Goal: Check status: Check status

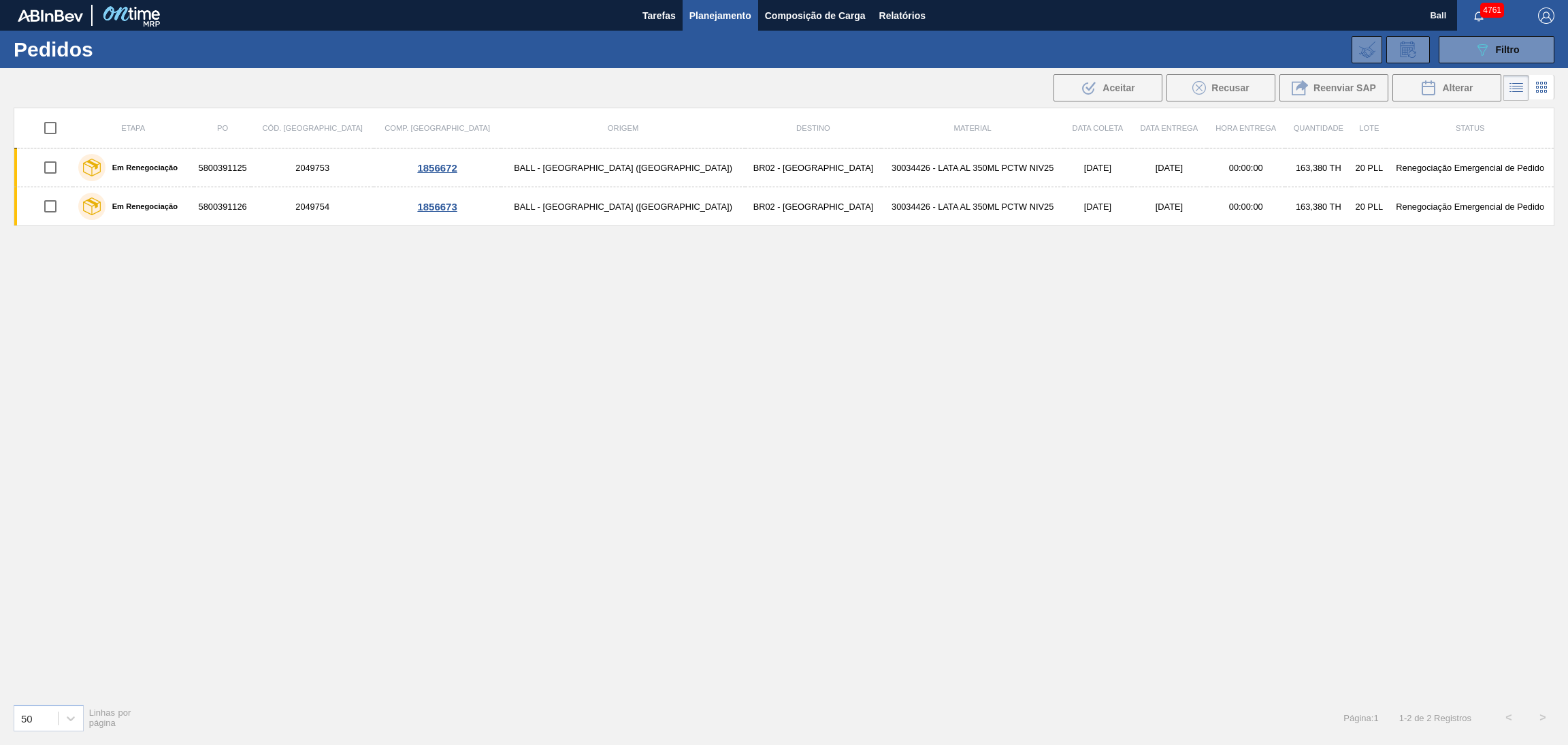
click at [720, 20] on span "Planejamento" at bounding box center [720, 15] width 62 height 16
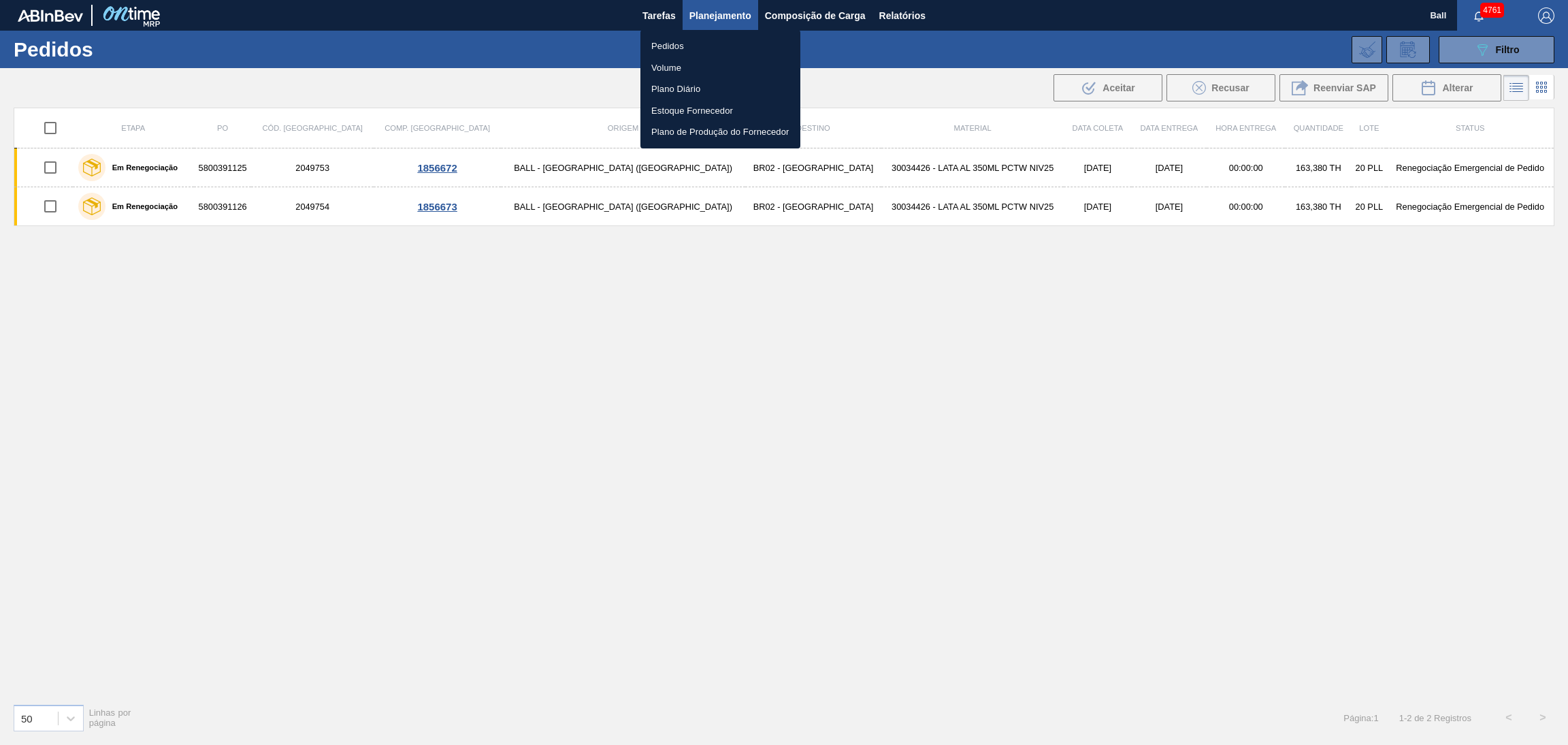
click at [707, 52] on li "Pedidos" at bounding box center [720, 46] width 160 height 22
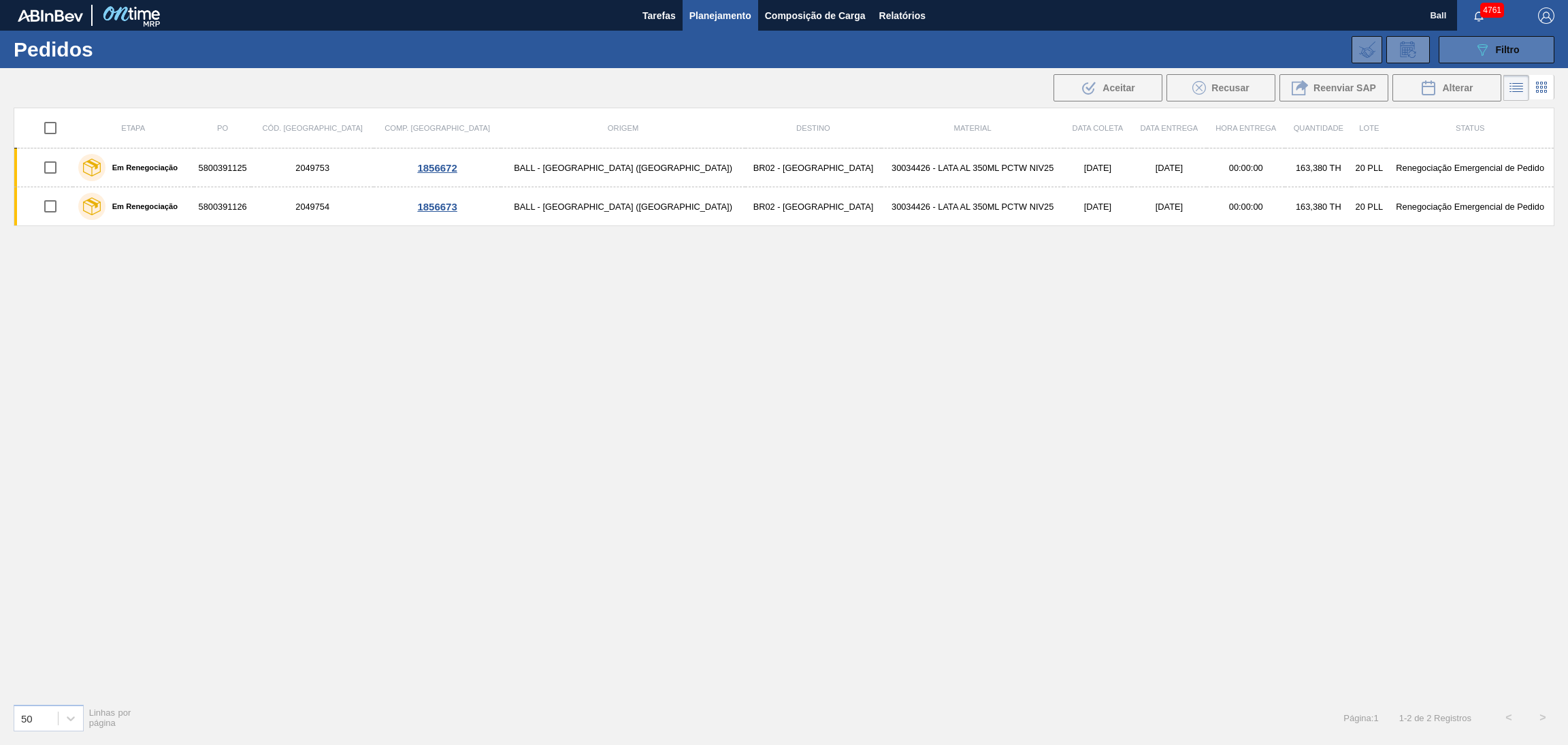
click at [1472, 42] on button "089F7B8B-B2A5-4AFE-B5C0-19BA573D28AC Filtro" at bounding box center [1496, 49] width 116 height 27
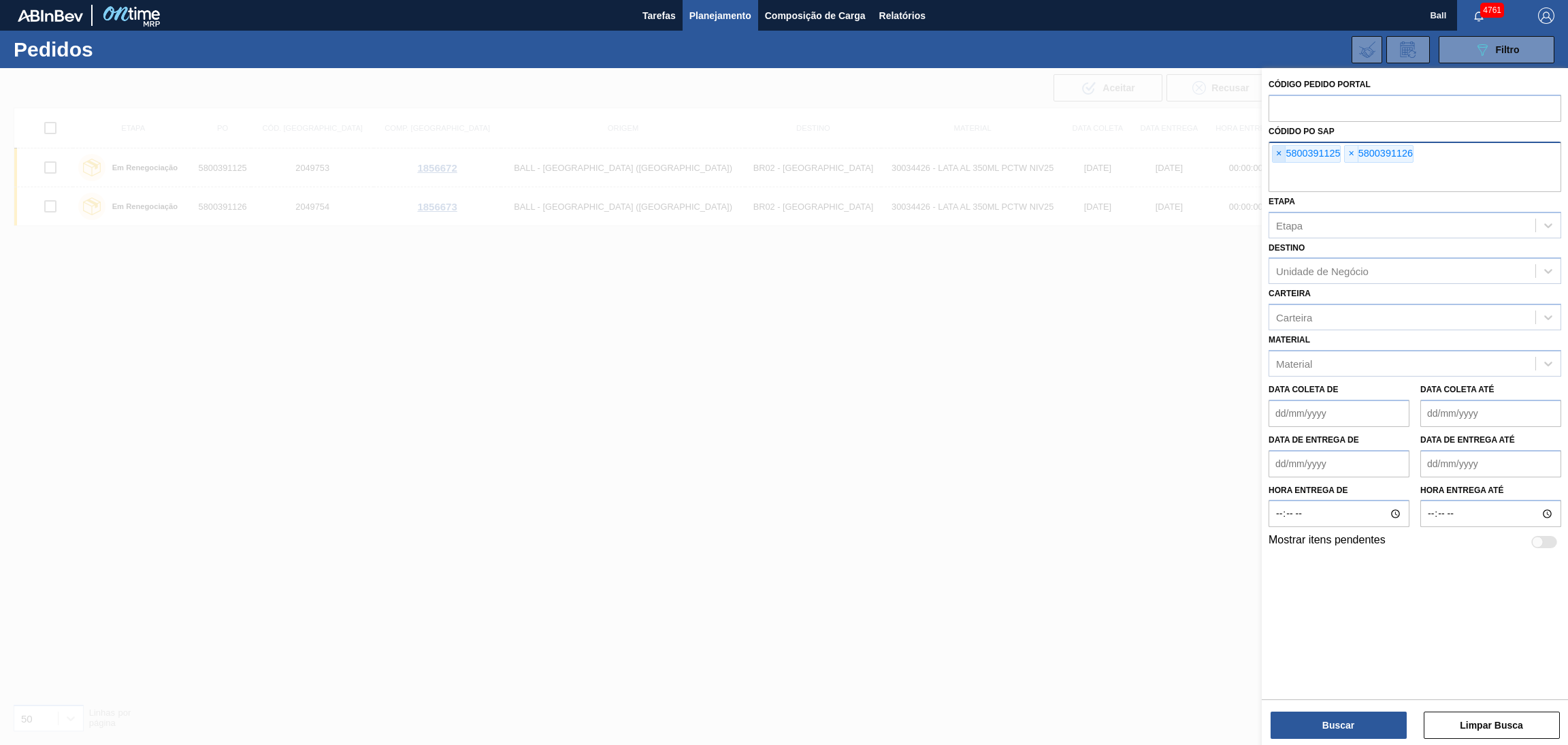
click at [1281, 155] on span "×" at bounding box center [1279, 154] width 13 height 16
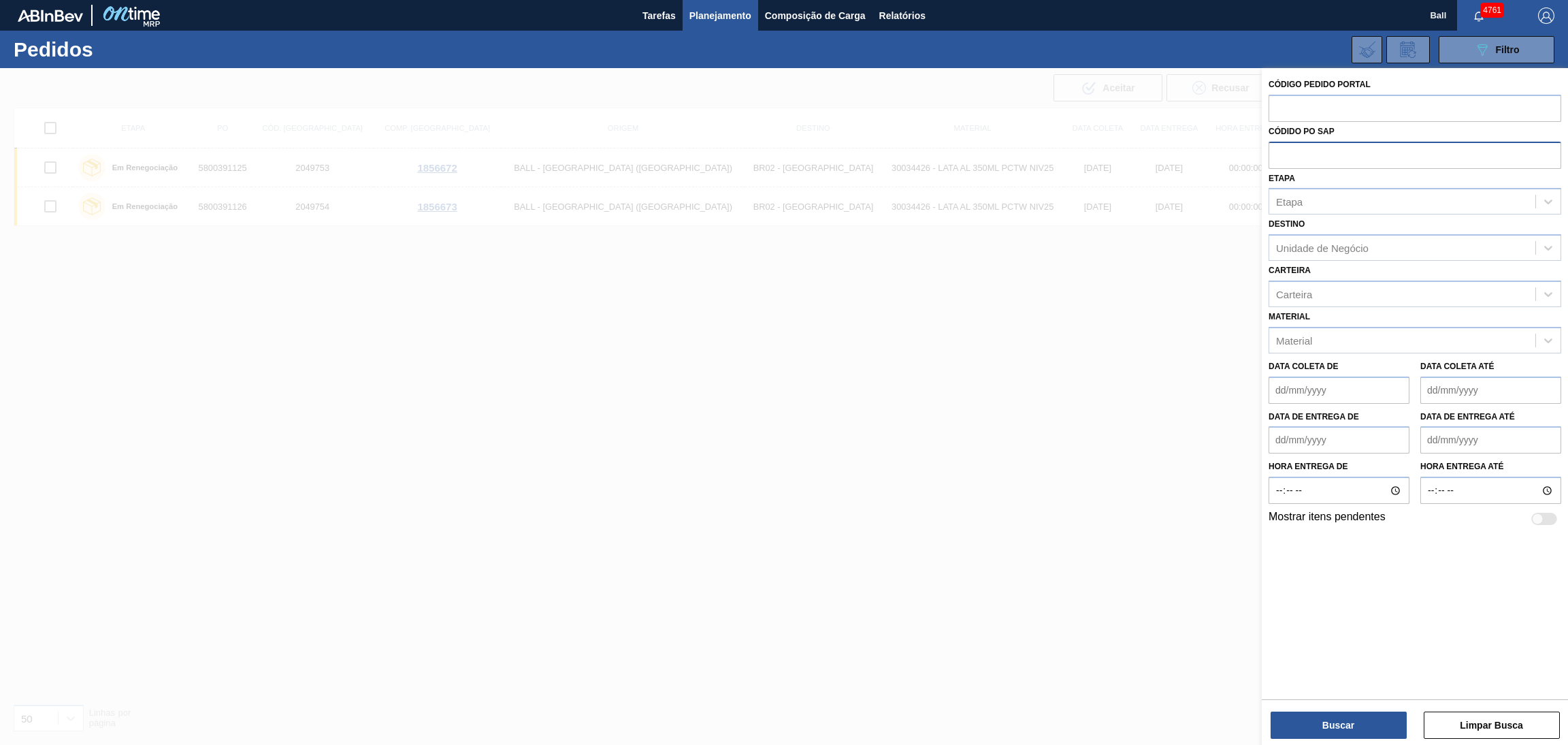
click at [1281, 155] on input "text" at bounding box center [1414, 154] width 292 height 26
paste input "text"
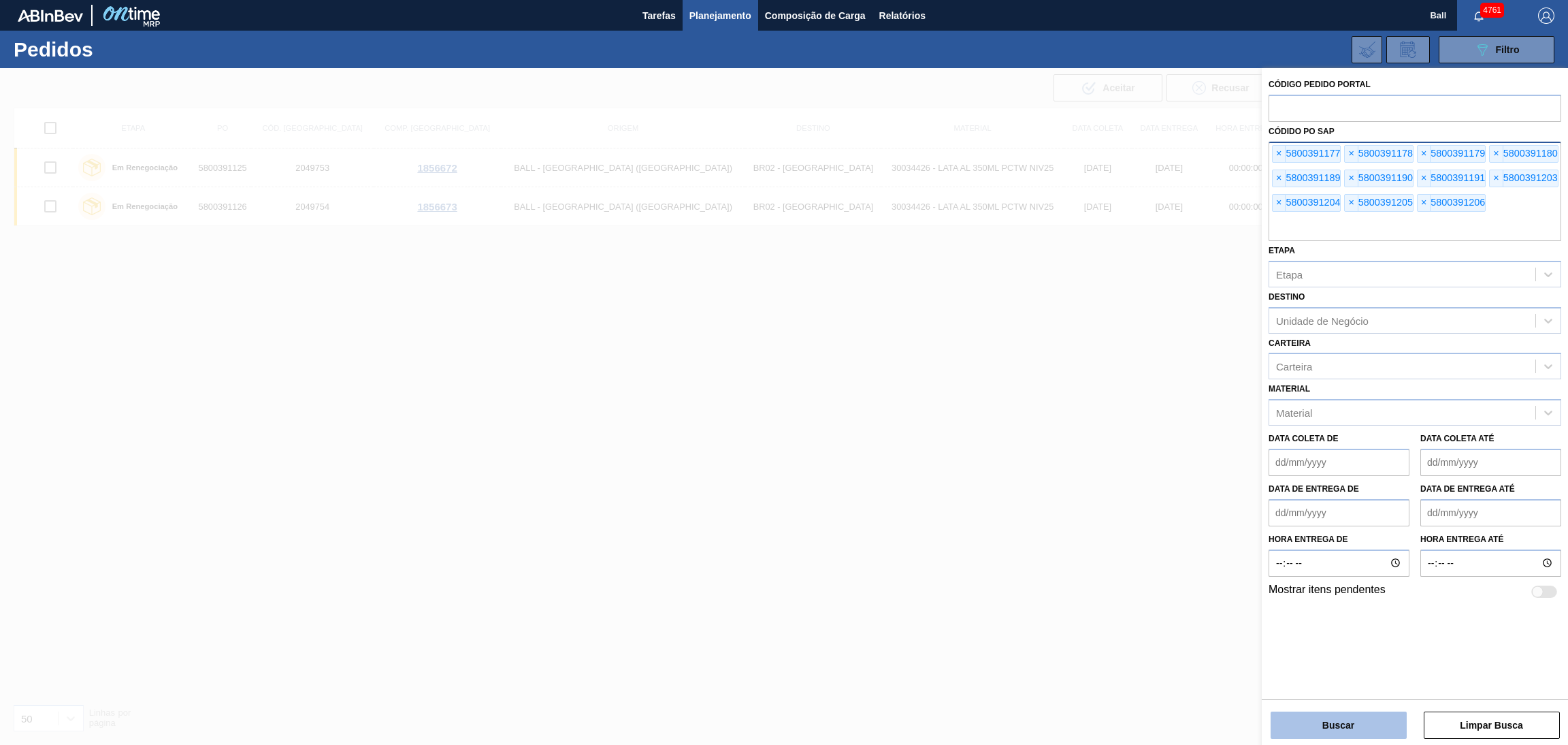
click at [1329, 724] on button "Buscar" at bounding box center [1338, 725] width 136 height 27
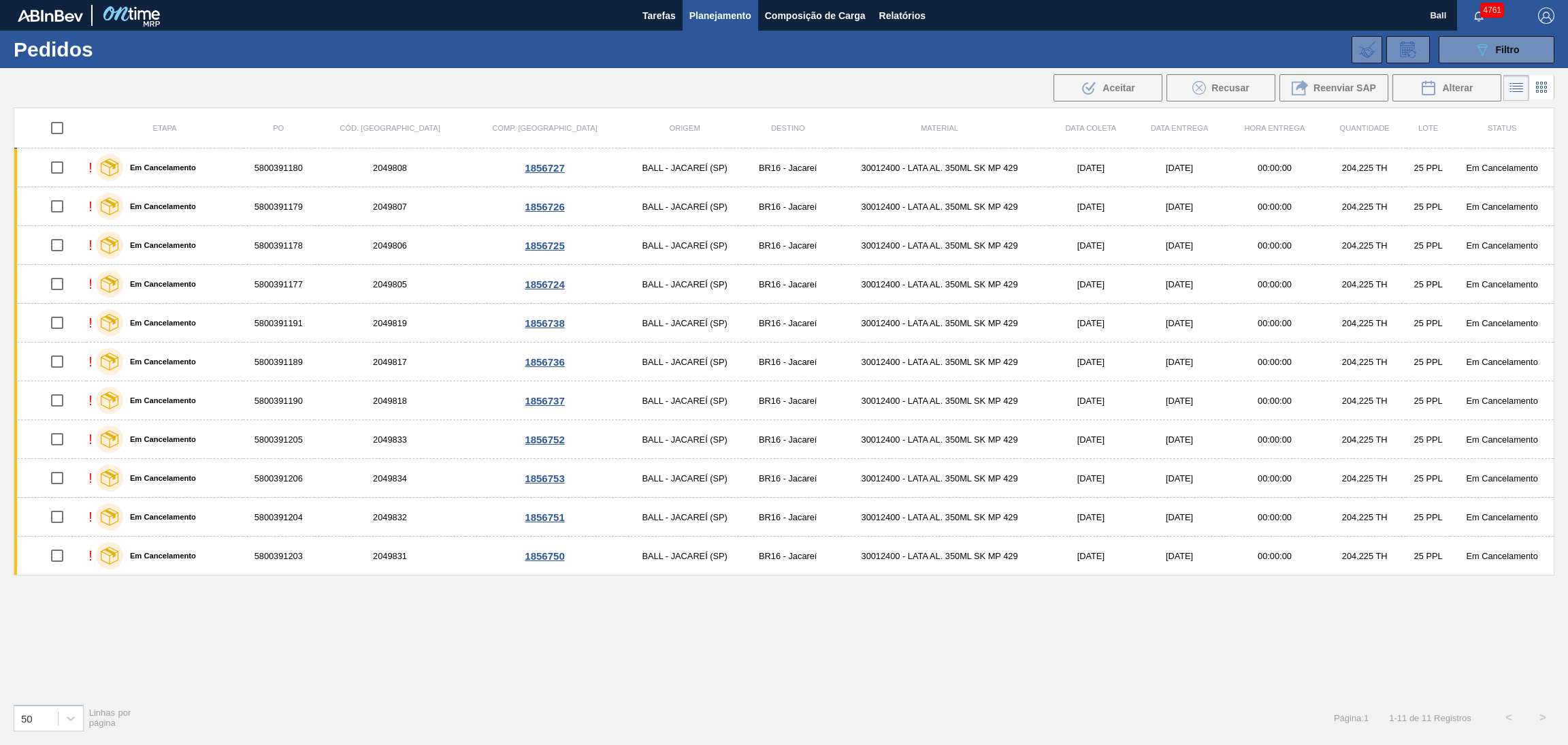
click at [1556, 85] on div ".b{fill:var(--color-action-default)} Aceitar Recusar Reenviar SAP Alterar" at bounding box center [784, 88] width 1568 height 32
click at [1546, 85] on icon at bounding box center [1541, 87] width 16 height 16
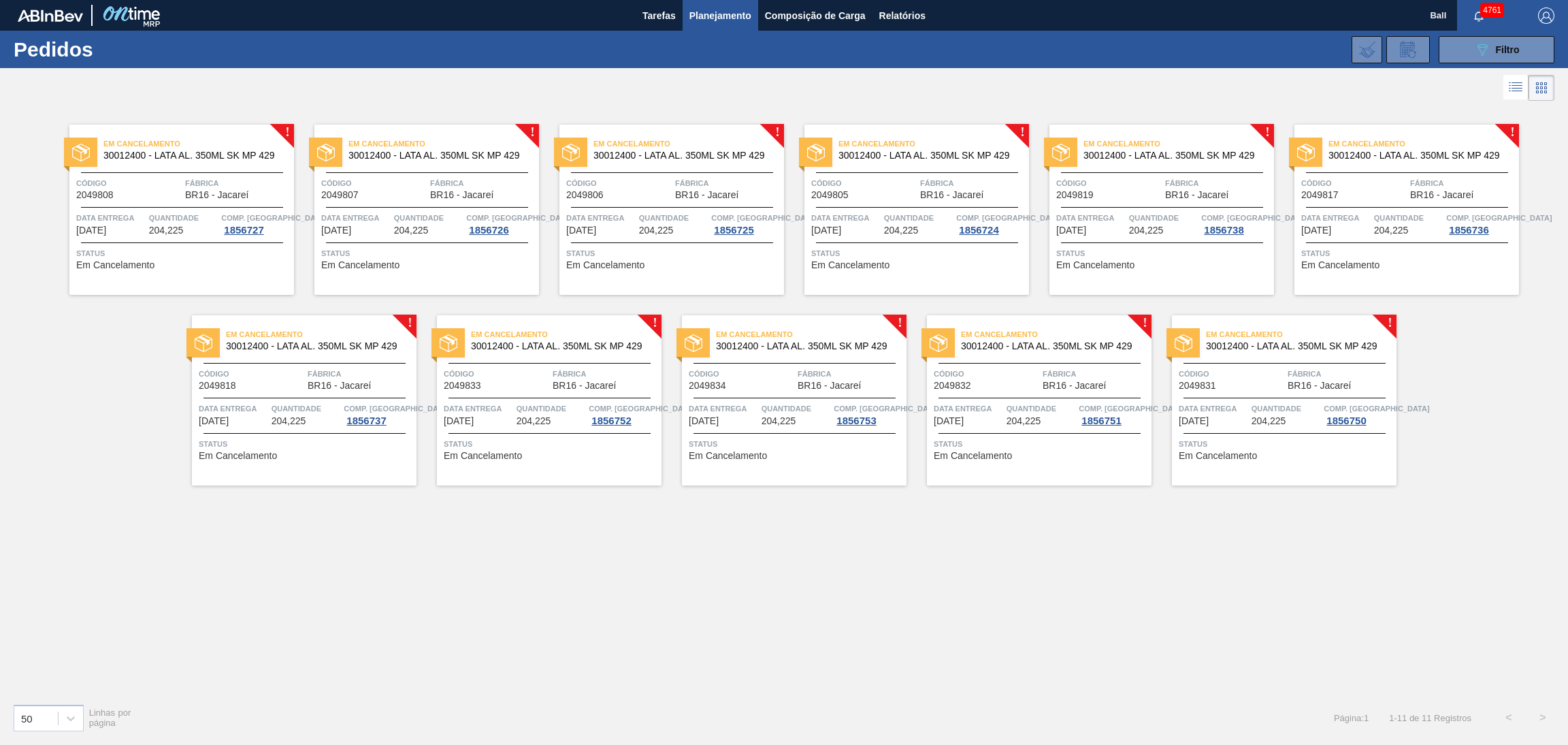
click at [1519, 88] on icon at bounding box center [1516, 88] width 11 height 1
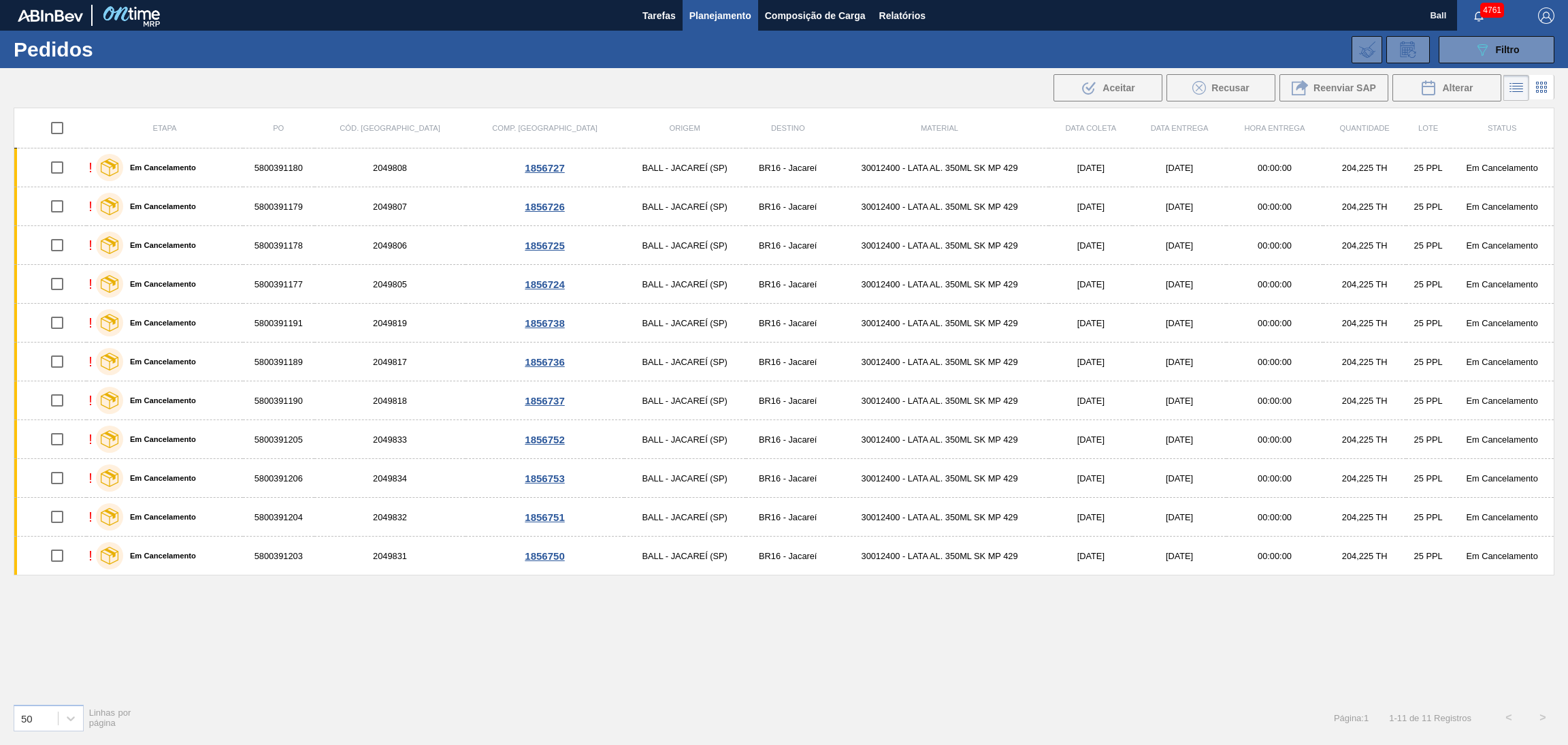
click at [58, 127] on input "checkbox" at bounding box center [57, 127] width 29 height 29
checkbox input "true"
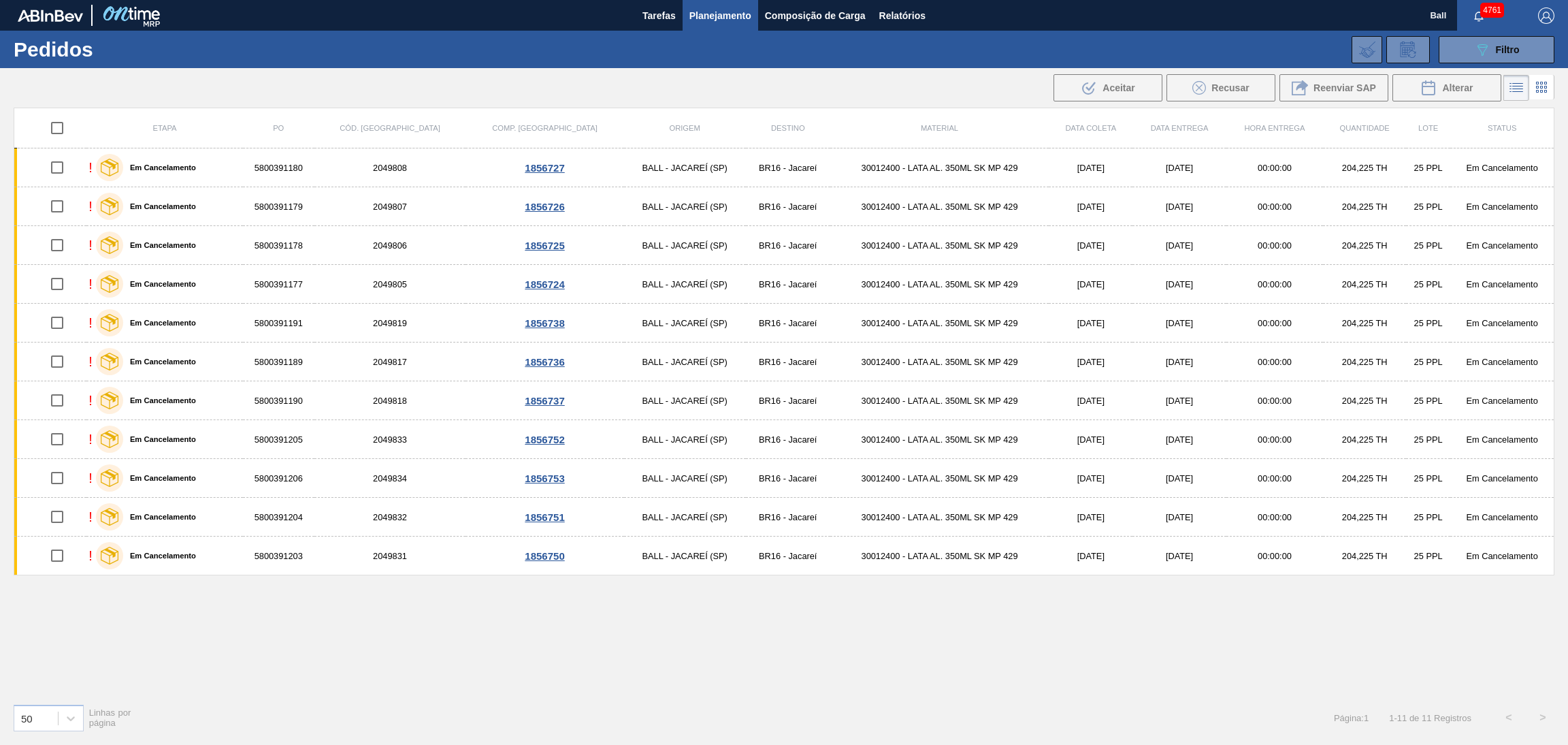
checkbox input "true"
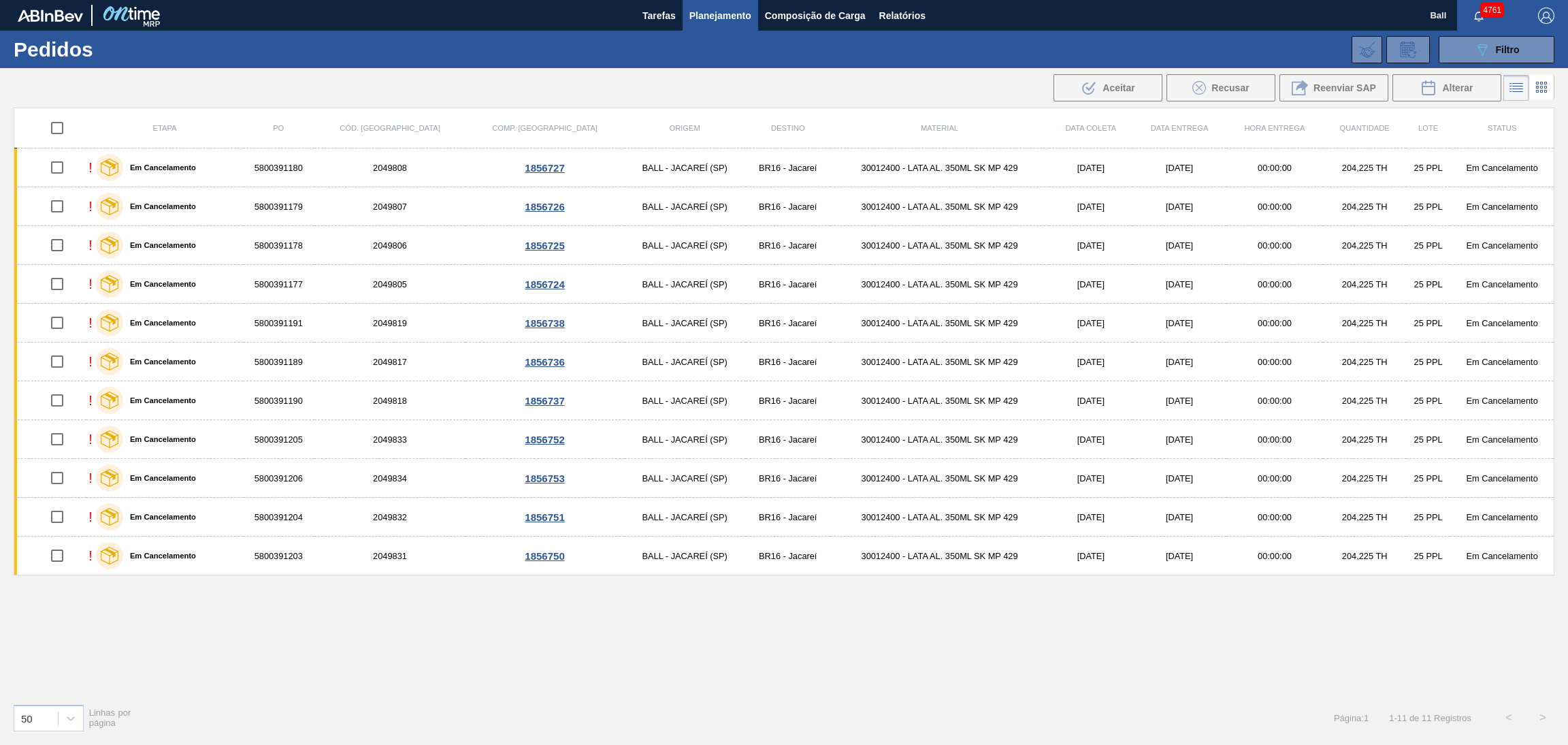
checkbox input "true"
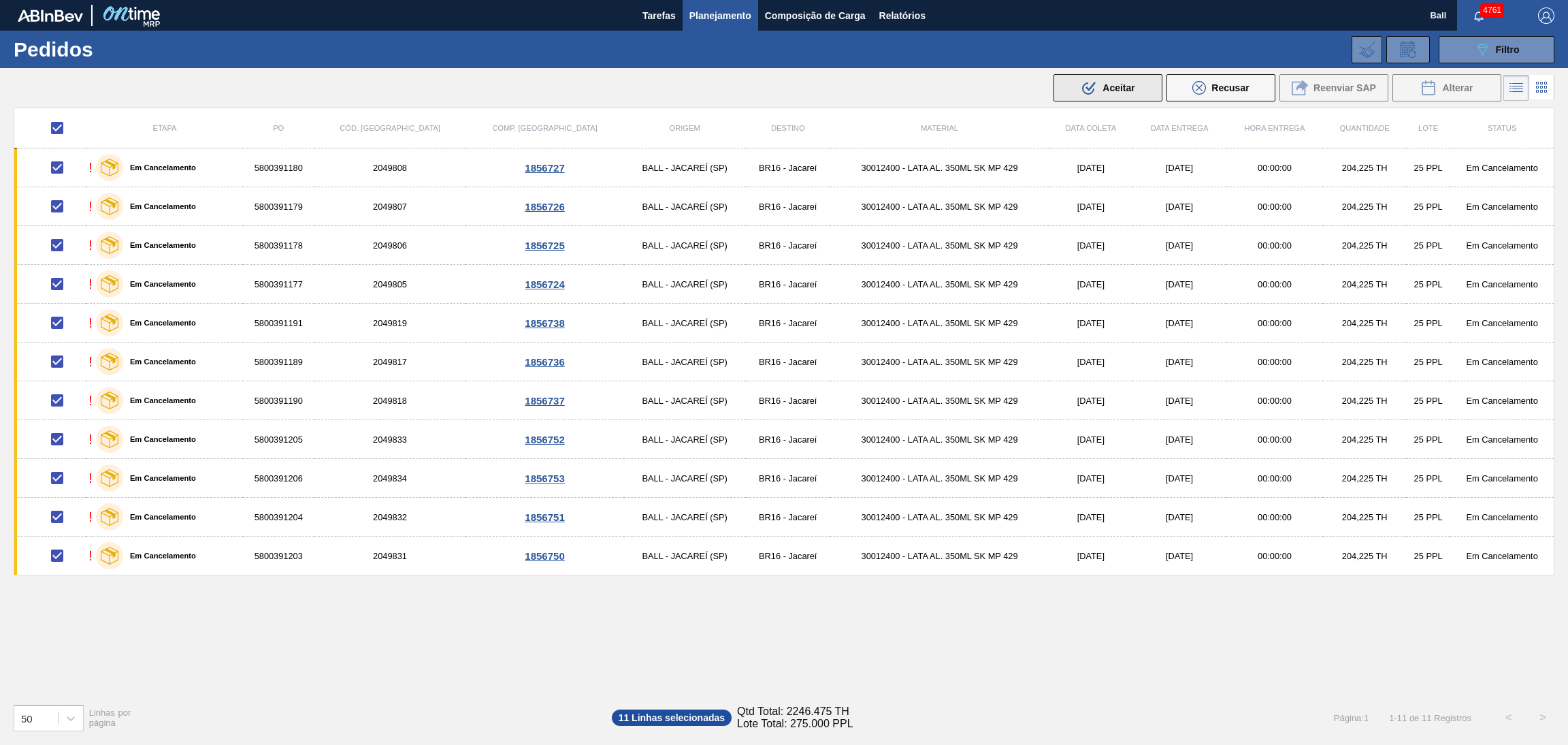
click at [1124, 83] on span "Aceitar" at bounding box center [1118, 88] width 32 height 11
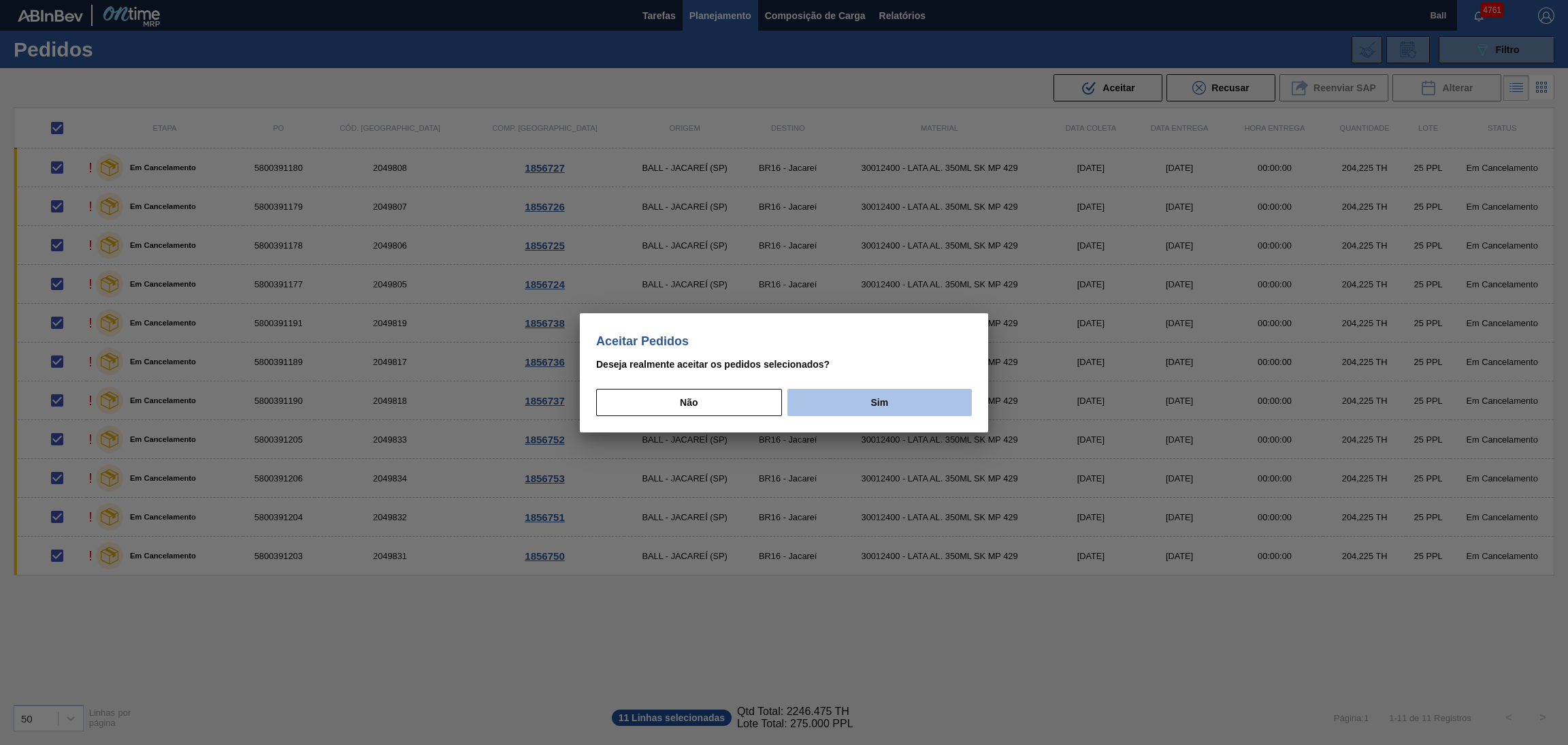
click at [888, 399] on button "Sim" at bounding box center [879, 402] width 184 height 27
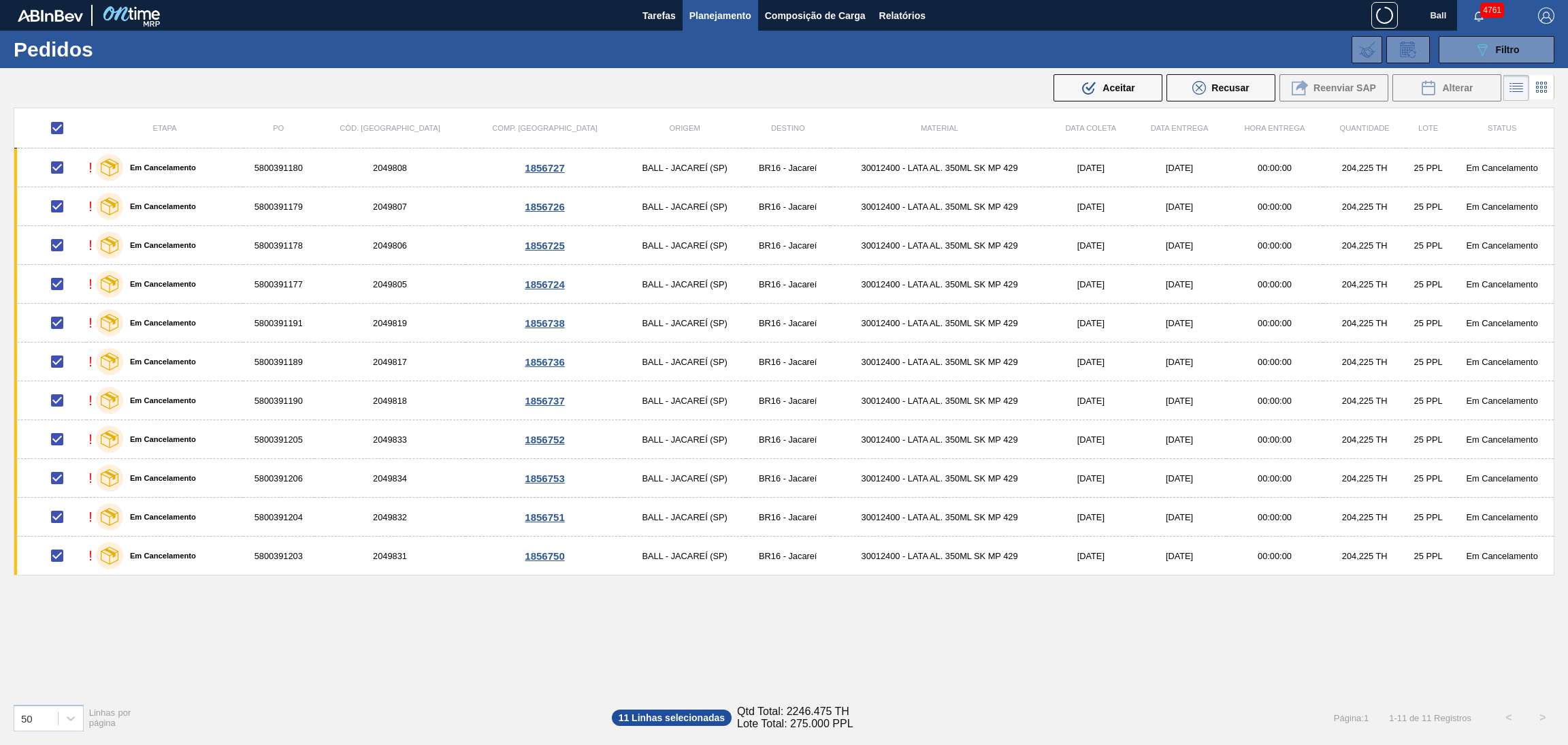
checkbox input "false"
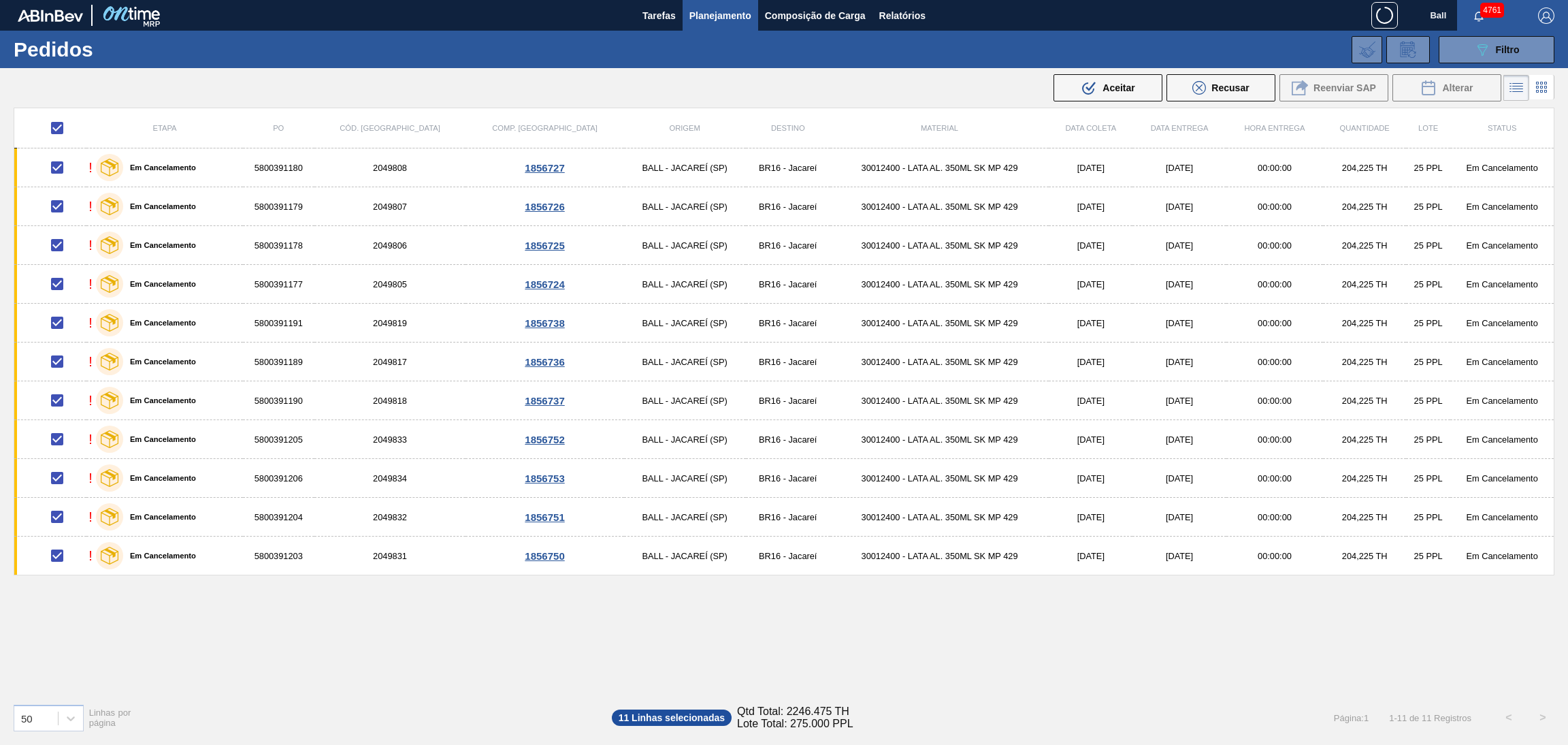
checkbox input "false"
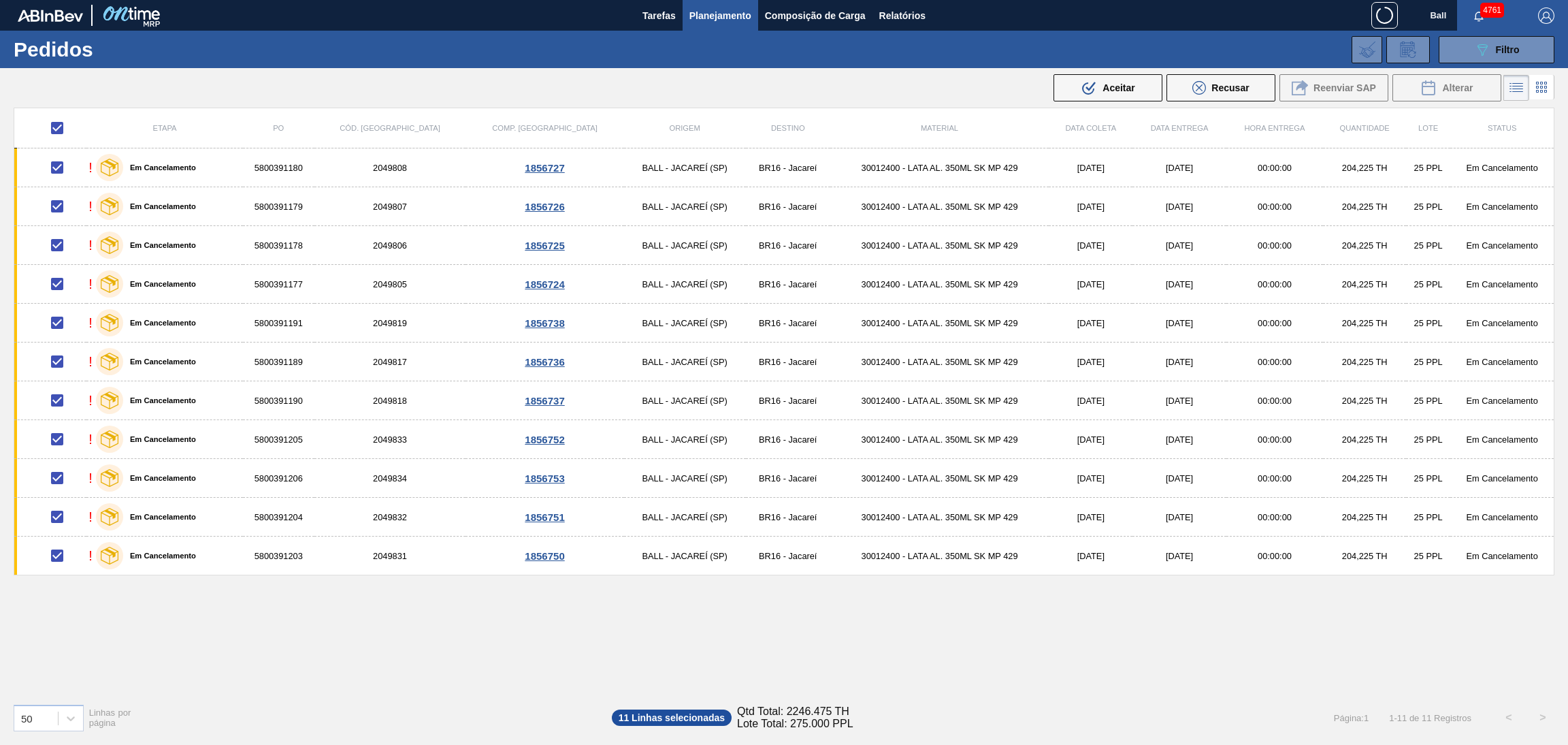
checkbox input "false"
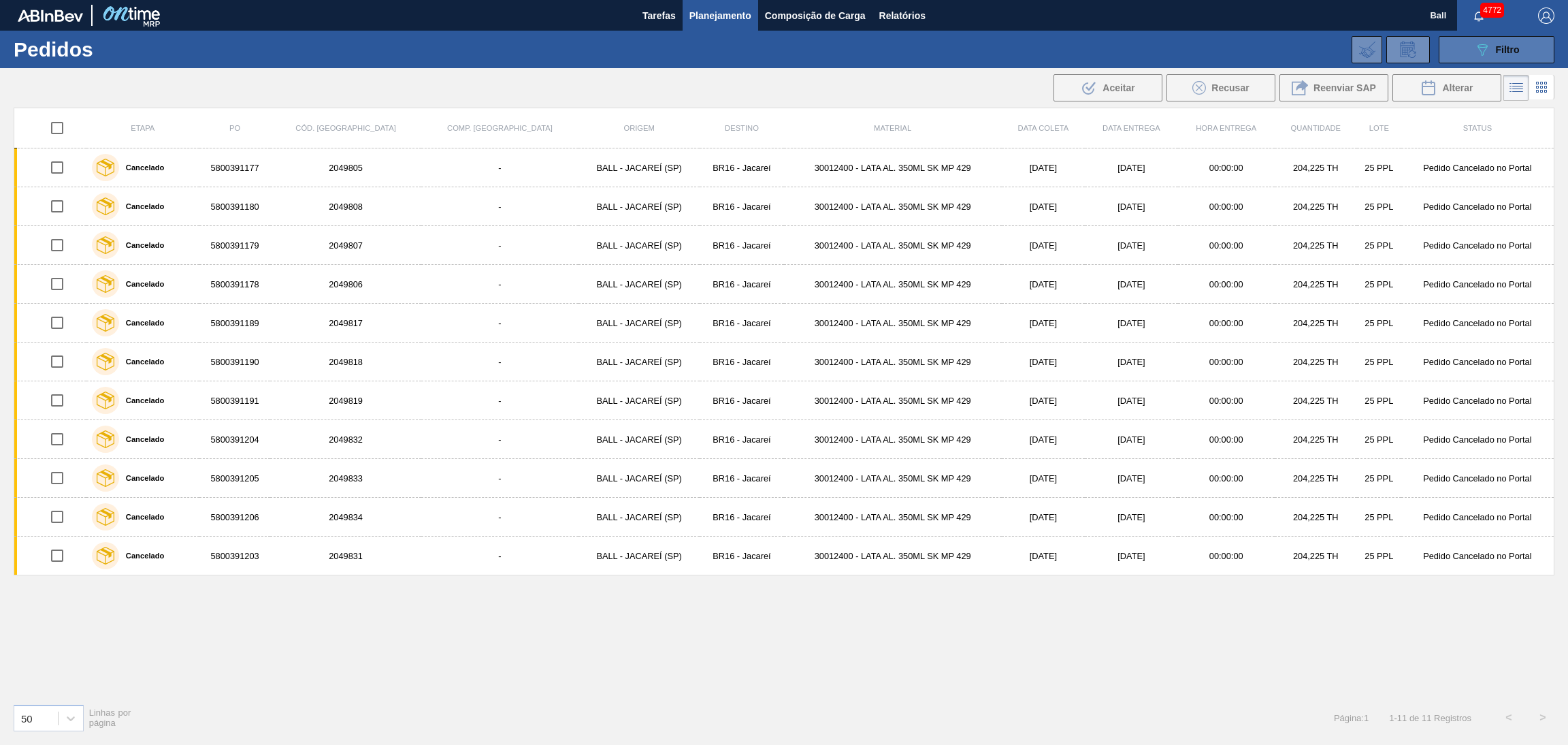
click at [1497, 51] on span "Filtro" at bounding box center [1508, 49] width 24 height 11
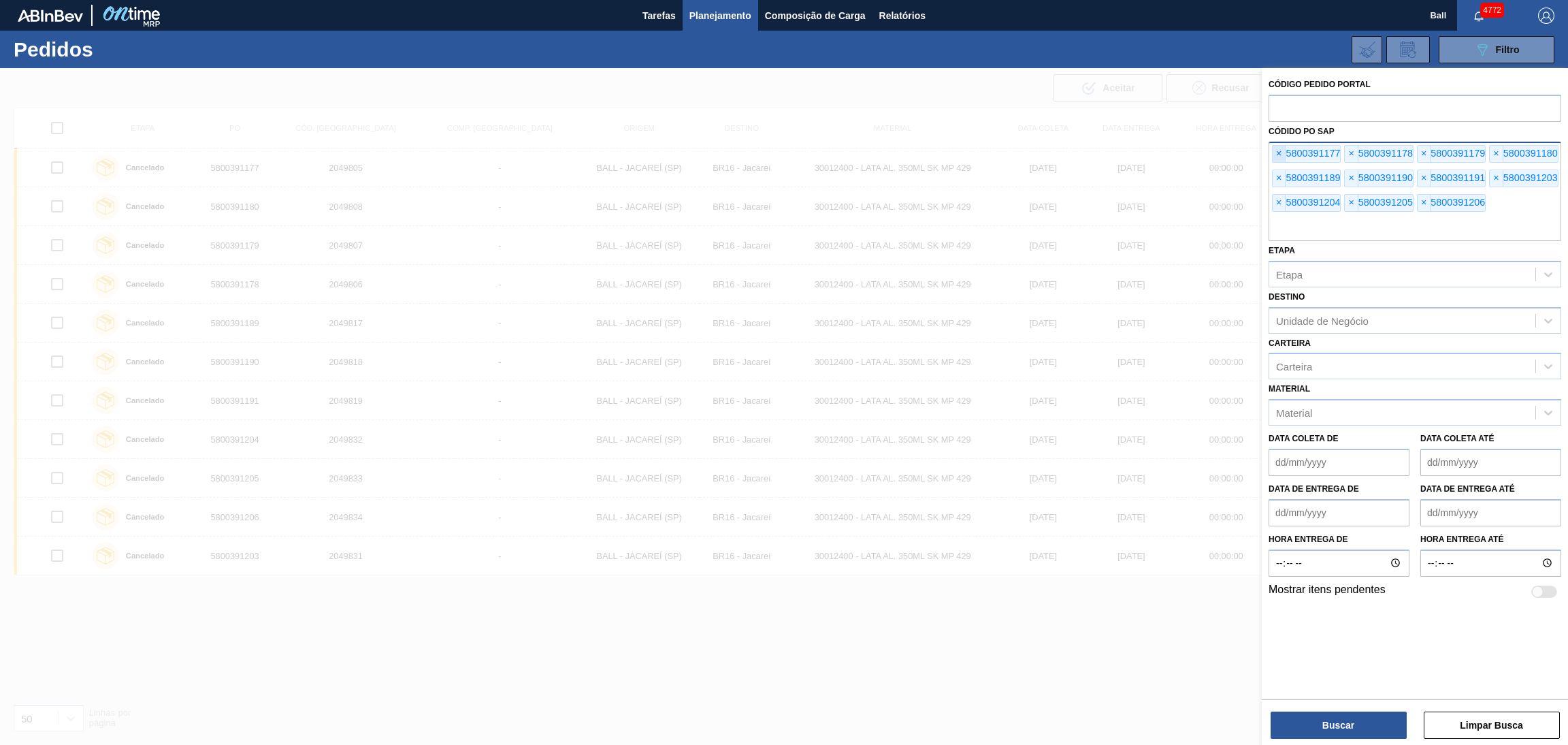
click at [1277, 153] on span "×" at bounding box center [1279, 154] width 13 height 16
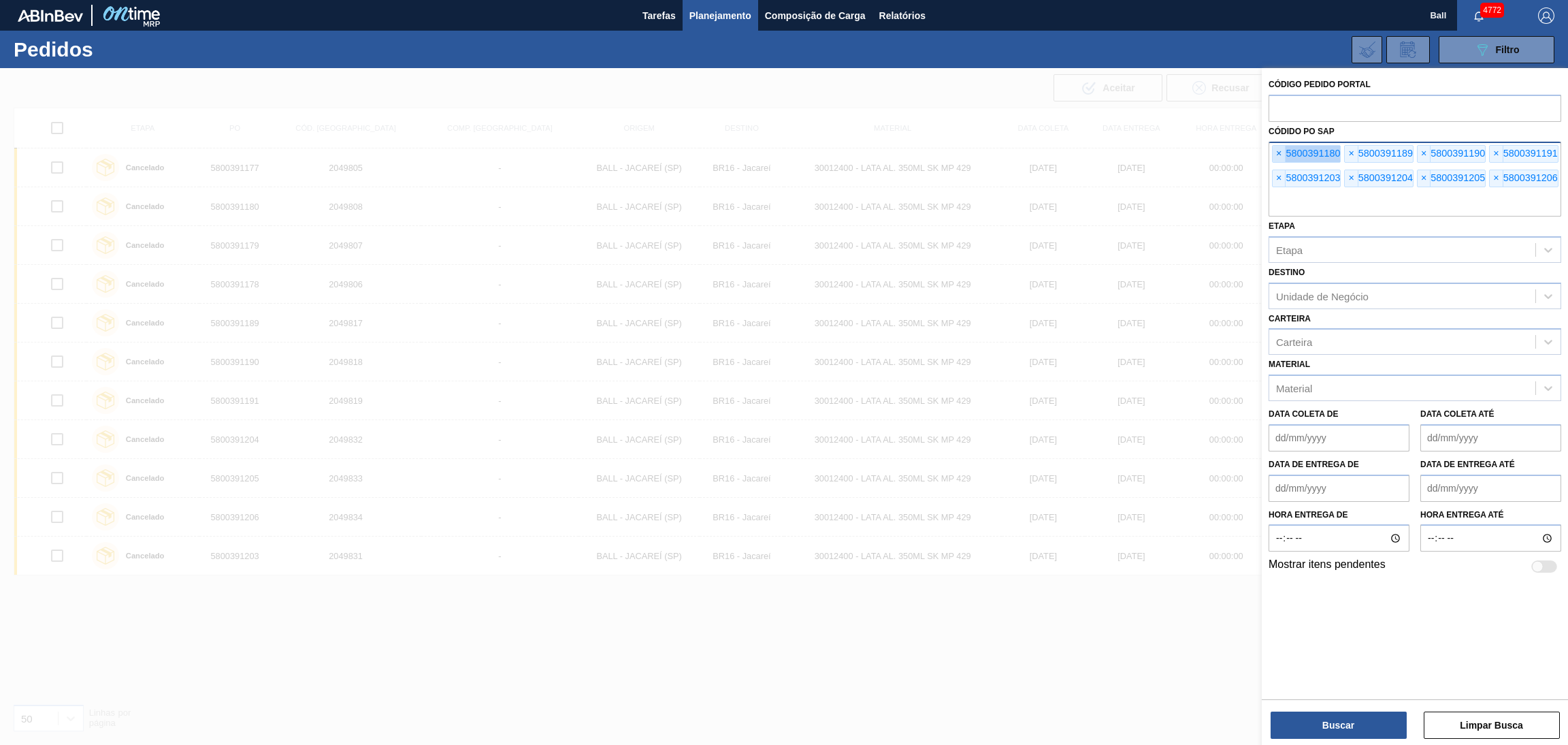
click at [1277, 153] on span "×" at bounding box center [1279, 154] width 13 height 16
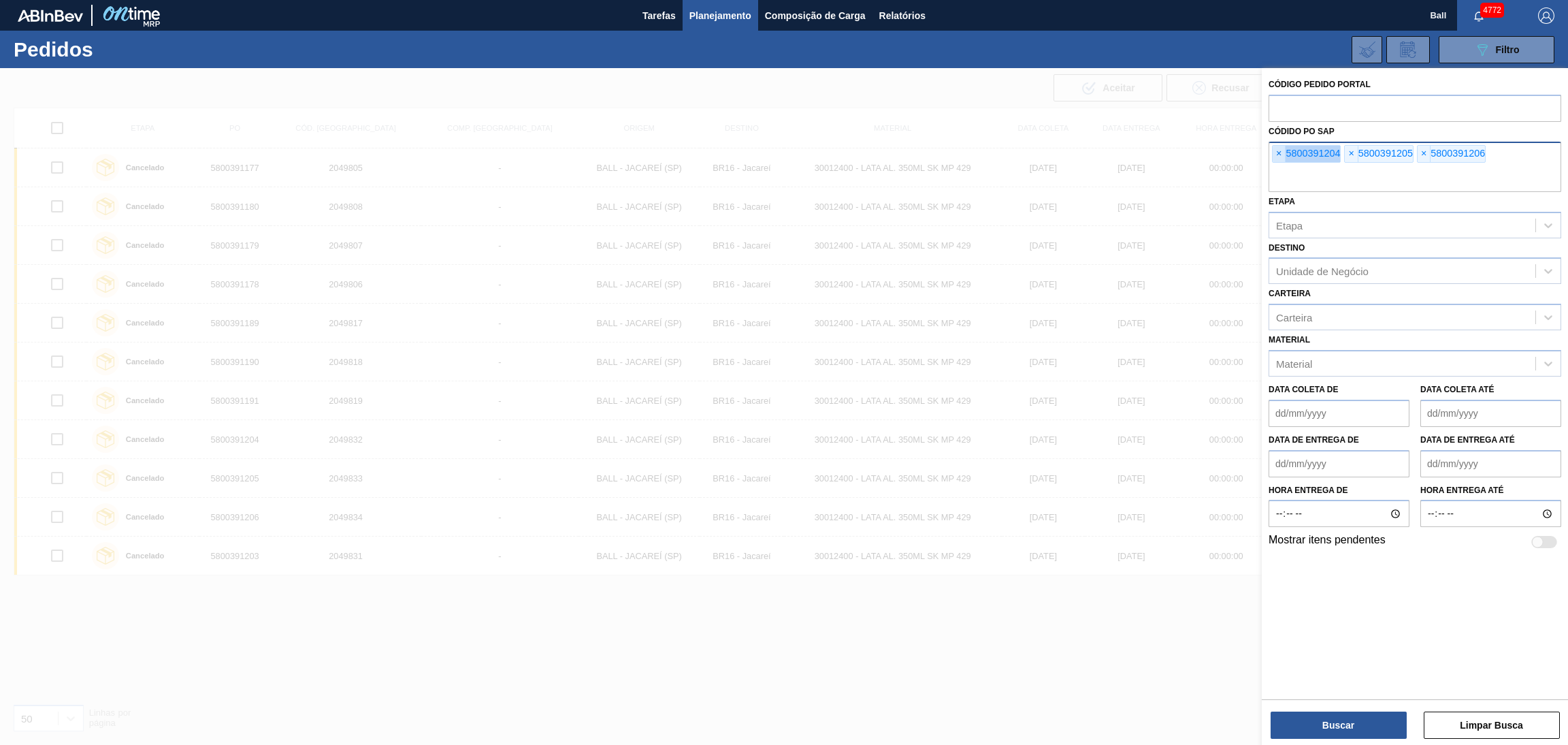
click at [1277, 153] on span "×" at bounding box center [1279, 154] width 13 height 16
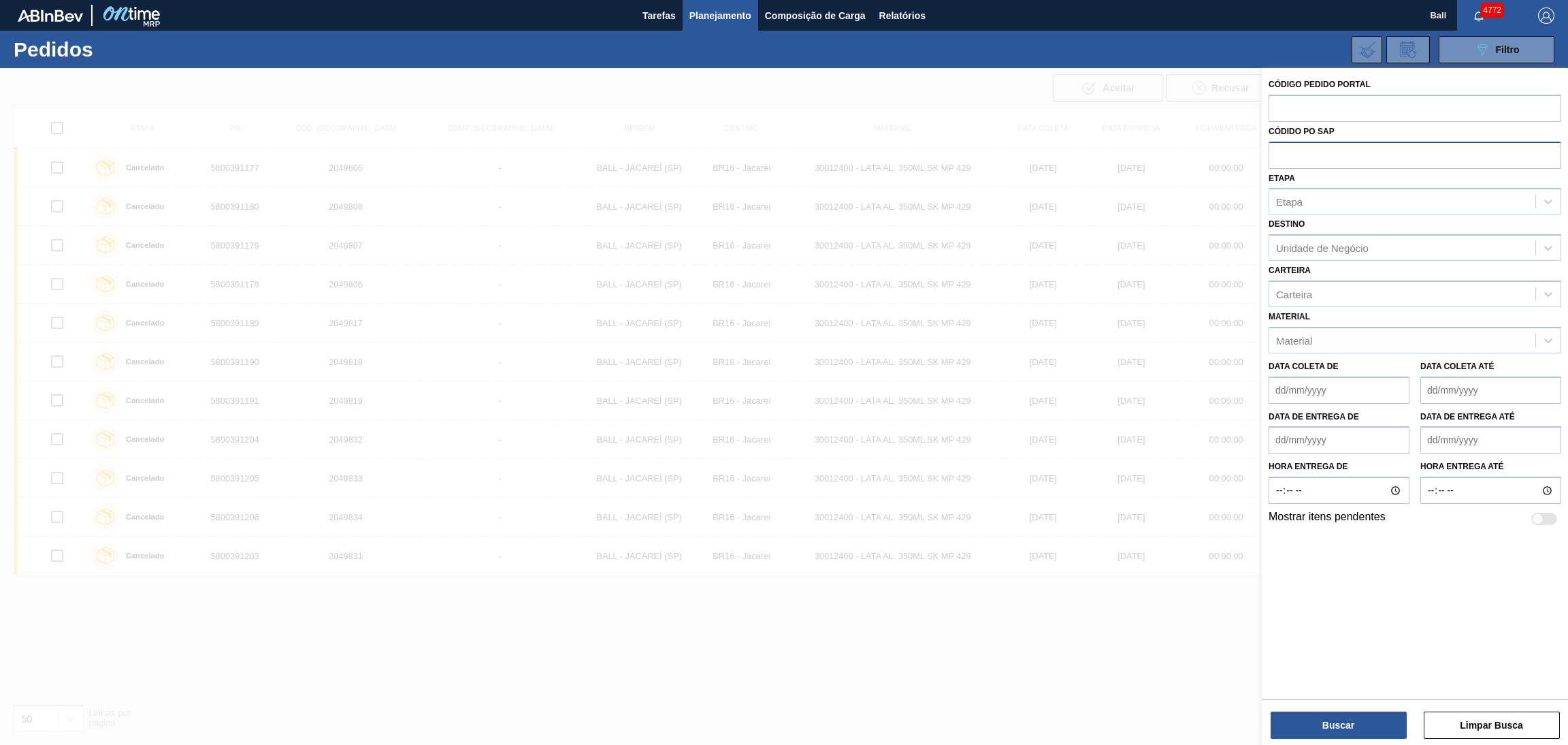
paste input "text"
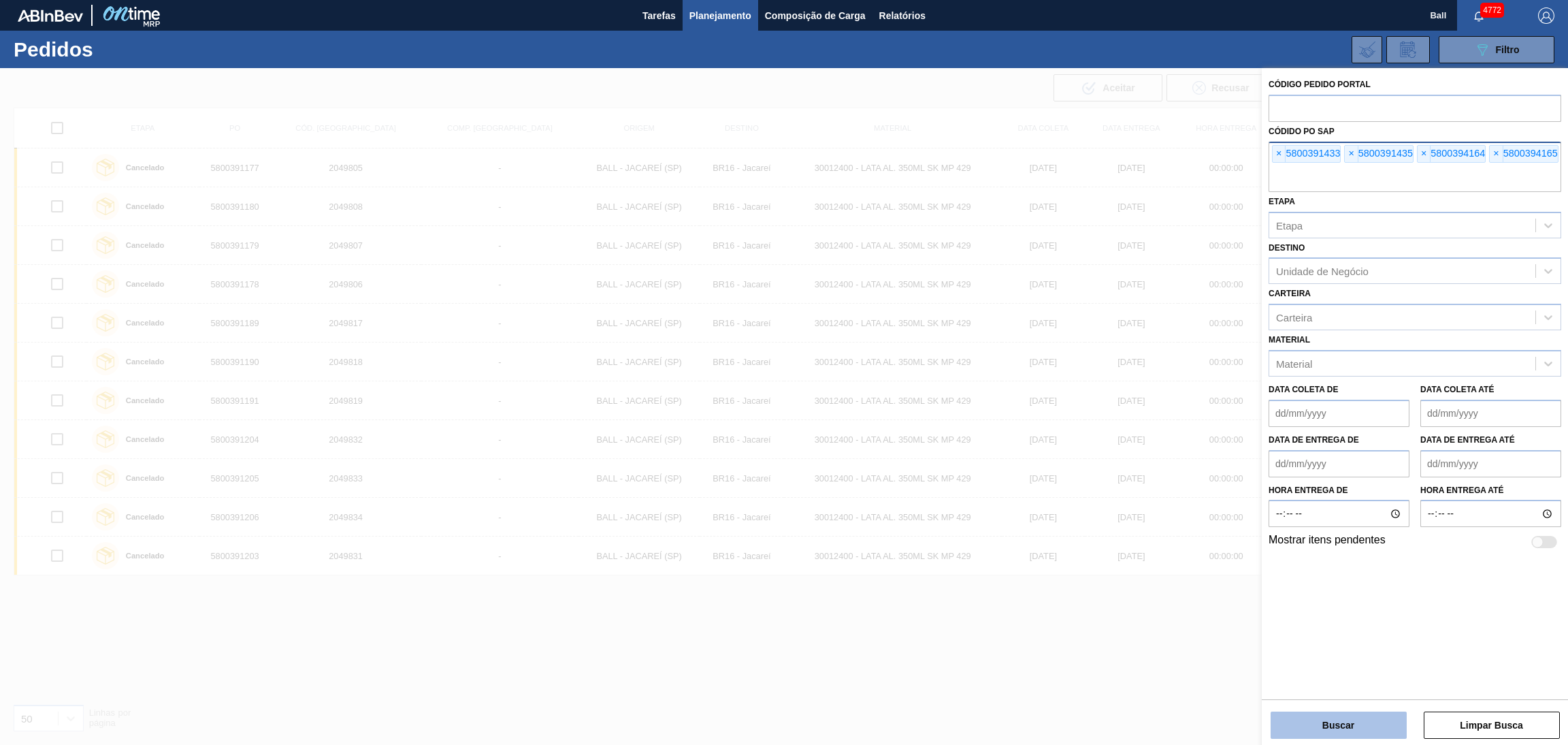
click at [1314, 724] on button "Buscar" at bounding box center [1338, 725] width 136 height 27
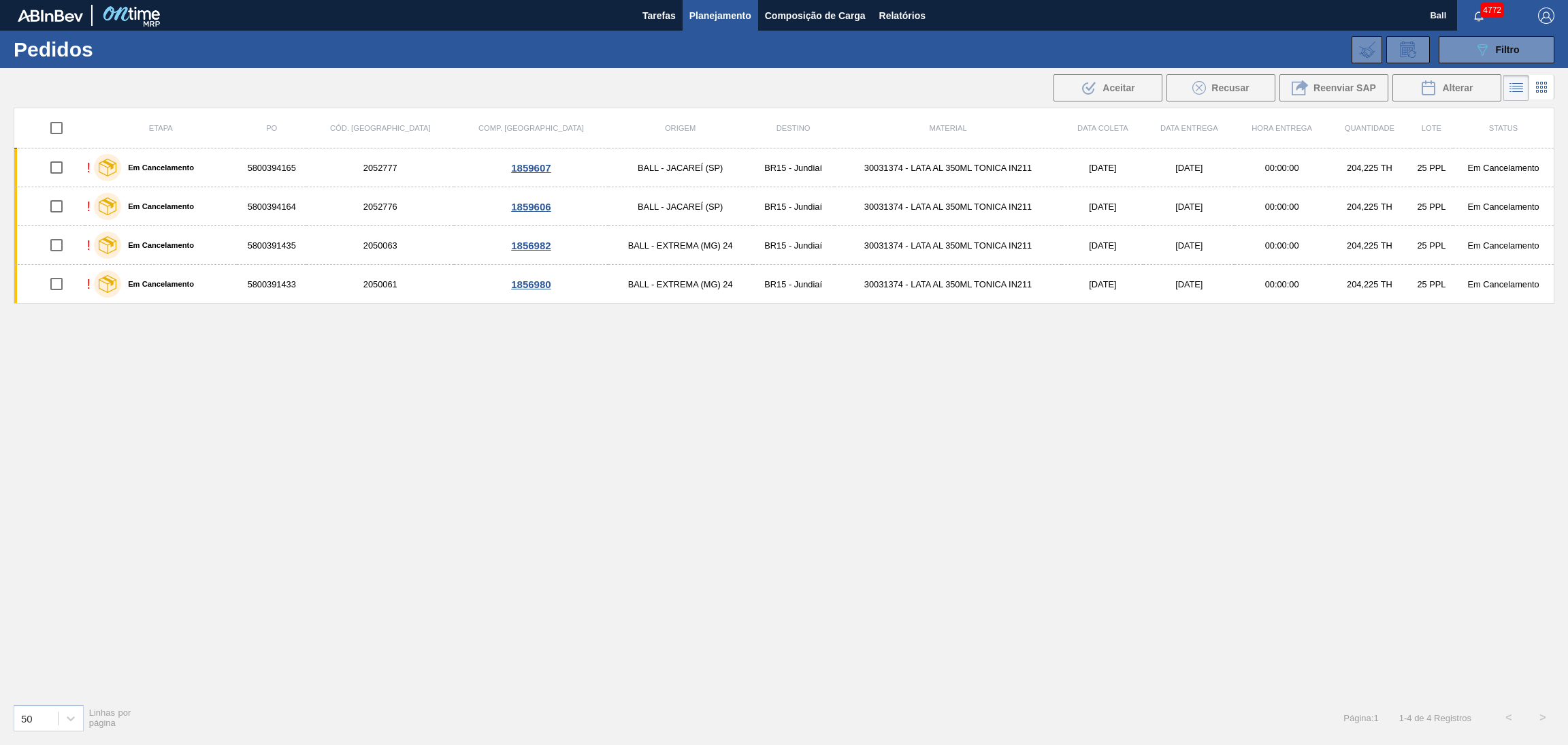
click at [1533, 88] on icon at bounding box center [1541, 87] width 16 height 16
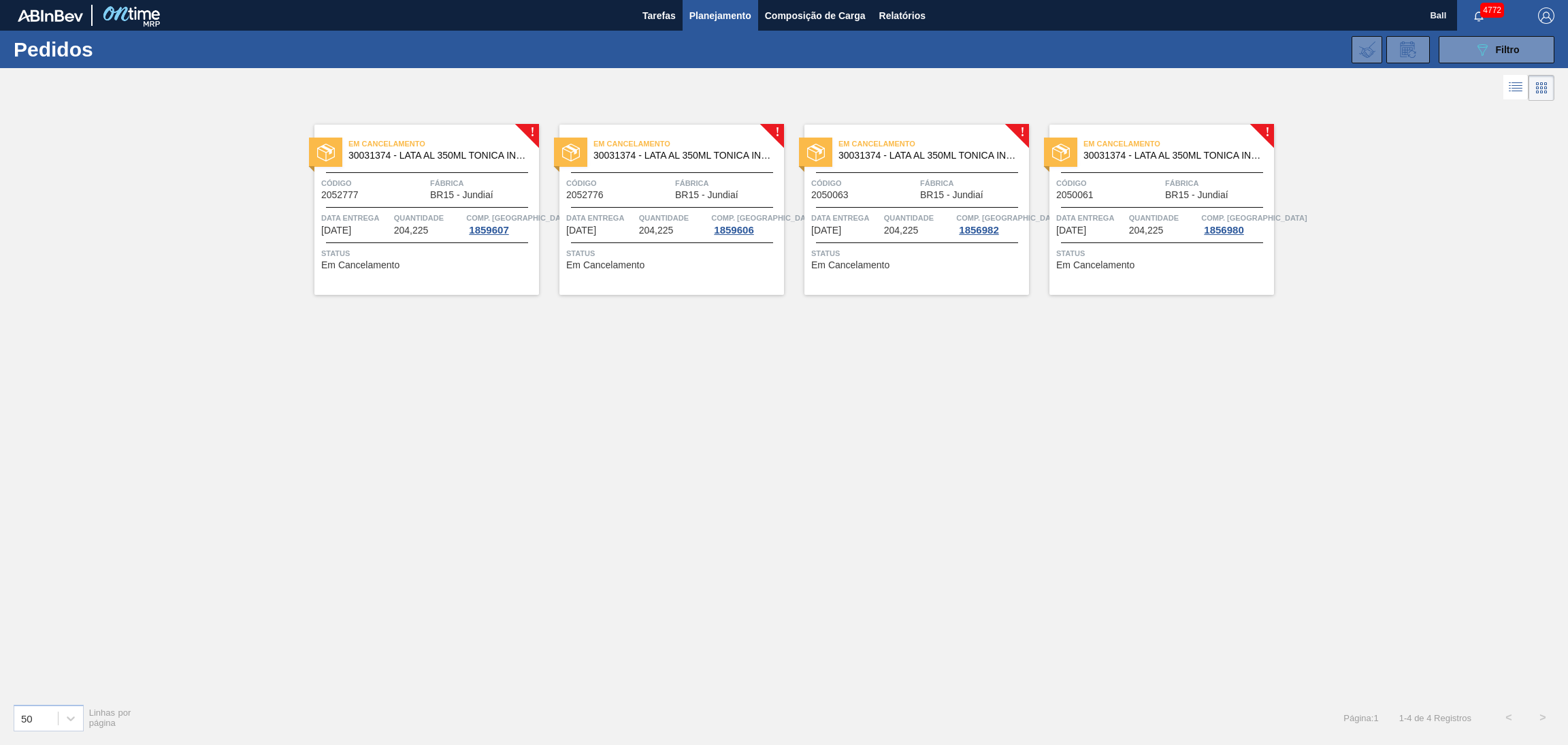
click at [1514, 85] on icon at bounding box center [1516, 87] width 16 height 16
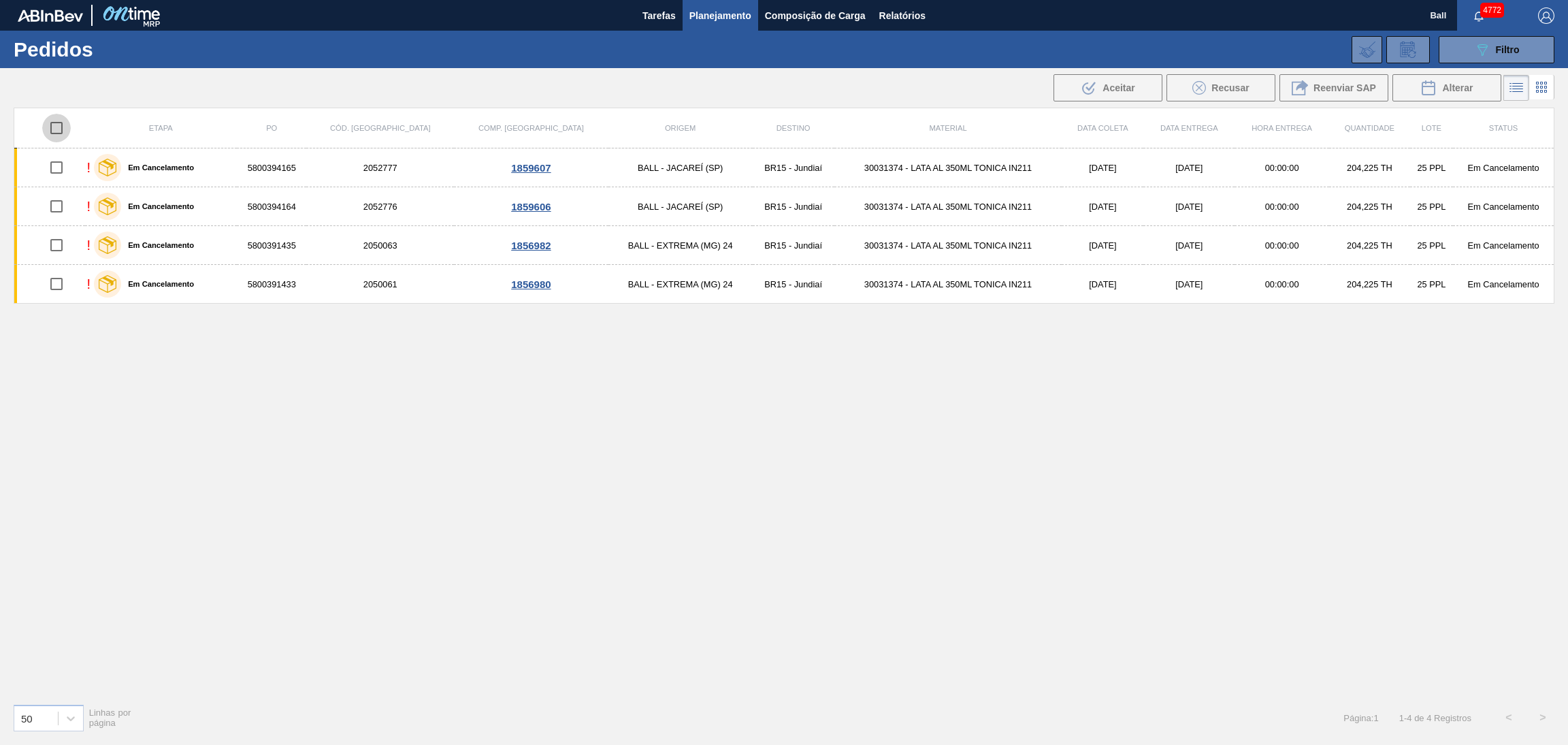
click at [60, 122] on input "checkbox" at bounding box center [56, 127] width 29 height 29
checkbox input "true"
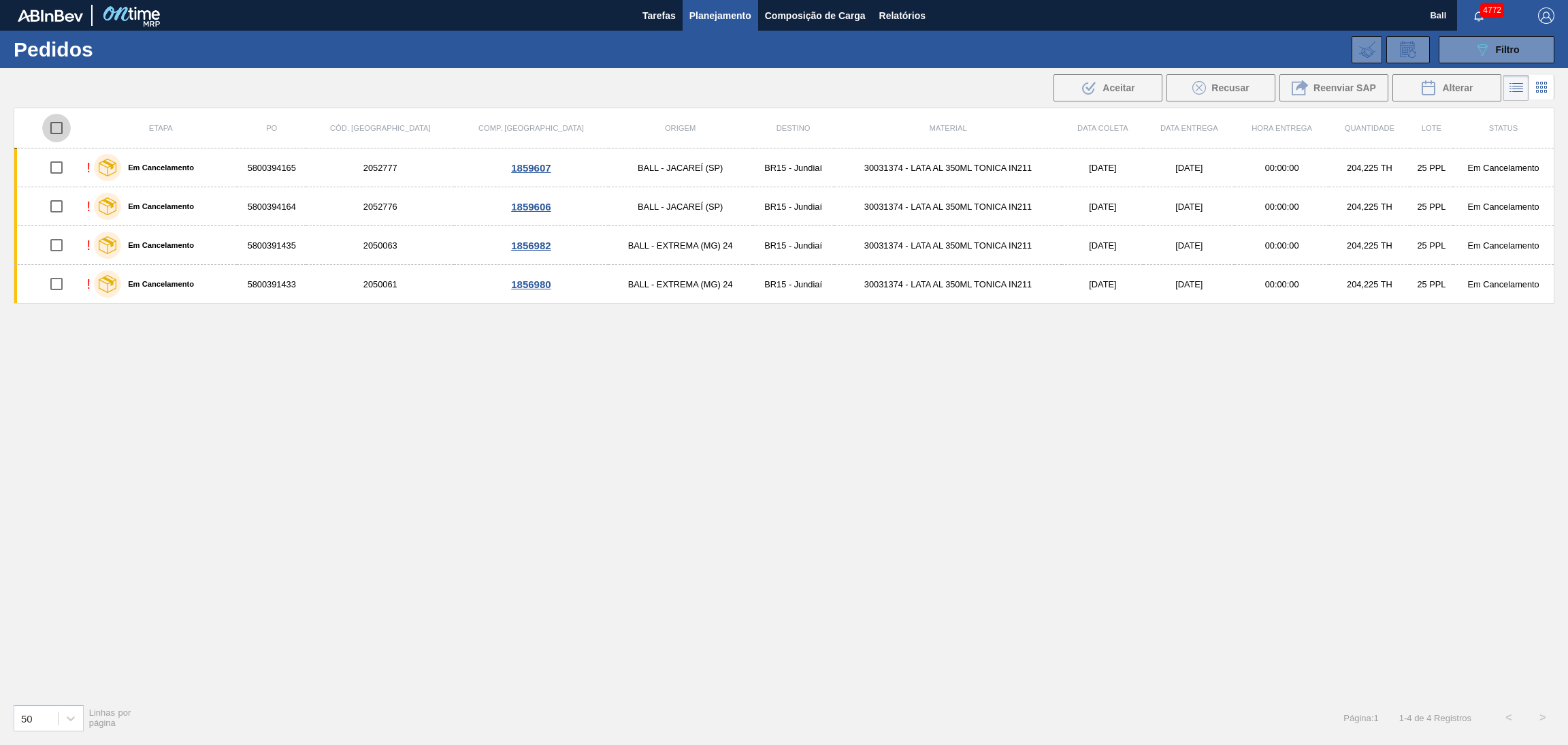
checkbox input "true"
click at [1117, 84] on span "Aceitar" at bounding box center [1118, 88] width 32 height 11
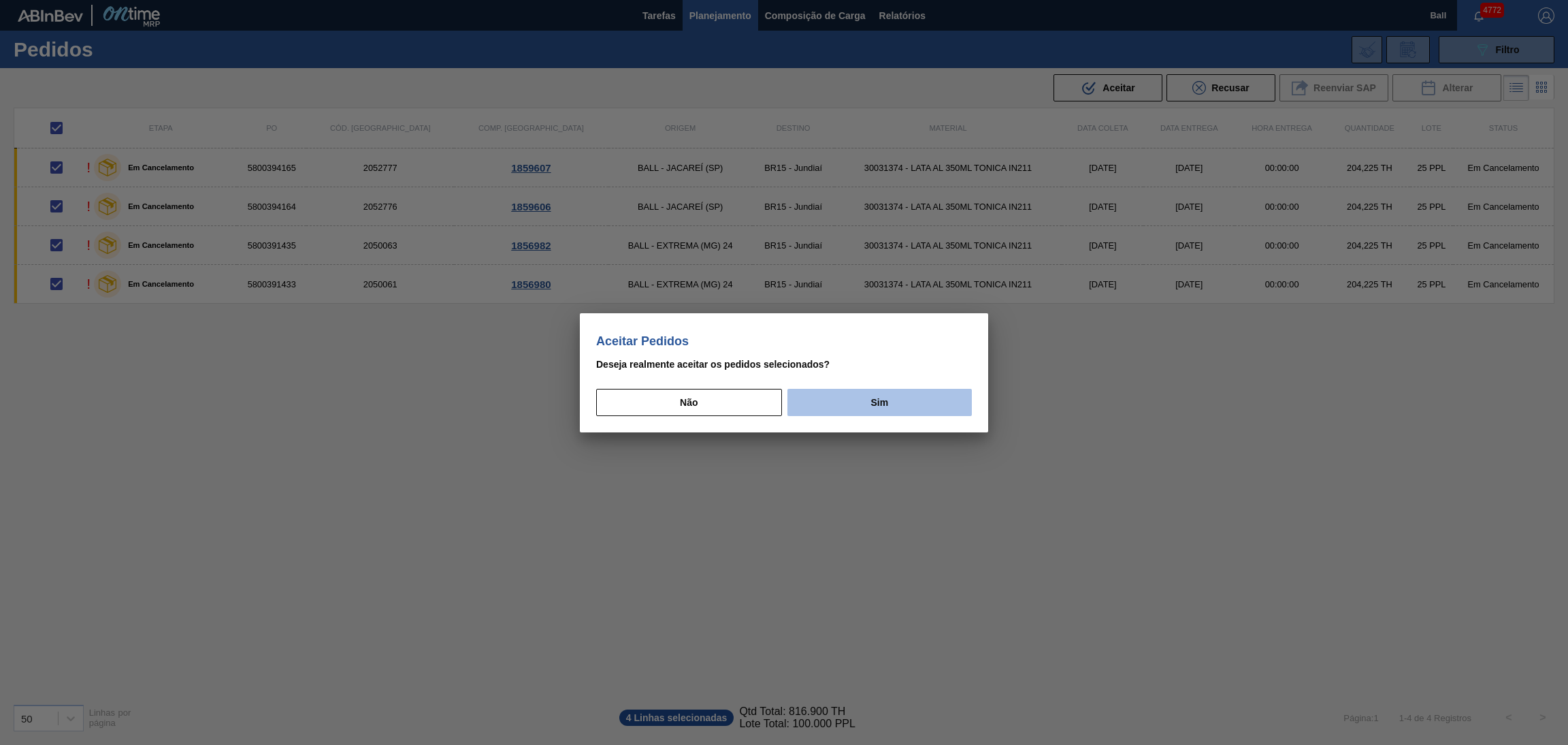
click at [949, 404] on button "Sim" at bounding box center [879, 402] width 184 height 27
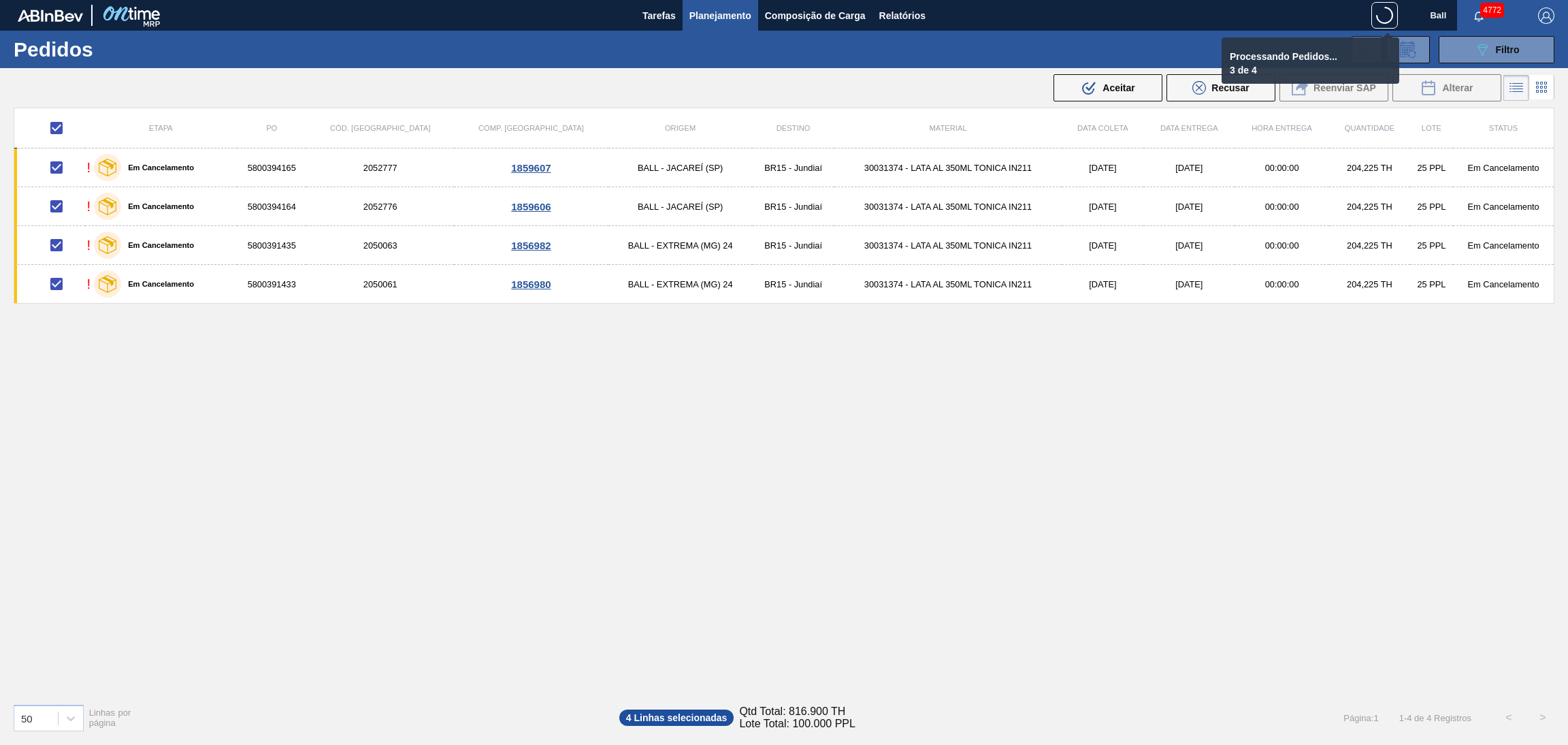
checkbox input "false"
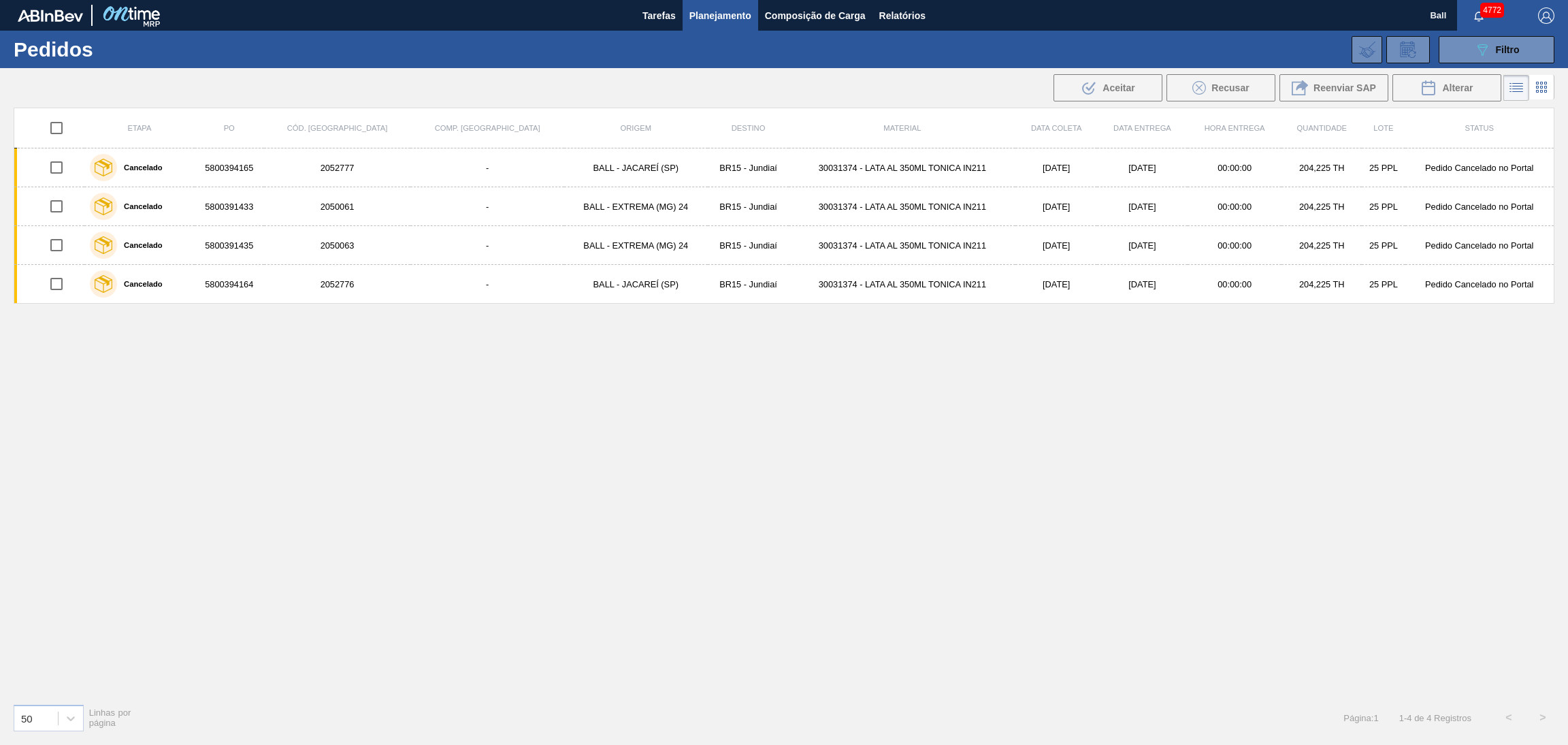
click at [1488, 60] on button "089F7B8B-B2A5-4AFE-B5C0-19BA573D28AC Filtro" at bounding box center [1496, 49] width 116 height 27
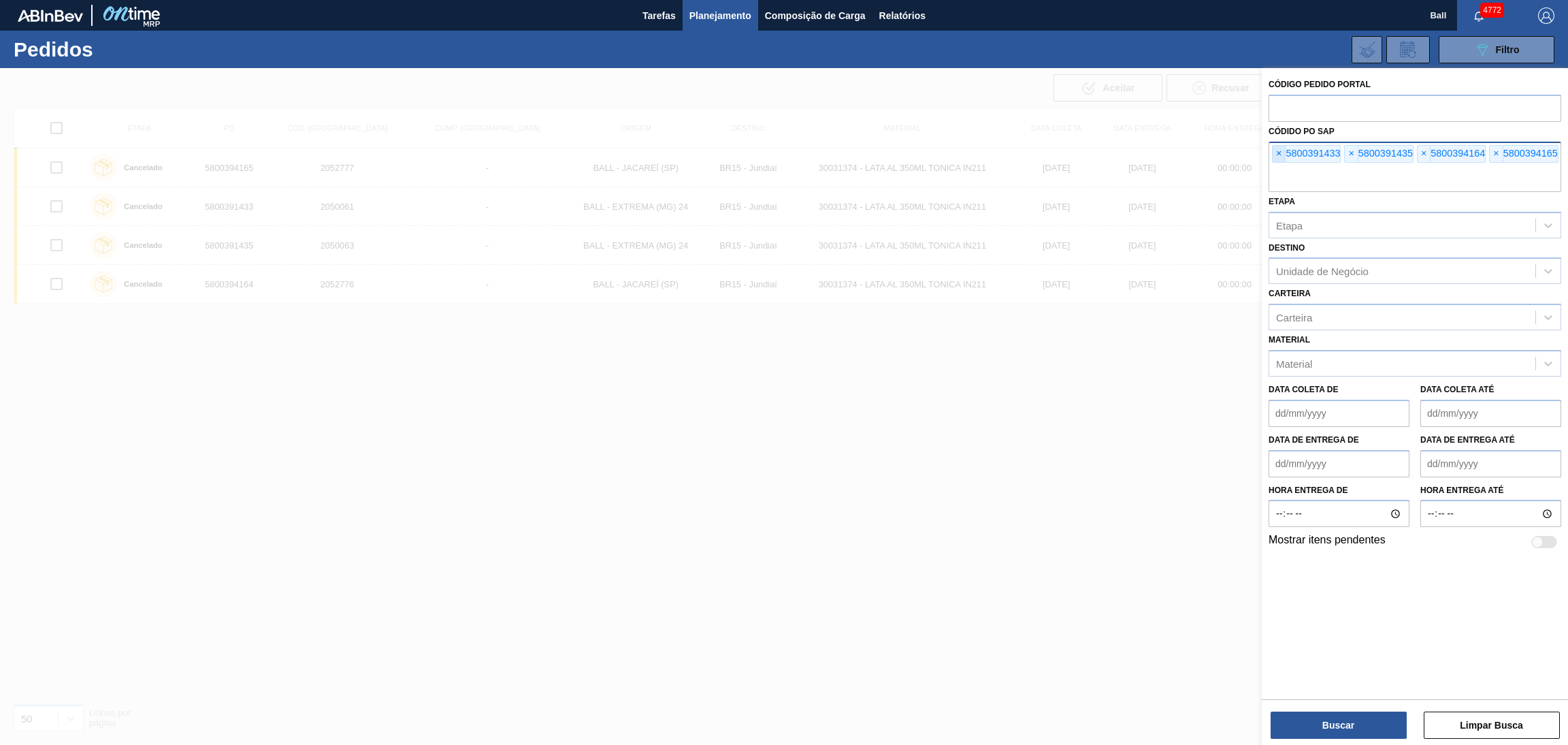
click at [1277, 156] on span "×" at bounding box center [1279, 154] width 13 height 16
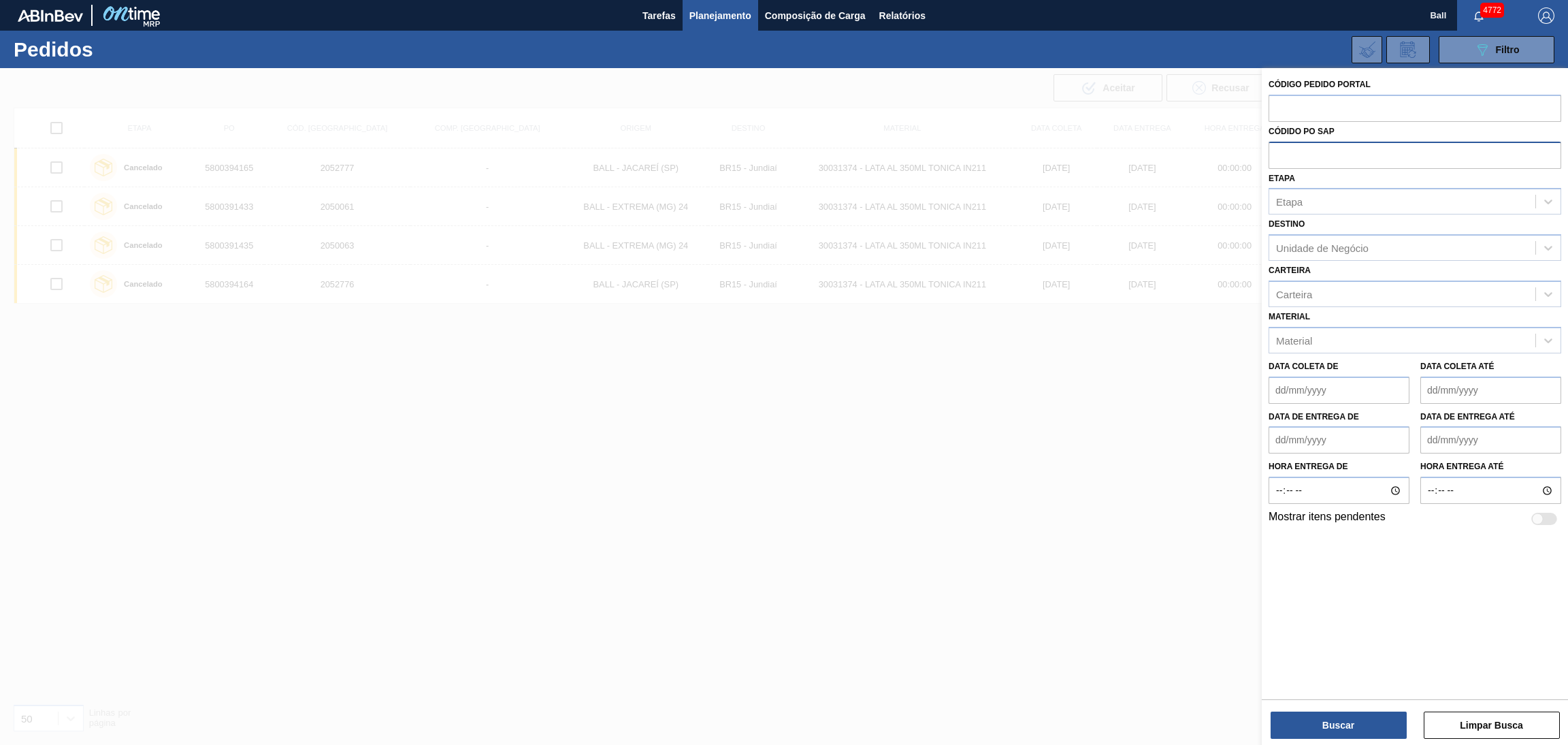
paste input "text"
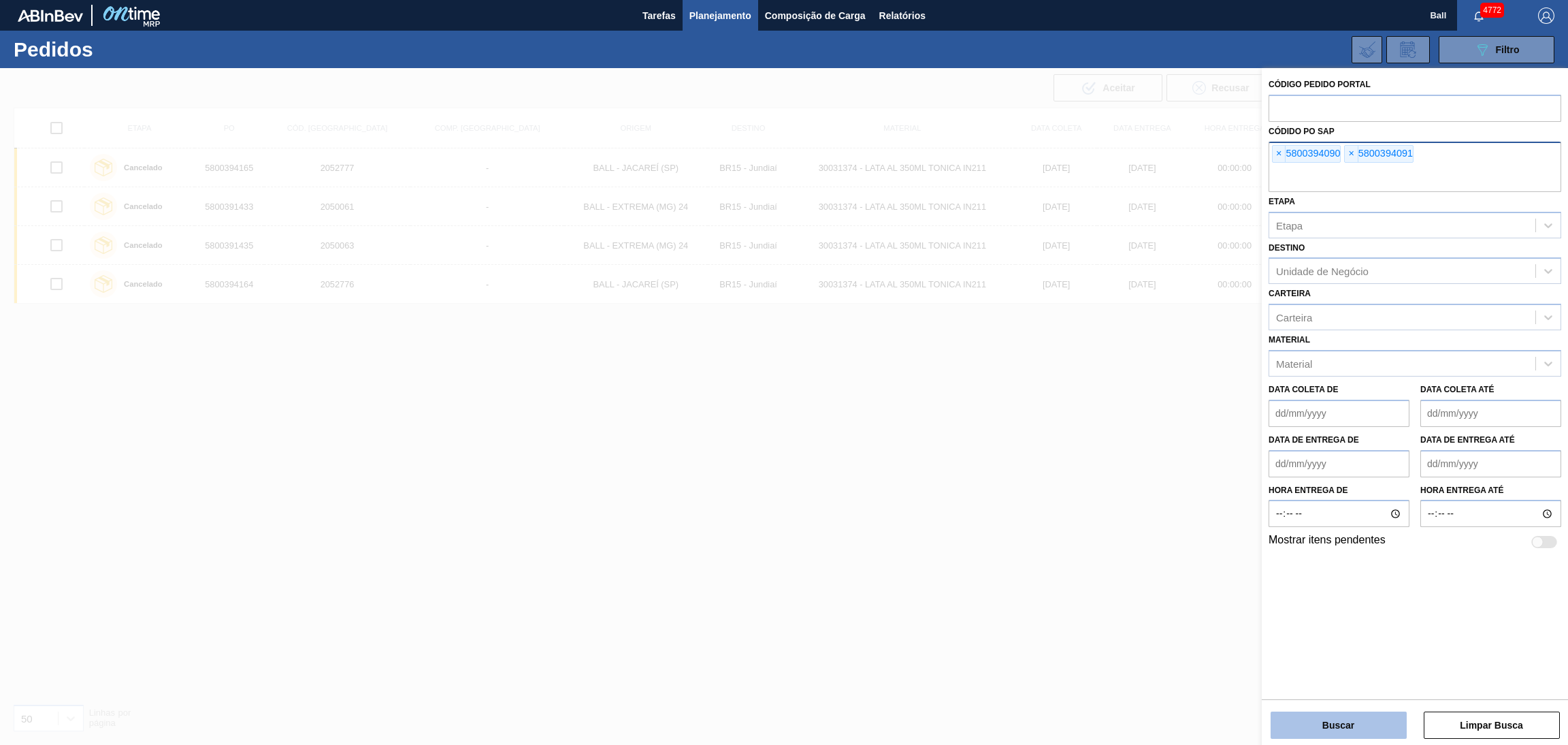
click at [1344, 721] on button "Buscar" at bounding box center [1338, 725] width 136 height 27
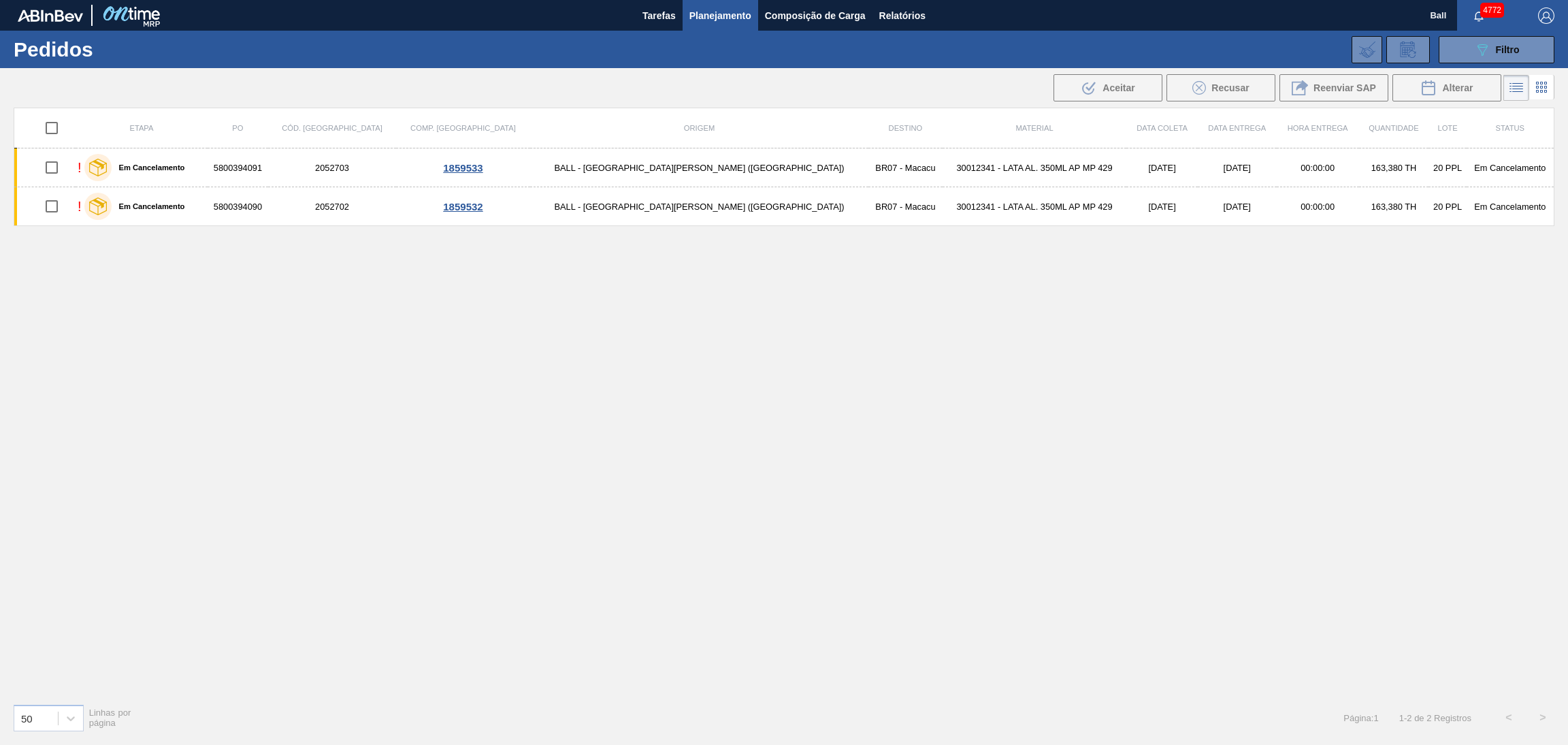
click at [58, 123] on input "checkbox" at bounding box center [52, 127] width 29 height 29
checkbox input "true"
click at [1105, 85] on span "Aceitar" at bounding box center [1118, 88] width 32 height 11
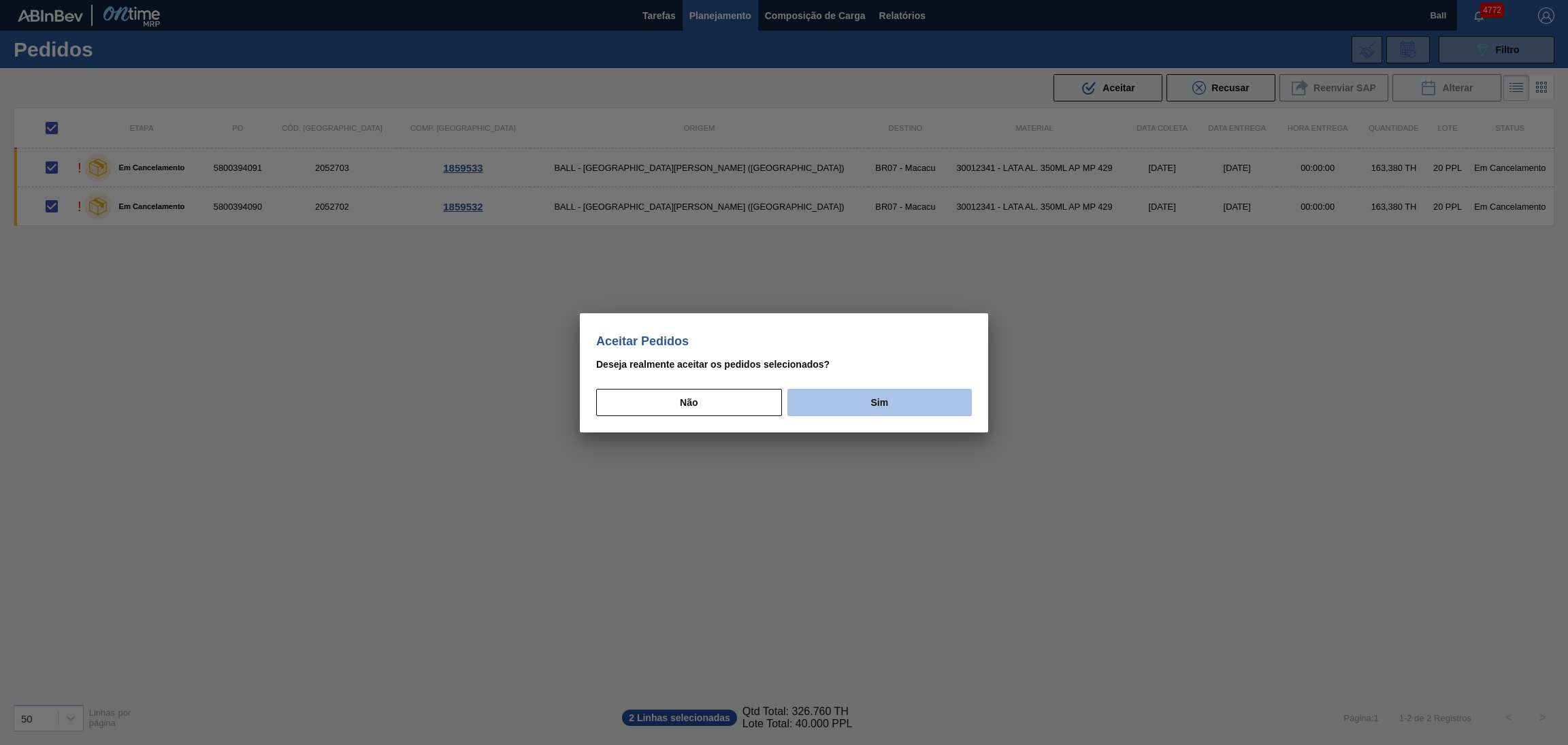
click at [921, 390] on button "Sim" at bounding box center [879, 402] width 184 height 27
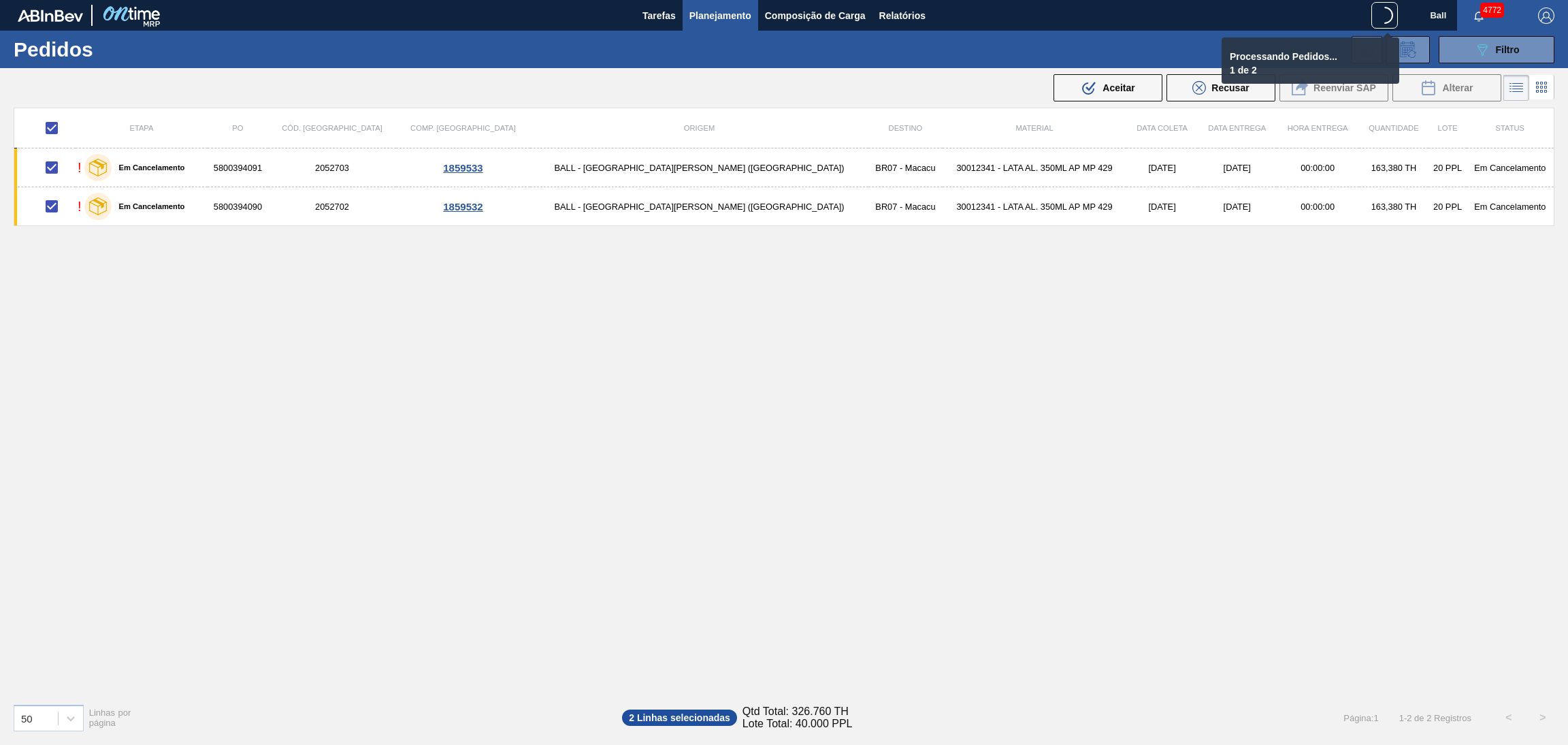
checkbox input "false"
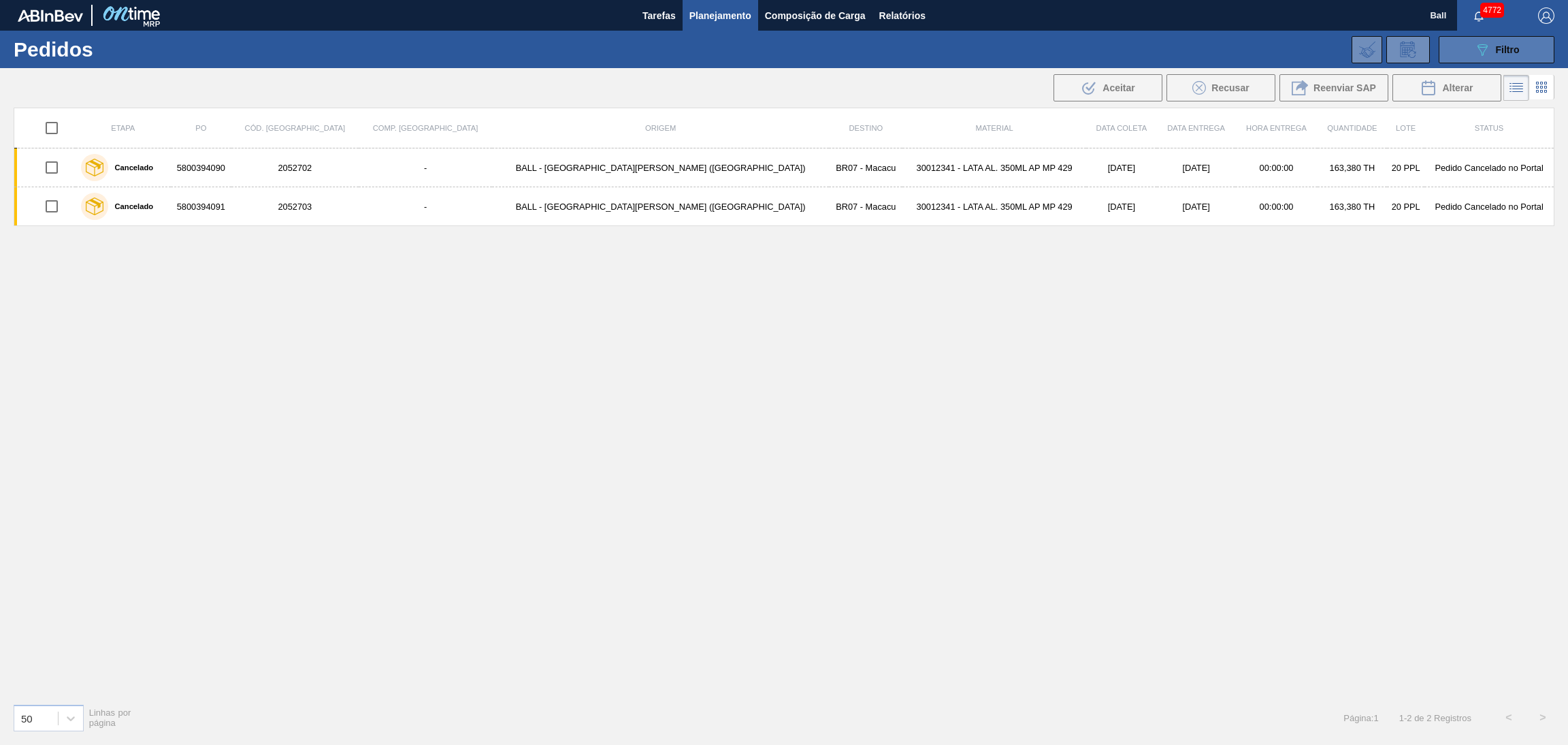
click at [1475, 59] on button "089F7B8B-B2A5-4AFE-B5C0-19BA573D28AC Filtro" at bounding box center [1496, 49] width 116 height 27
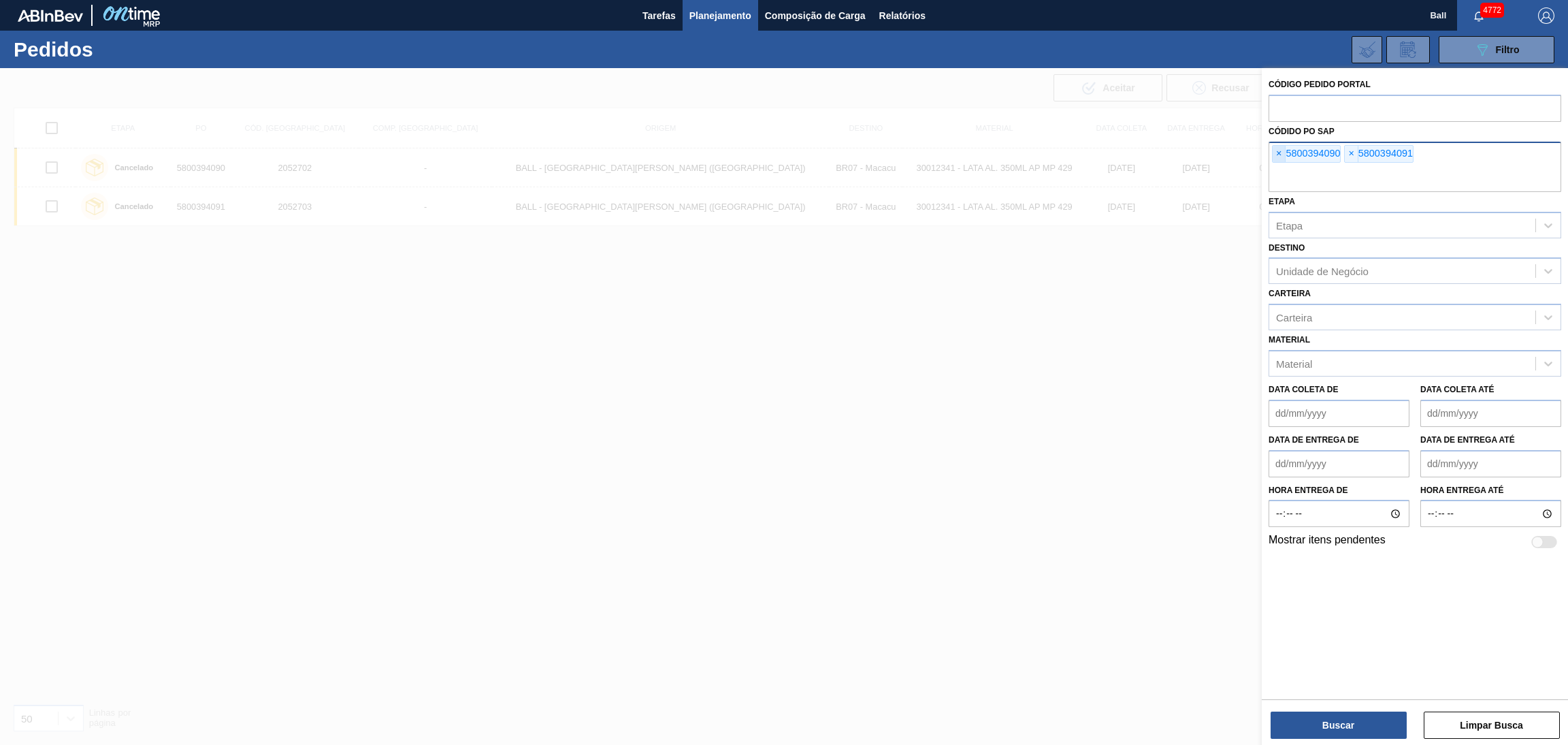
click at [1284, 153] on span "×" at bounding box center [1279, 154] width 13 height 16
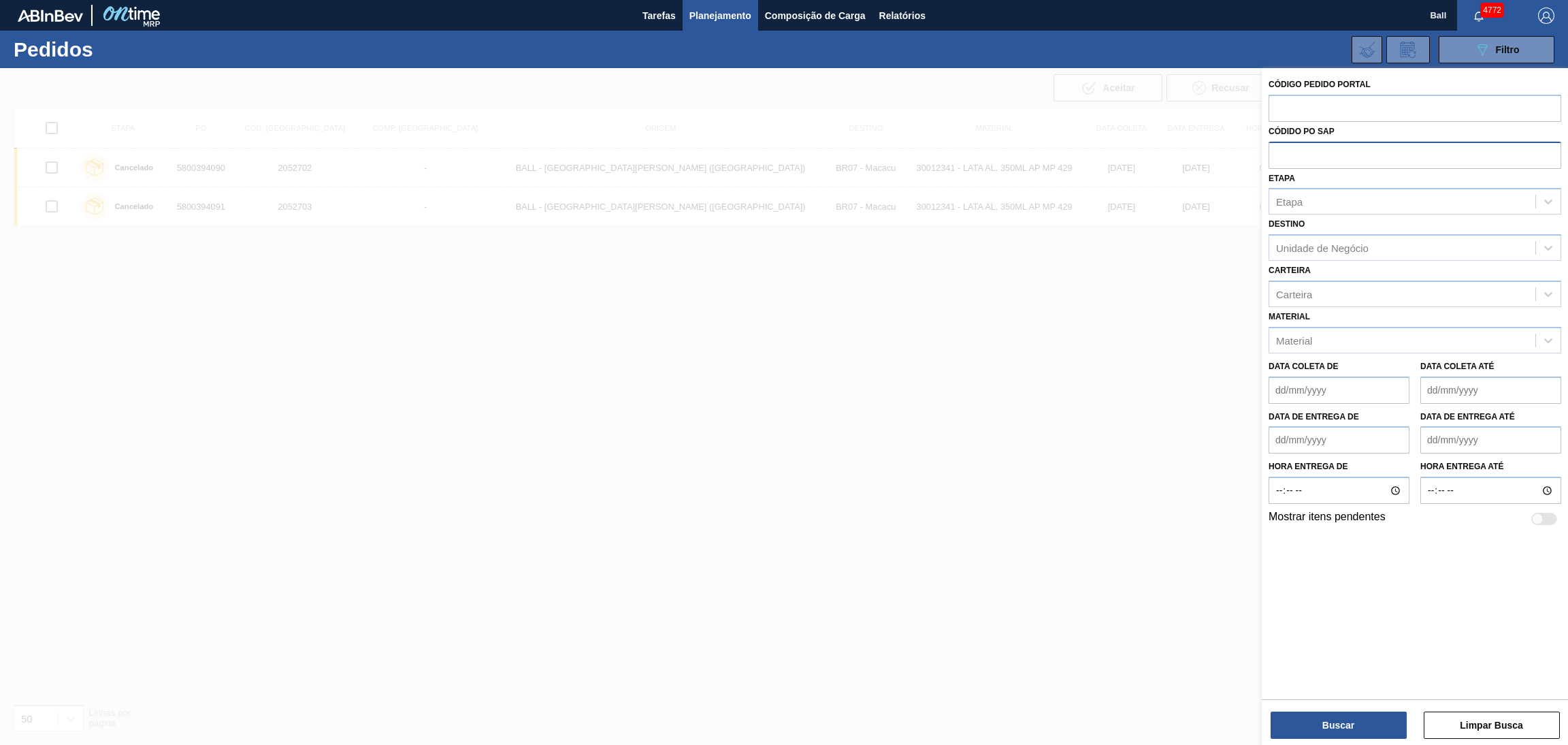
paste input "text"
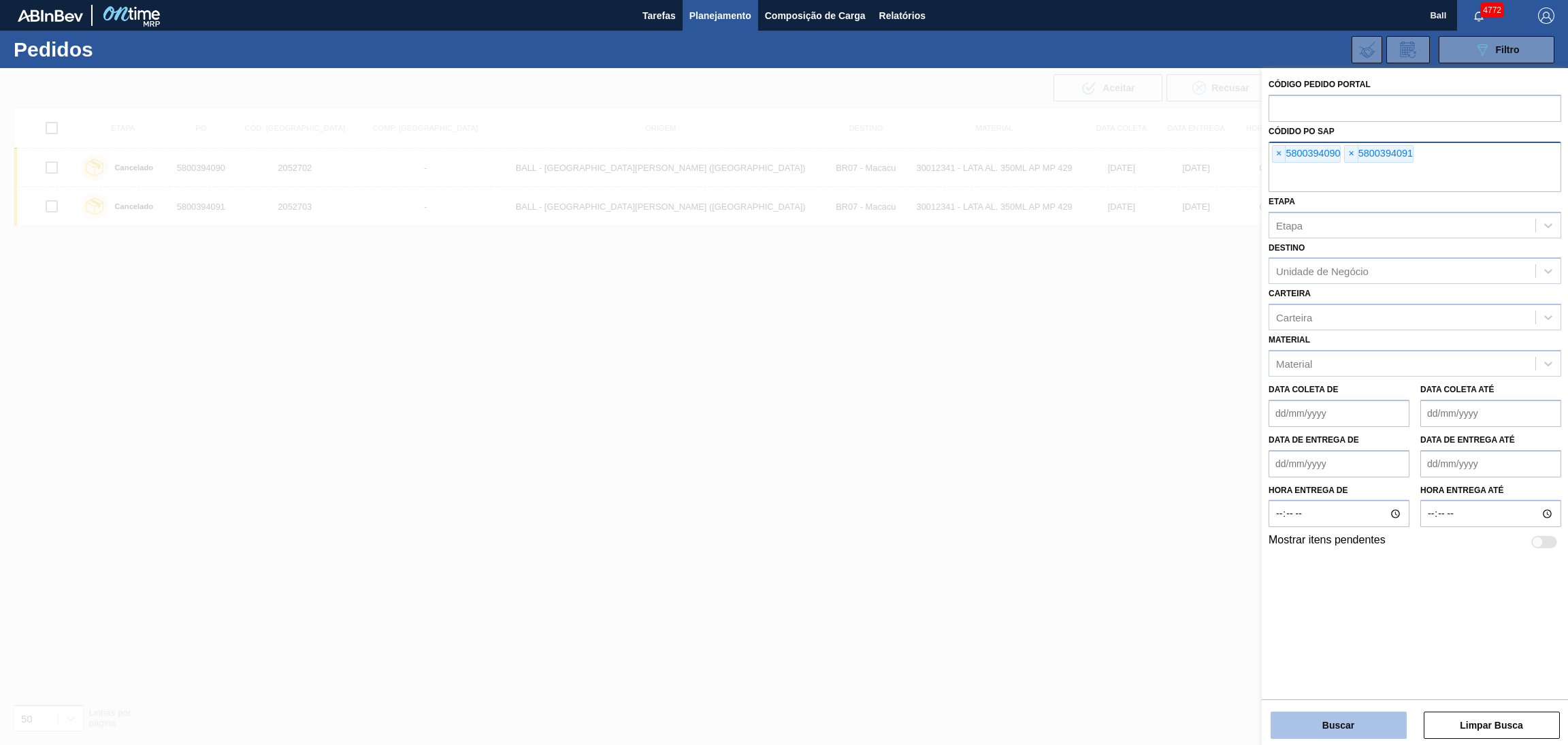
click at [1336, 731] on button "Buscar" at bounding box center [1338, 725] width 136 height 27
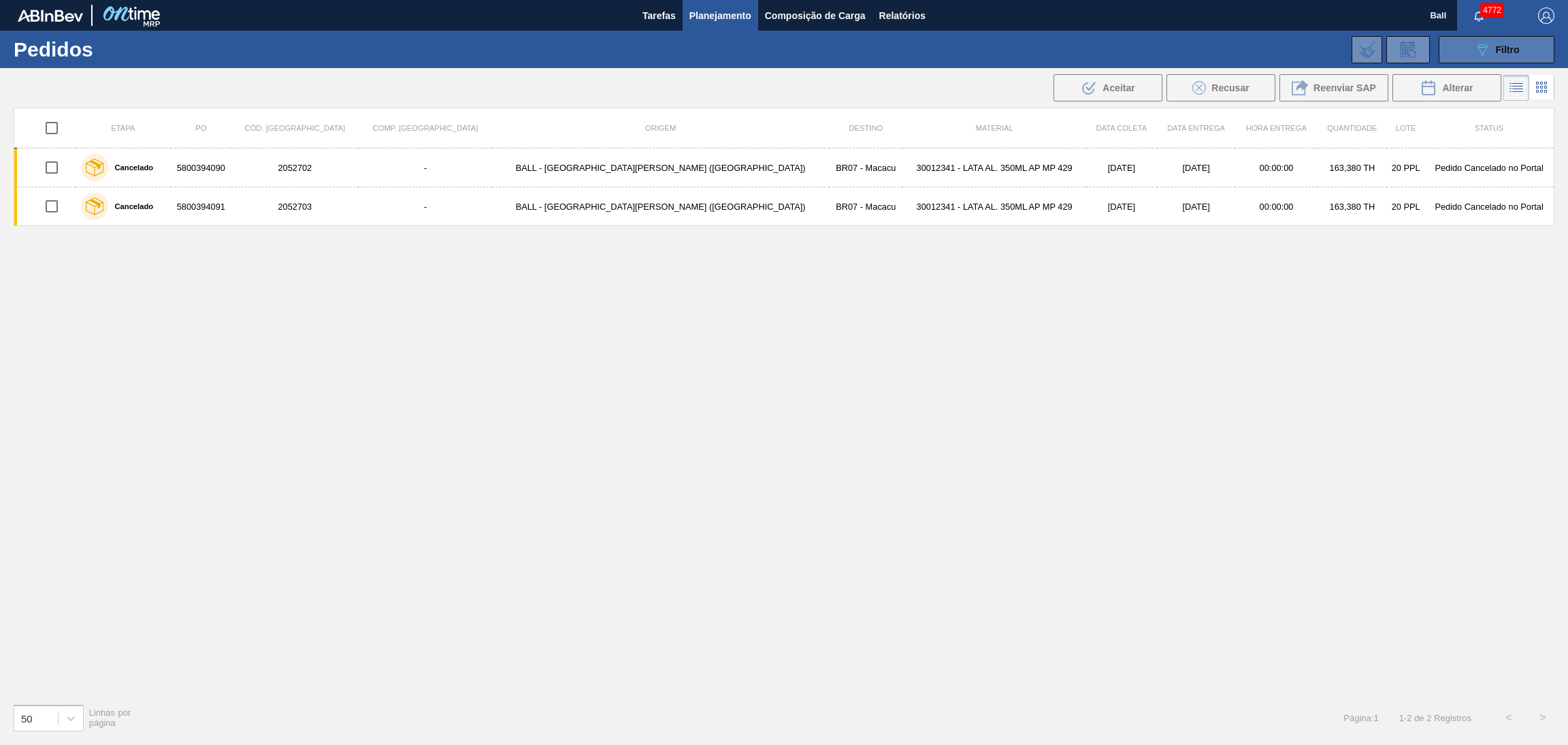
click at [1513, 46] on span "Filtro" at bounding box center [1508, 49] width 24 height 11
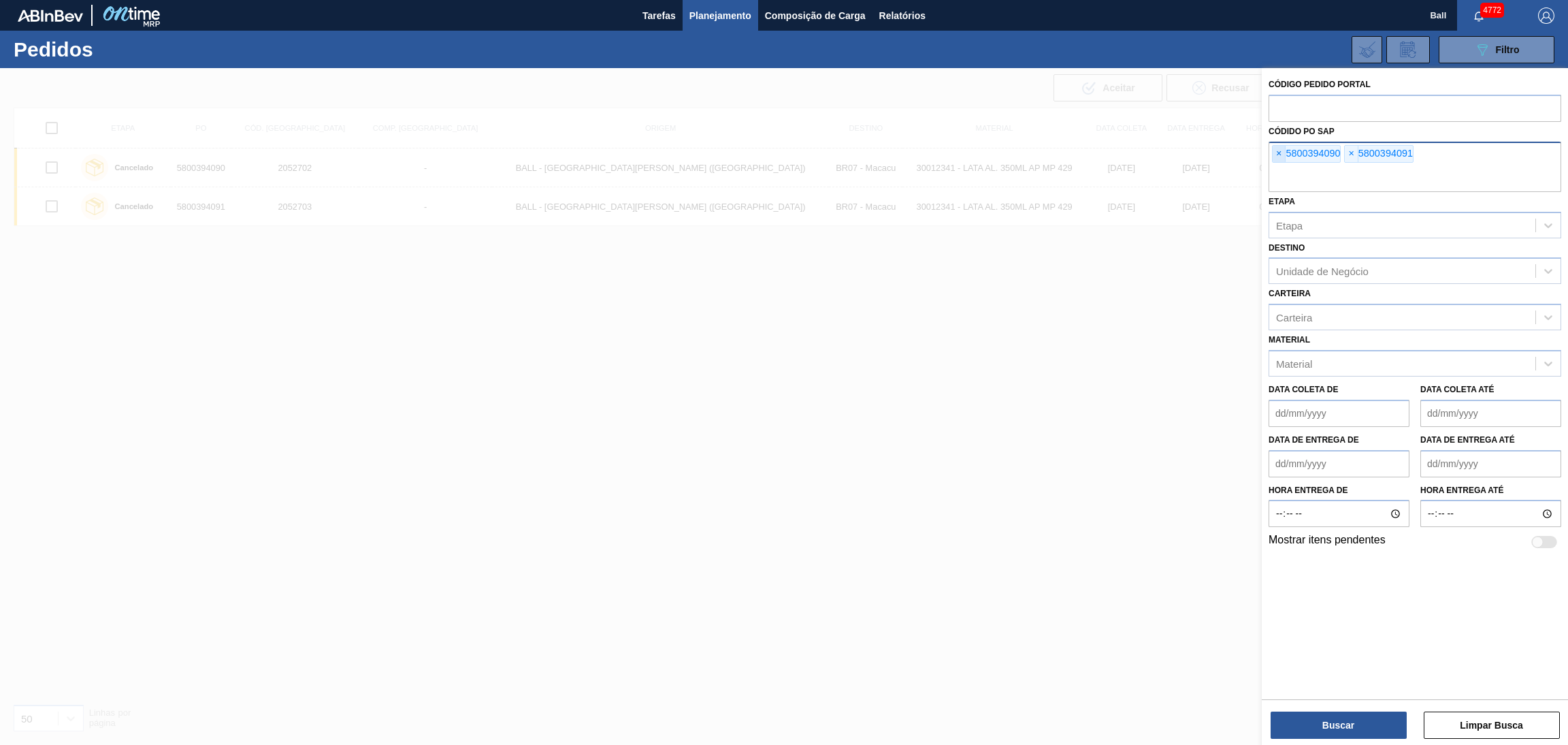
click at [1279, 153] on span "×" at bounding box center [1279, 154] width 13 height 16
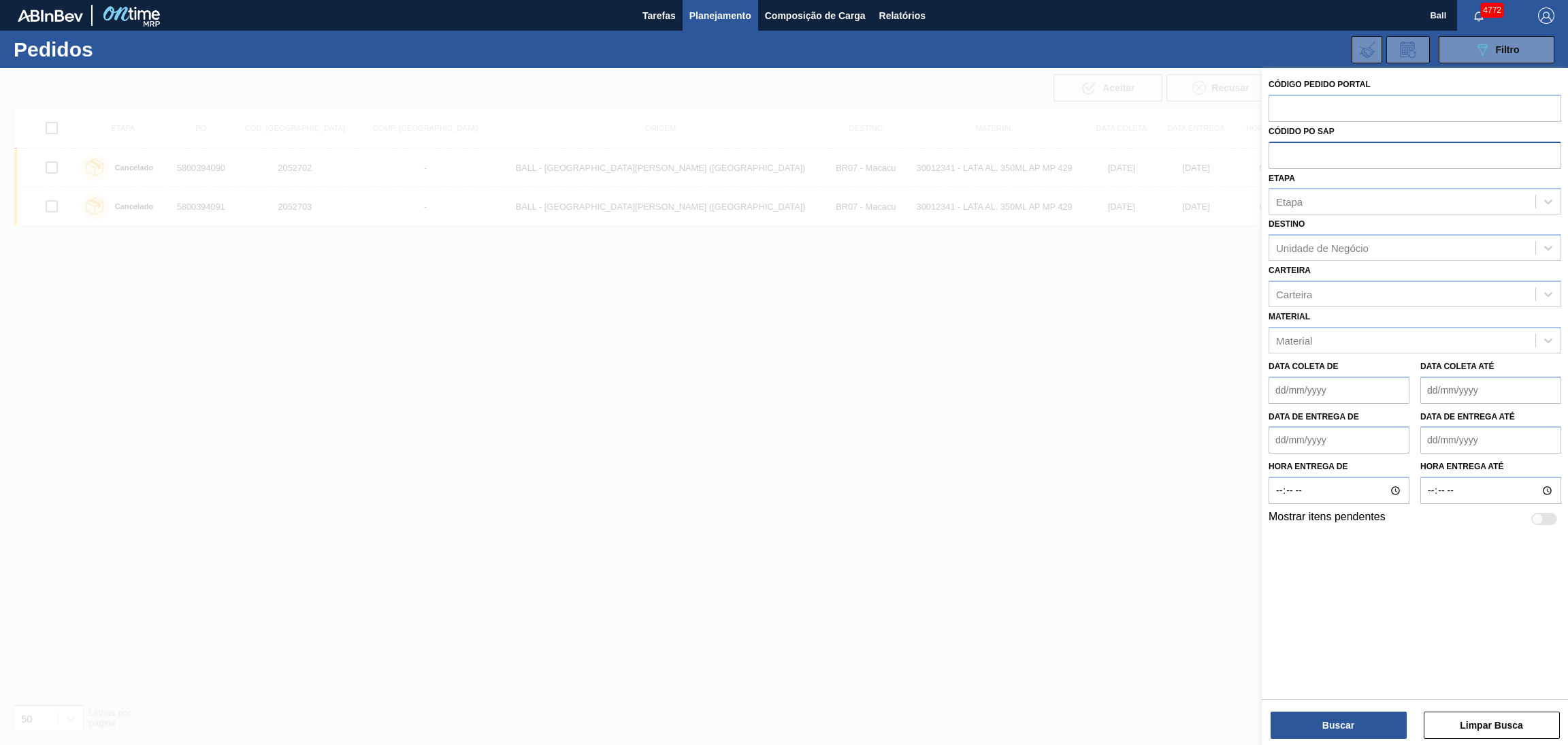
paste input "text"
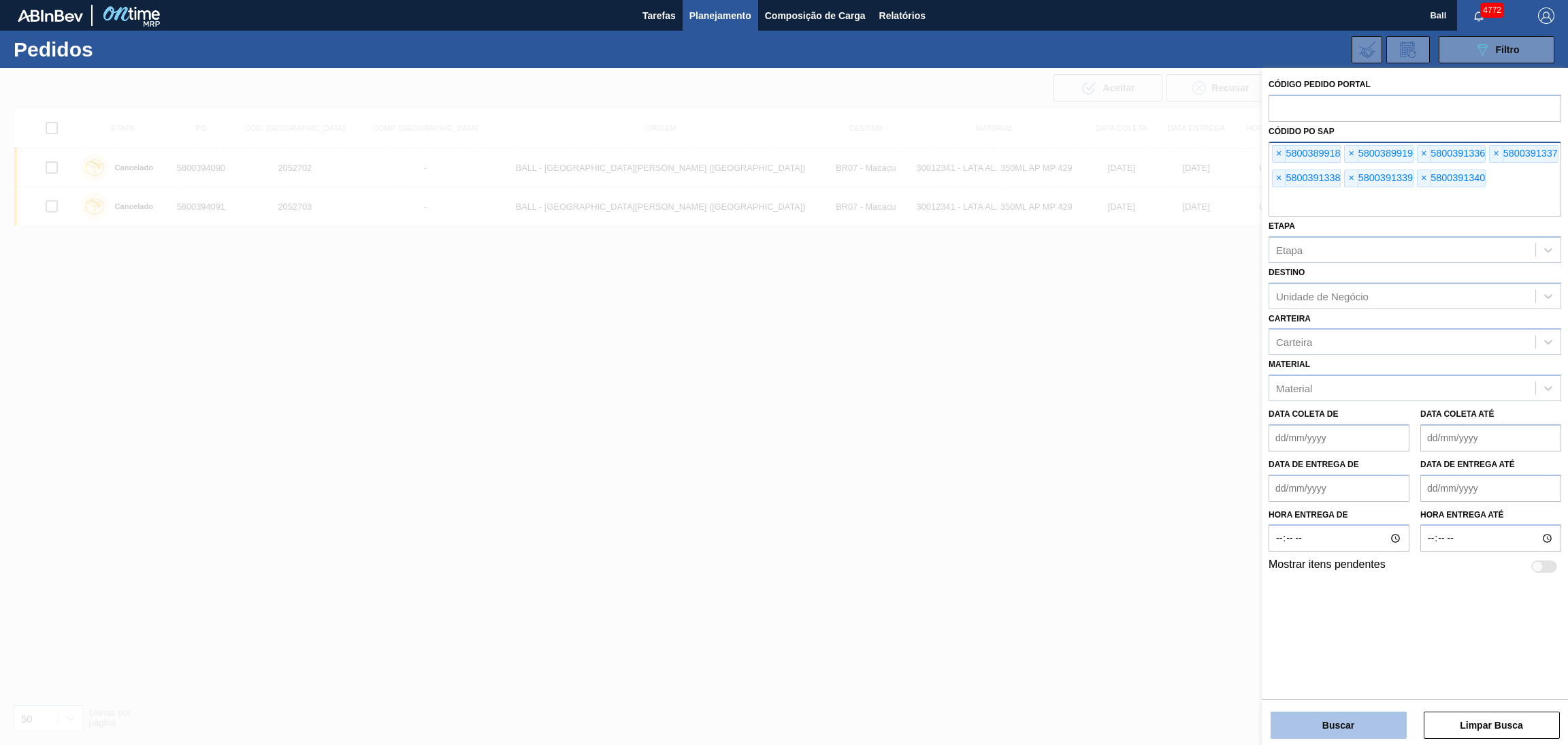
click at [1299, 719] on button "Buscar" at bounding box center [1338, 725] width 136 height 27
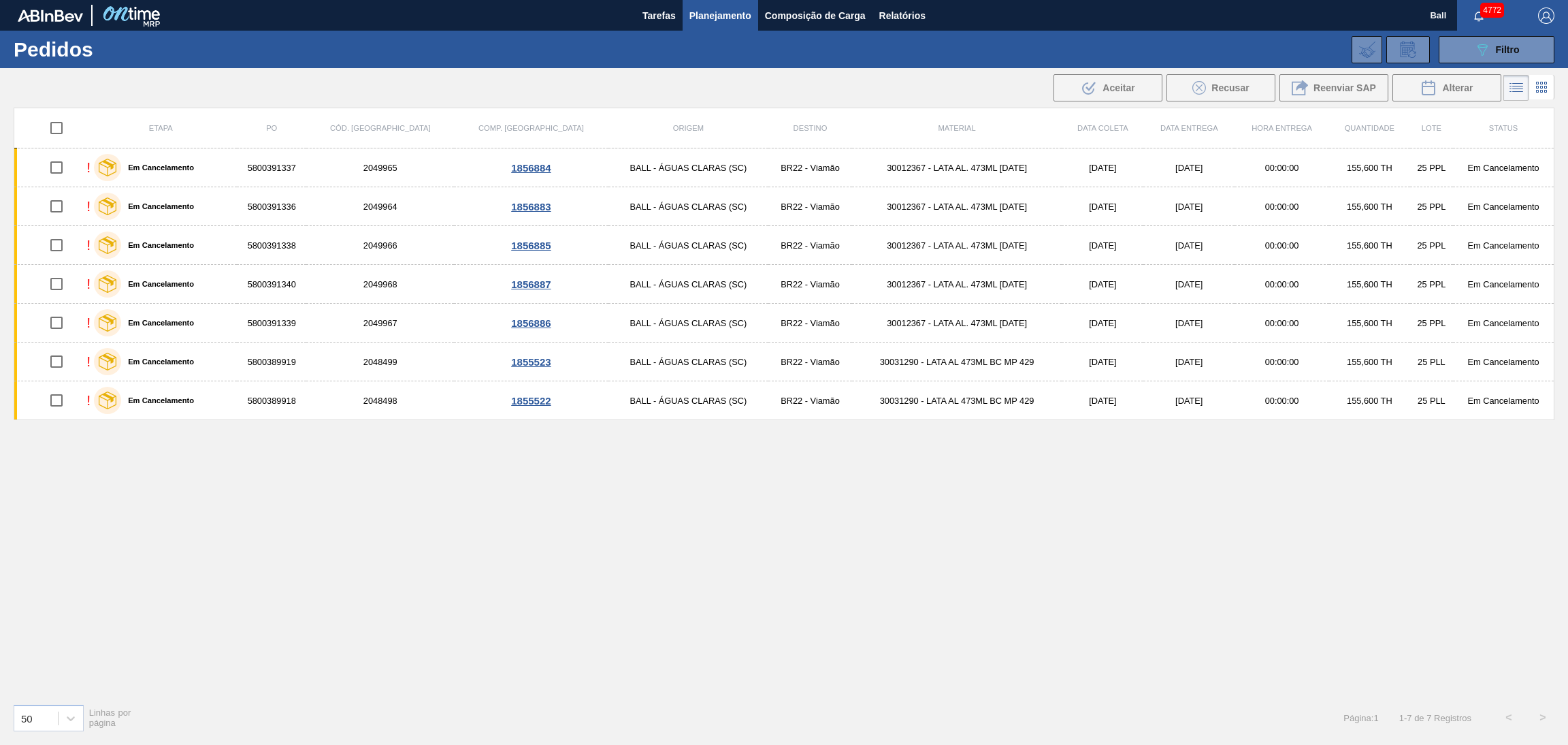
click at [58, 132] on input "checkbox" at bounding box center [56, 127] width 29 height 29
checkbox input "true"
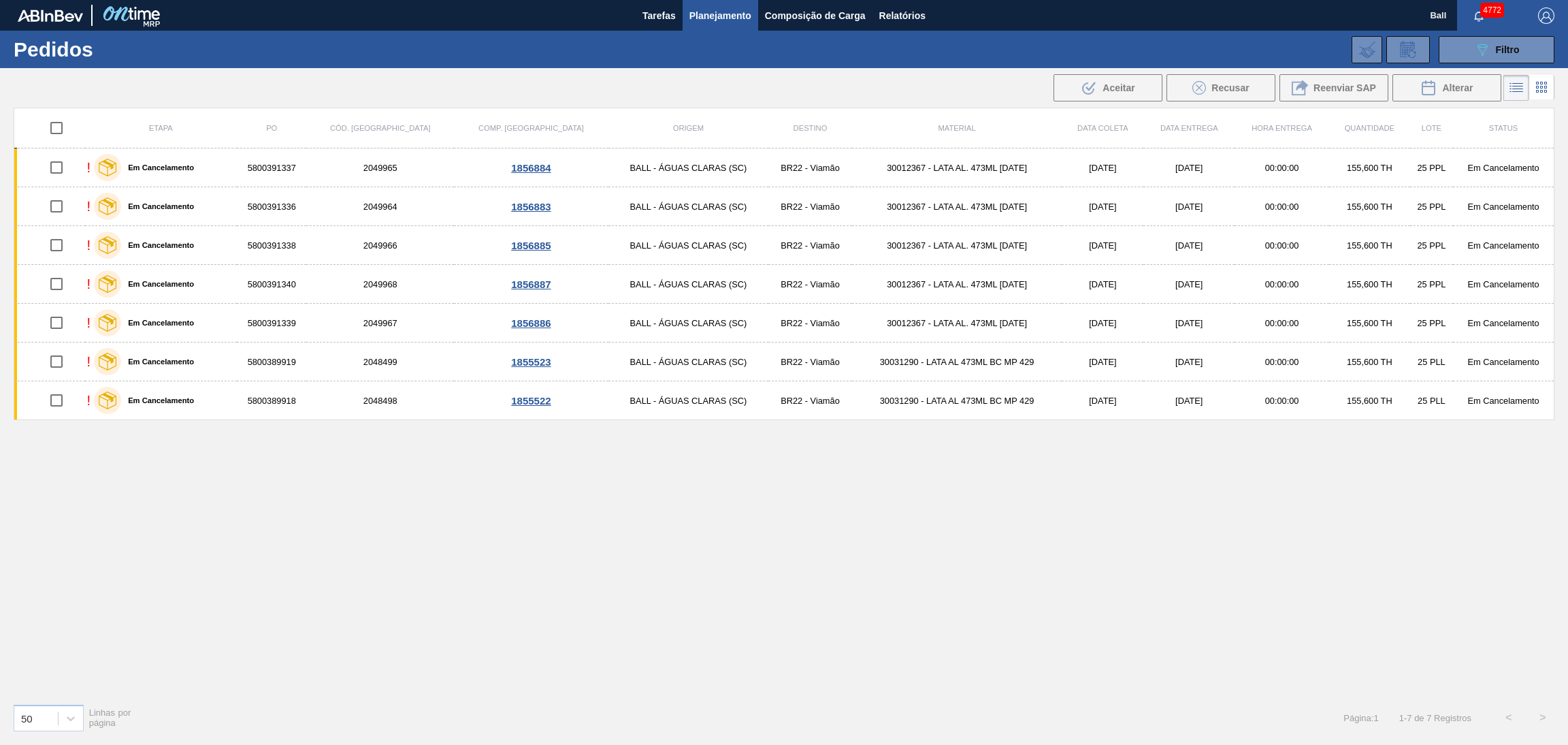
checkbox input "true"
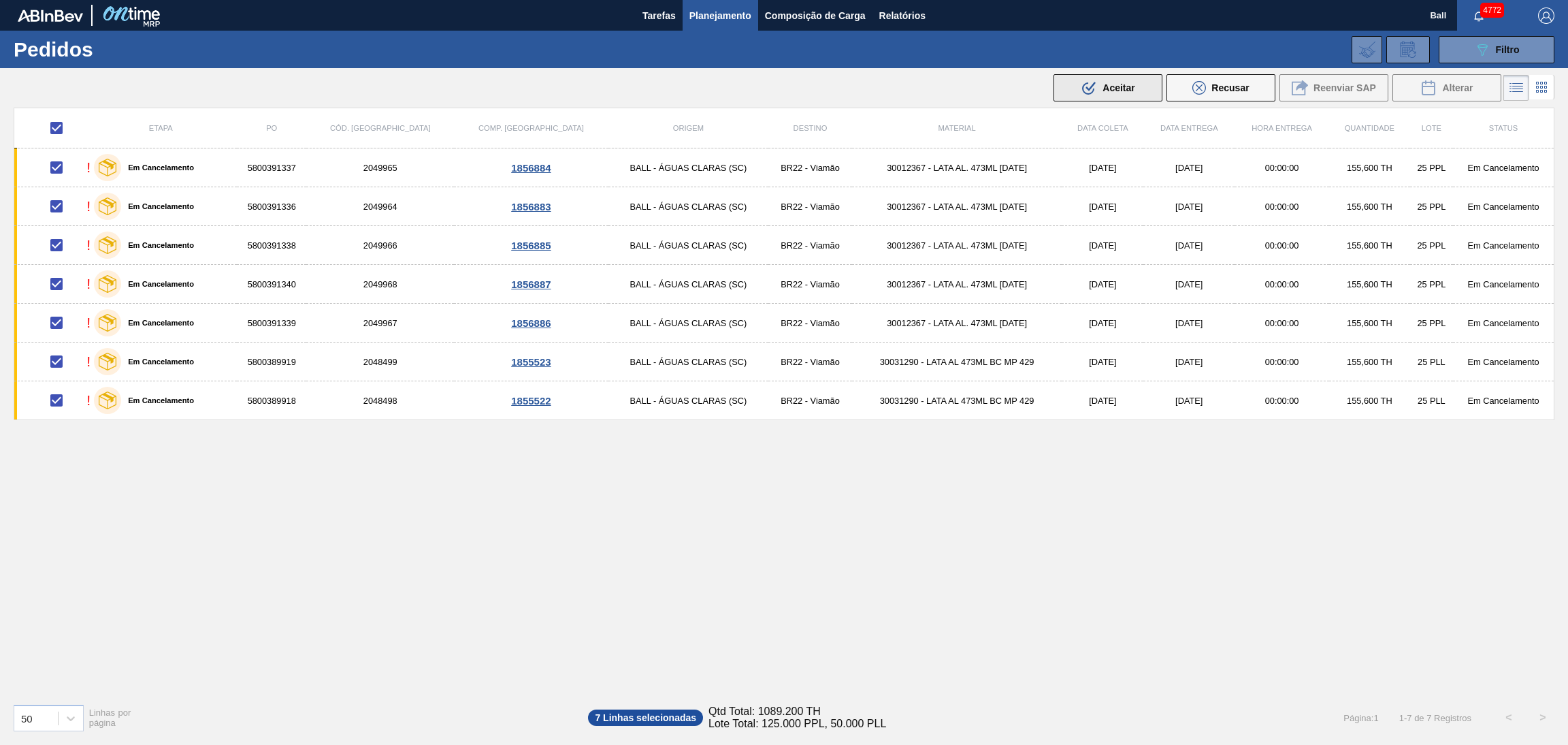
click at [1113, 91] on span "Aceitar" at bounding box center [1118, 88] width 32 height 11
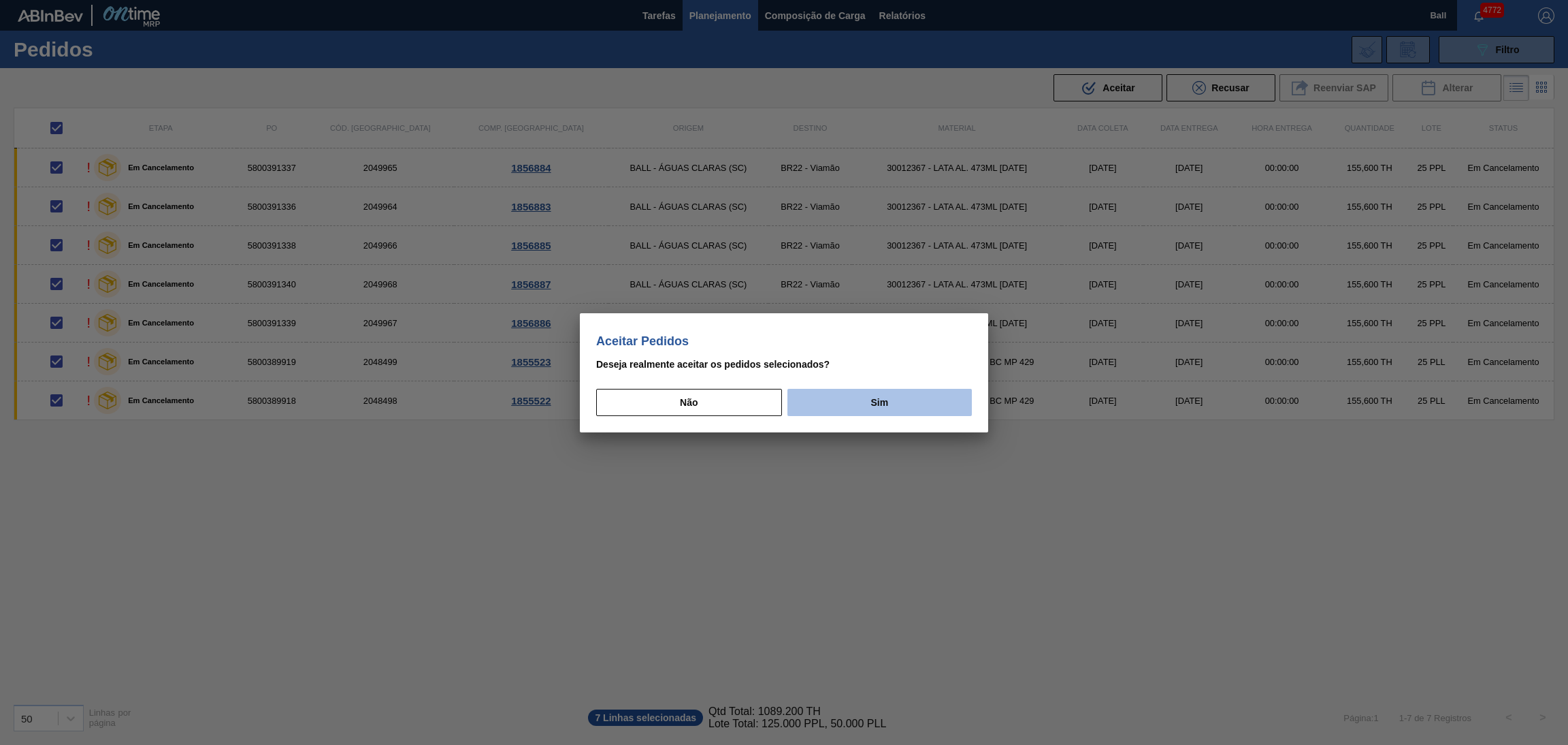
click at [890, 408] on button "Sim" at bounding box center [879, 402] width 184 height 27
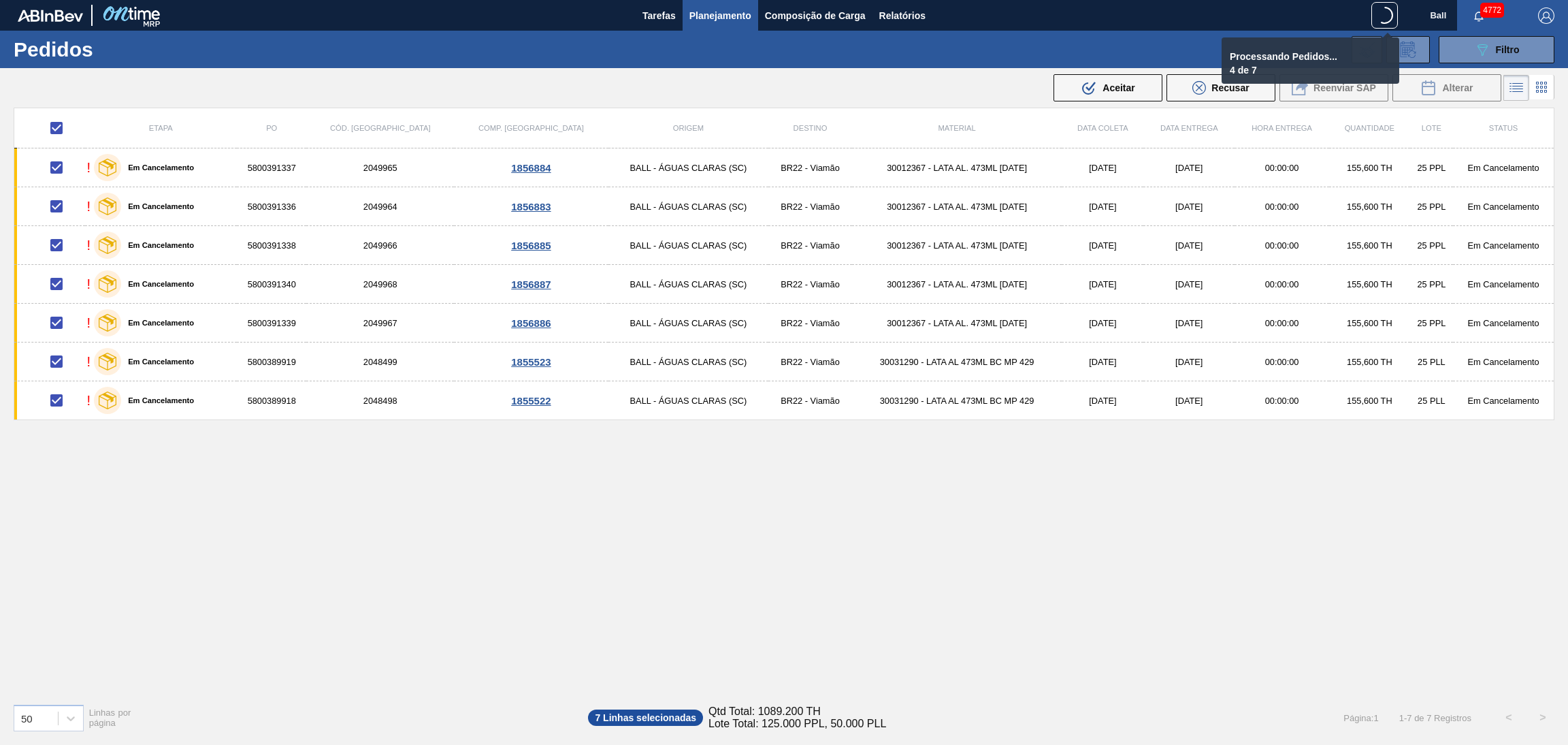
checkbox input "false"
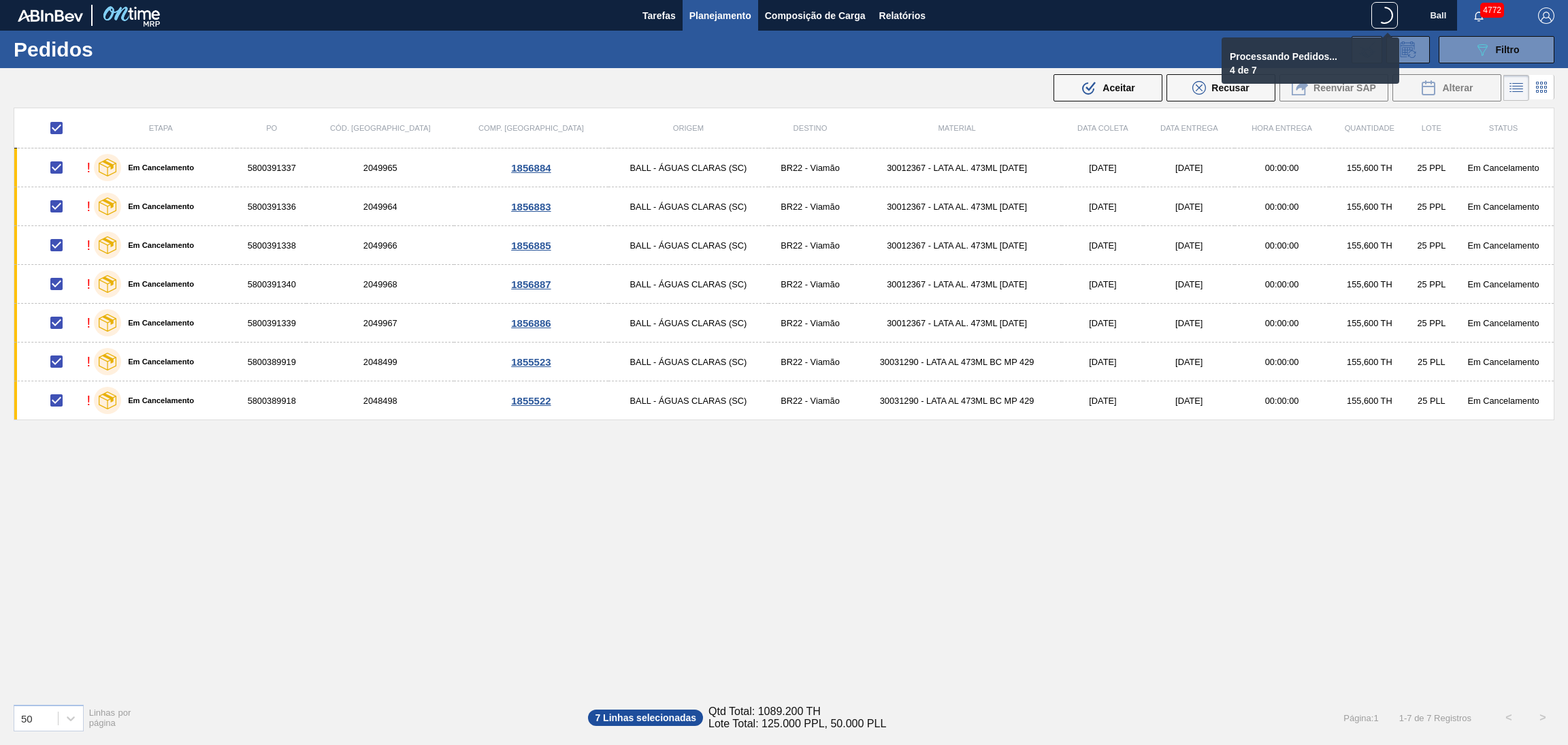
checkbox input "false"
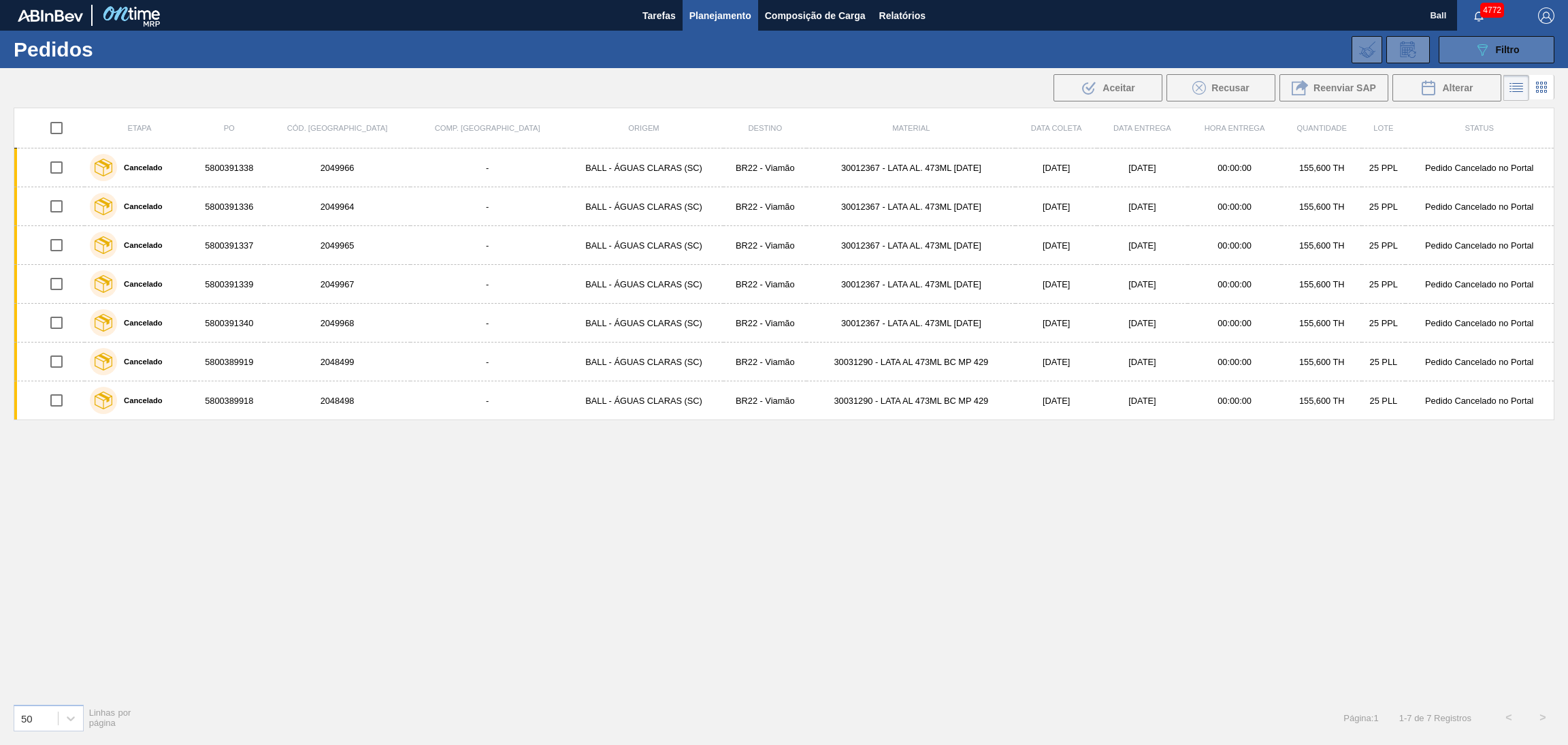
click at [1508, 44] on span "Filtro" at bounding box center [1508, 49] width 24 height 11
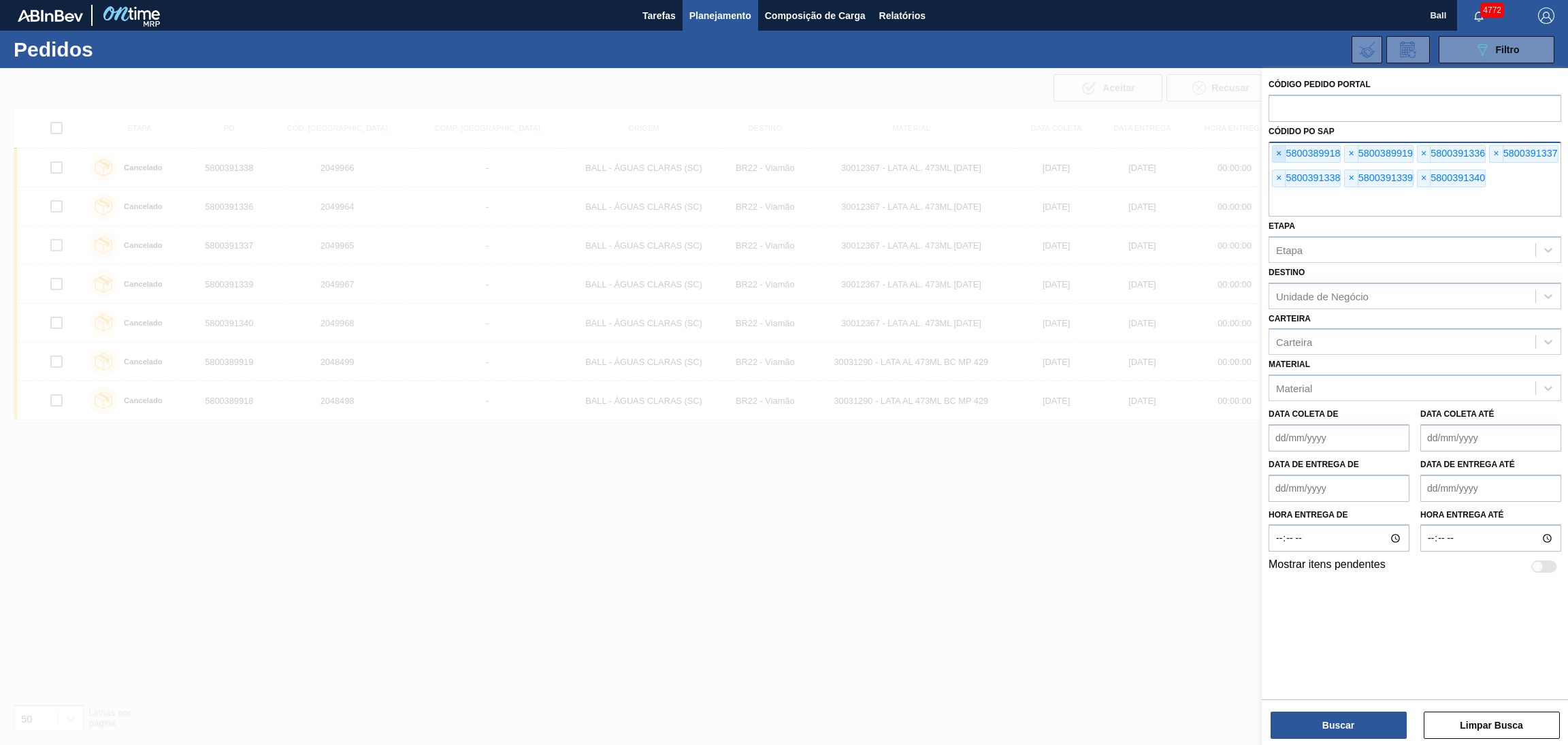
click at [1279, 152] on span "×" at bounding box center [1279, 154] width 13 height 16
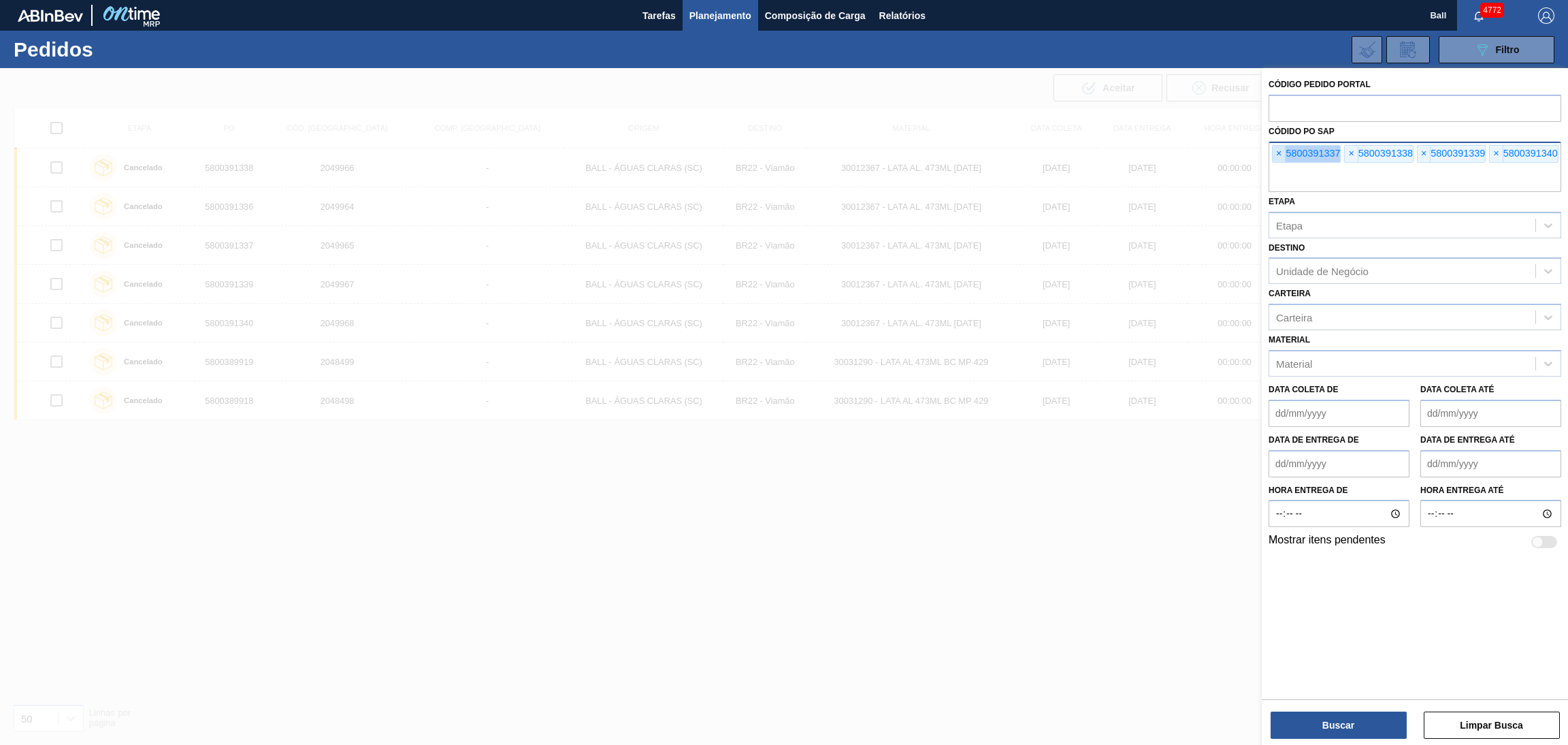
click at [1279, 152] on span "×" at bounding box center [1279, 154] width 13 height 16
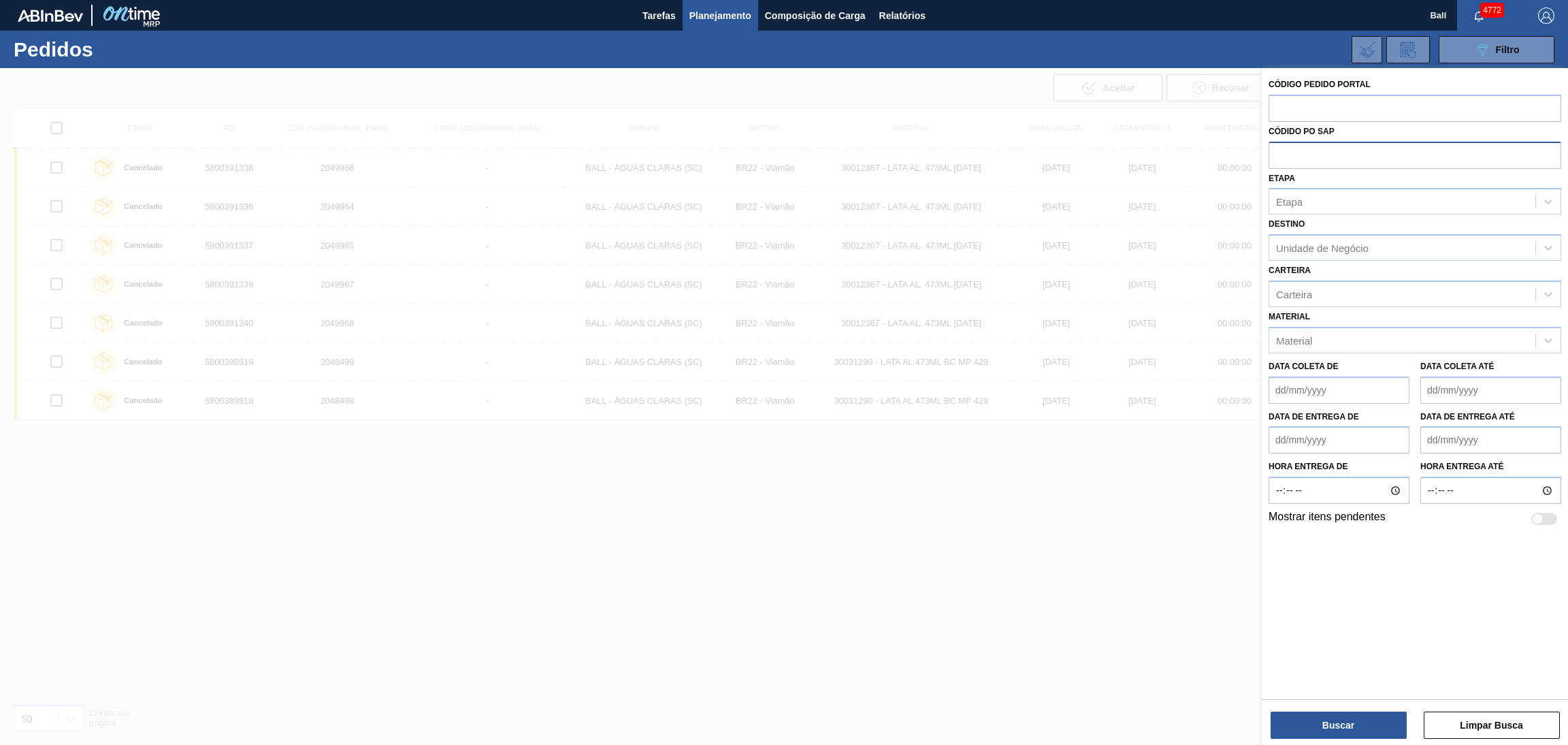
click at [1279, 152] on input "text" at bounding box center [1414, 154] width 292 height 26
paste input "text"
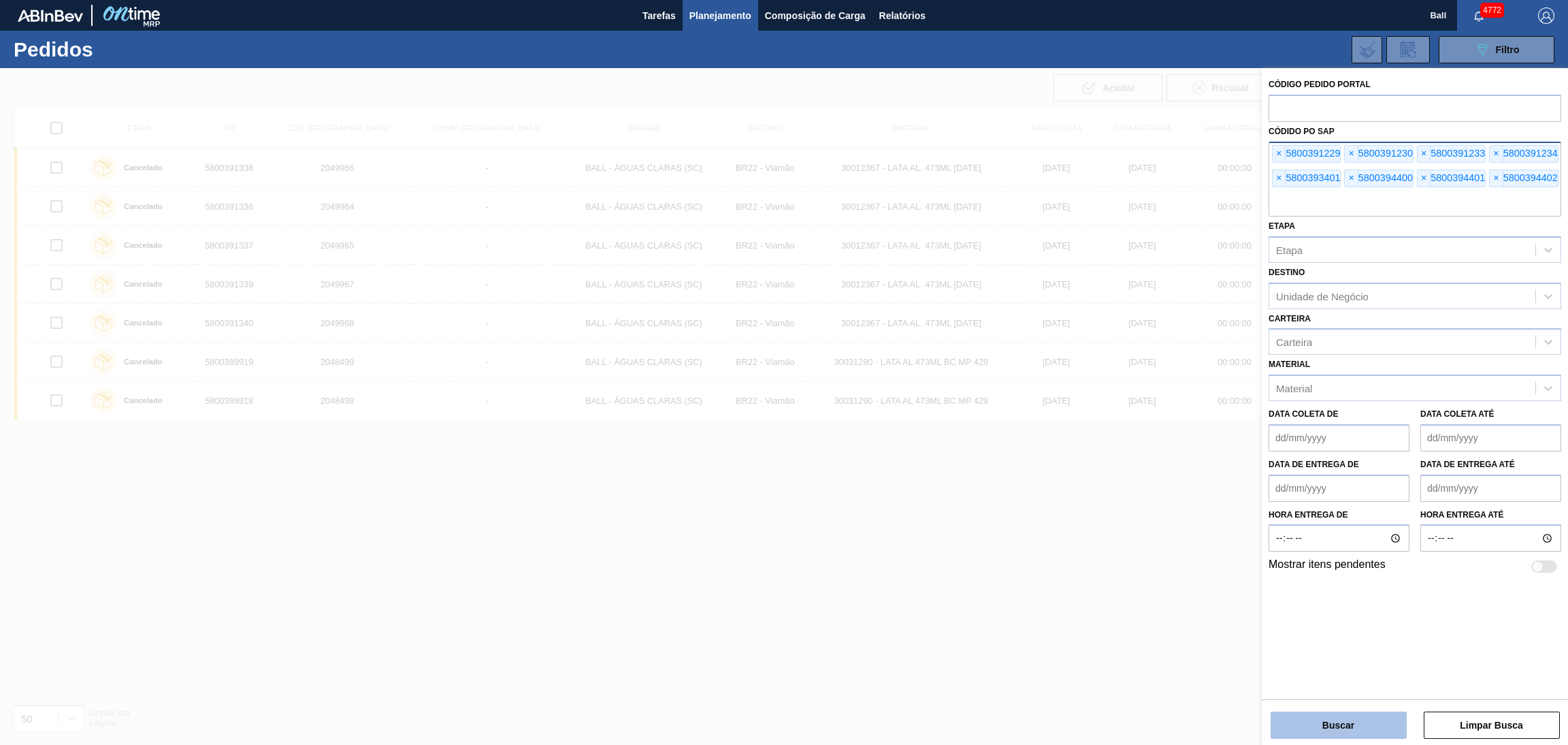
click at [1347, 713] on button "Buscar" at bounding box center [1338, 725] width 136 height 27
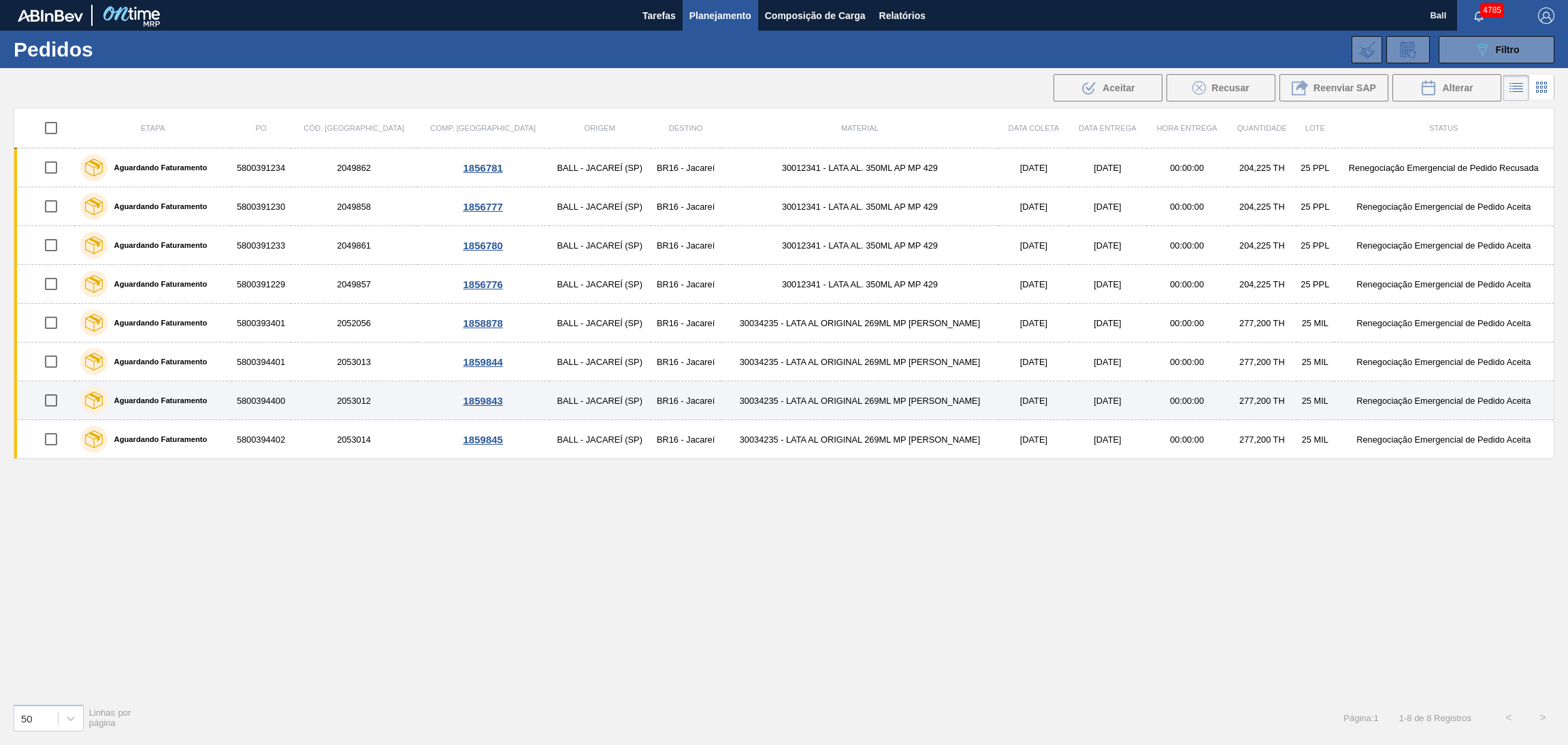
click at [291, 389] on td "5800394400" at bounding box center [261, 400] width 60 height 39
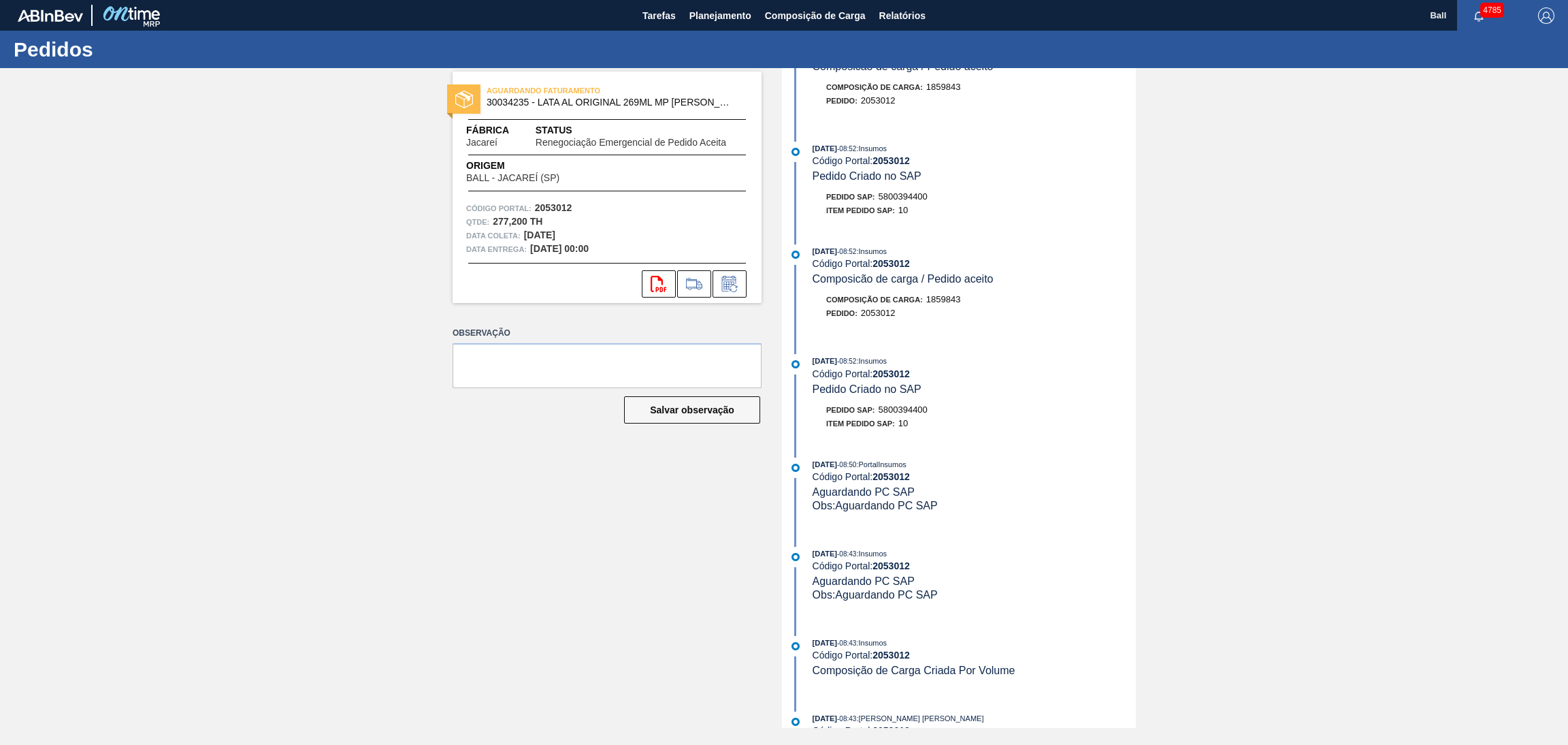
scroll to position [497, 0]
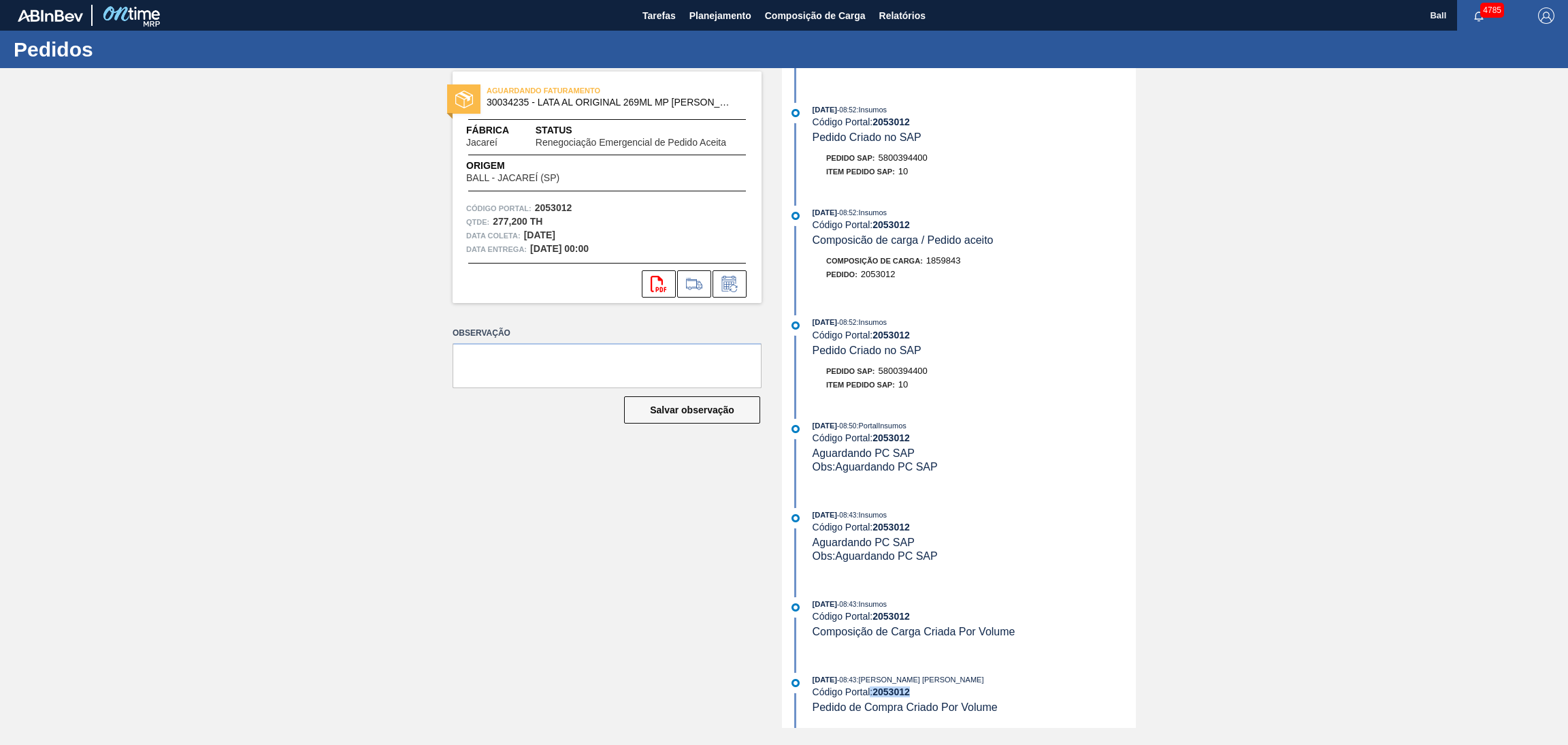
drag, startPoint x: 928, startPoint y: 693, endPoint x: 871, endPoint y: 694, distance: 57.0
click at [871, 694] on div "Código Portal: 2053012" at bounding box center [974, 691] width 323 height 11
click at [1104, 640] on div "[DATE] 08:43 : Insumos Código Portal: 2053012 Composição de Carga Criada Por Vo…" at bounding box center [960, 624] width 351 height 55
drag, startPoint x: 929, startPoint y: 696, endPoint x: 874, endPoint y: 696, distance: 55.0
click at [874, 696] on div "Código Portal: 2053012" at bounding box center [974, 691] width 323 height 11
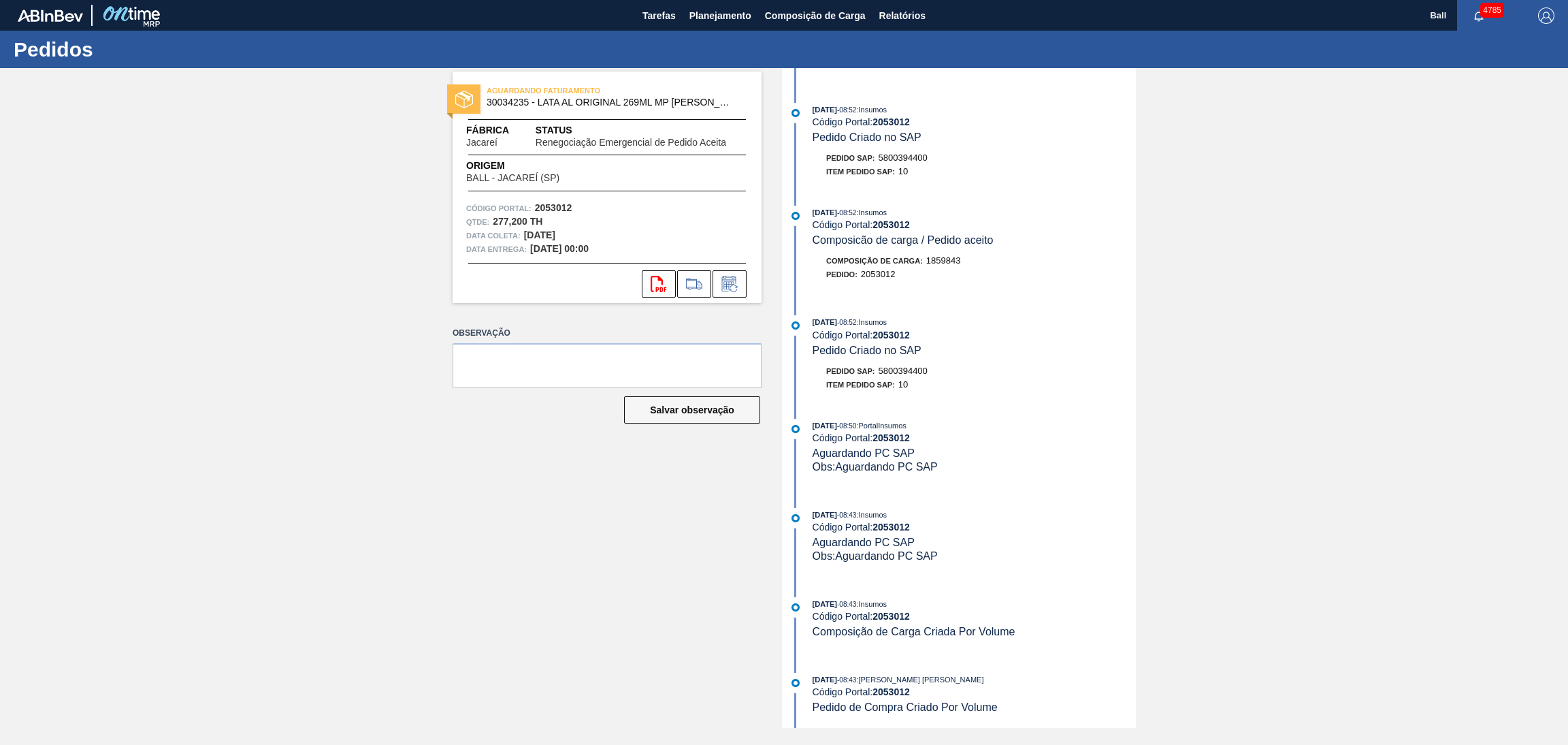
click at [983, 676] on div "[DATE] 08:43 : [PERSON_NAME] [PERSON_NAME]" at bounding box center [974, 679] width 323 height 13
drag, startPoint x: 921, startPoint y: 691, endPoint x: 875, endPoint y: 693, distance: 46.0
click at [875, 693] on div "Código Portal: 2053012" at bounding box center [974, 691] width 323 height 11
copy strong "2053012"
click at [910, 692] on strong "2053012" at bounding box center [891, 691] width 38 height 11
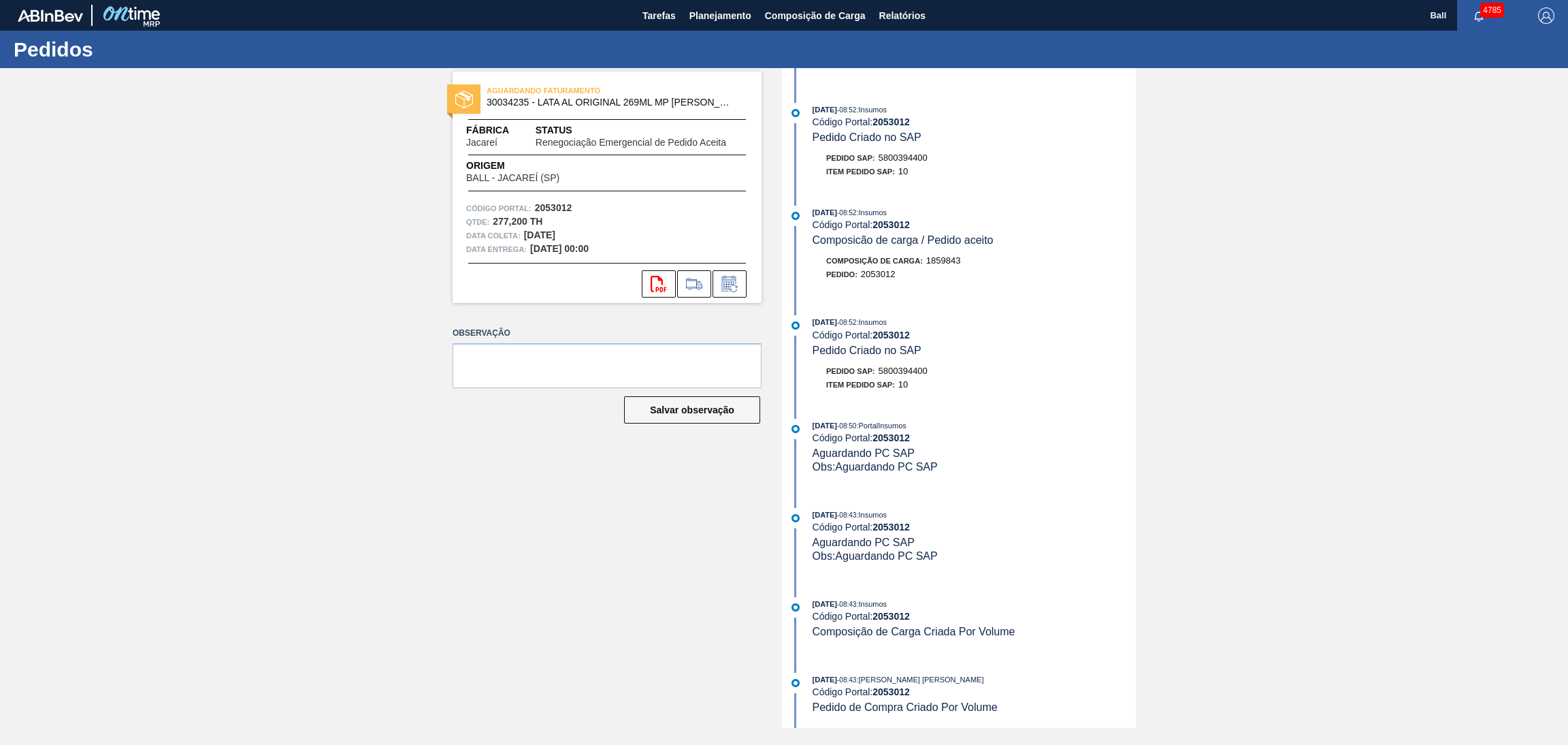
click at [1049, 339] on div "[DATE] 08:52 : Insumos Código Portal: 2053012 Pedido Criado no SAP" at bounding box center [974, 336] width 323 height 41
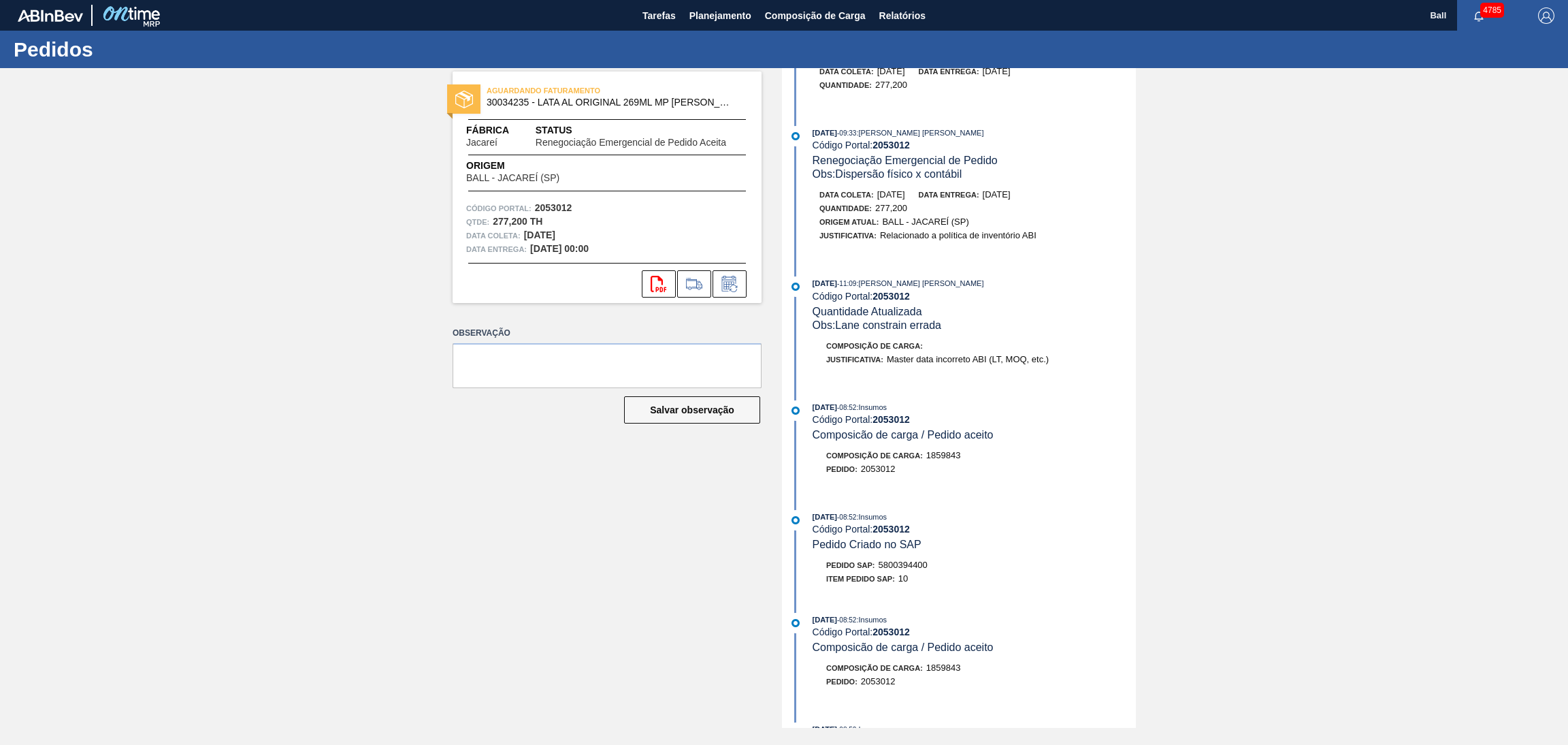
scroll to position [0, 0]
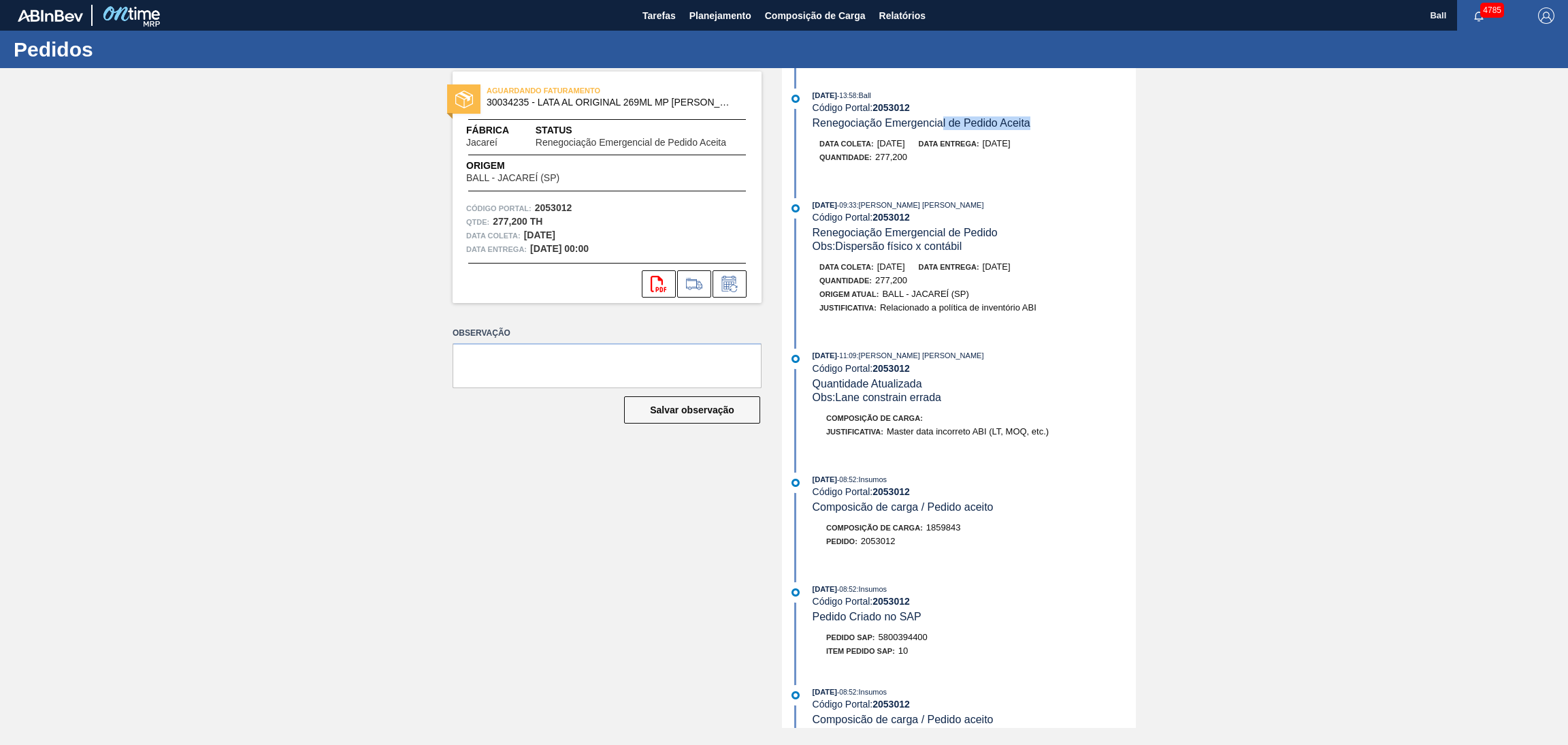
drag, startPoint x: 1039, startPoint y: 124, endPoint x: 941, endPoint y: 122, distance: 98.0
click at [941, 122] on div "[DATE] 13:58 : Ball Código Portal: 2053012 Renegociação Emergencial de Pedido A…" at bounding box center [974, 109] width 323 height 41
click at [1012, 186] on div "[DATE] 13:58 : Ball Código Portal: 2053012 Renegociação Emergencial de Pedido A…" at bounding box center [960, 397] width 351 height 660
drag, startPoint x: 1005, startPoint y: 122, endPoint x: 889, endPoint y: 122, distance: 116.0
click at [889, 122] on div "[DATE] 13:58 : Ball Código Portal: 2053012 Renegociação Emergencial de Pedido A…" at bounding box center [974, 109] width 323 height 41
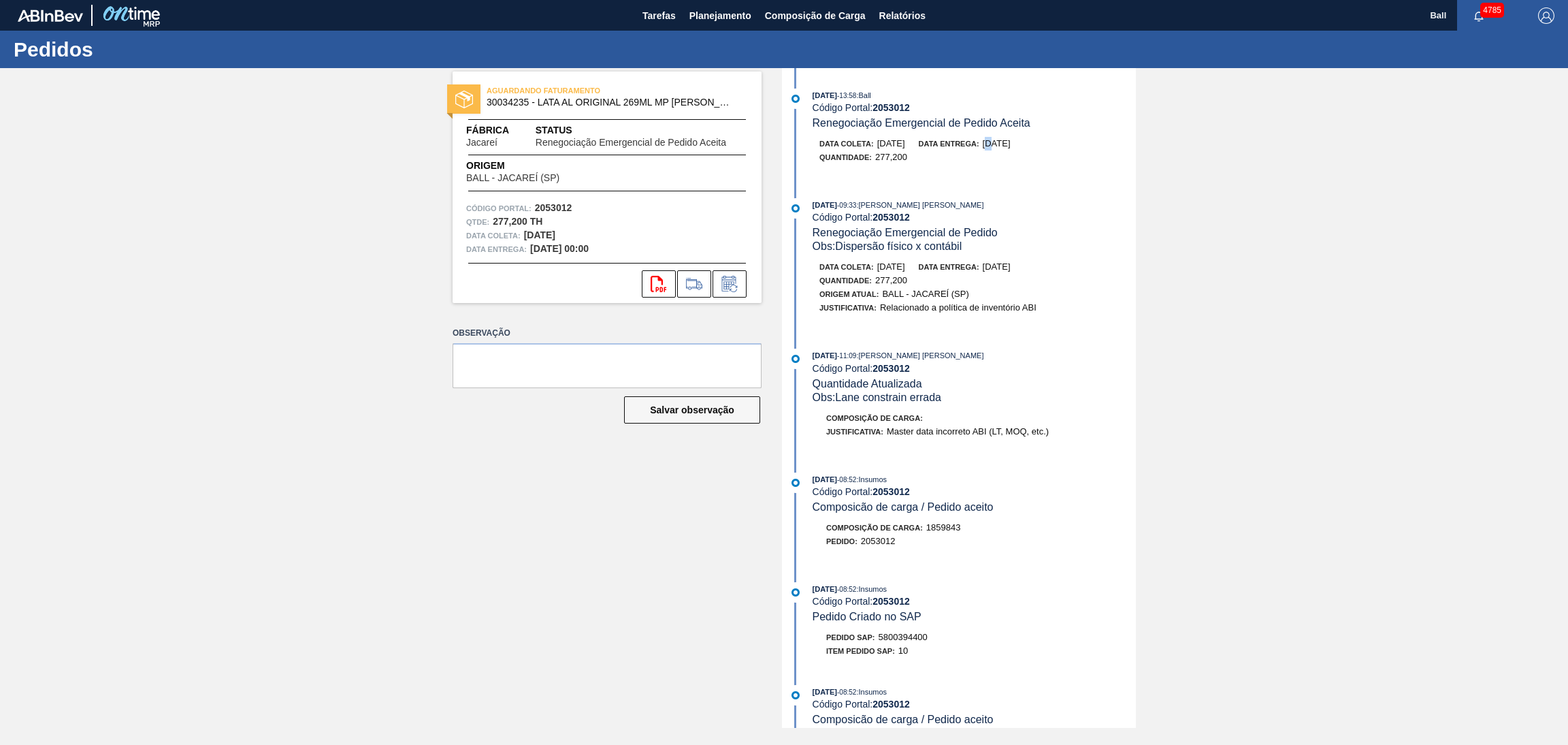
drag, startPoint x: 1008, startPoint y: 145, endPoint x: 1019, endPoint y: 173, distance: 30.1
click at [1009, 145] on span "[DATE]" at bounding box center [996, 144] width 28 height 10
click at [1022, 181] on div "[DATE] 13:58 : Ball Código Portal: 2053012 Renegociação Emergencial de Pedido A…" at bounding box center [960, 397] width 351 height 660
click at [1335, 466] on div "AGUARDANDO FATURAMENTO 30034235 - LATA AL ORIGINAL 269ML MP BRILHO Fábrica Jaca…" at bounding box center [784, 397] width 1568 height 660
click at [1342, 258] on div "AGUARDANDO FATURAMENTO 30034235 - LATA AL ORIGINAL 269ML MP BRILHO Fábrica Jaca…" at bounding box center [784, 397] width 1568 height 660
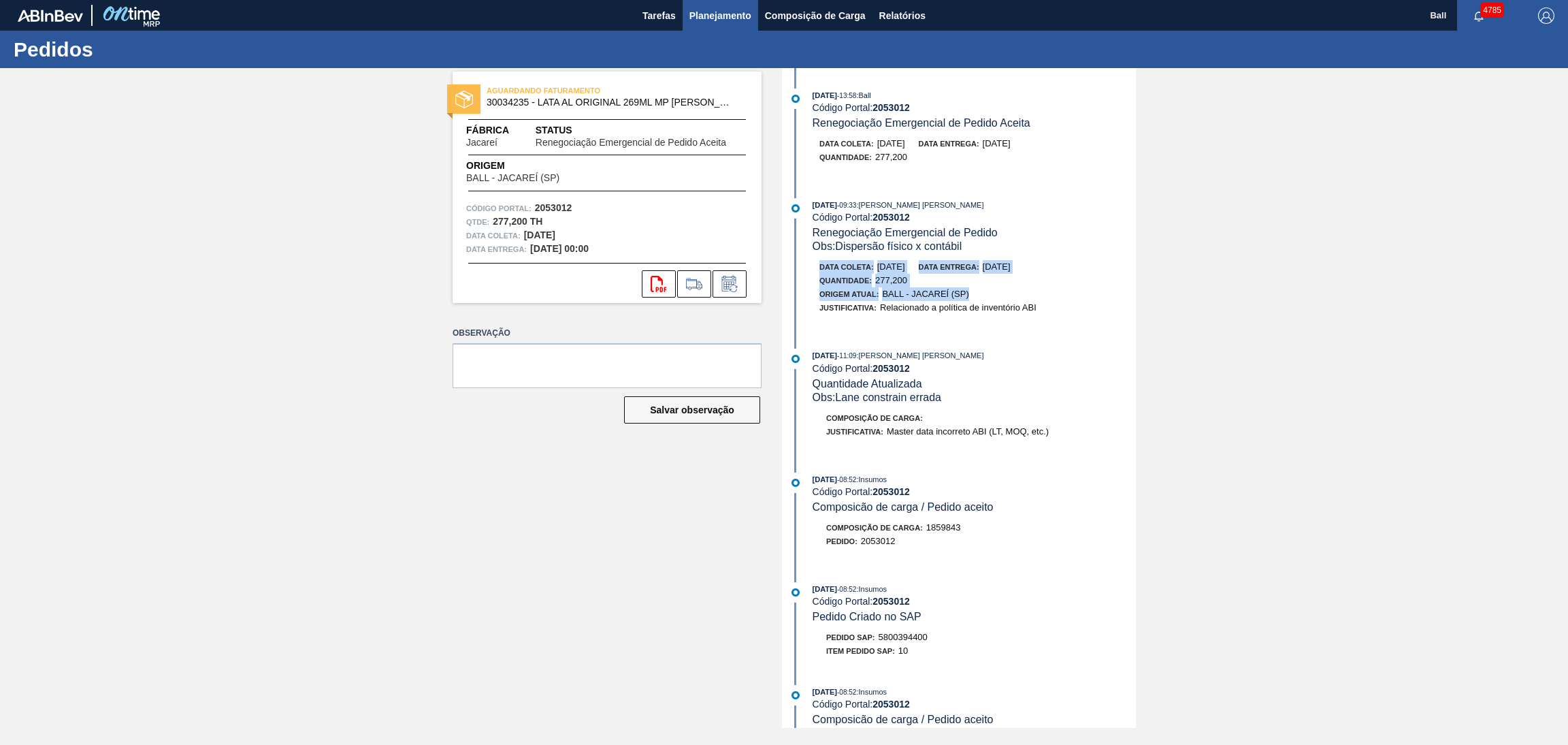
click at [721, 17] on span "Planejamento" at bounding box center [720, 15] width 62 height 16
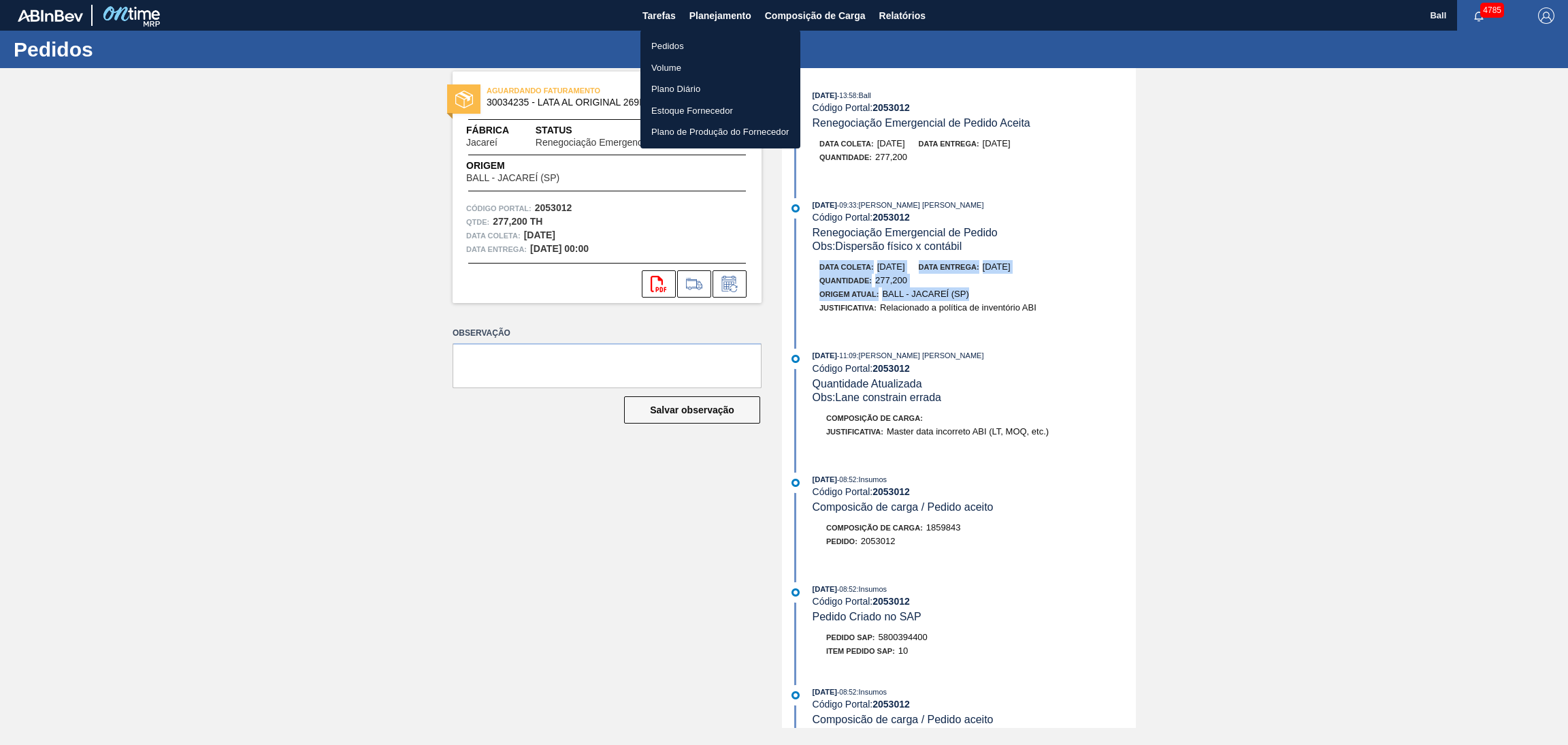
click at [703, 52] on li "Pedidos" at bounding box center [720, 46] width 160 height 22
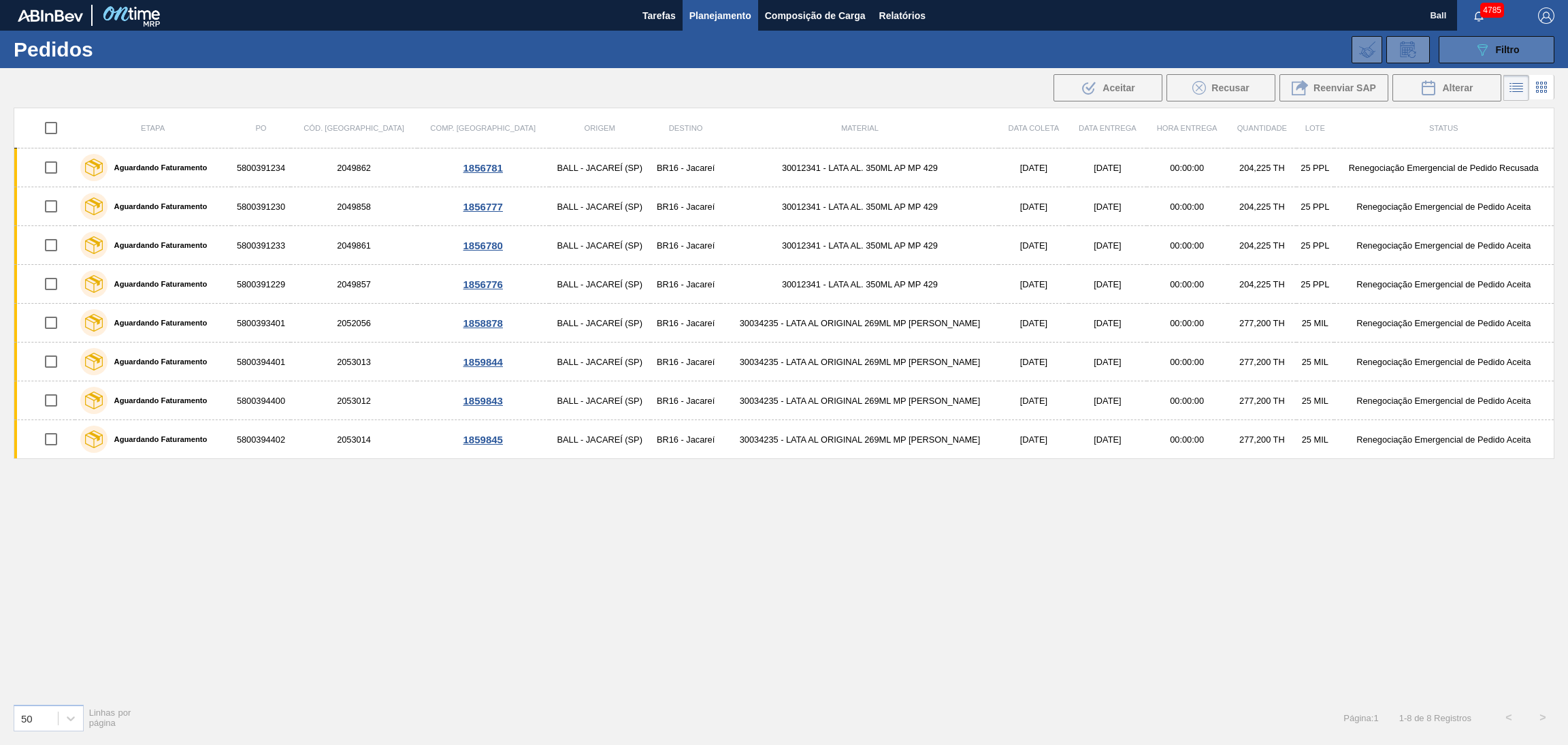
click at [1468, 38] on button "089F7B8B-B2A5-4AFE-B5C0-19BA573D28AC Filtro" at bounding box center [1496, 49] width 116 height 27
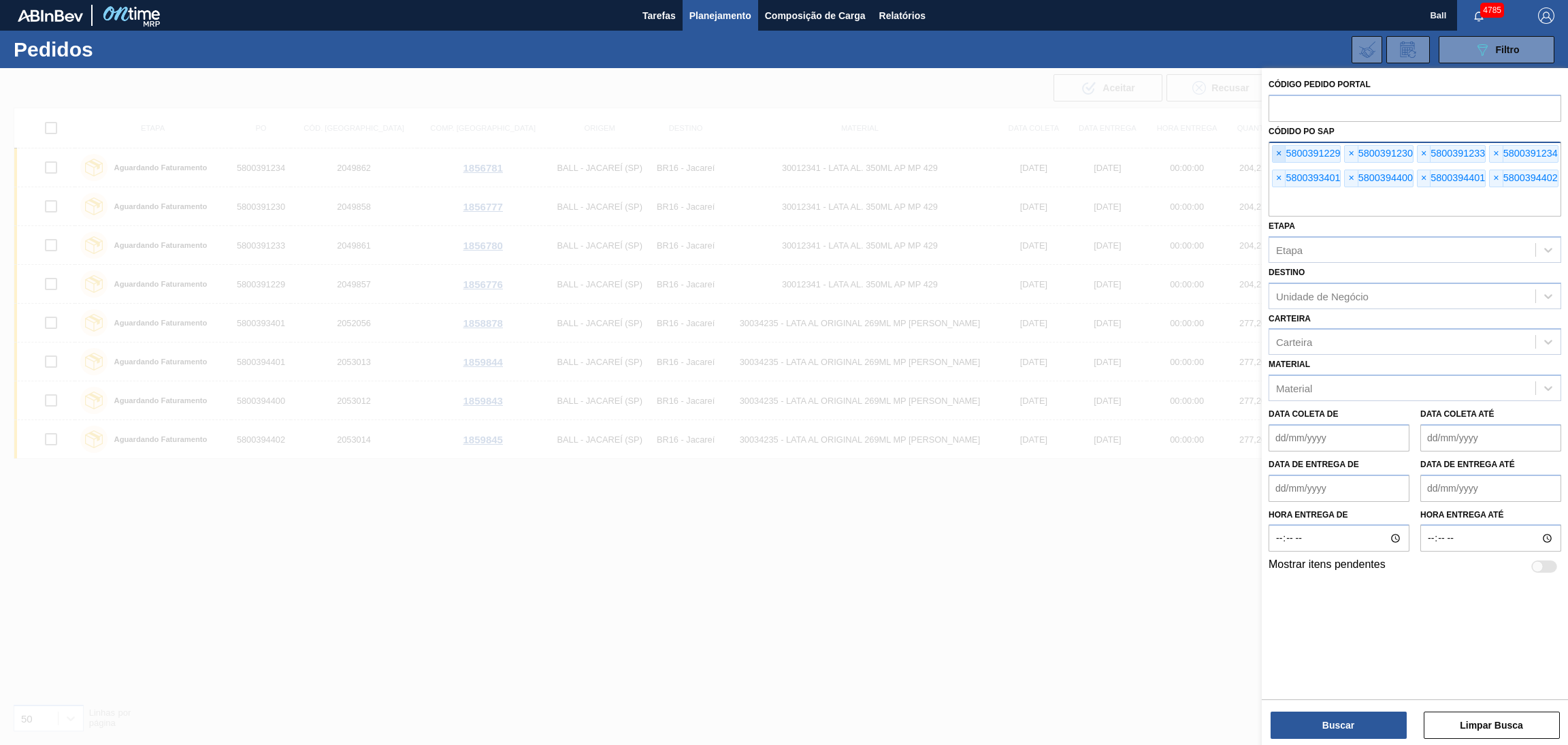
click at [1275, 148] on span "×" at bounding box center [1279, 154] width 13 height 16
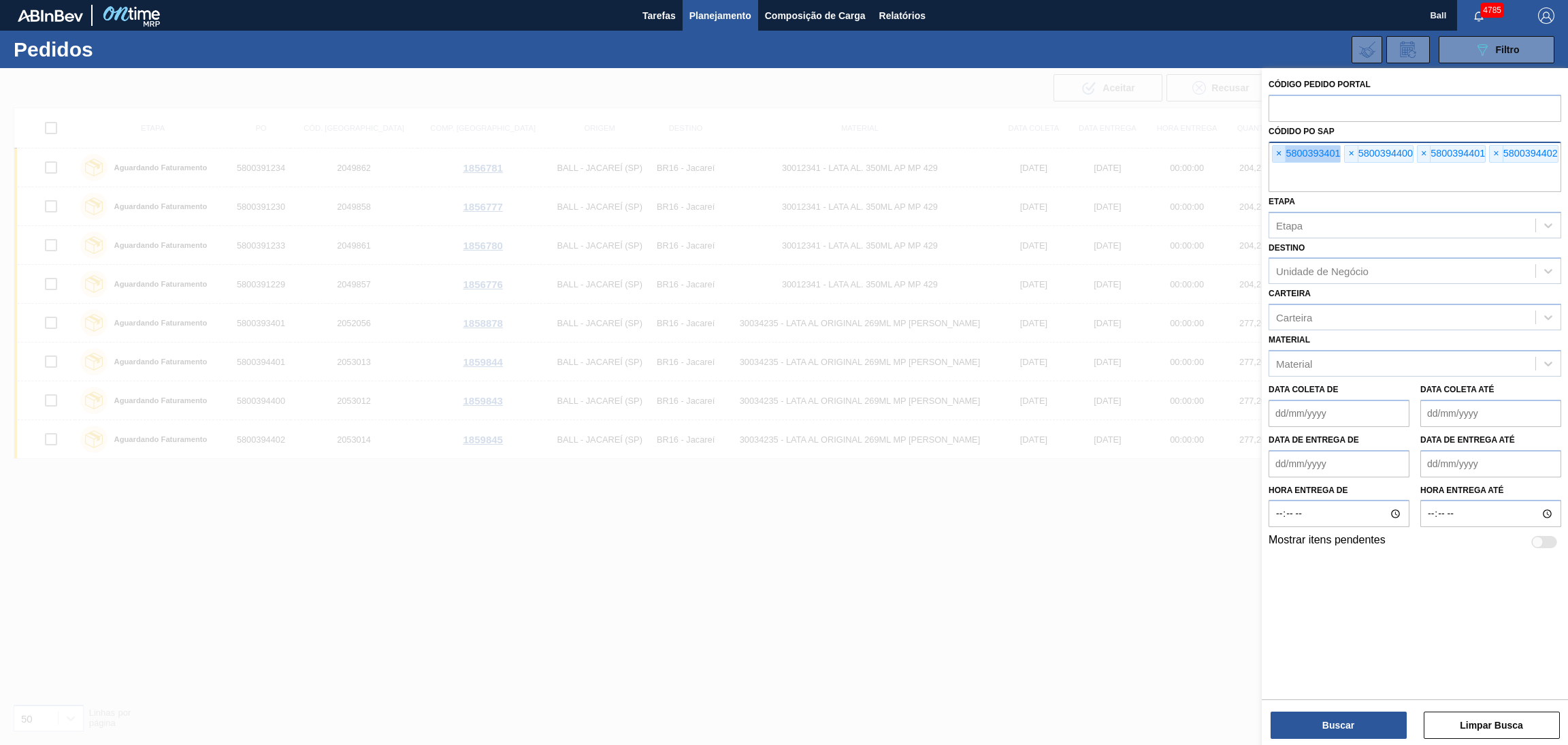
click at [1275, 148] on span "×" at bounding box center [1279, 154] width 13 height 16
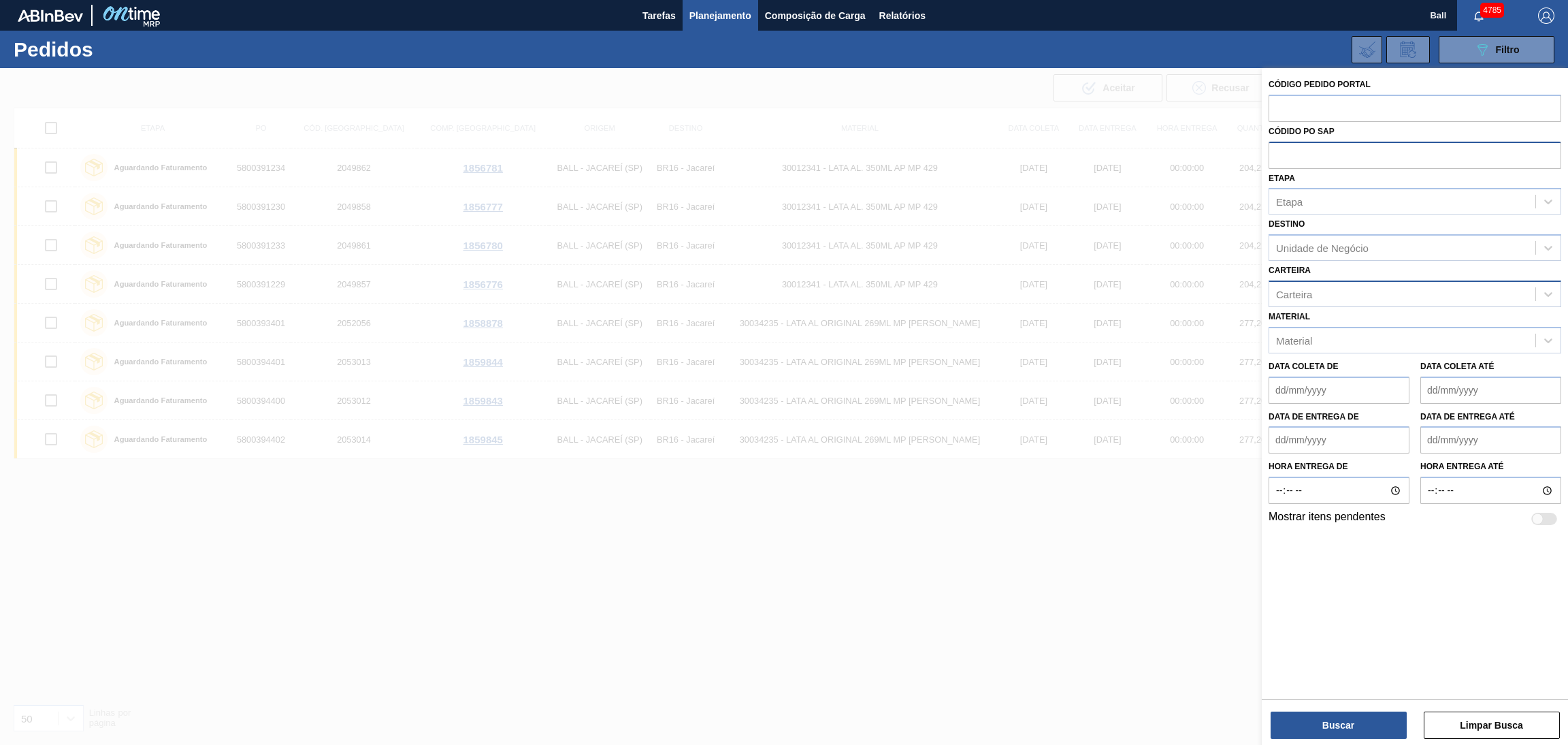
paste input "text"
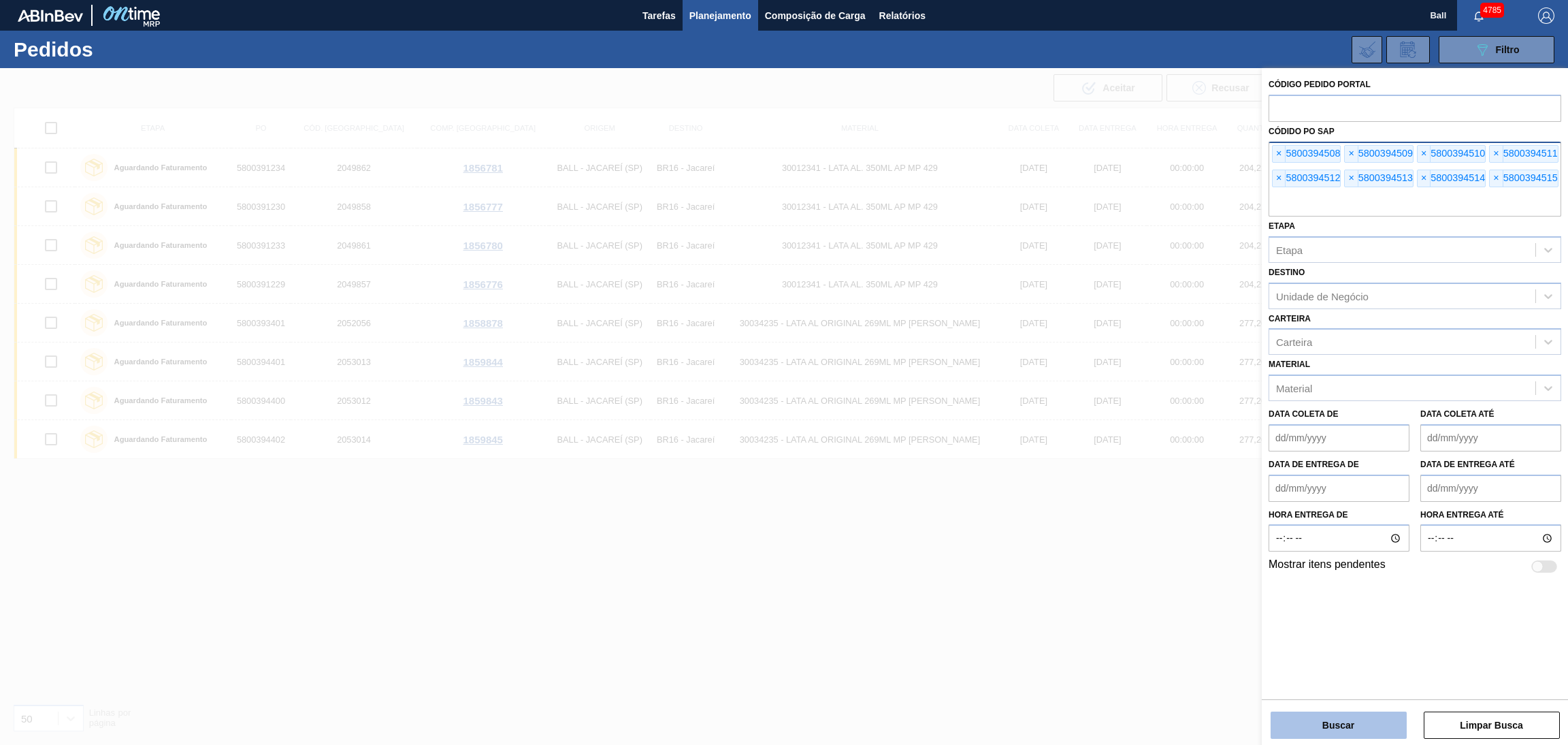
click at [1306, 716] on button "Buscar" at bounding box center [1338, 725] width 136 height 27
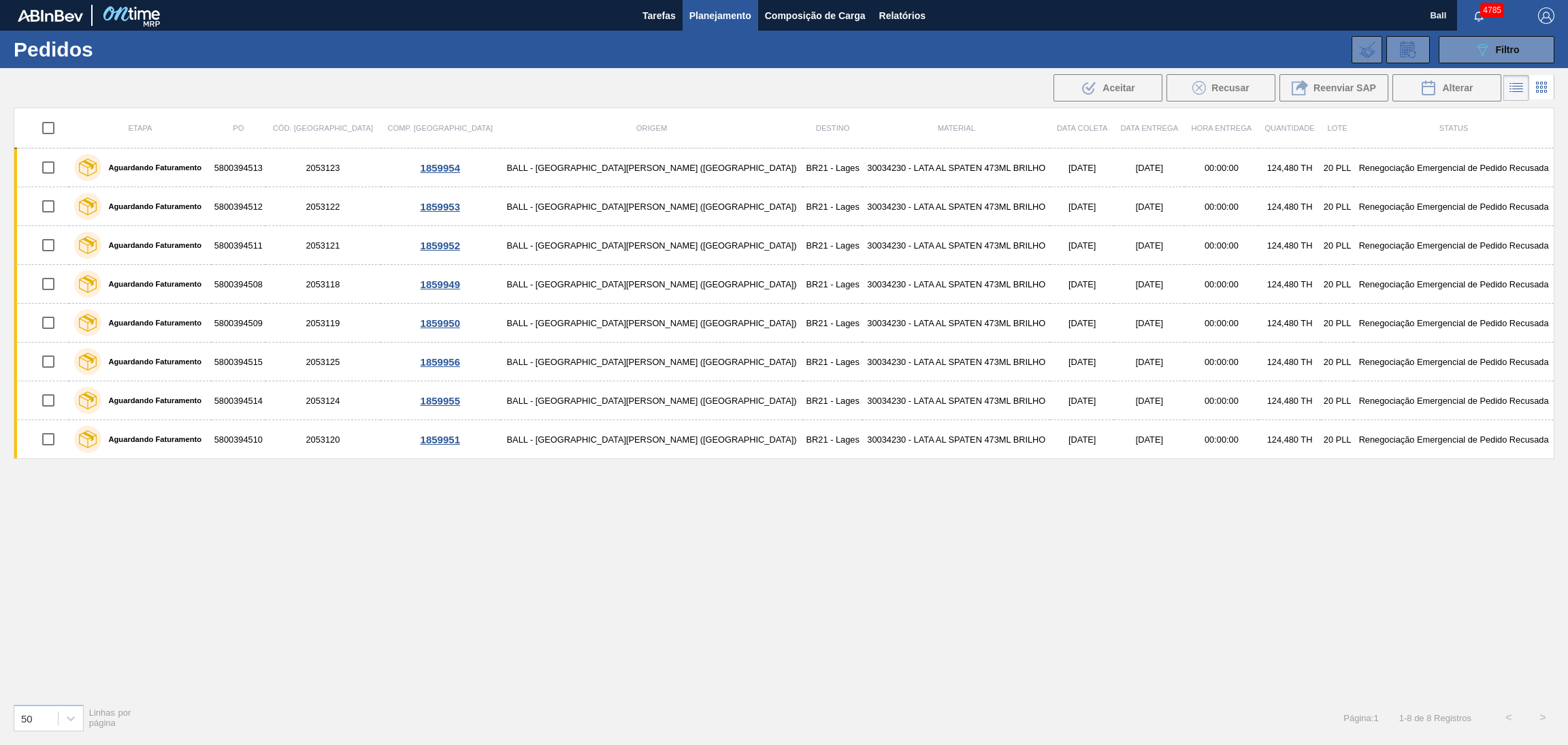
click at [1550, 90] on li at bounding box center [1541, 87] width 25 height 24
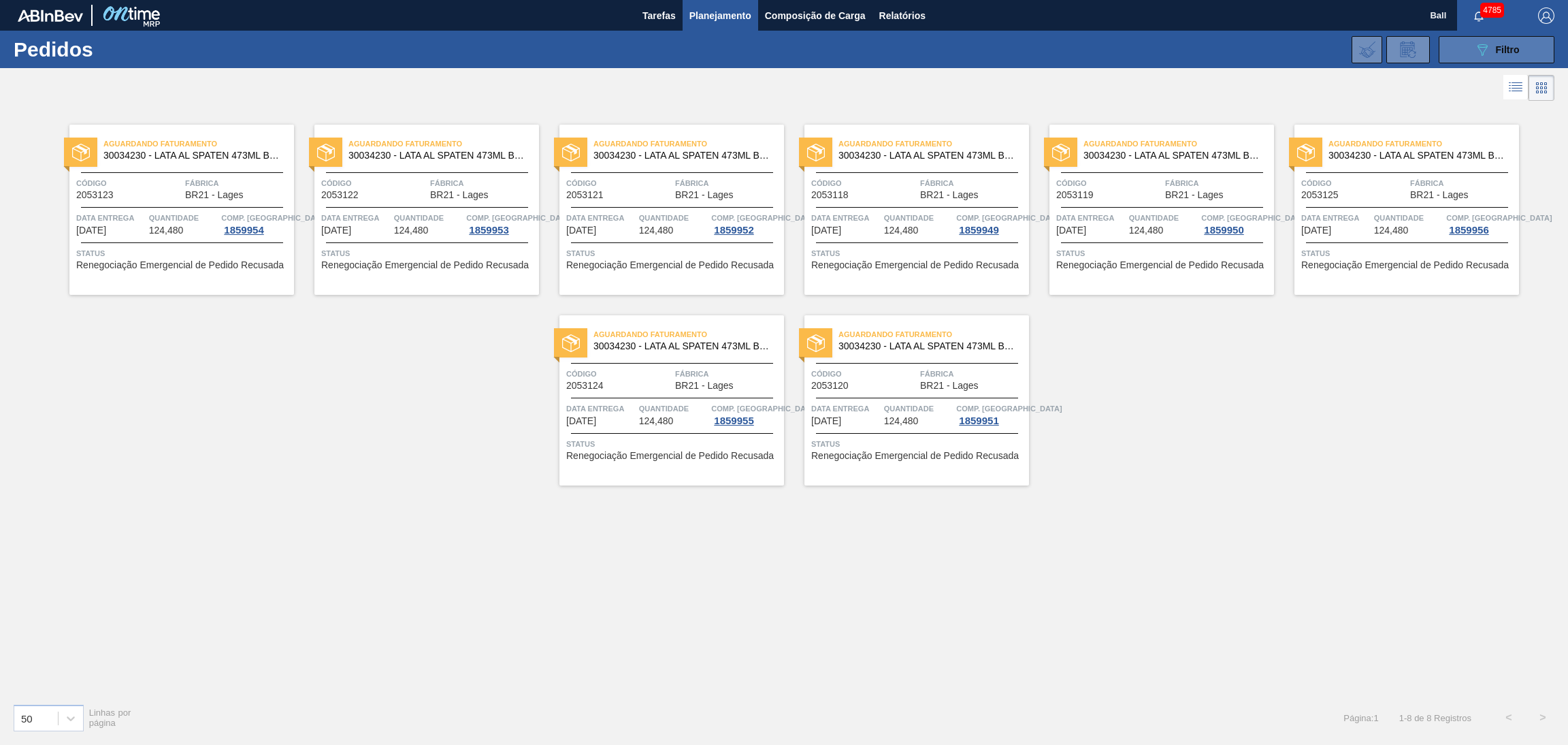
click at [1496, 46] on span "Filtro" at bounding box center [1508, 49] width 24 height 11
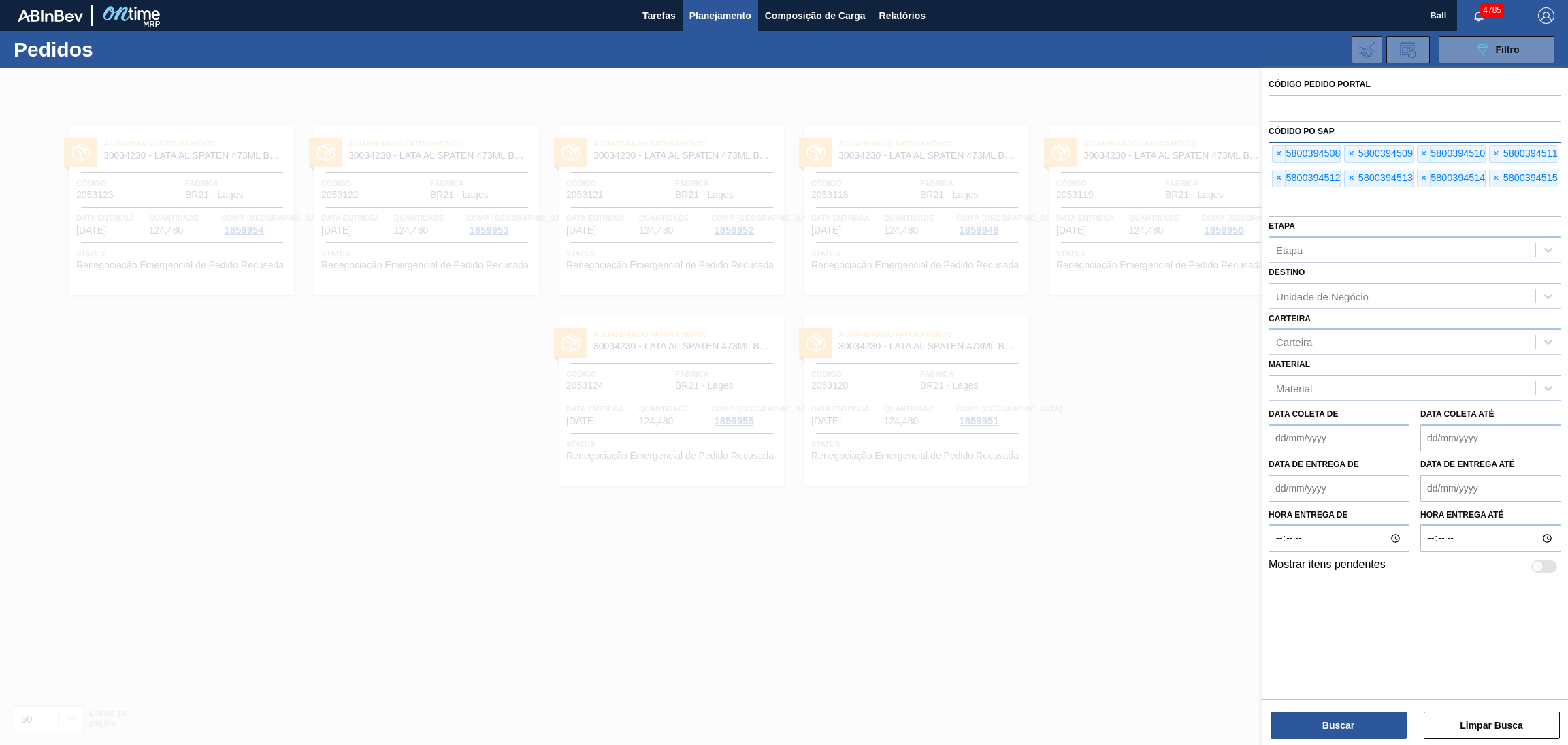
click at [1288, 158] on div "× 5800394508" at bounding box center [1306, 154] width 68 height 18
click at [1287, 157] on div "× 5800394508" at bounding box center [1306, 154] width 68 height 18
click at [1285, 157] on span "×" at bounding box center [1279, 154] width 13 height 16
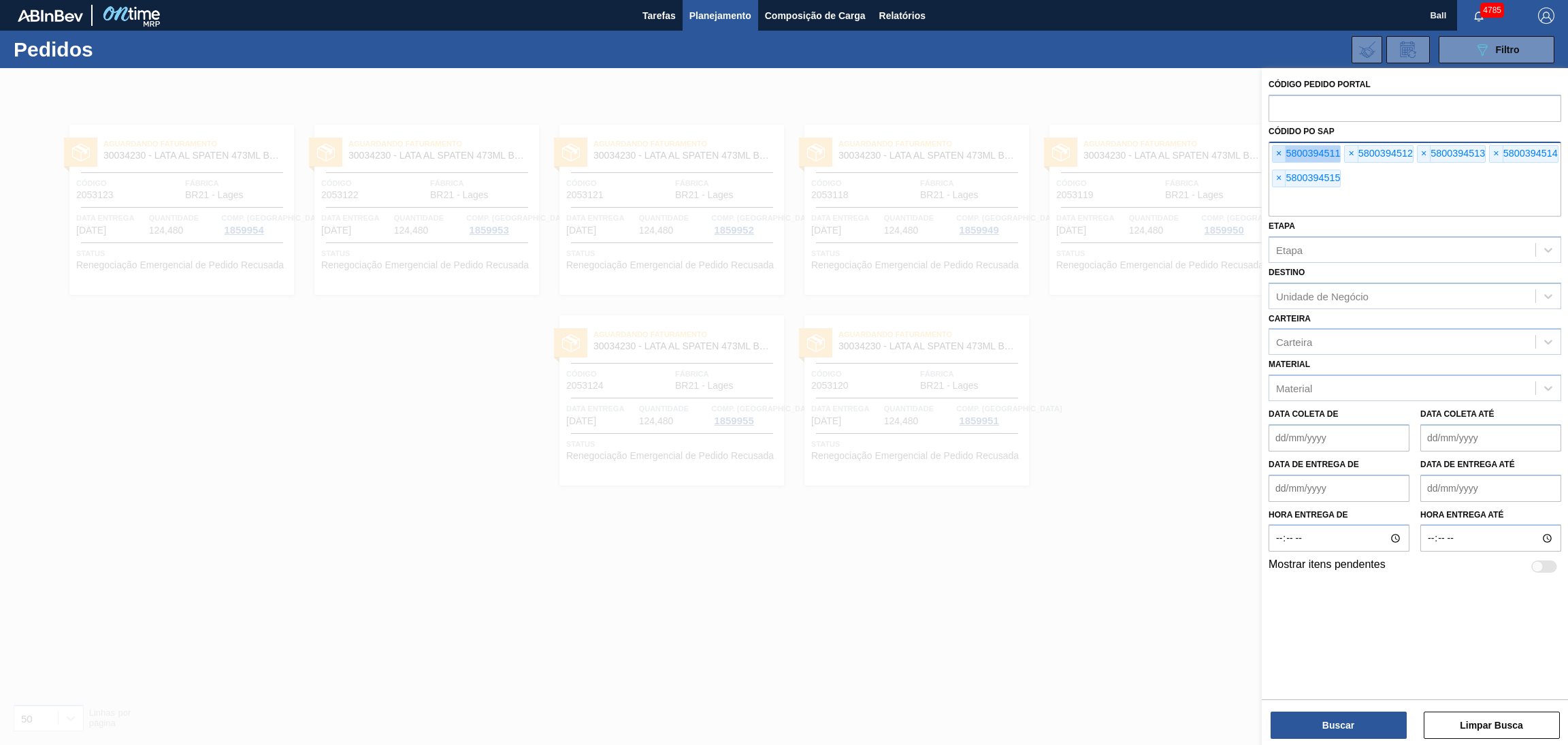
click at [1285, 157] on span "×" at bounding box center [1279, 154] width 13 height 16
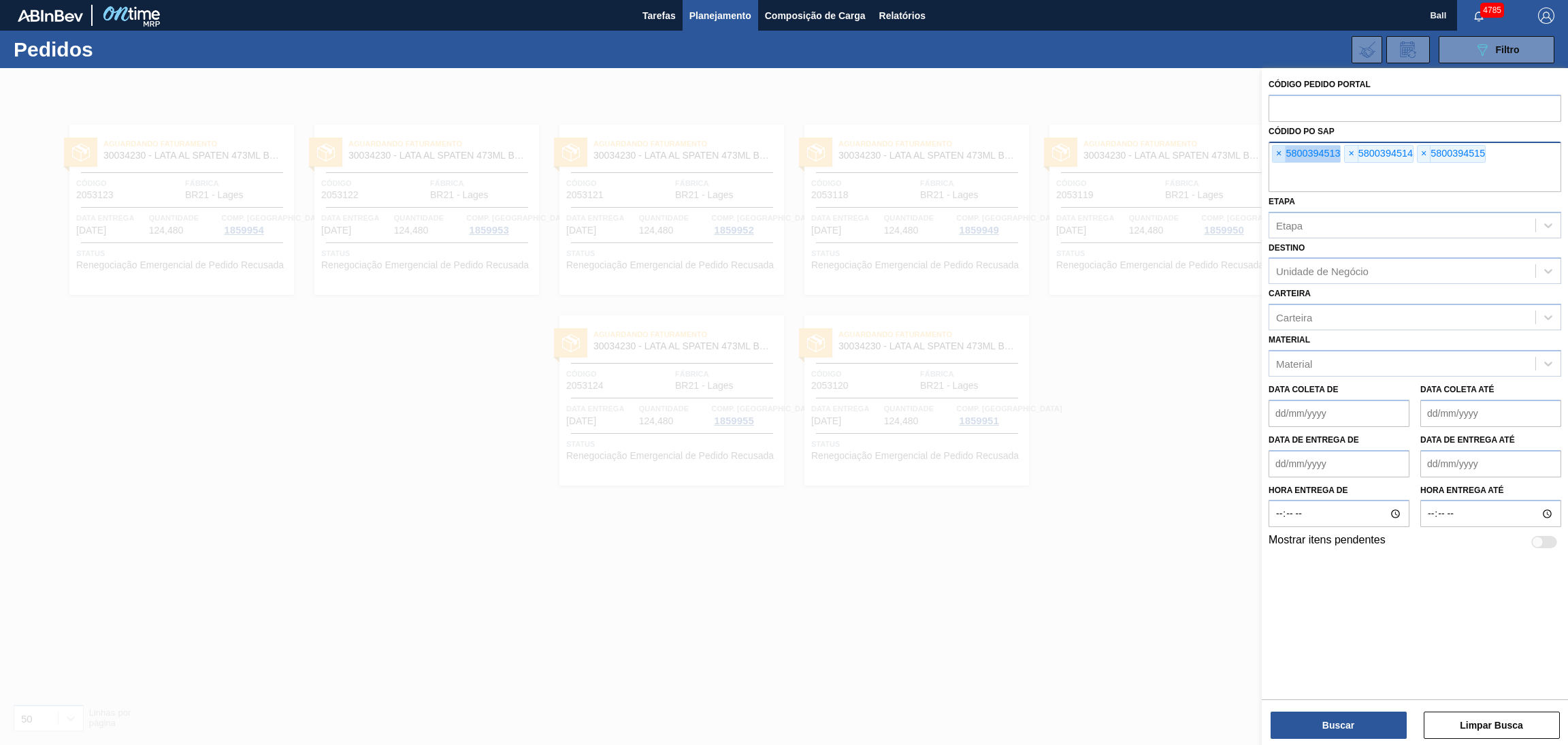
click at [1285, 157] on span "×" at bounding box center [1279, 154] width 13 height 16
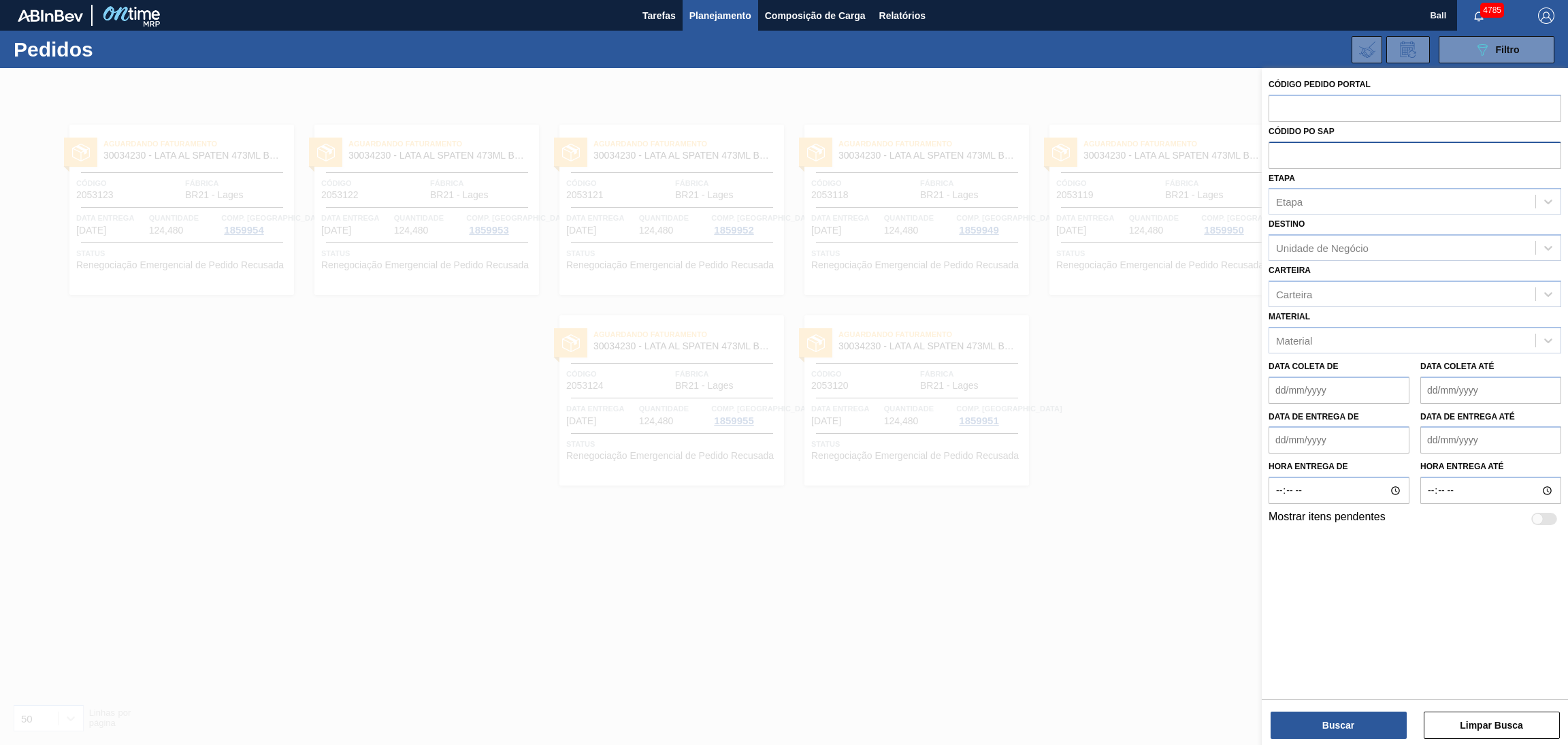
paste input "text"
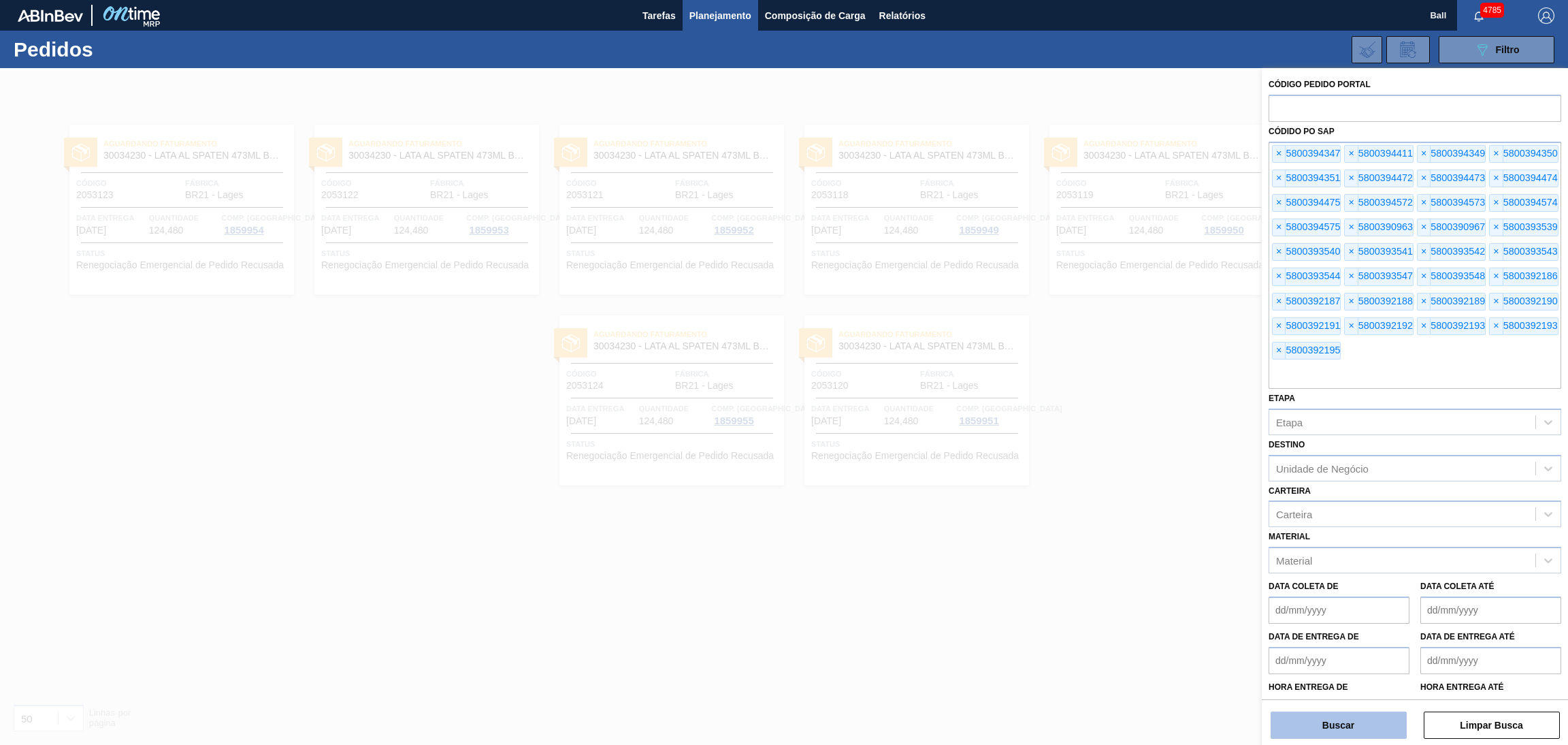
click at [1312, 728] on button "Buscar" at bounding box center [1338, 725] width 136 height 27
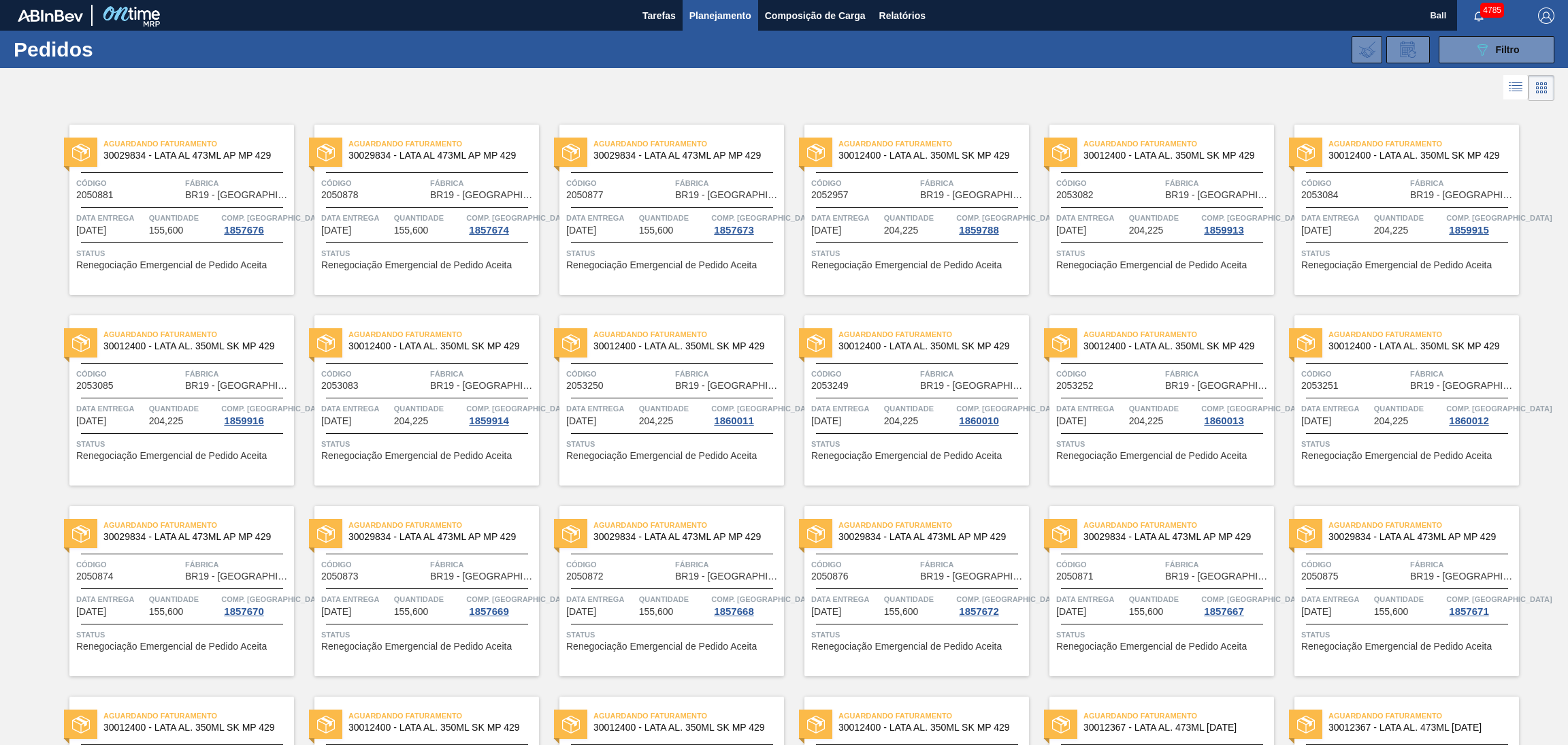
click at [1473, 63] on div "089F7B8B-B2A5-4AFE-B5C0-19BA573D28AC Filtro Código Pedido Portal Códido PO SAP …" at bounding box center [892, 49] width 1339 height 41
click at [1474, 62] on button "089F7B8B-B2A5-4AFE-B5C0-19BA573D28AC Filtro" at bounding box center [1496, 49] width 116 height 27
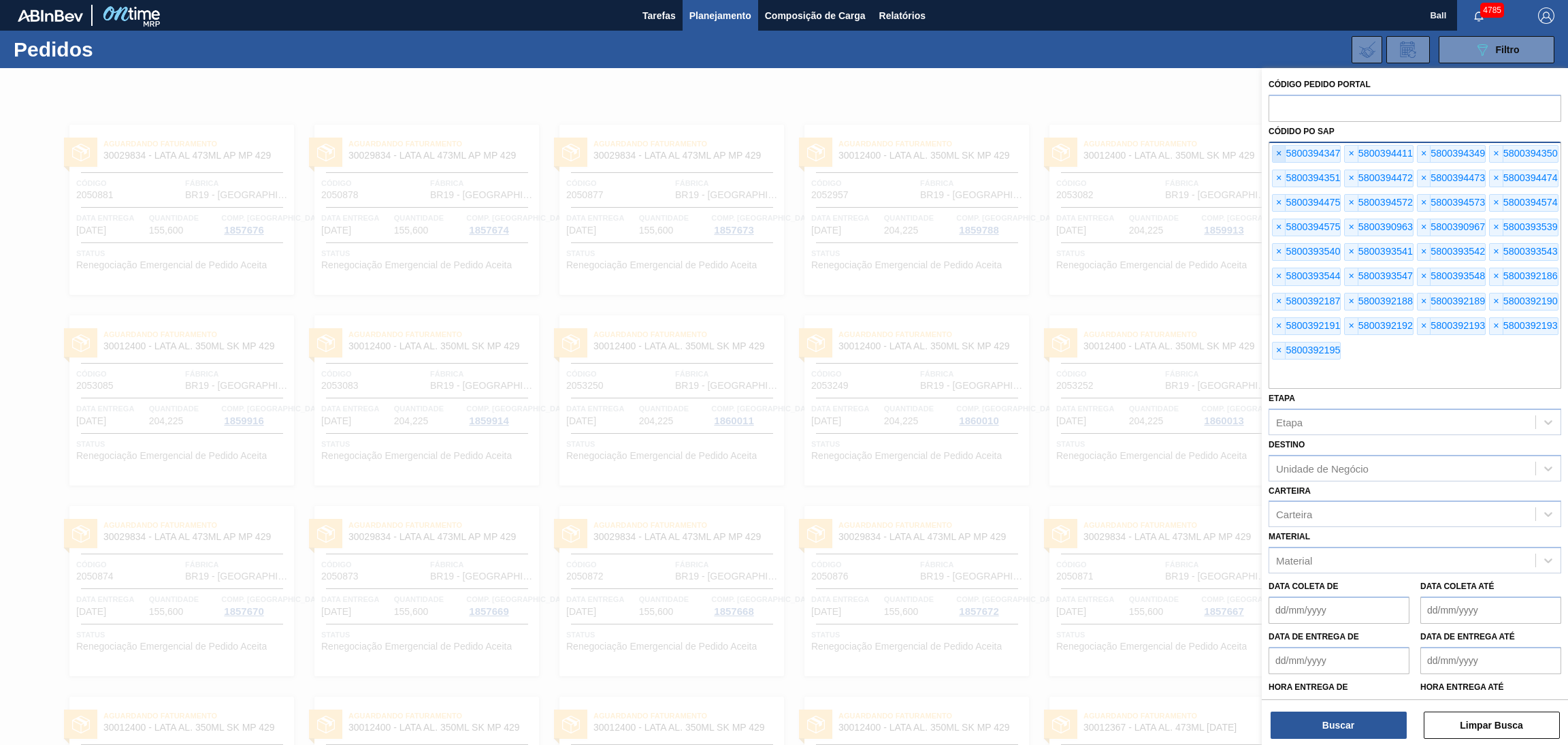
click at [1273, 153] on span "×" at bounding box center [1279, 154] width 13 height 16
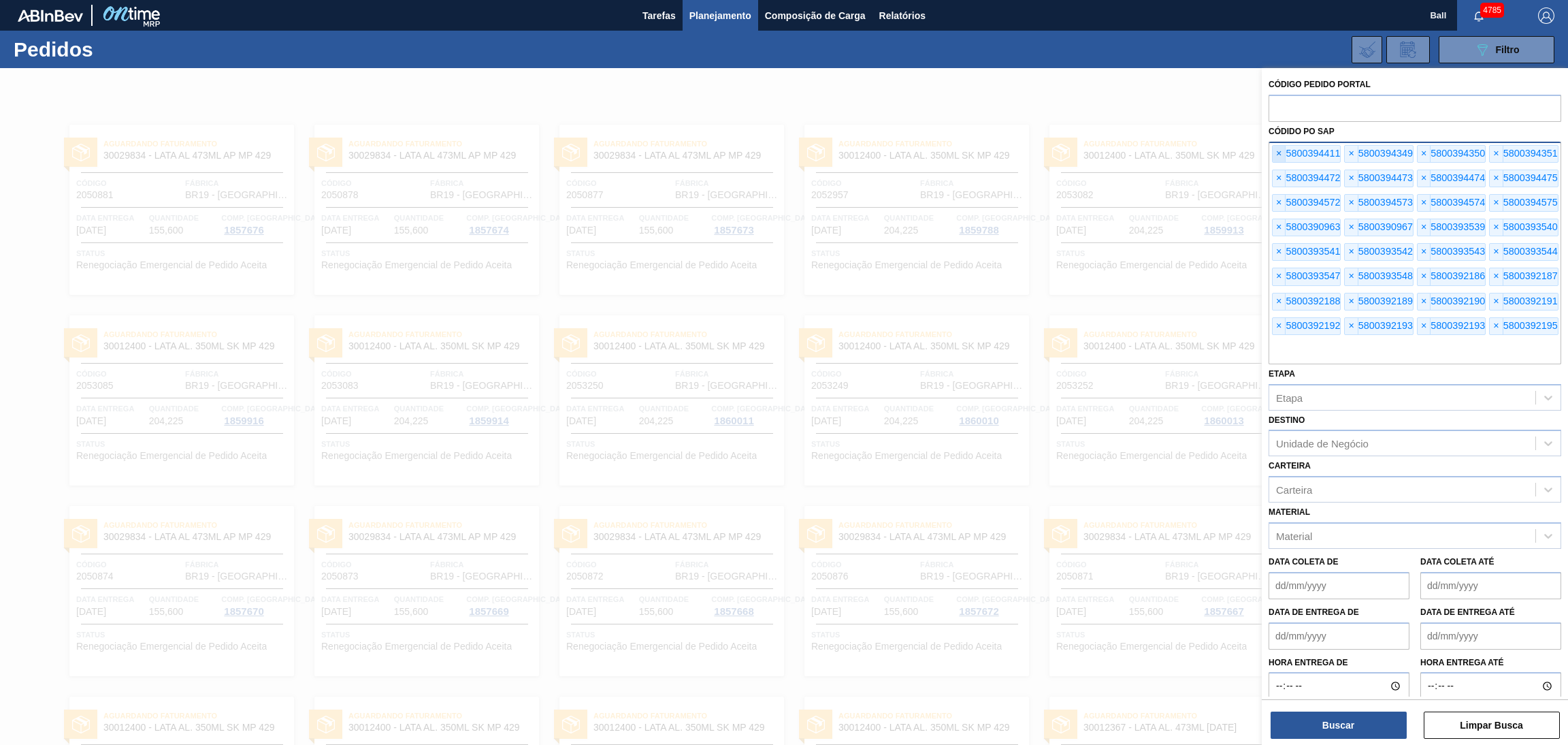
click at [1273, 153] on span "×" at bounding box center [1279, 154] width 13 height 16
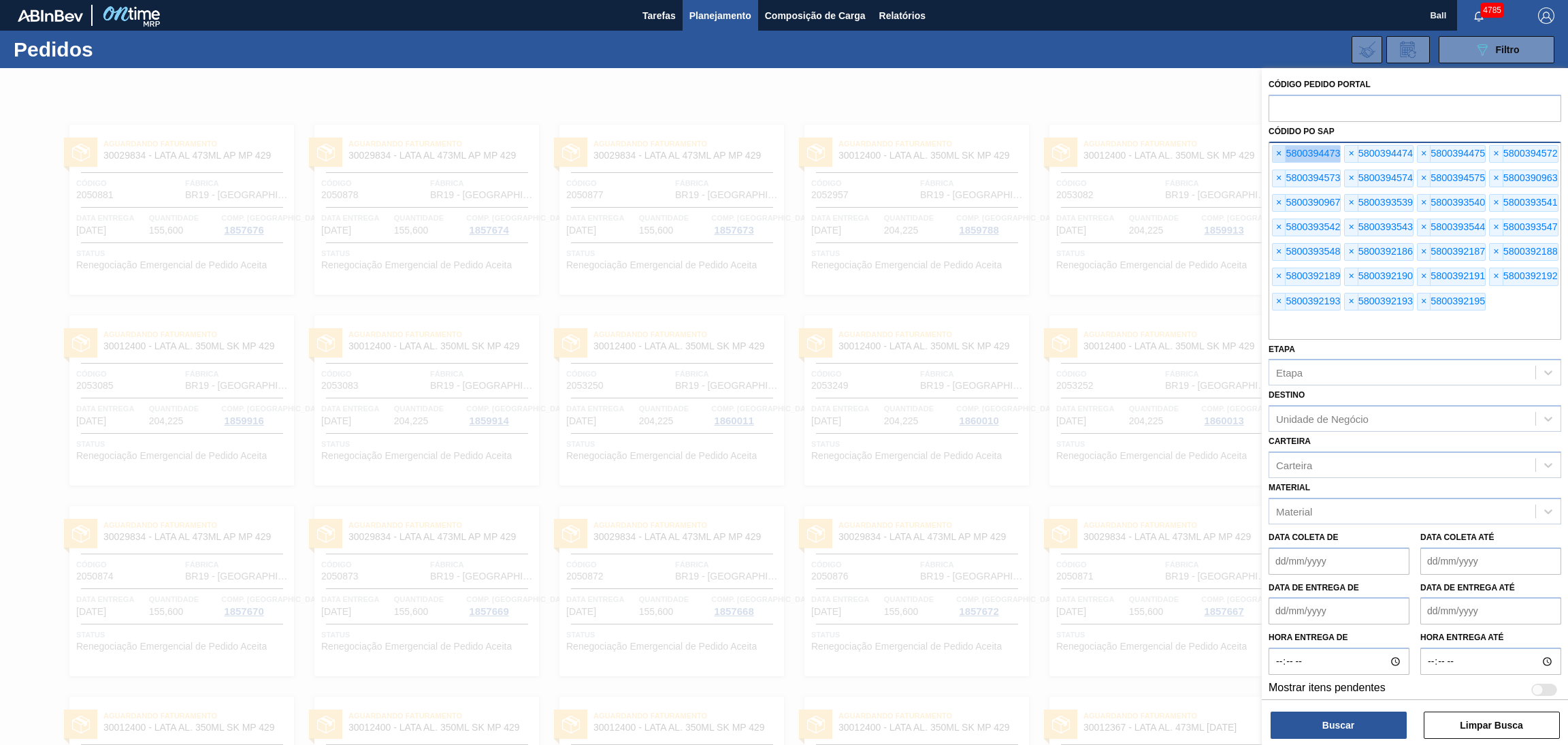
click at [1273, 153] on span "×" at bounding box center [1279, 154] width 13 height 16
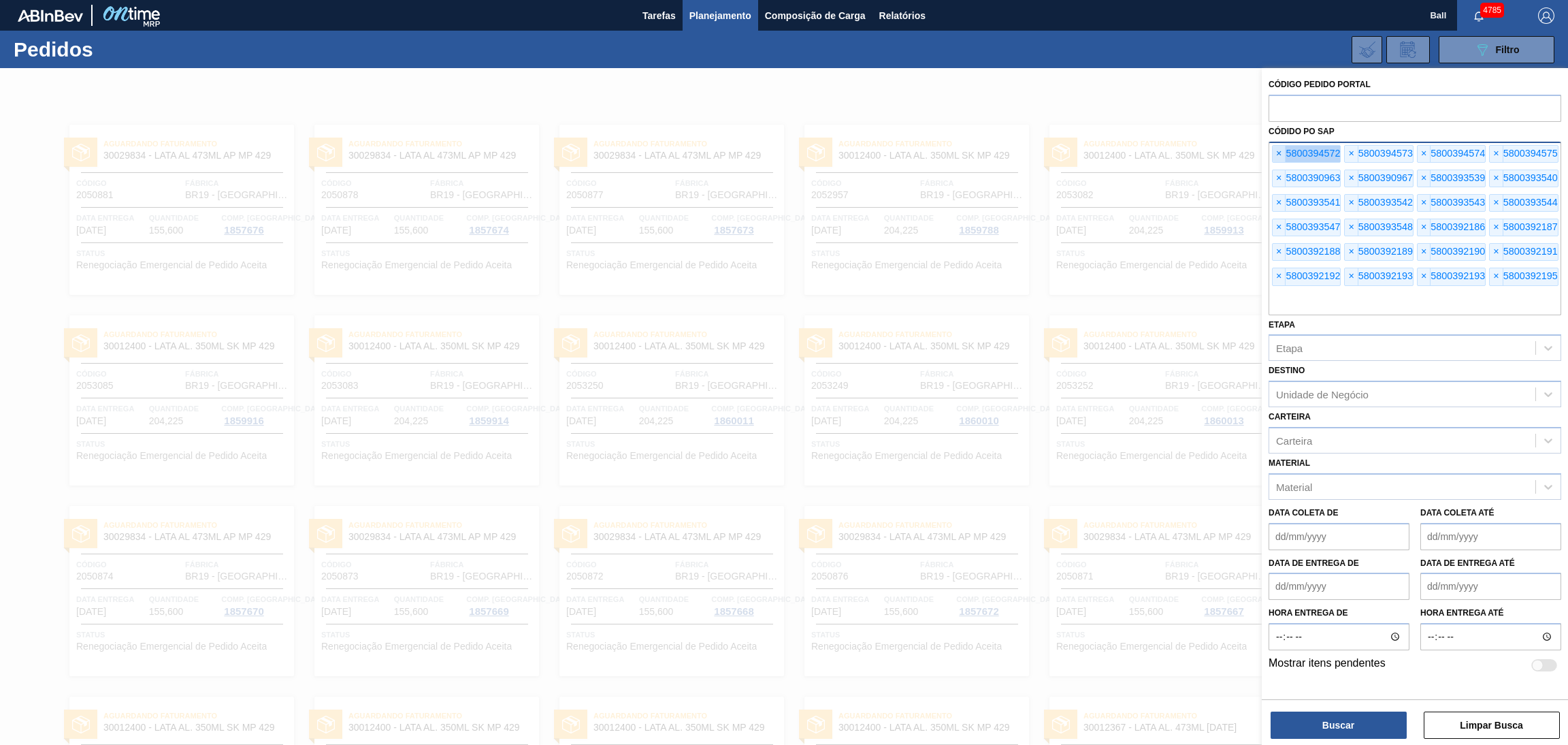
click at [1273, 153] on span "×" at bounding box center [1279, 154] width 13 height 16
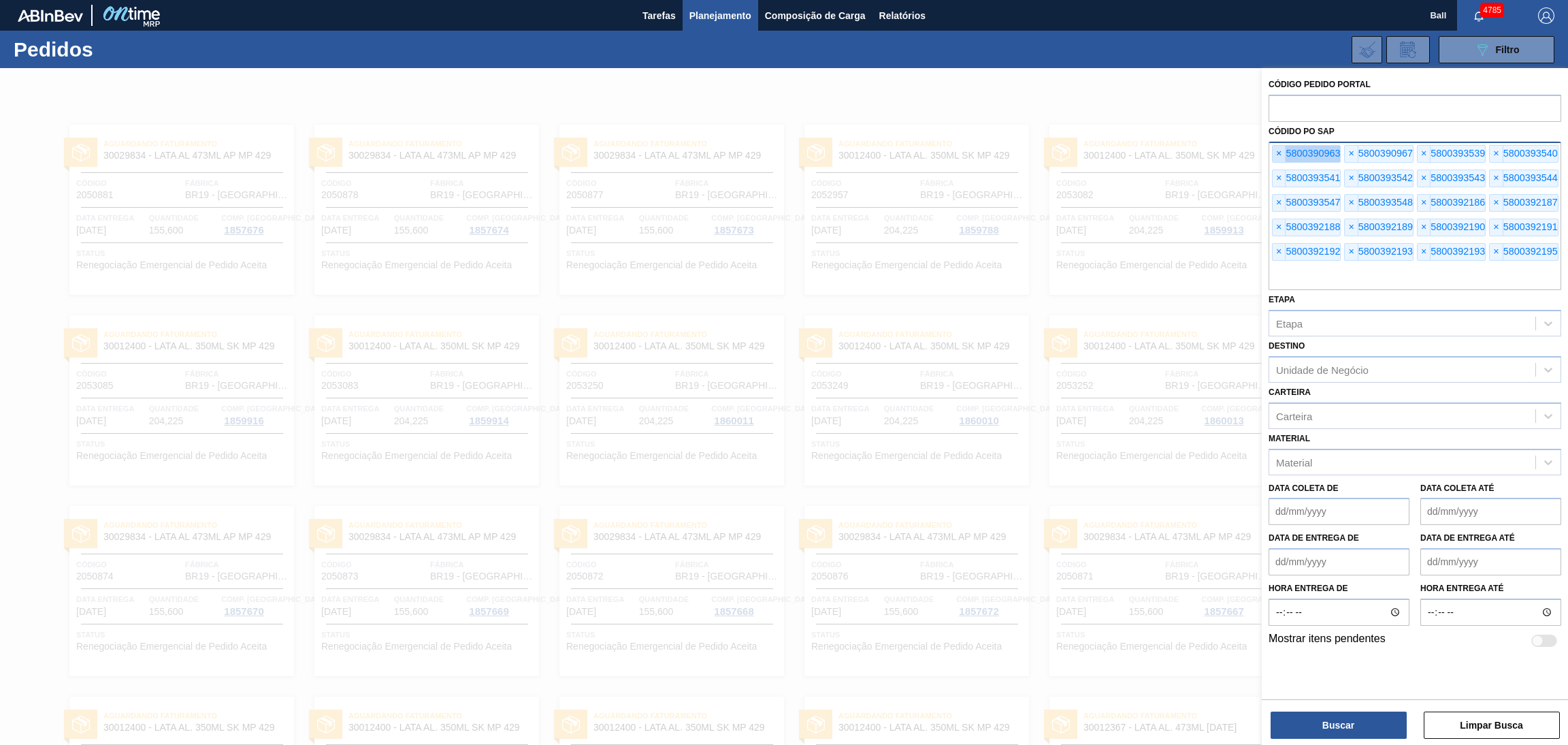
click at [1273, 153] on span "×" at bounding box center [1279, 154] width 13 height 16
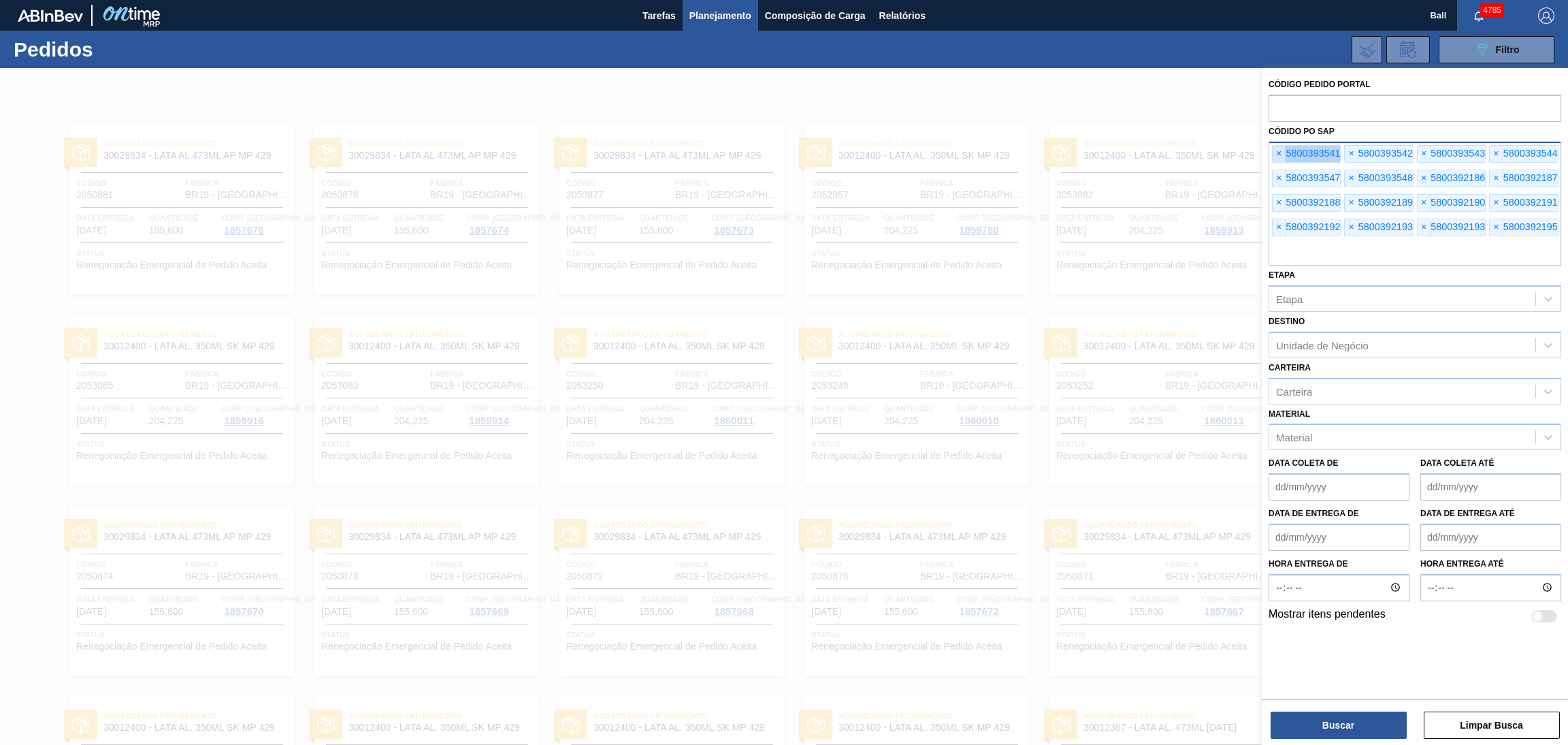
click at [1273, 153] on span "×" at bounding box center [1279, 154] width 13 height 16
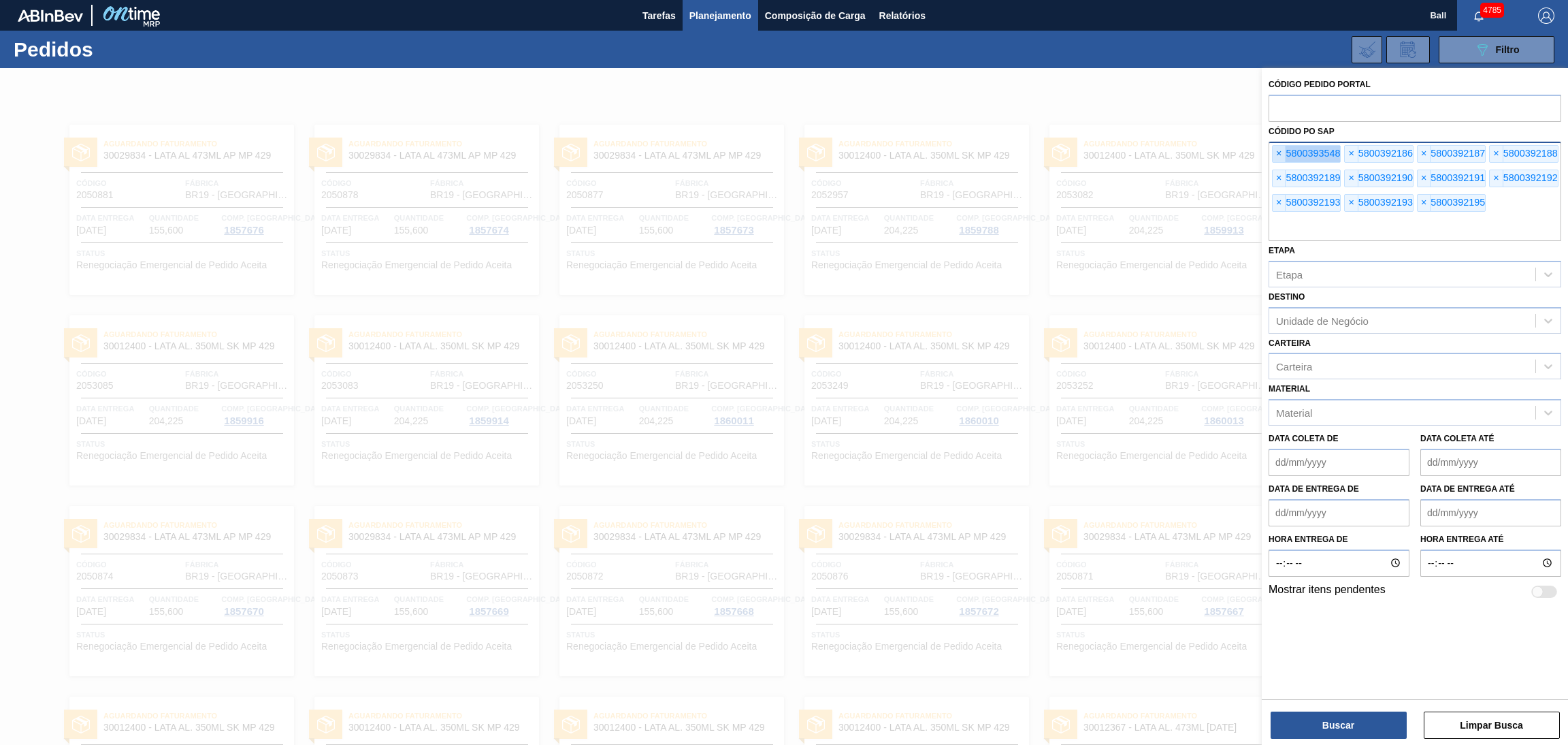
click at [1273, 153] on span "×" at bounding box center [1279, 154] width 13 height 16
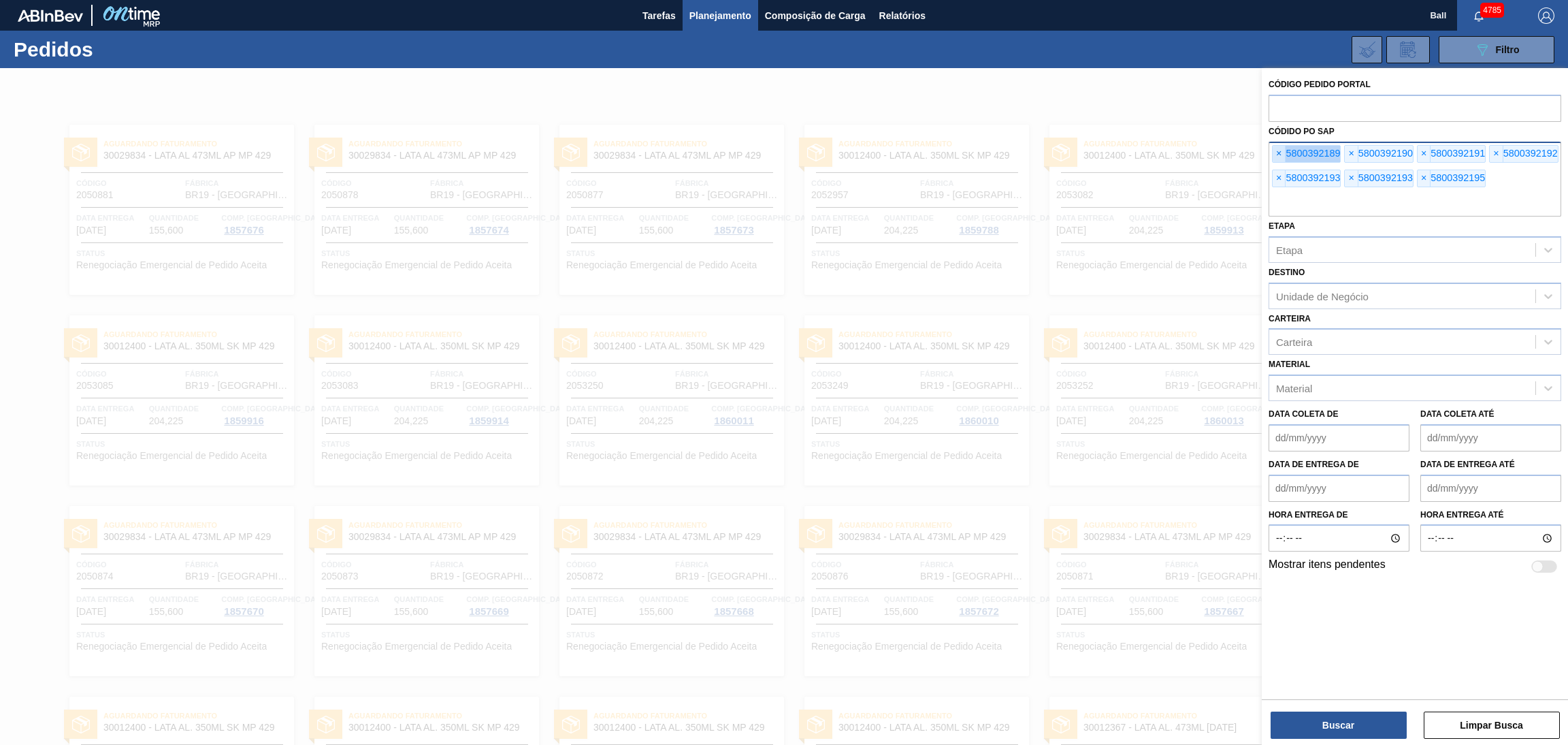
click at [1273, 153] on span "×" at bounding box center [1279, 154] width 13 height 16
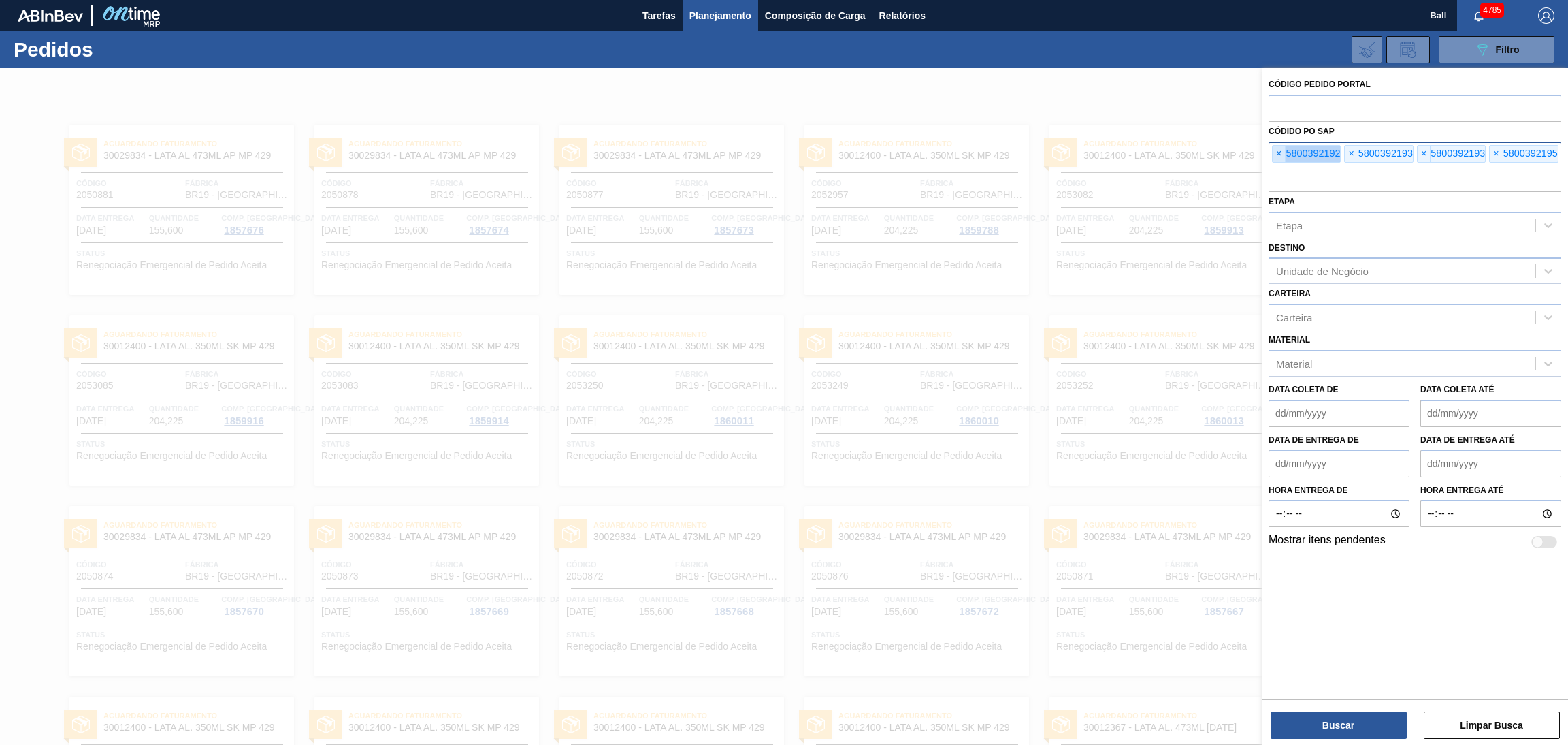
click at [1273, 153] on span "×" at bounding box center [1279, 154] width 13 height 16
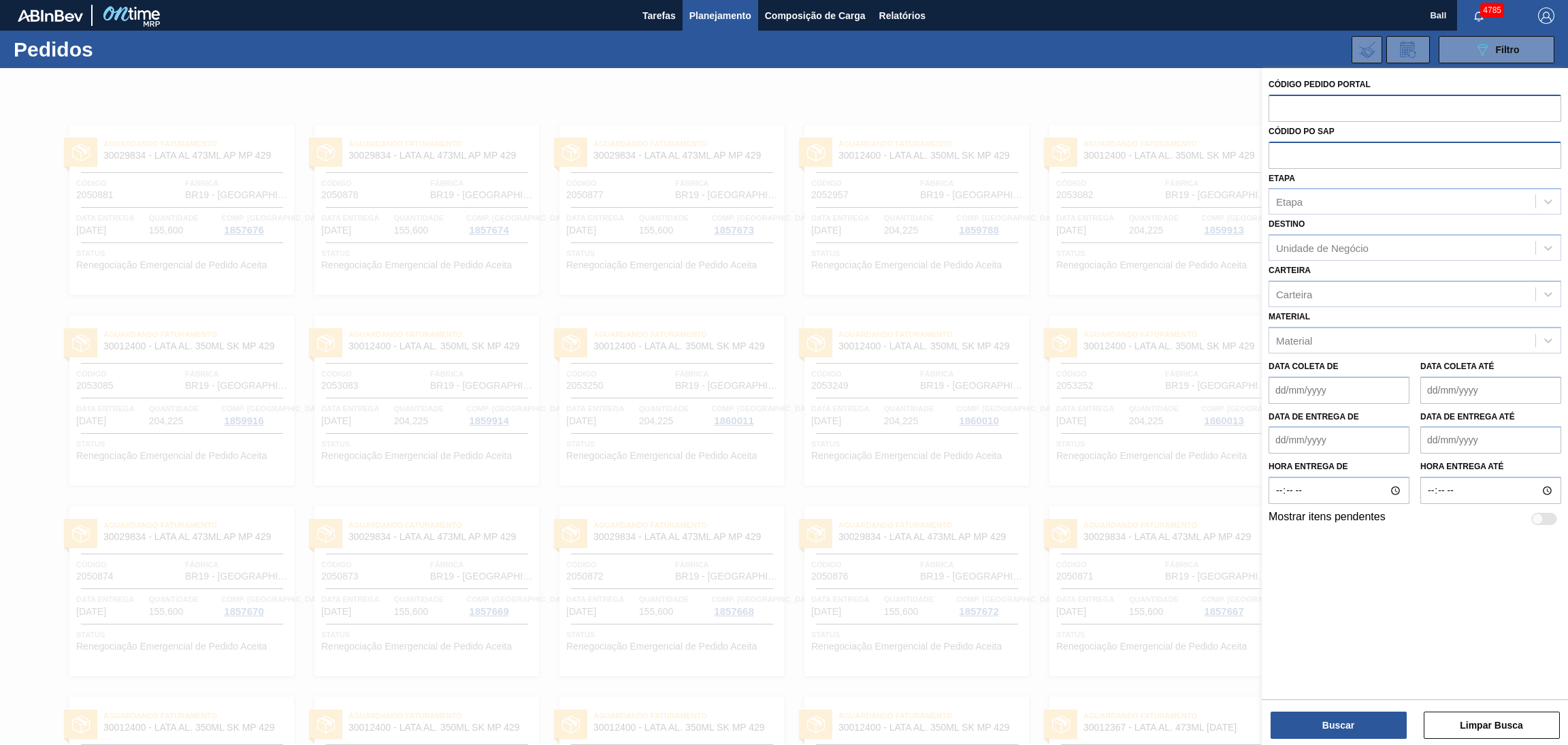
click at [1371, 110] on input "text" at bounding box center [1414, 107] width 292 height 26
paste input "text"
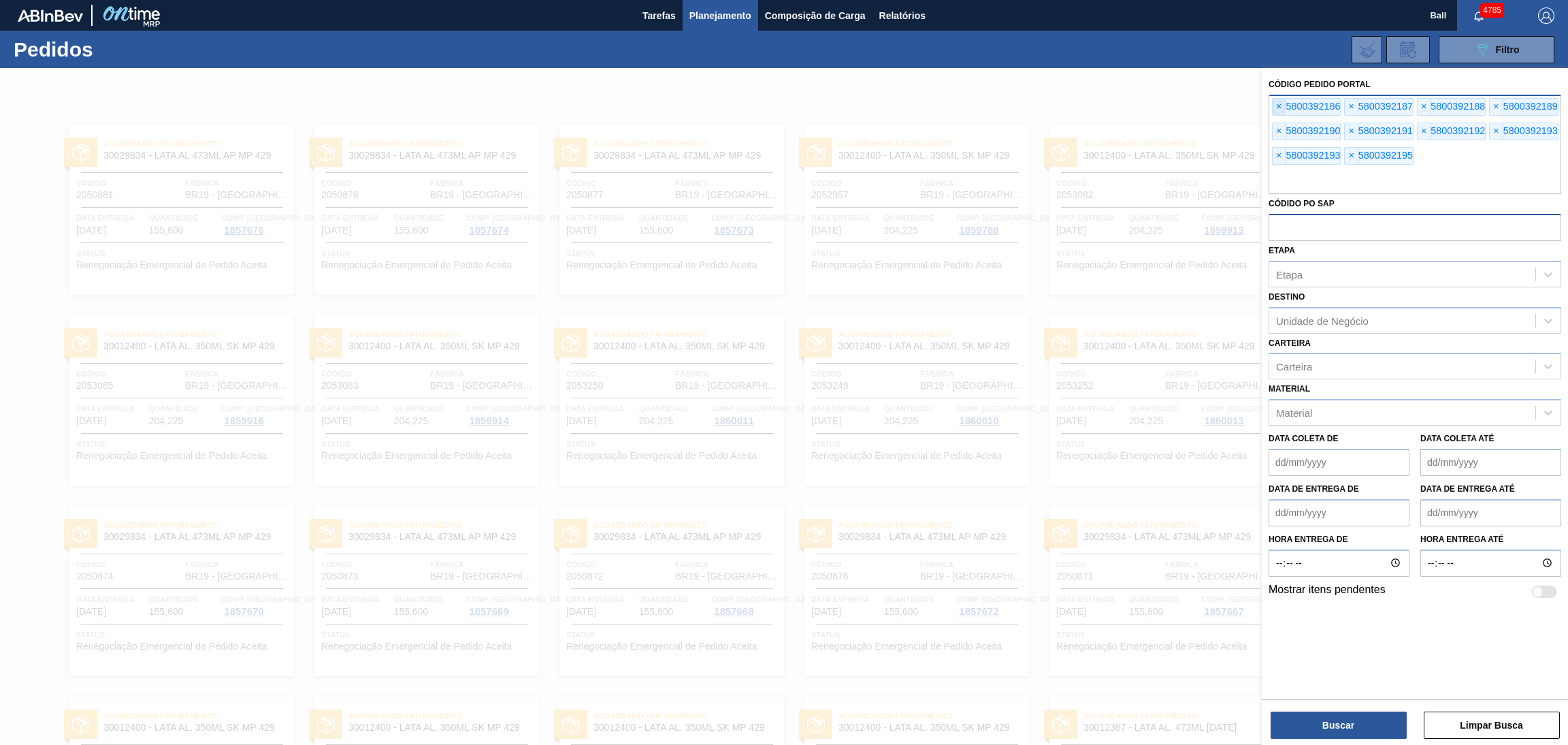
click at [1275, 108] on span "×" at bounding box center [1279, 107] width 13 height 16
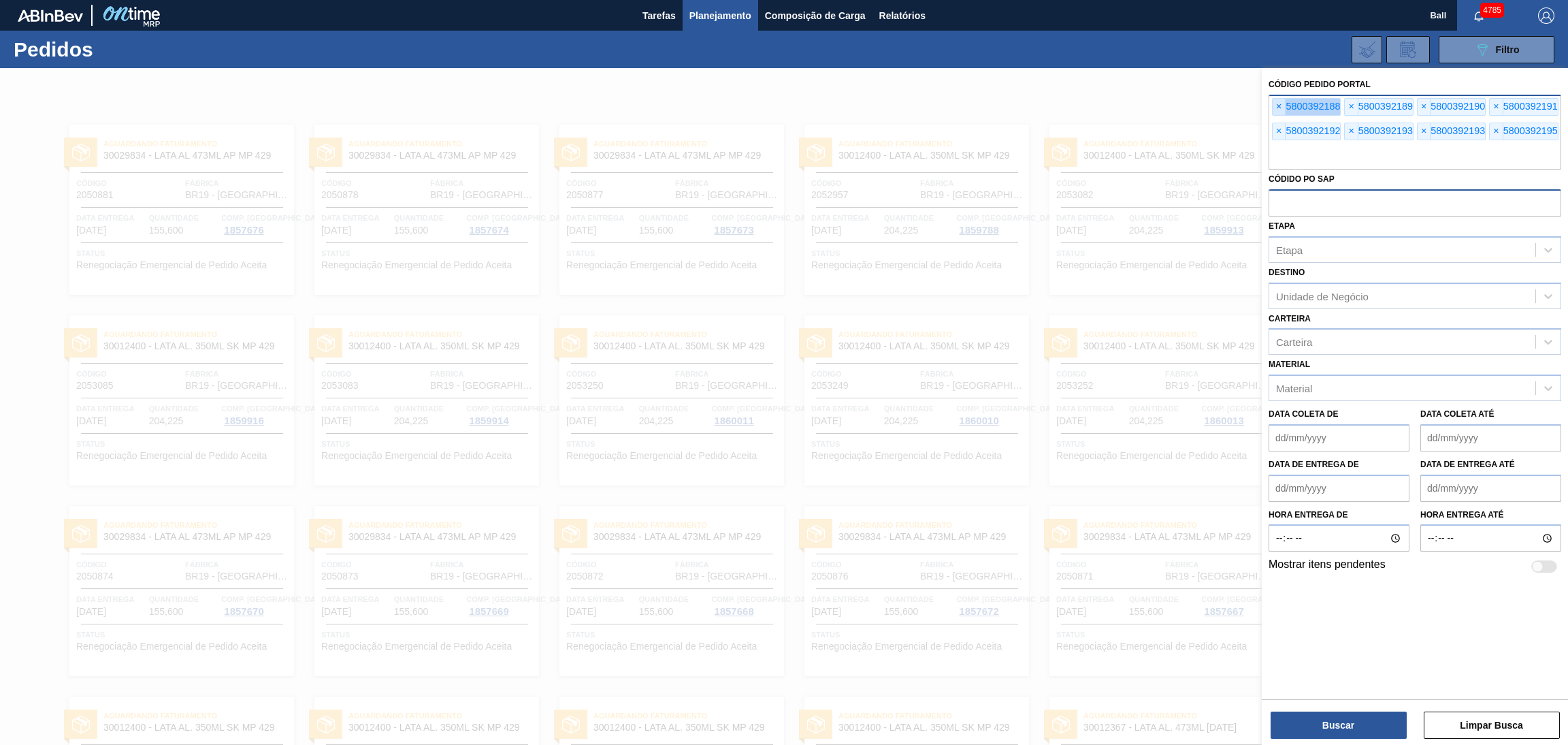
click at [1275, 108] on span "×" at bounding box center [1279, 107] width 13 height 16
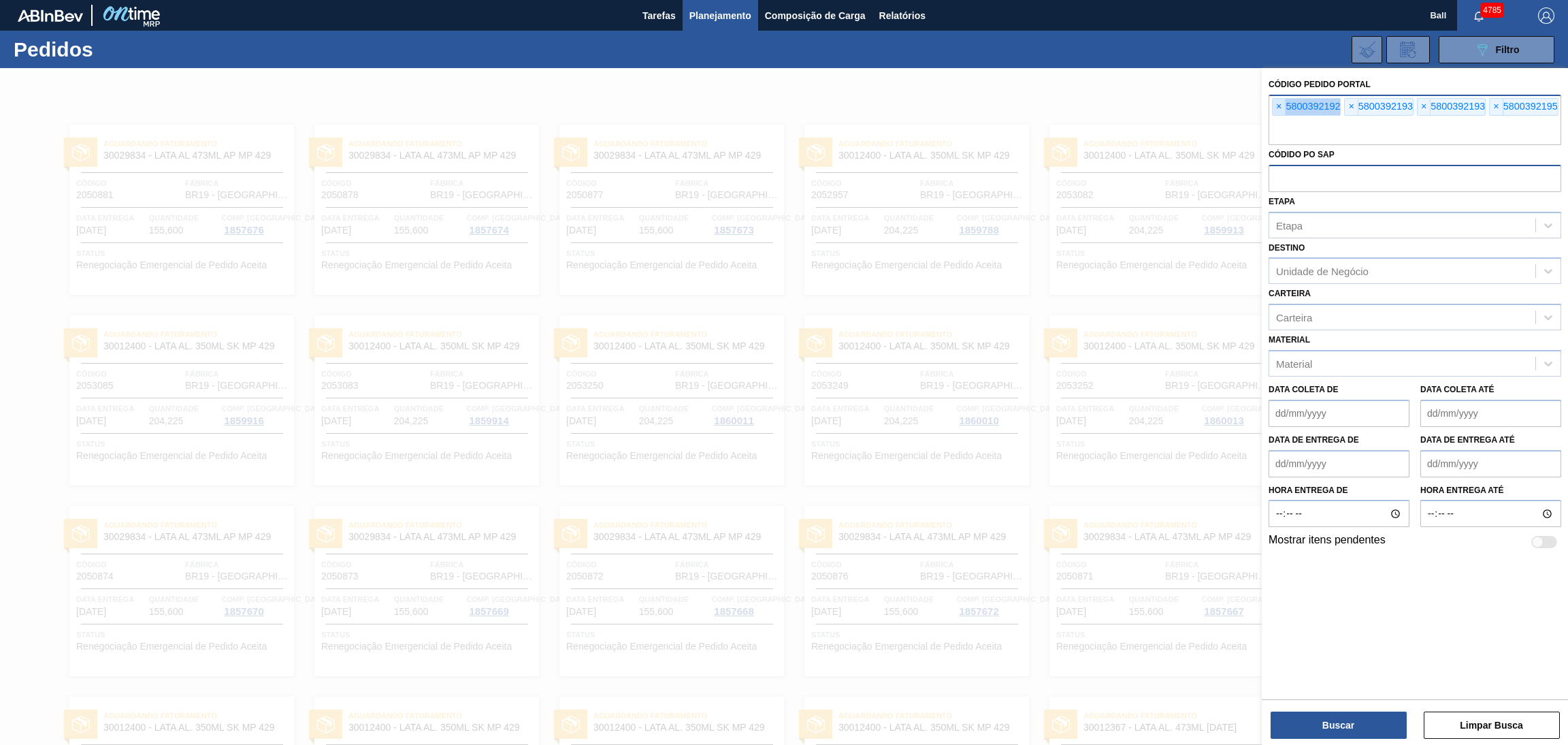
click at [1275, 108] on span "×" at bounding box center [1279, 107] width 13 height 16
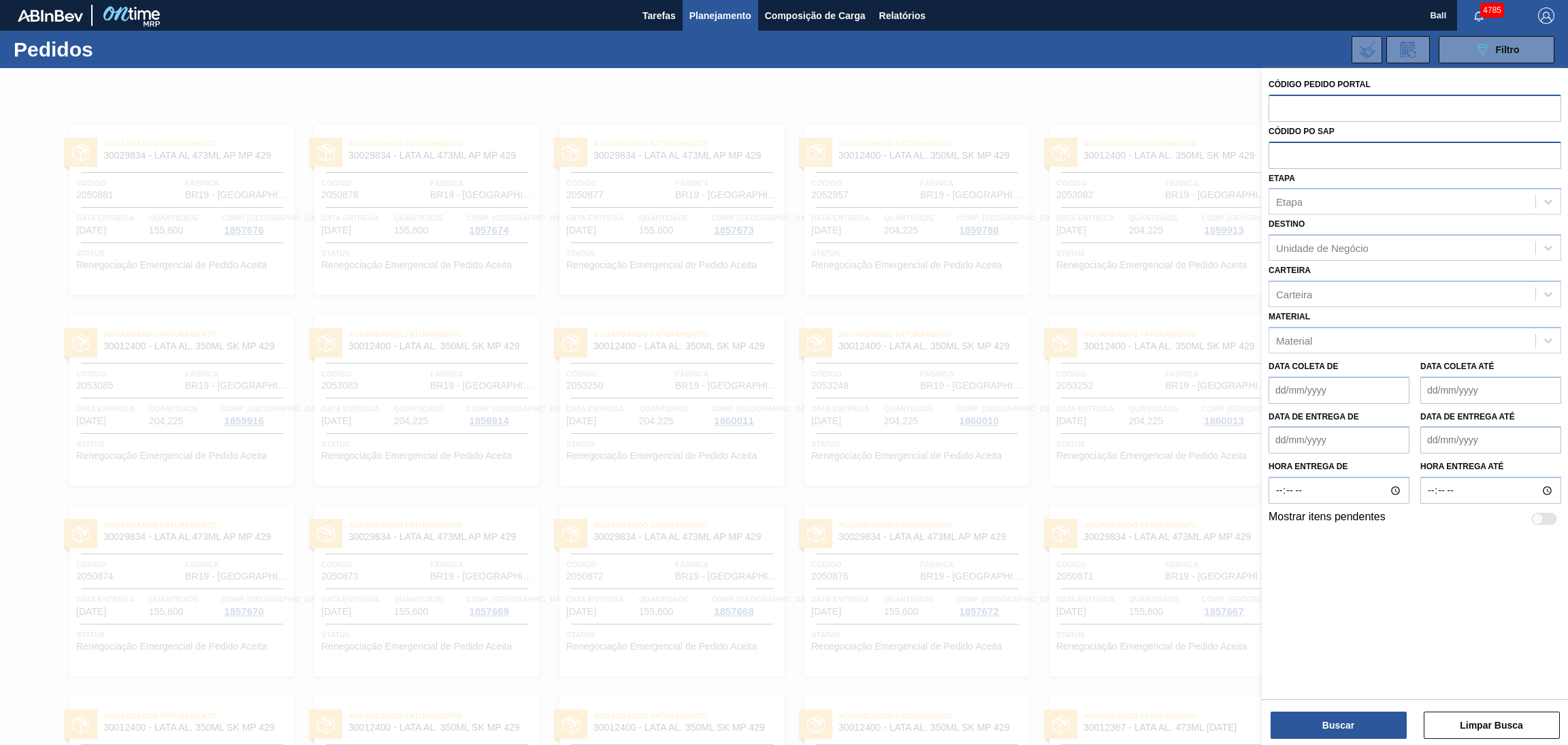
click at [1321, 148] on input "text" at bounding box center [1414, 154] width 292 height 26
paste input "text"
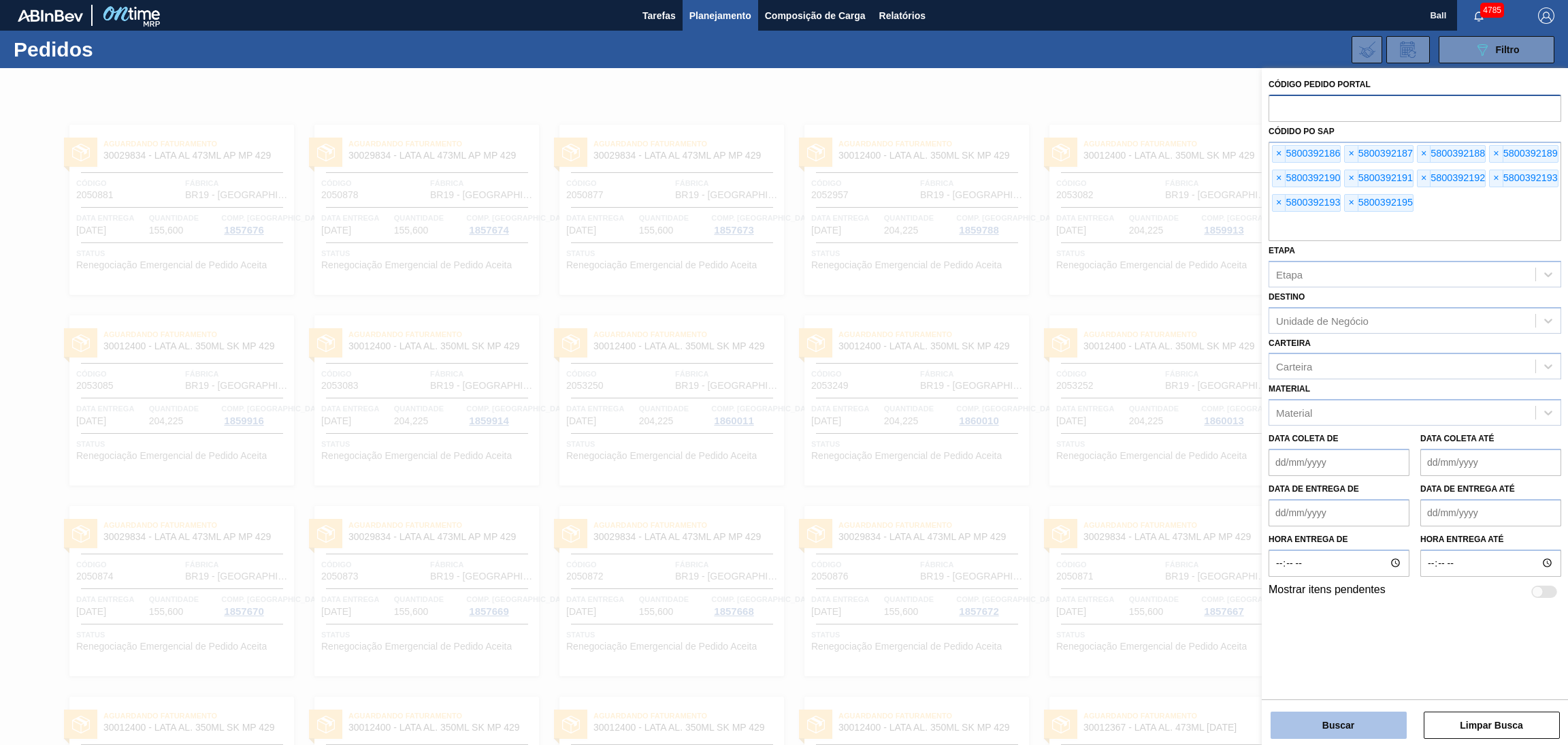
click at [1308, 722] on button "Buscar" at bounding box center [1338, 725] width 136 height 27
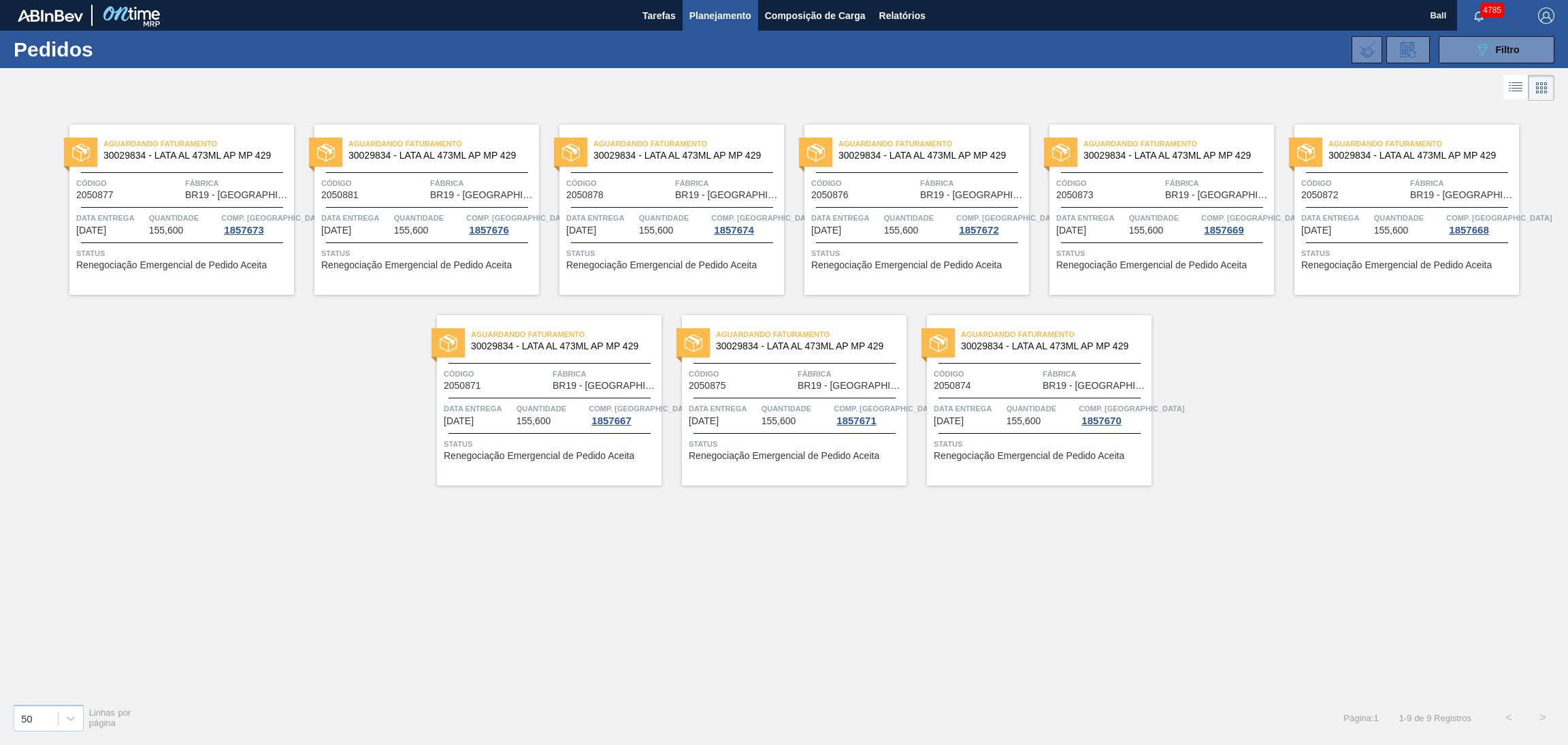
click at [1511, 83] on icon at bounding box center [1516, 83] width 11 height 1
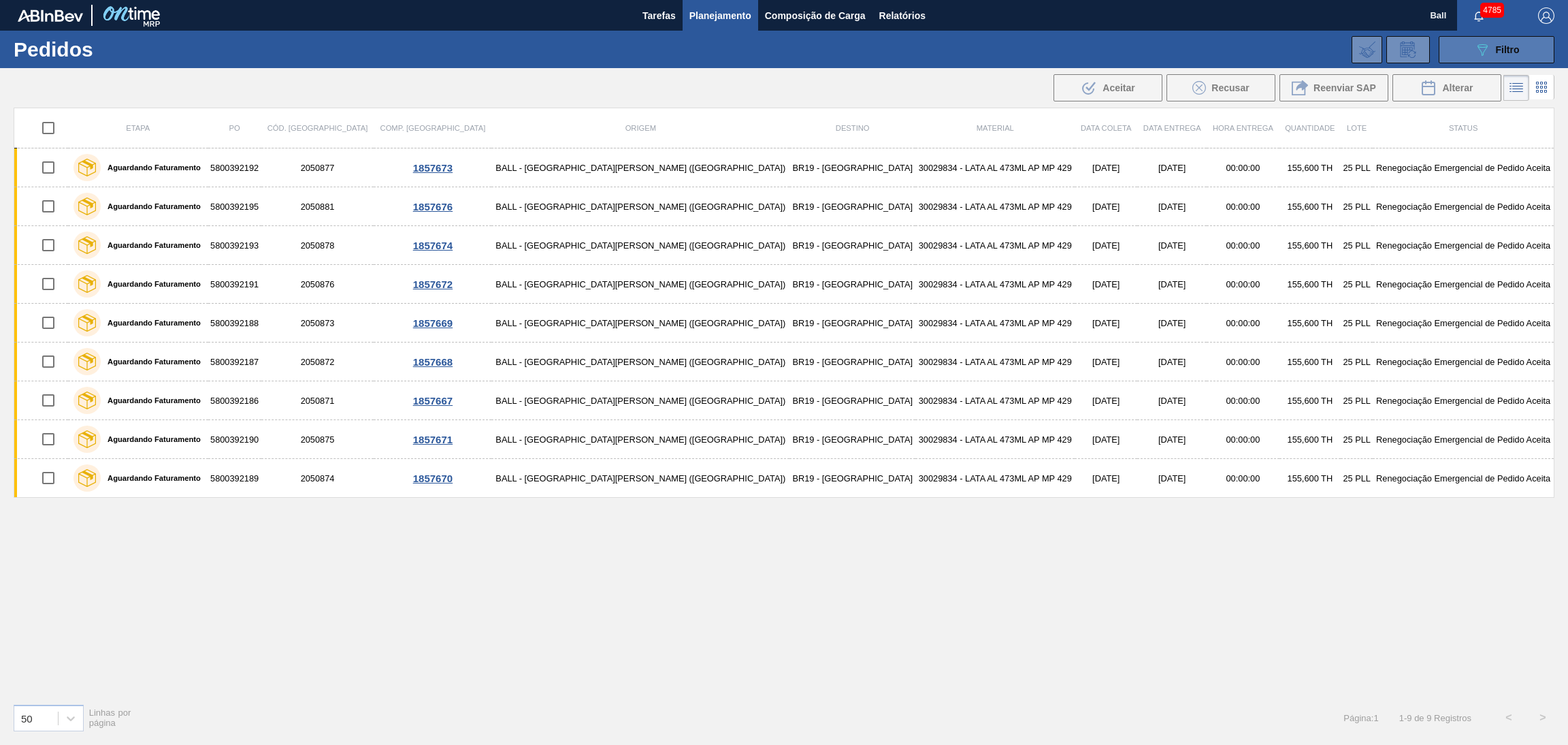
click at [1452, 37] on button "089F7B8B-B2A5-4AFE-B5C0-19BA573D28AC Filtro" at bounding box center [1496, 49] width 116 height 27
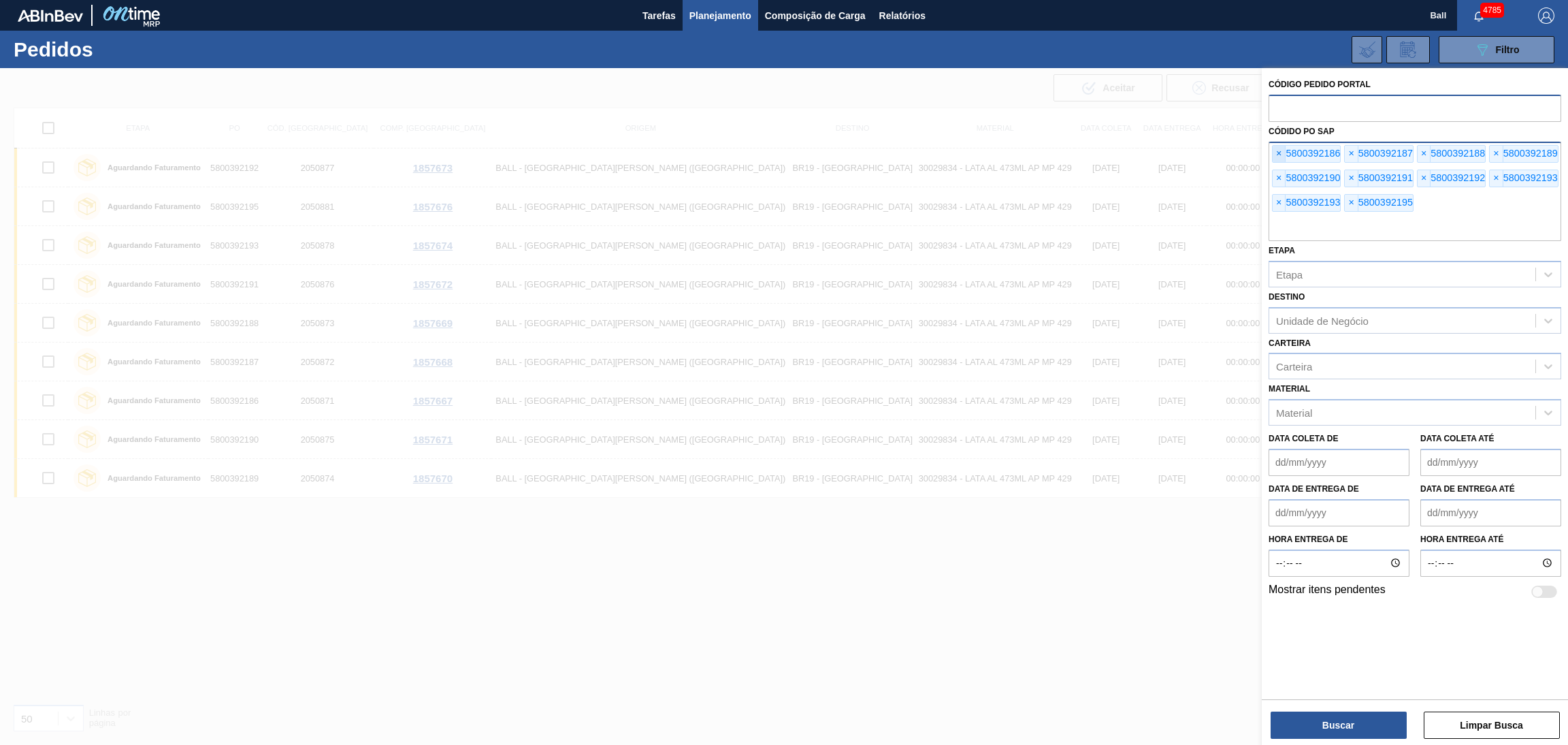
click at [1281, 152] on span "×" at bounding box center [1279, 154] width 13 height 16
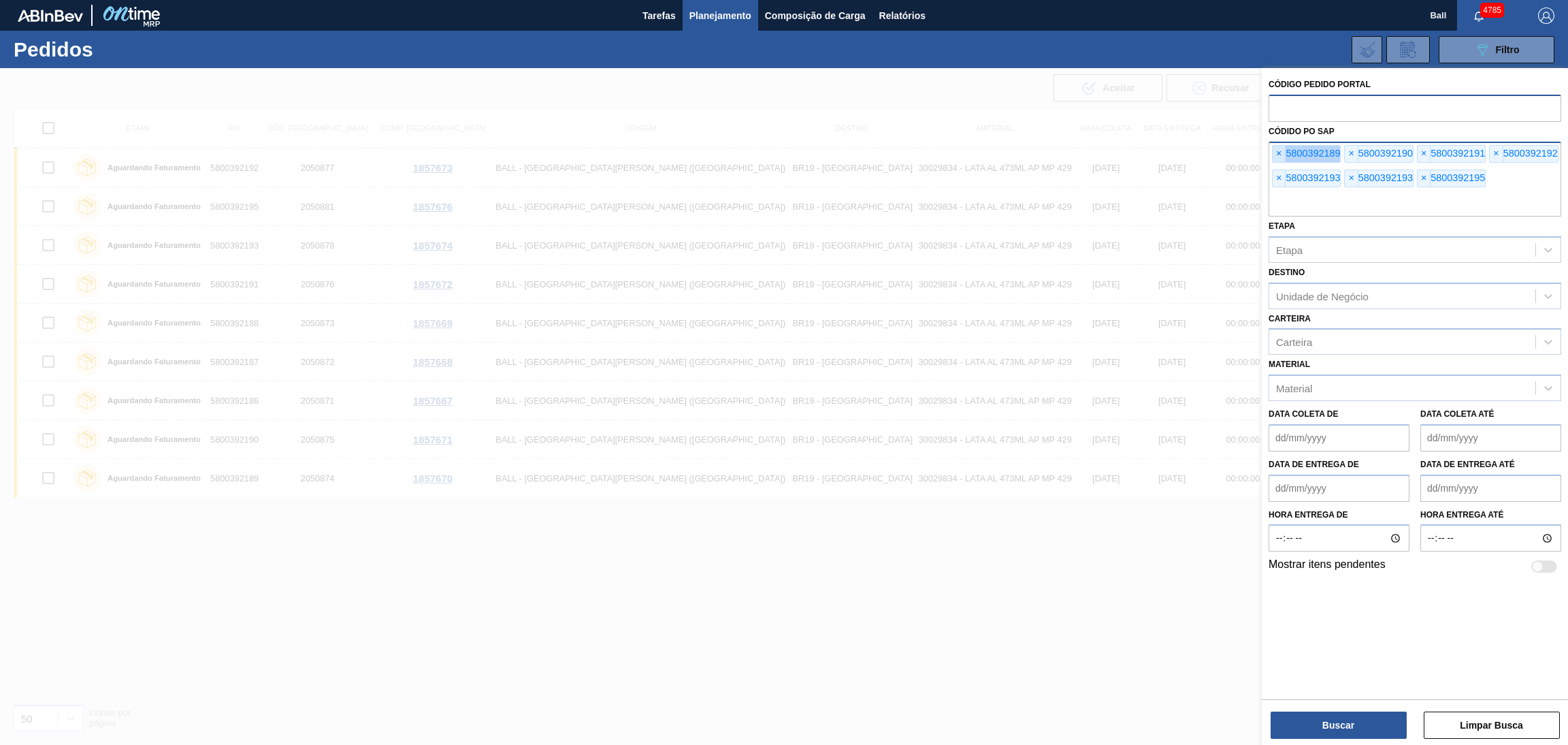
click at [1281, 152] on span "×" at bounding box center [1279, 154] width 13 height 16
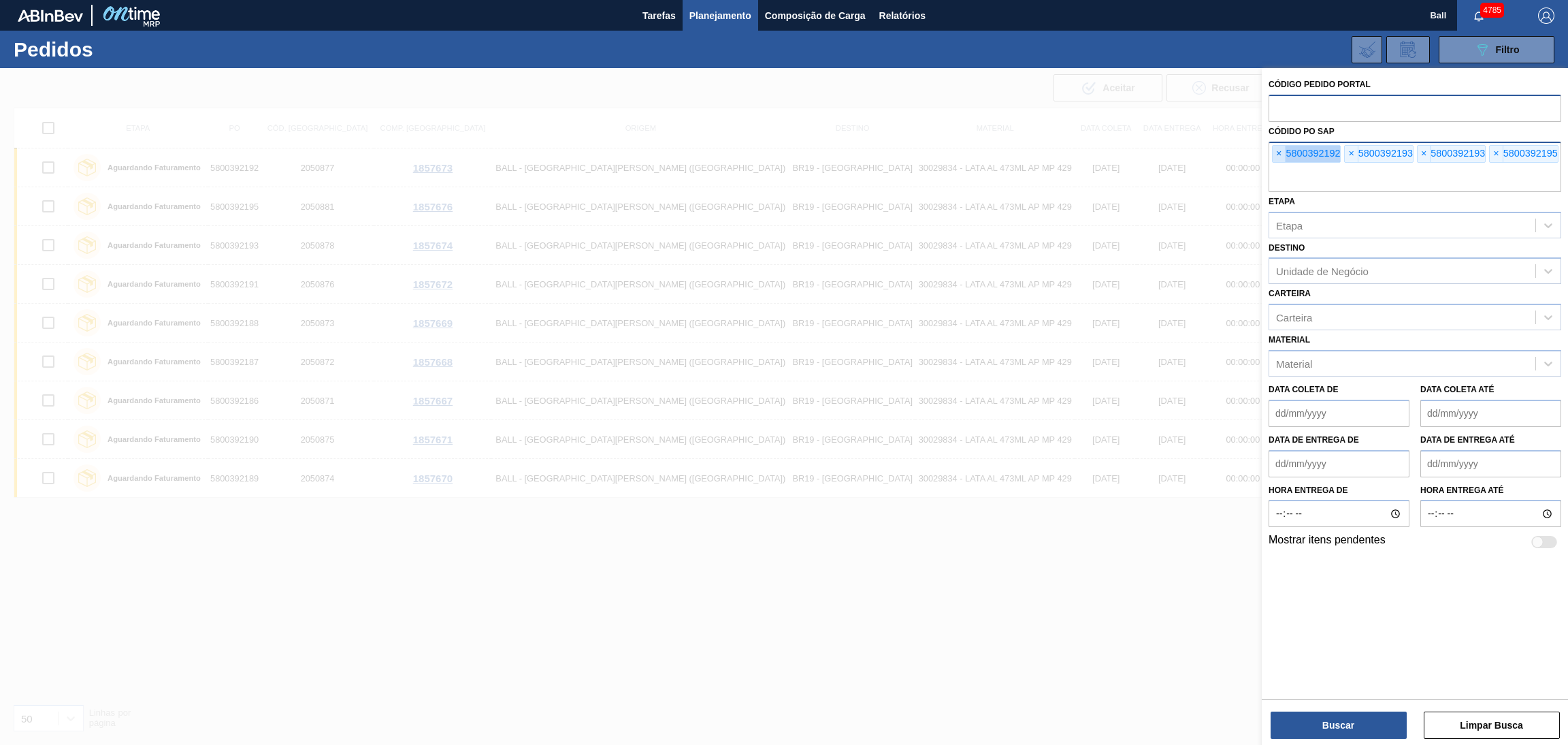
click at [1281, 152] on span "×" at bounding box center [1279, 154] width 13 height 16
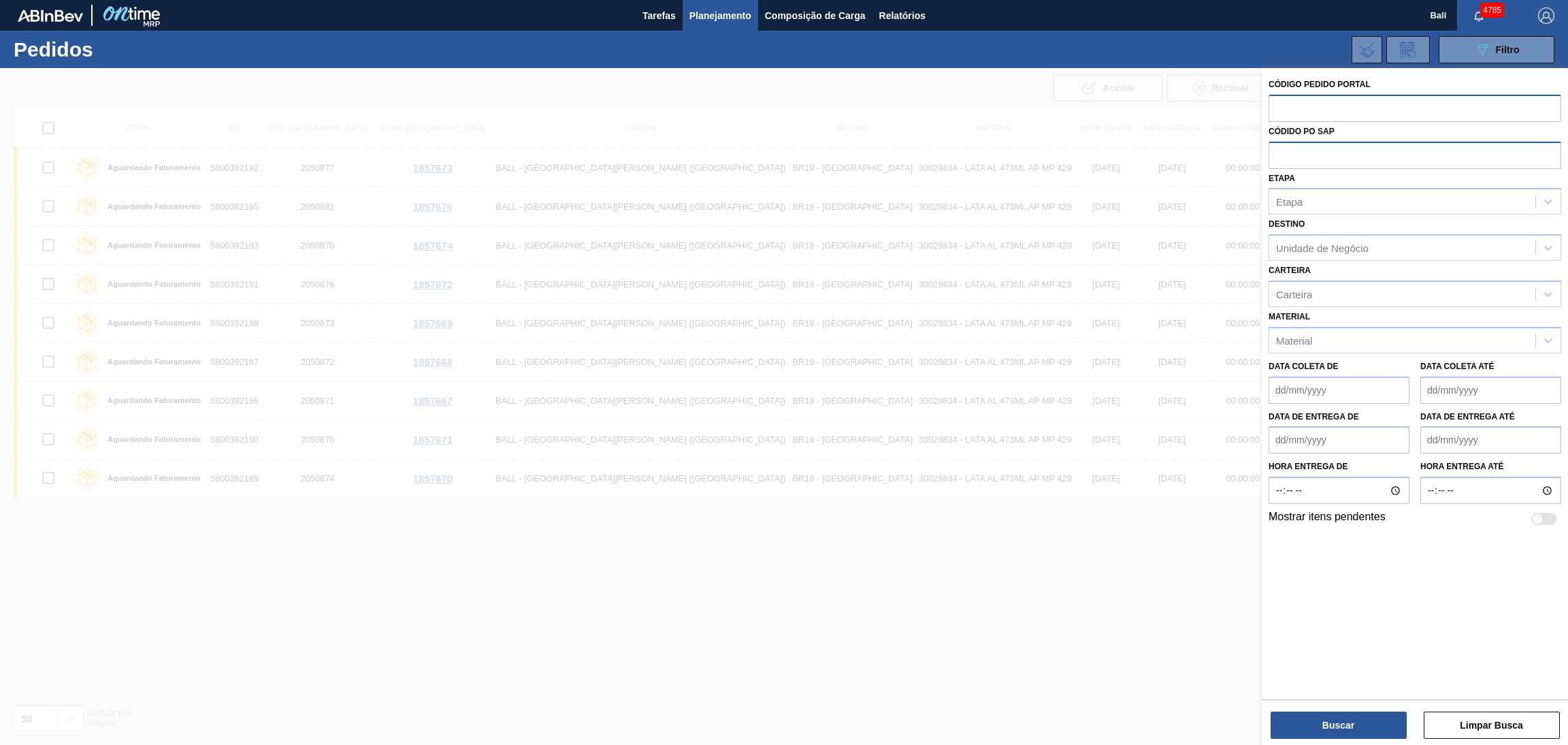
paste input "5800392680"
type input "5800392680"
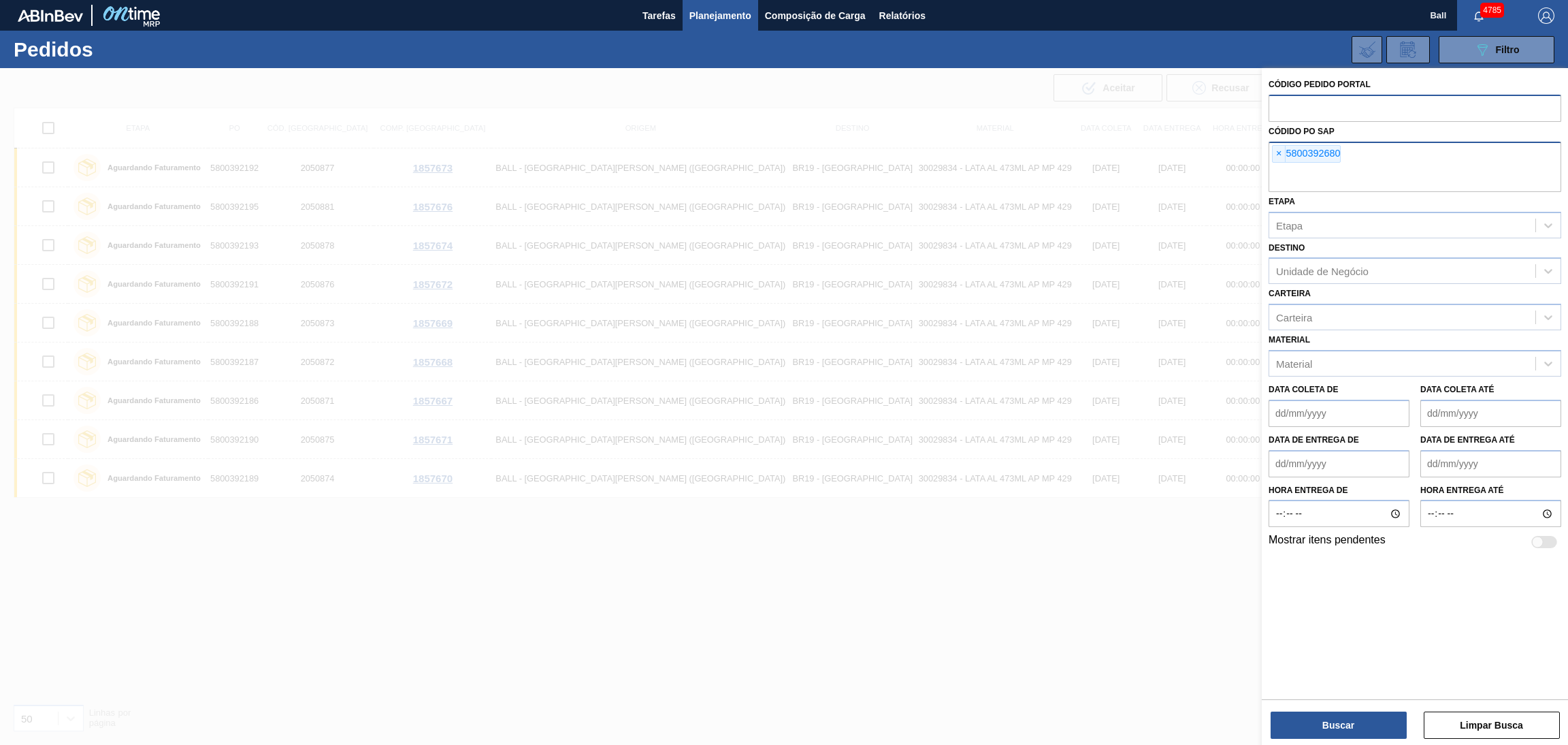
paste input "5800392681"
type input "5800392681"
paste input "5800392683"
type input "5800392683"
click at [1326, 716] on button "Buscar" at bounding box center [1338, 725] width 136 height 27
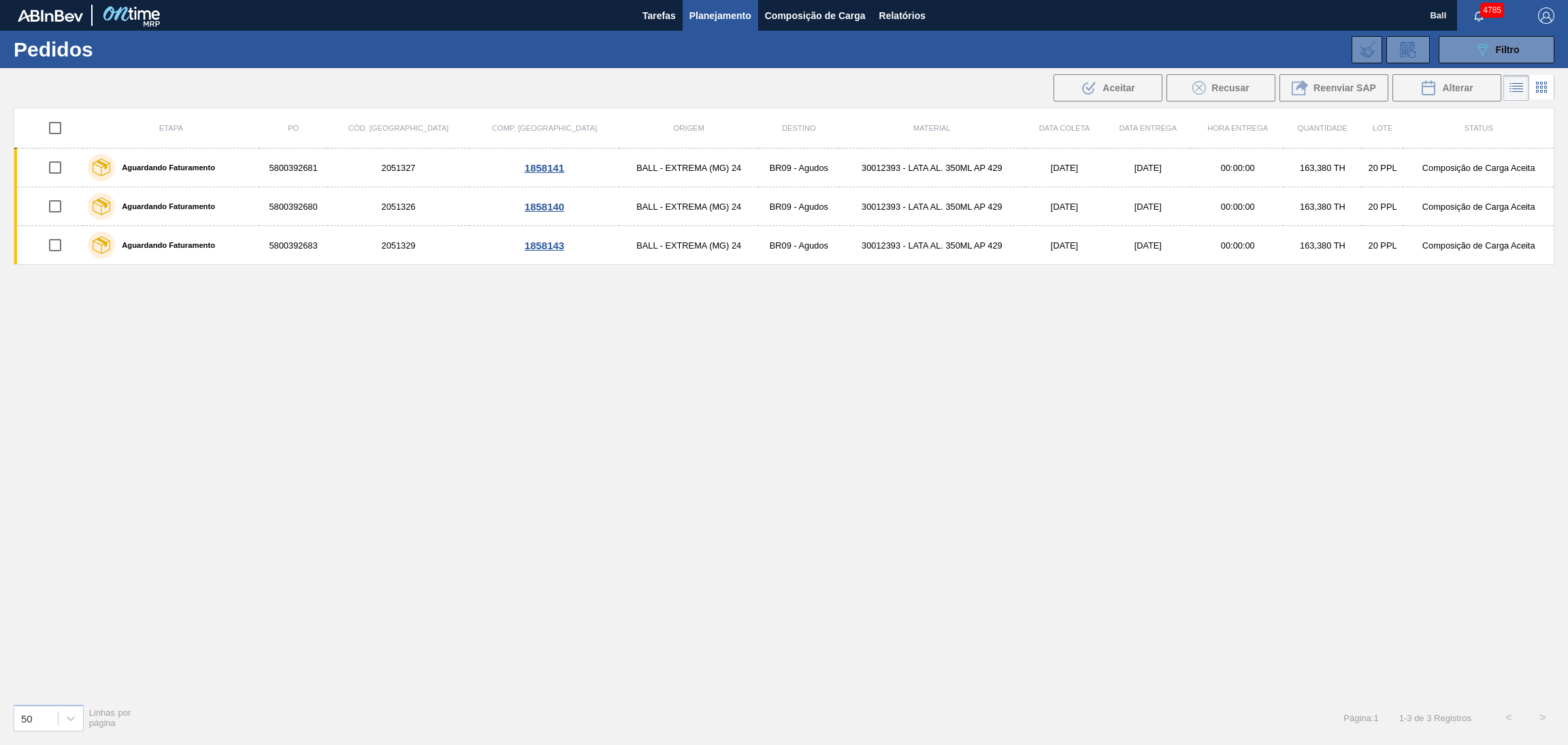
click at [55, 119] on input "checkbox" at bounding box center [55, 127] width 29 height 29
checkbox input "true"
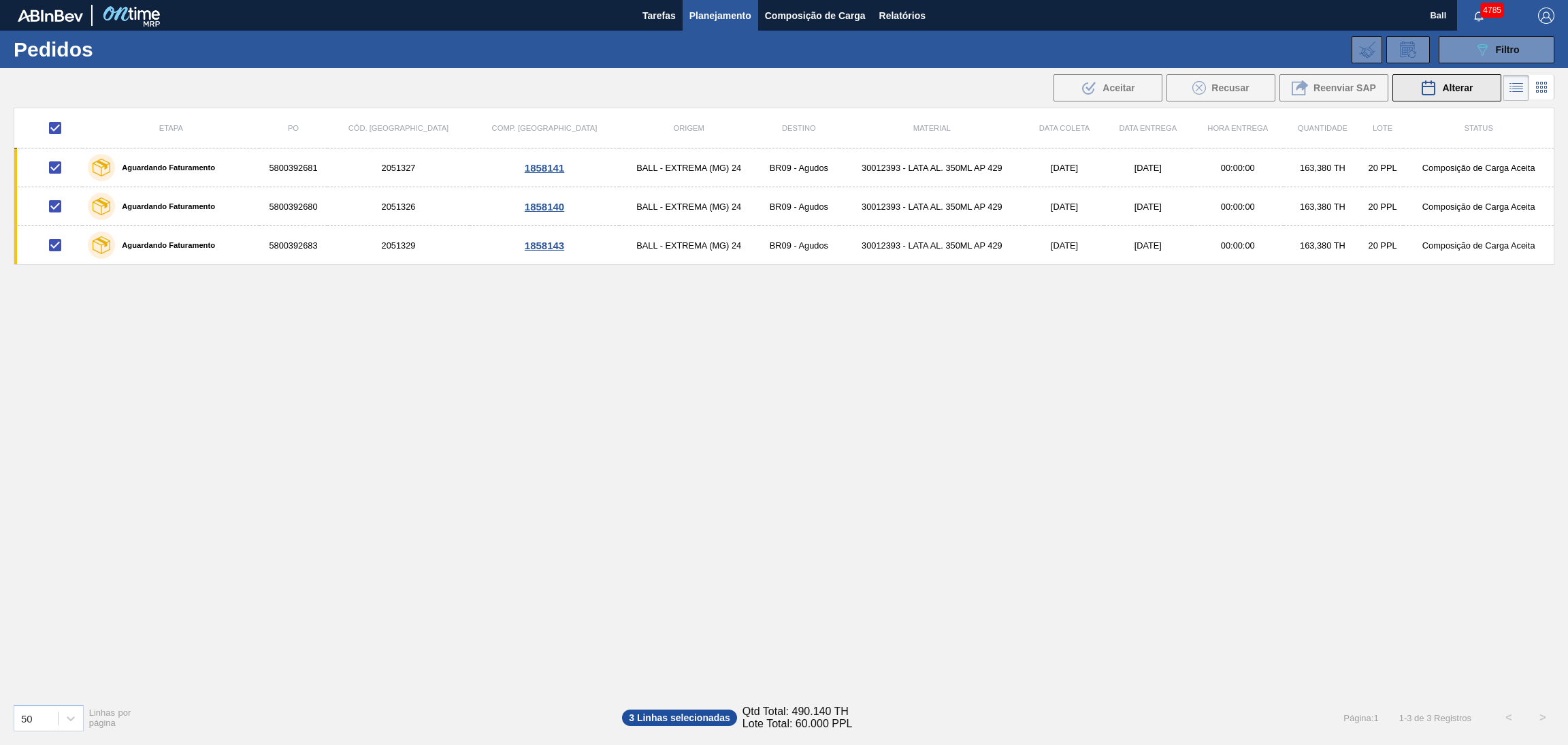
click at [1420, 85] on icon at bounding box center [1428, 88] width 16 height 16
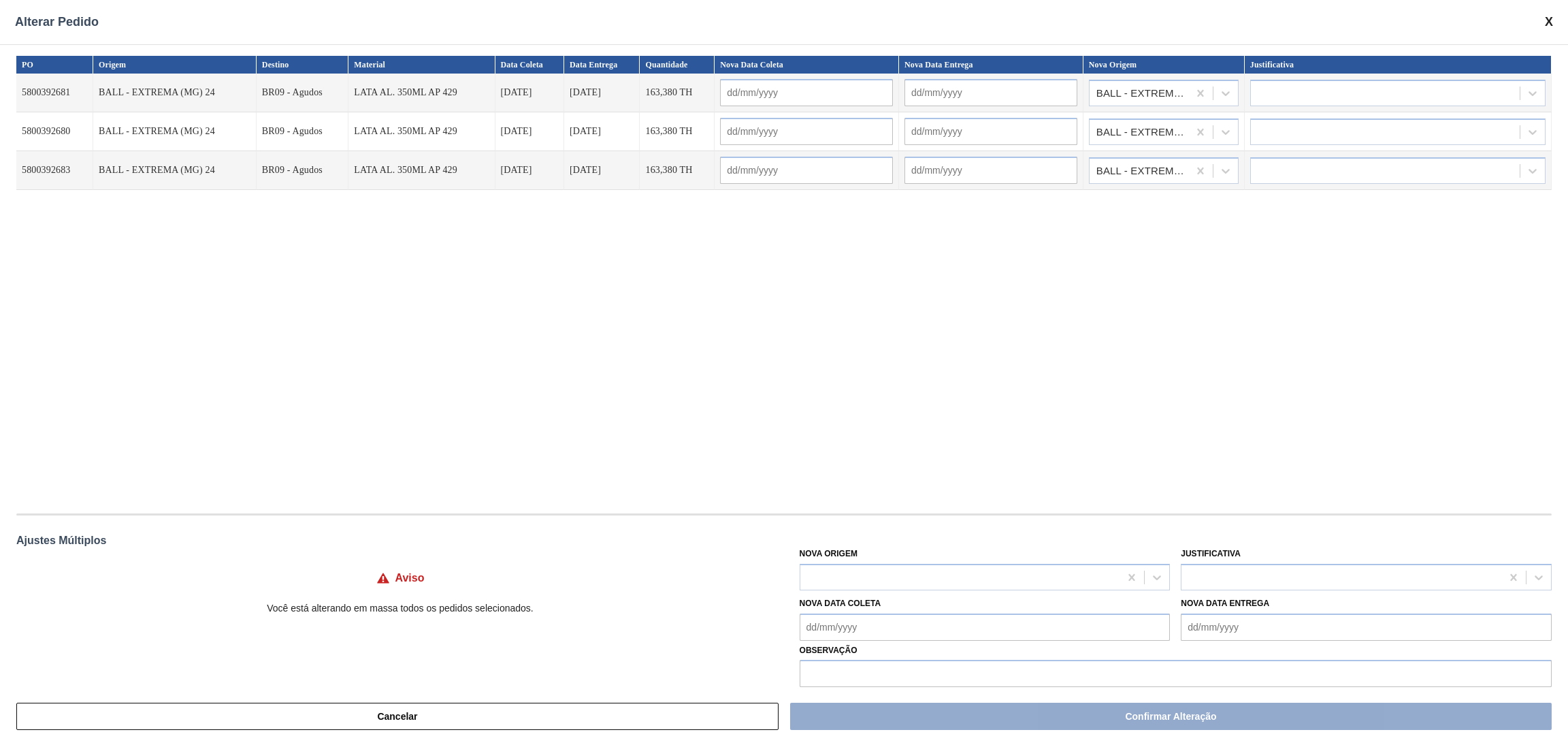
click at [945, 625] on Coleta "Nova Data Coleta" at bounding box center [985, 627] width 371 height 27
click at [904, 542] on div "16" at bounding box center [903, 542] width 18 height 18
type Coleta "[DATE]"
type input "[DATE]"
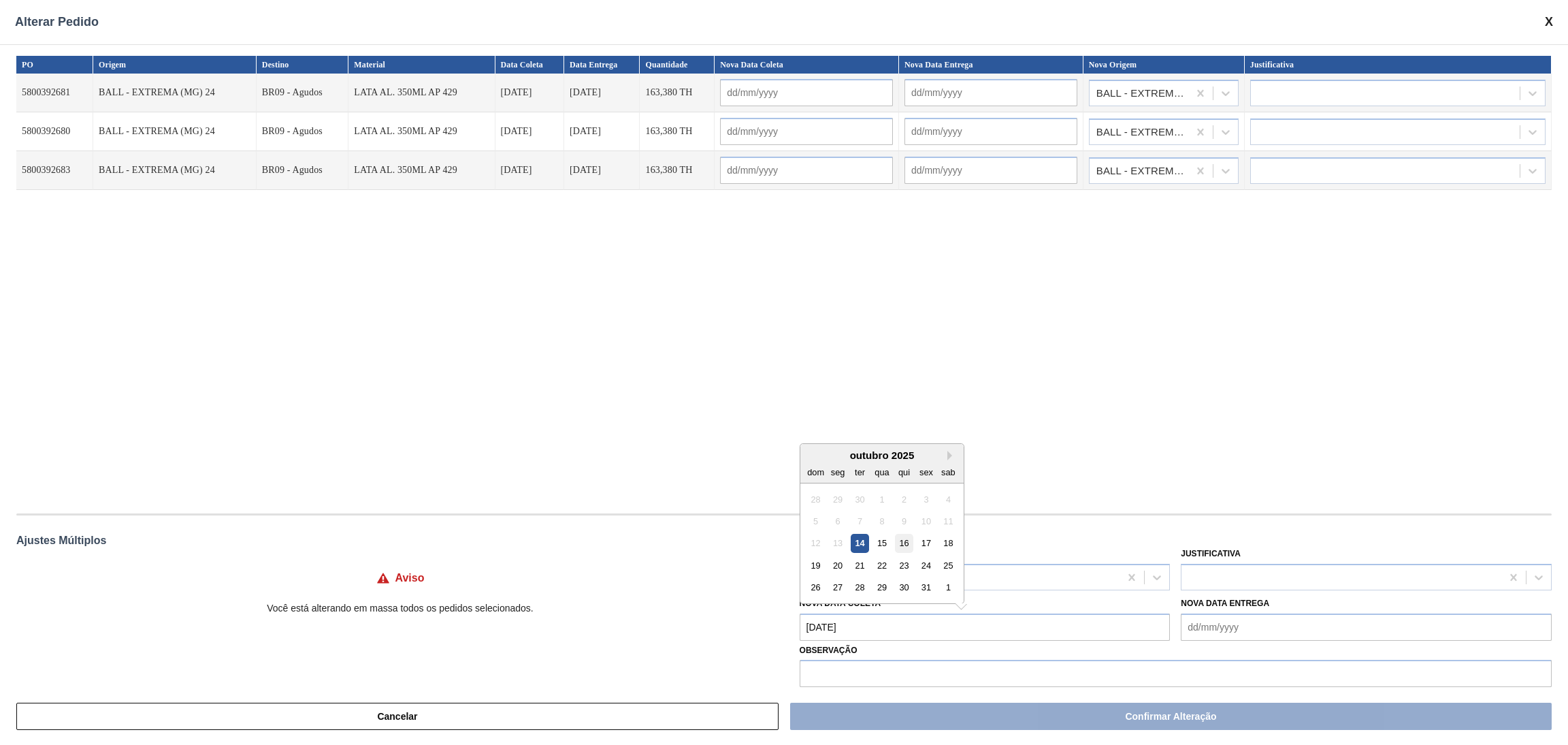
type input "[DATE]"
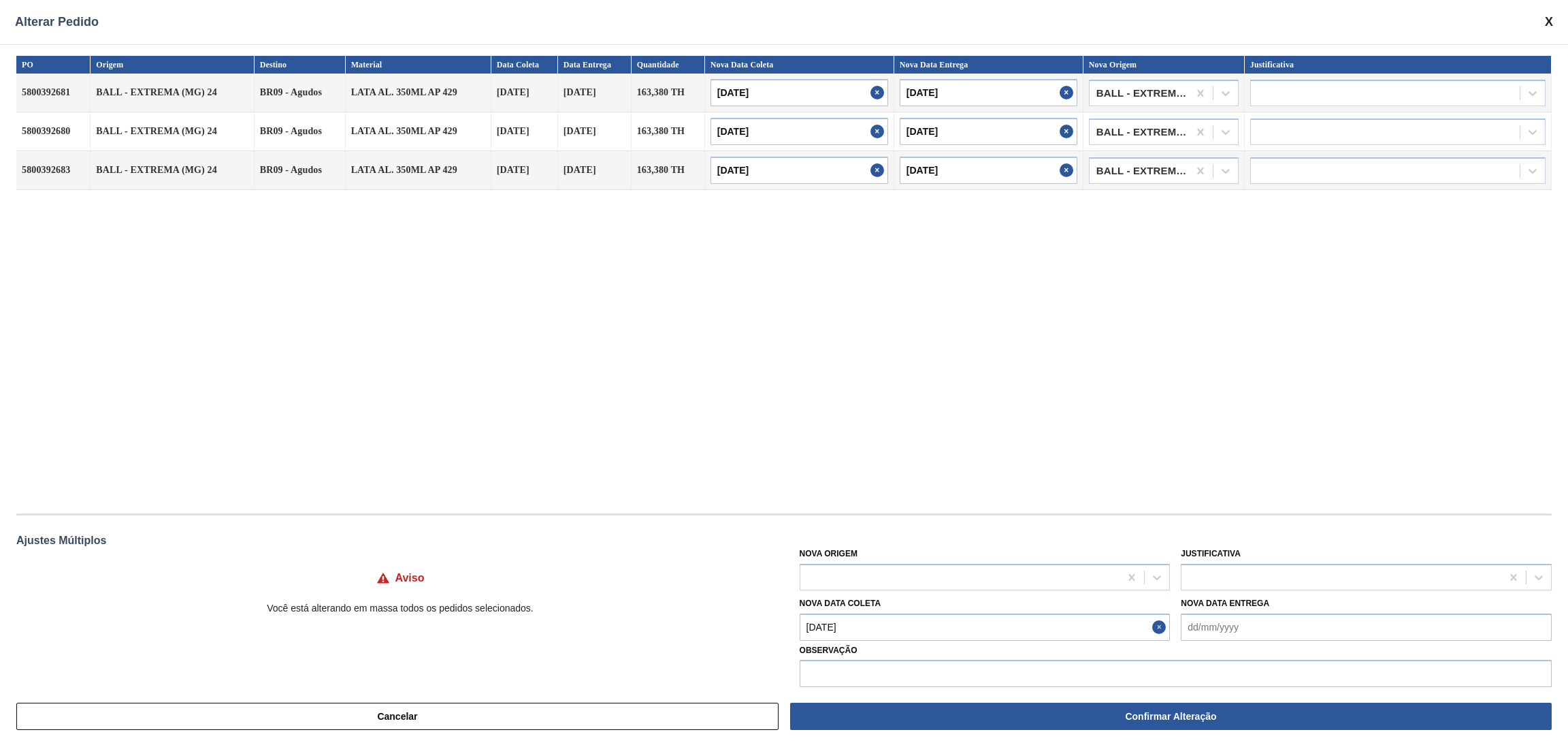
click at [1052, 496] on div "PO Origem Destino Material Data [PERSON_NAME] Data Entrega Quantidade Nova Data…" at bounding box center [784, 278] width 1536 height 444
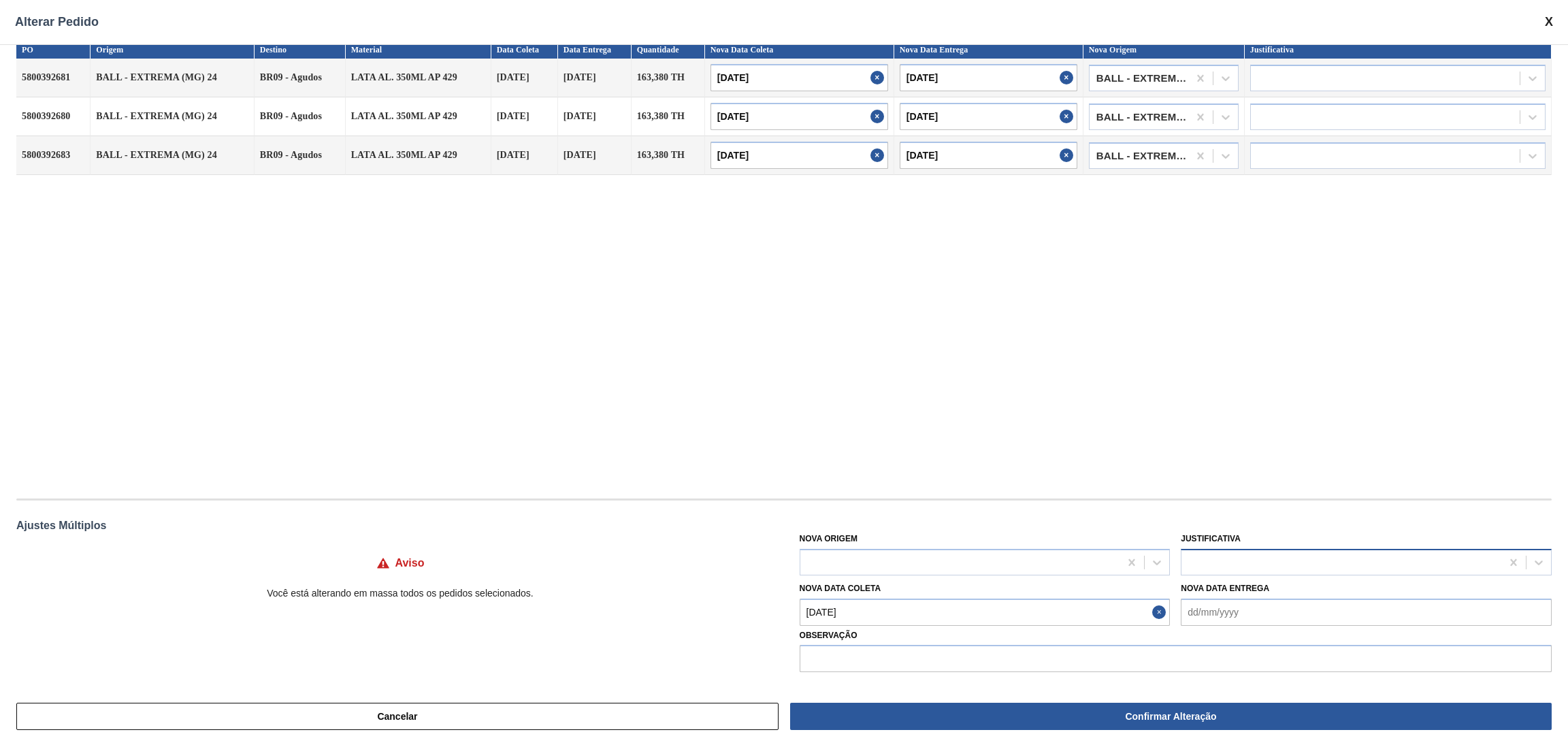
click at [1240, 563] on div at bounding box center [1341, 562] width 320 height 20
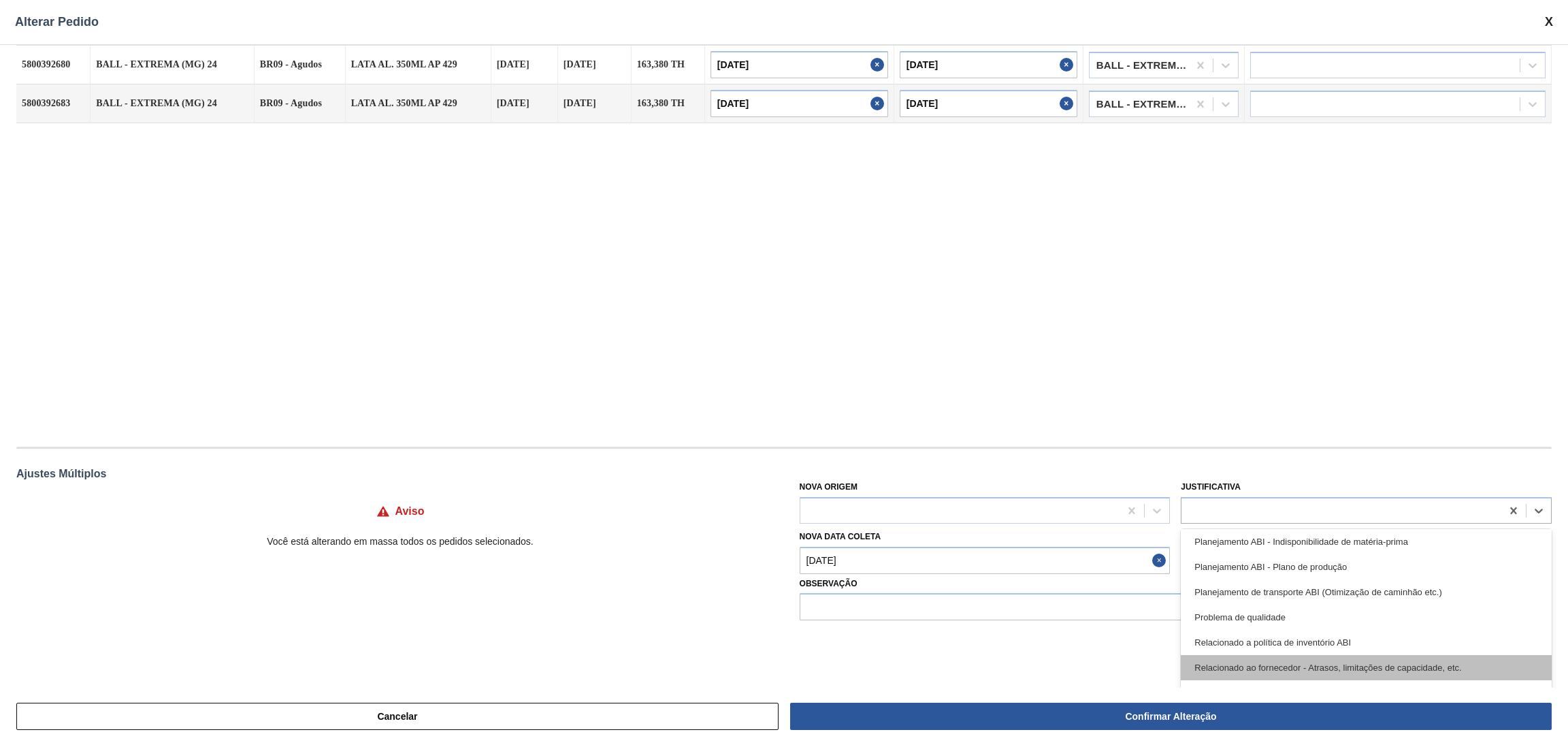
scroll to position [299, 0]
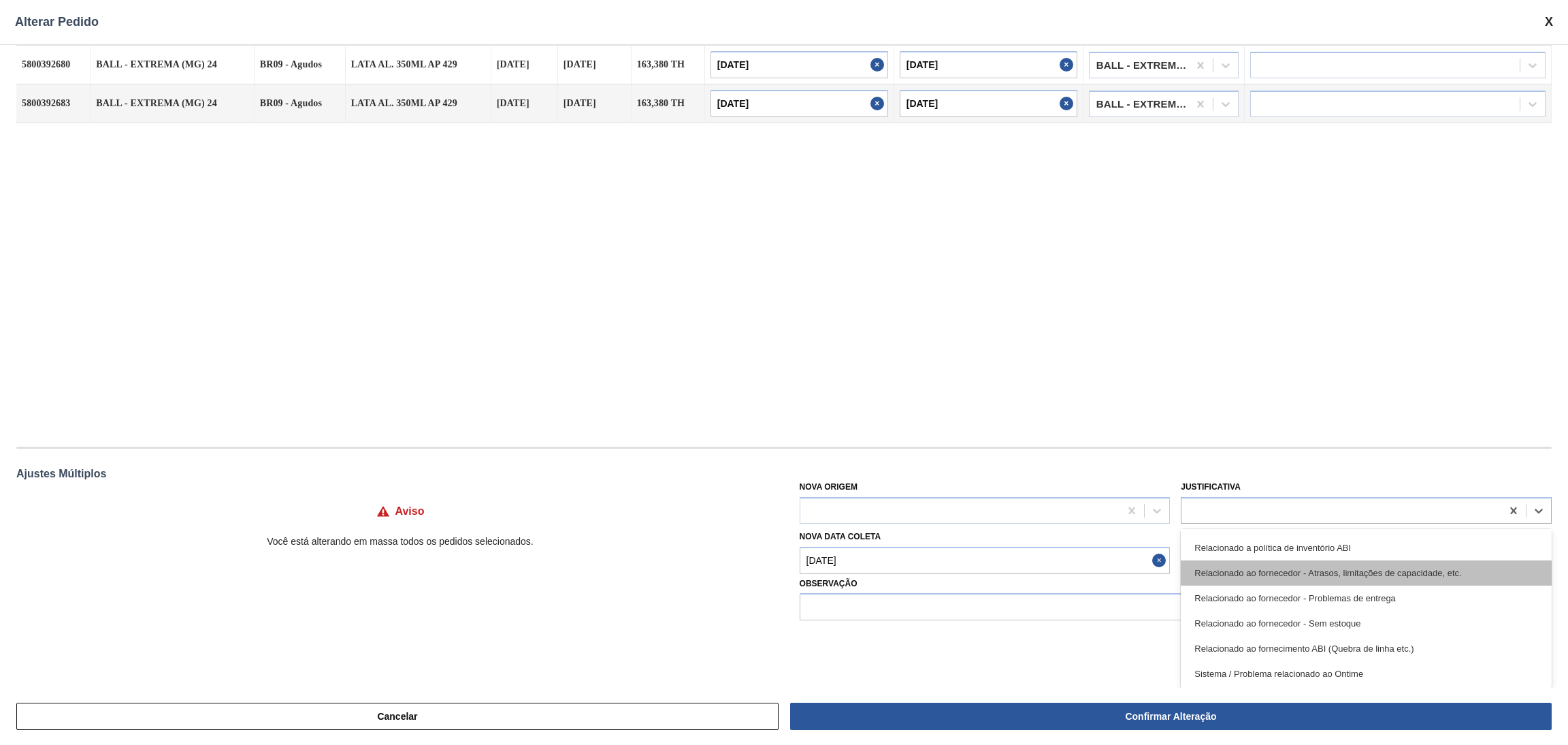
click at [1358, 576] on div "Relacionado ao fornecedor - Atrasos, limitações de capacidade, etc." at bounding box center [1366, 573] width 371 height 25
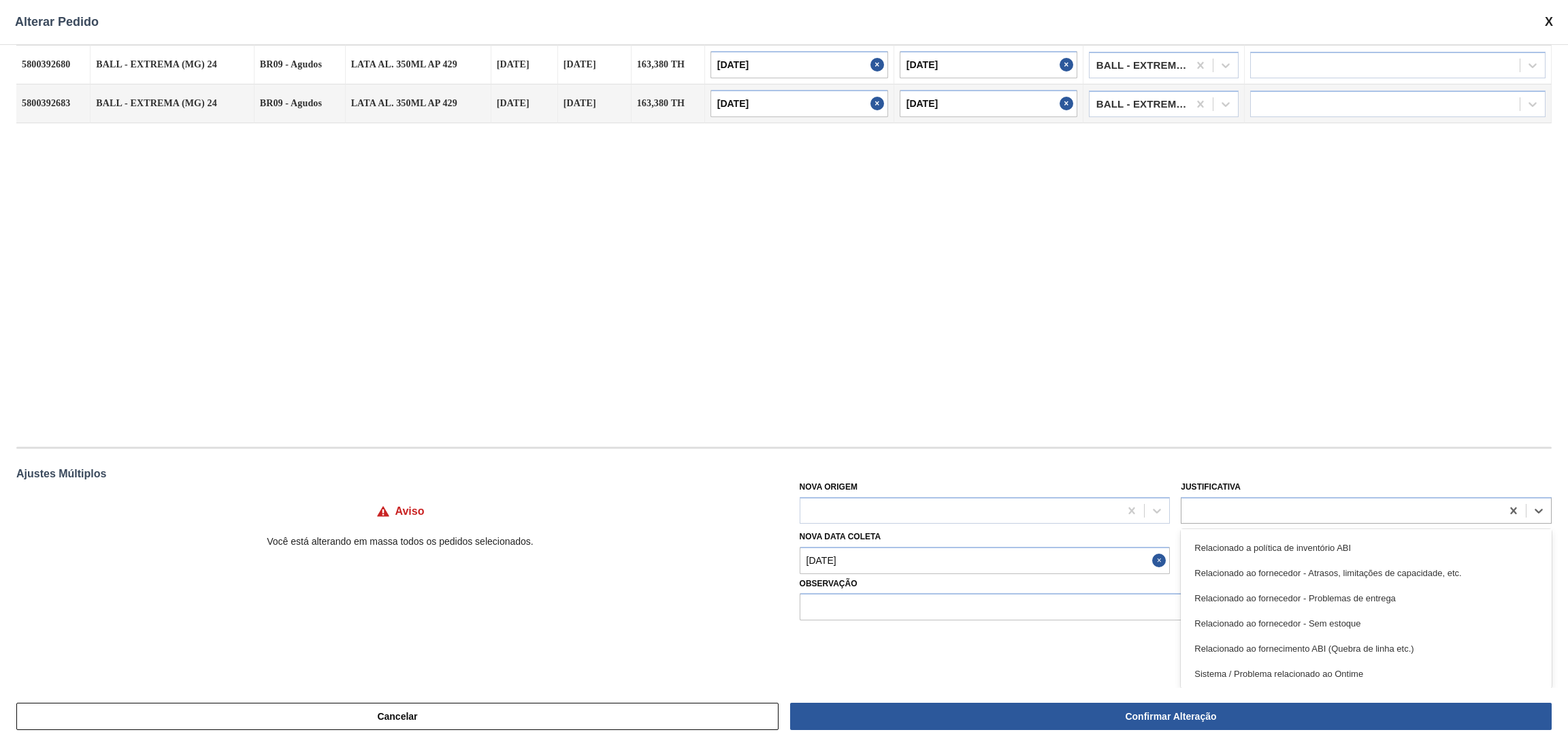
scroll to position [15, 0]
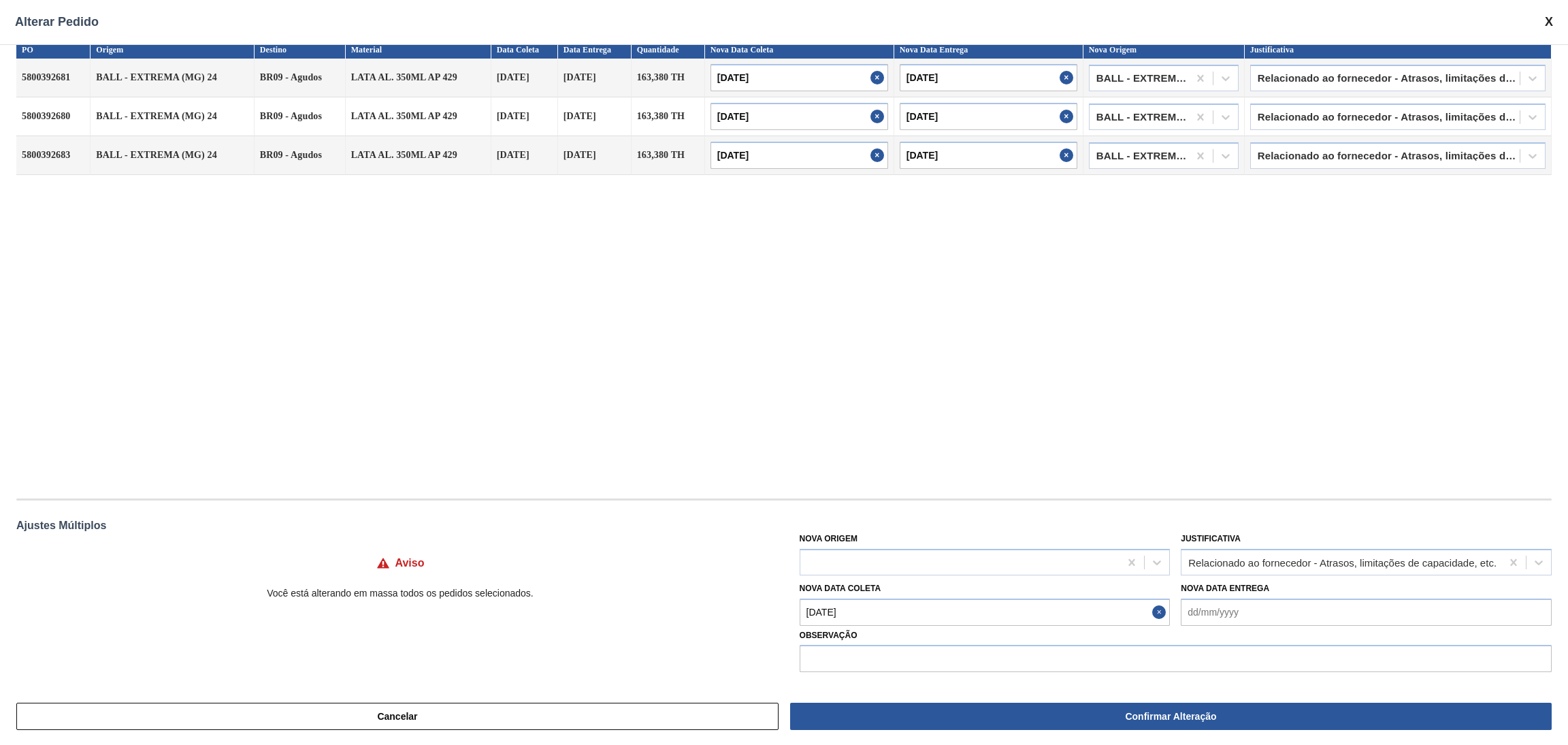
click at [1309, 421] on div "PO Origem Destino Material Data [PERSON_NAME] Data Entrega Quantidade Nova Data…" at bounding box center [784, 262] width 1536 height 444
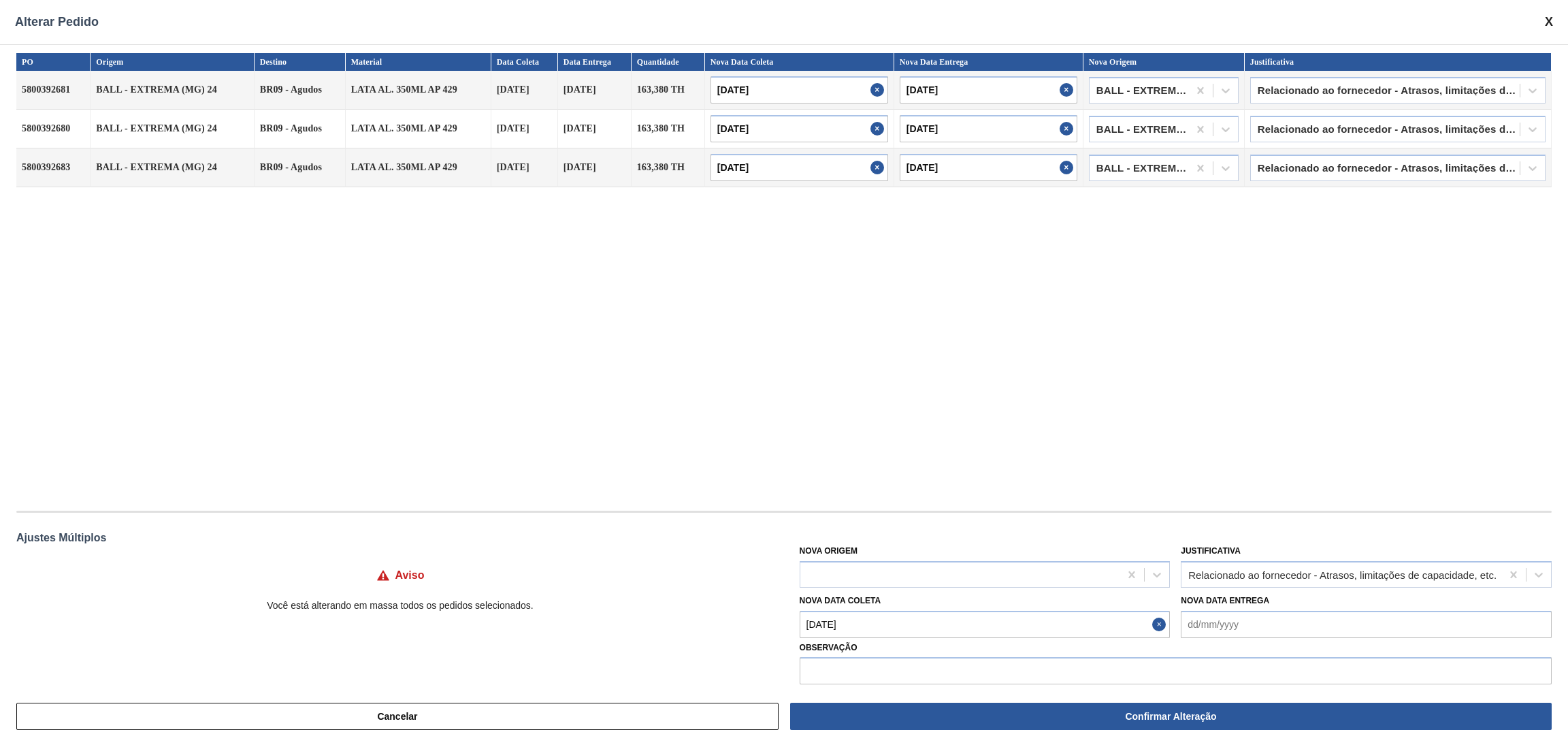
scroll to position [0, 0]
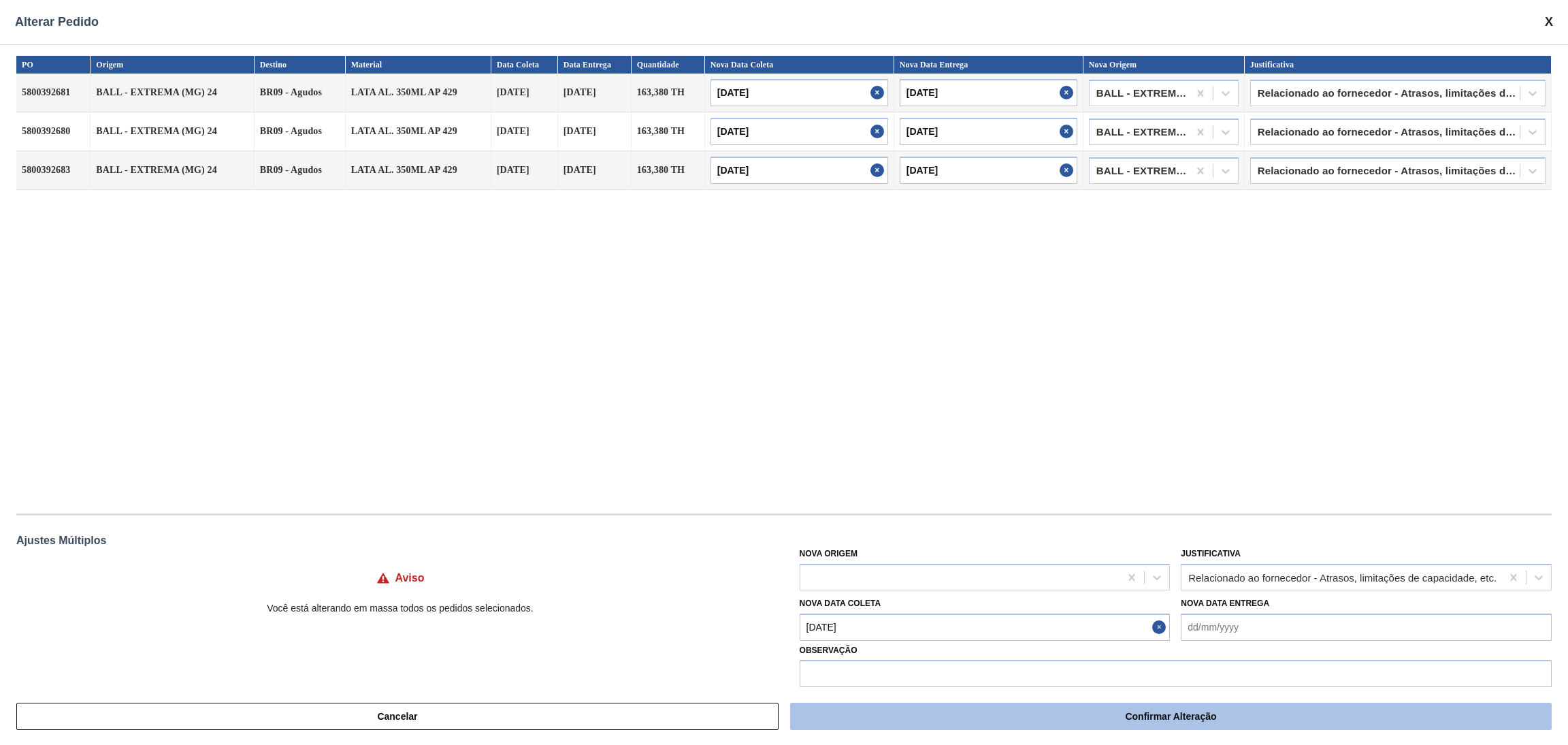
click at [1181, 709] on button "Confirmar Alteração" at bounding box center [1171, 716] width 762 height 27
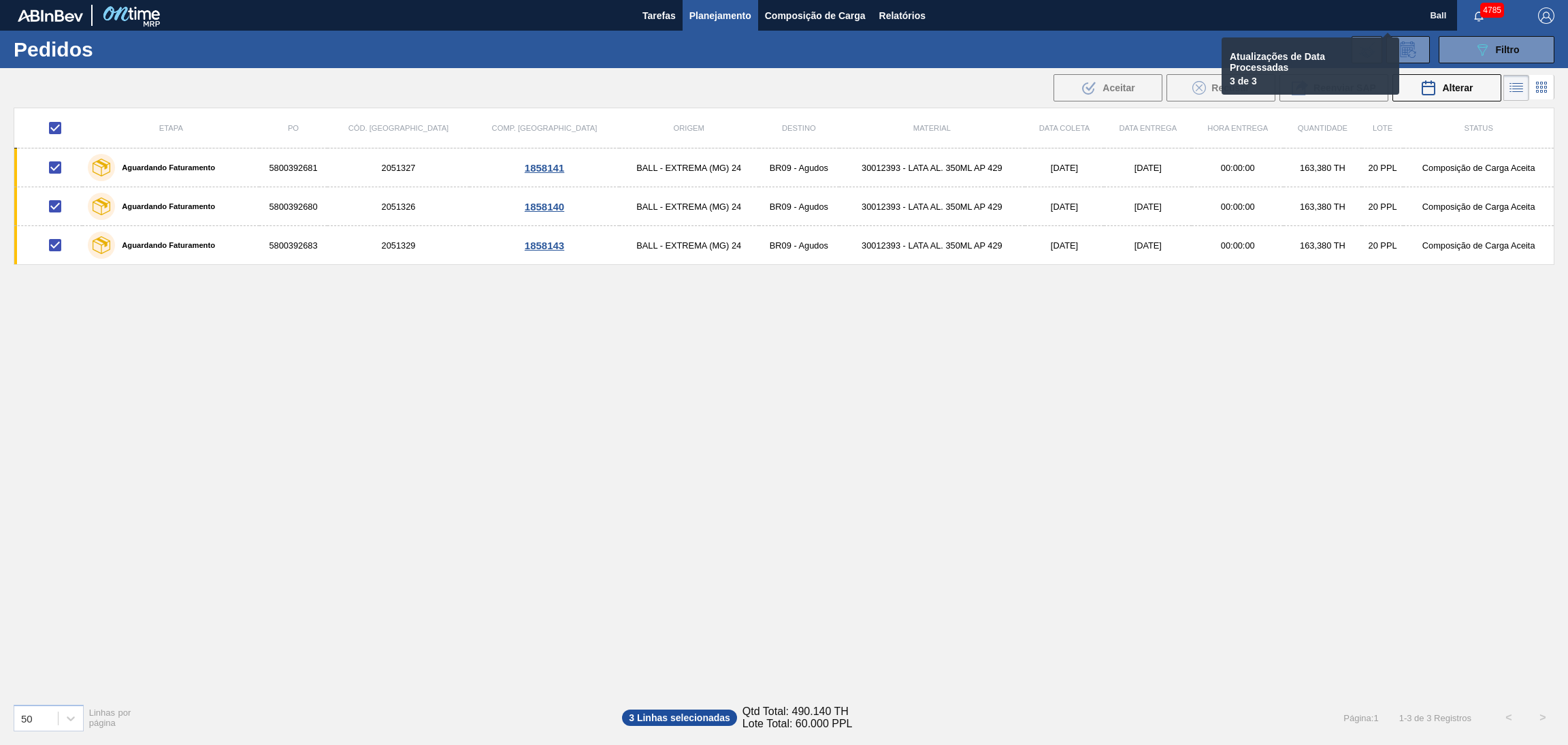
checkbox input "false"
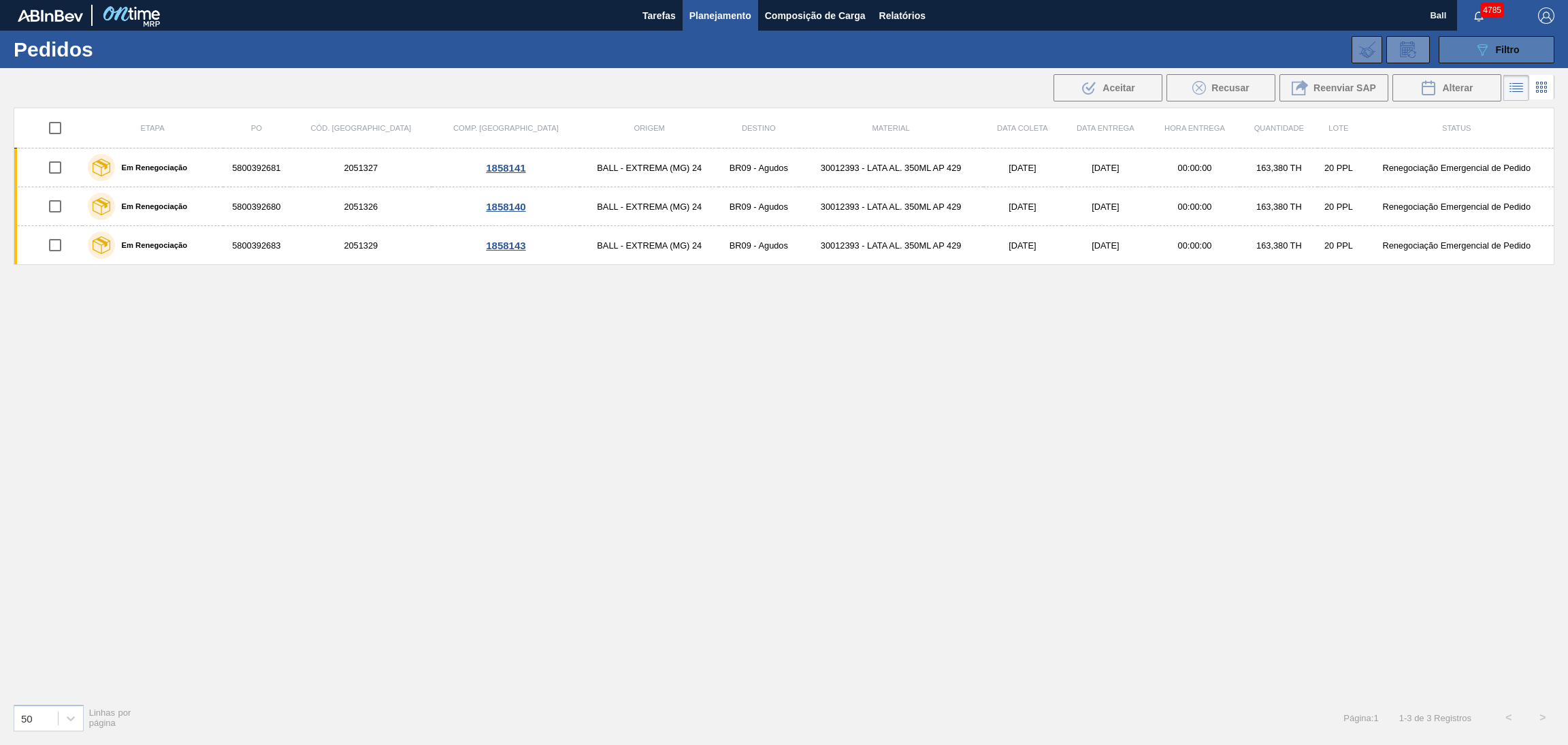
click at [1479, 41] on button "089F7B8B-B2A5-4AFE-B5C0-19BA573D28AC Filtro" at bounding box center [1496, 49] width 116 height 27
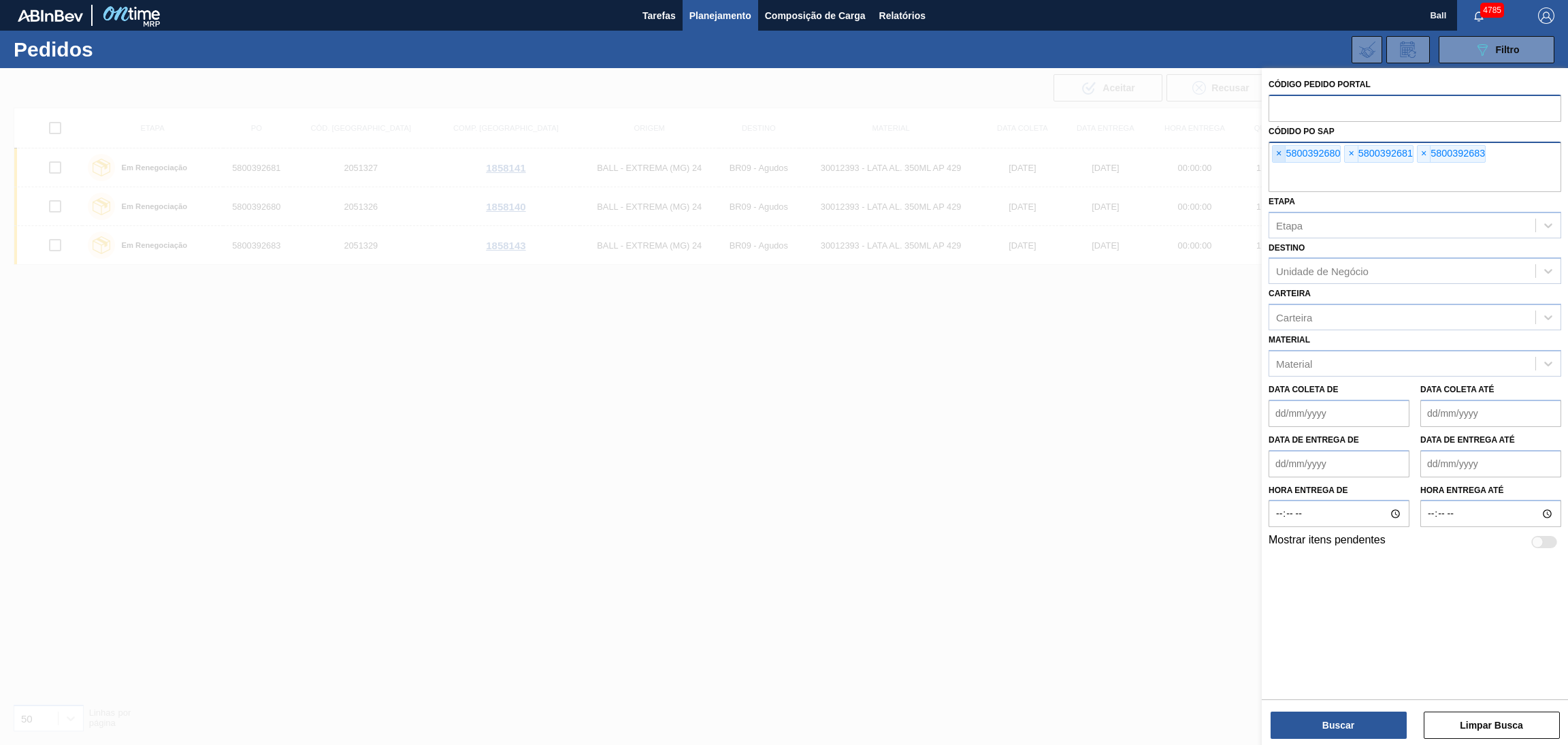
click at [1276, 156] on span "×" at bounding box center [1279, 154] width 13 height 16
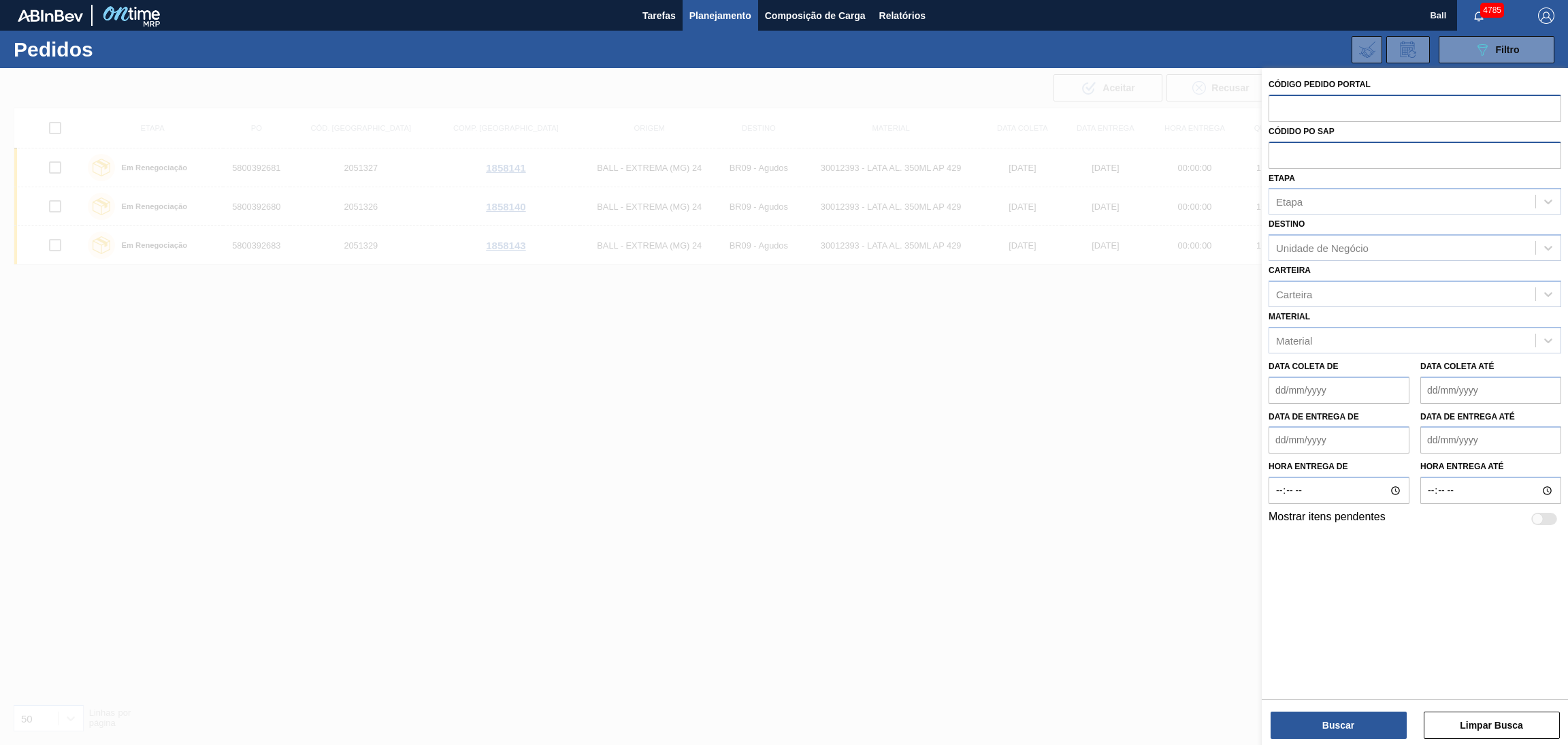
click at [1351, 156] on input "text" at bounding box center [1414, 154] width 292 height 26
paste input "text"
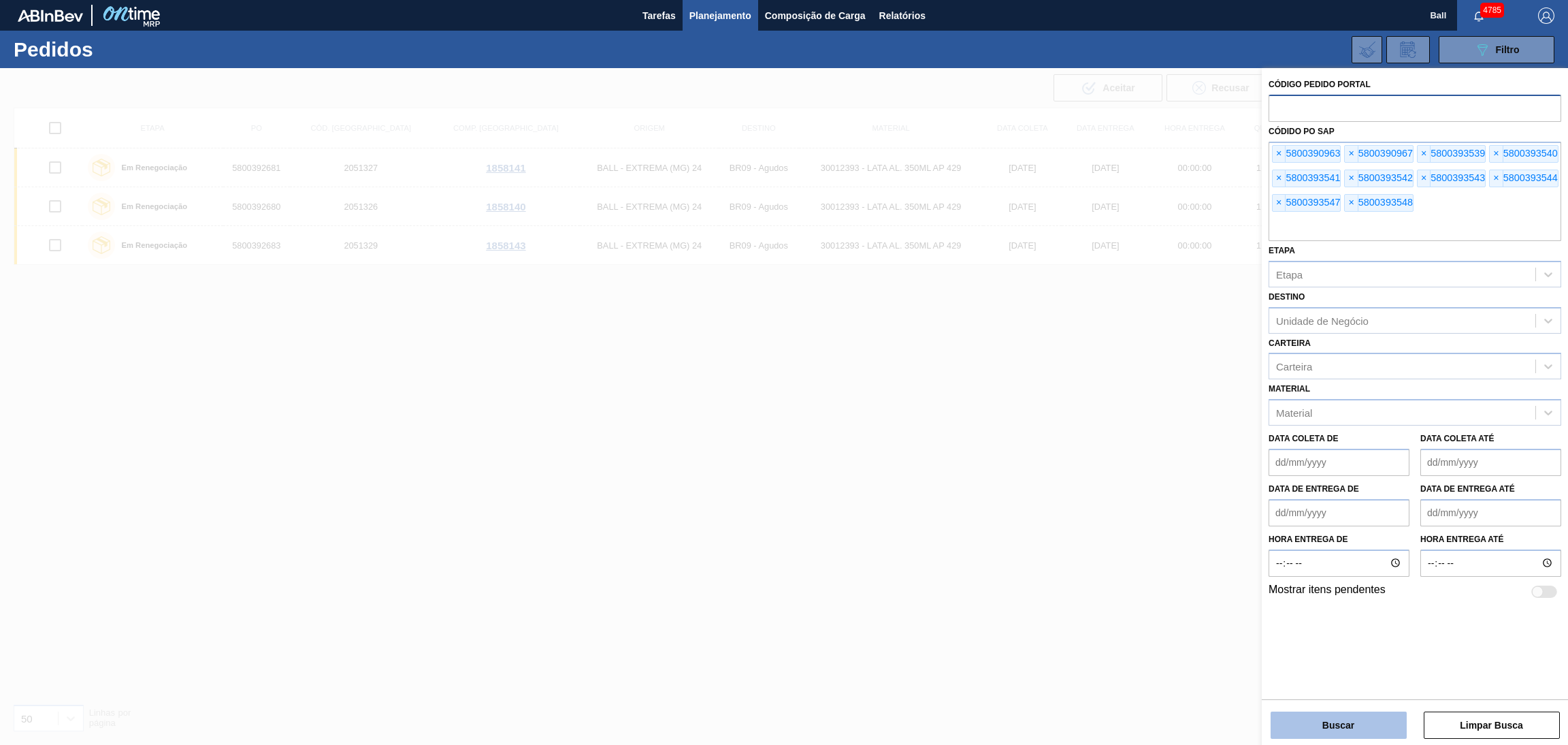
click at [1340, 716] on button "Buscar" at bounding box center [1338, 725] width 136 height 27
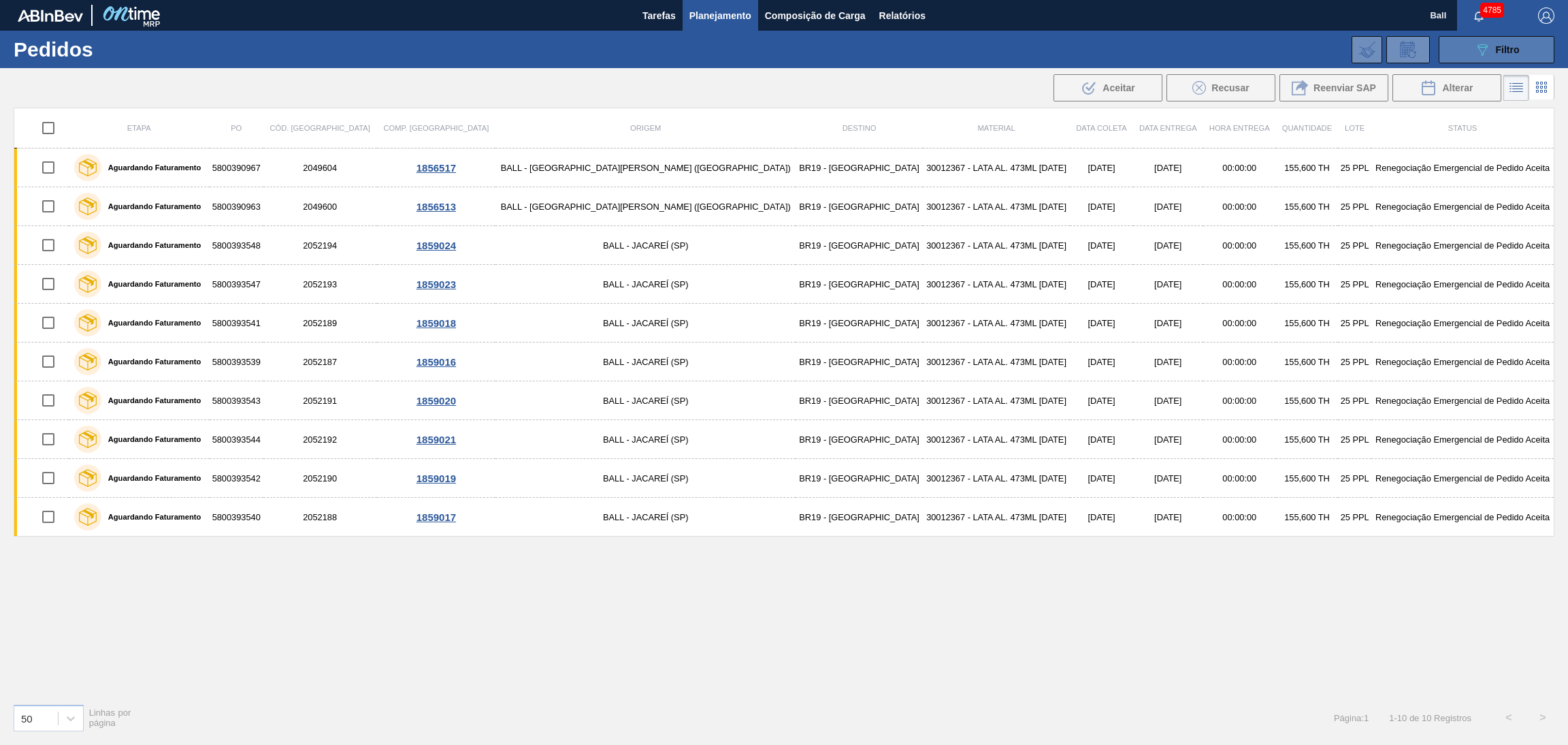
click at [1505, 49] on span "Filtro" at bounding box center [1508, 49] width 24 height 11
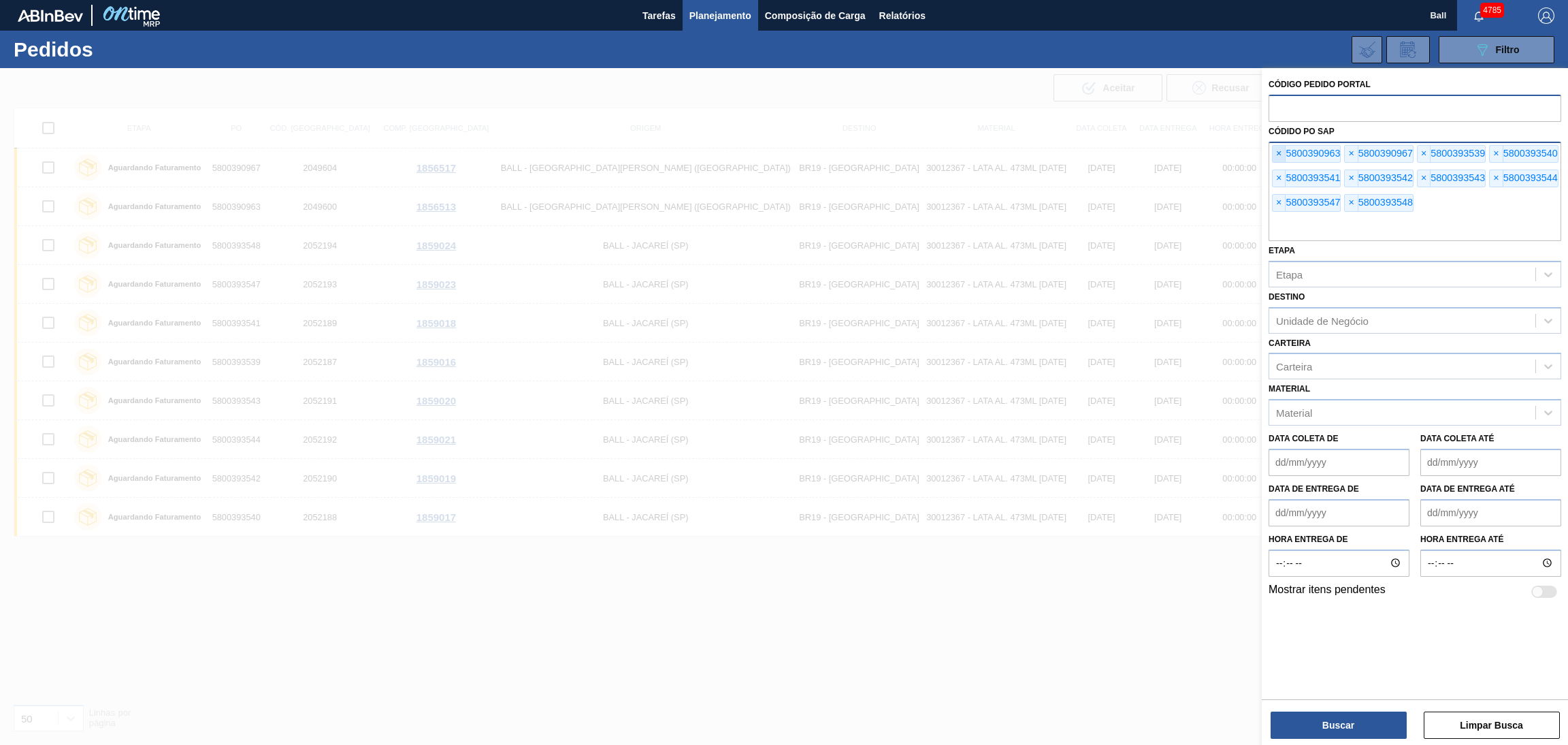
click at [1277, 155] on span "×" at bounding box center [1279, 154] width 13 height 16
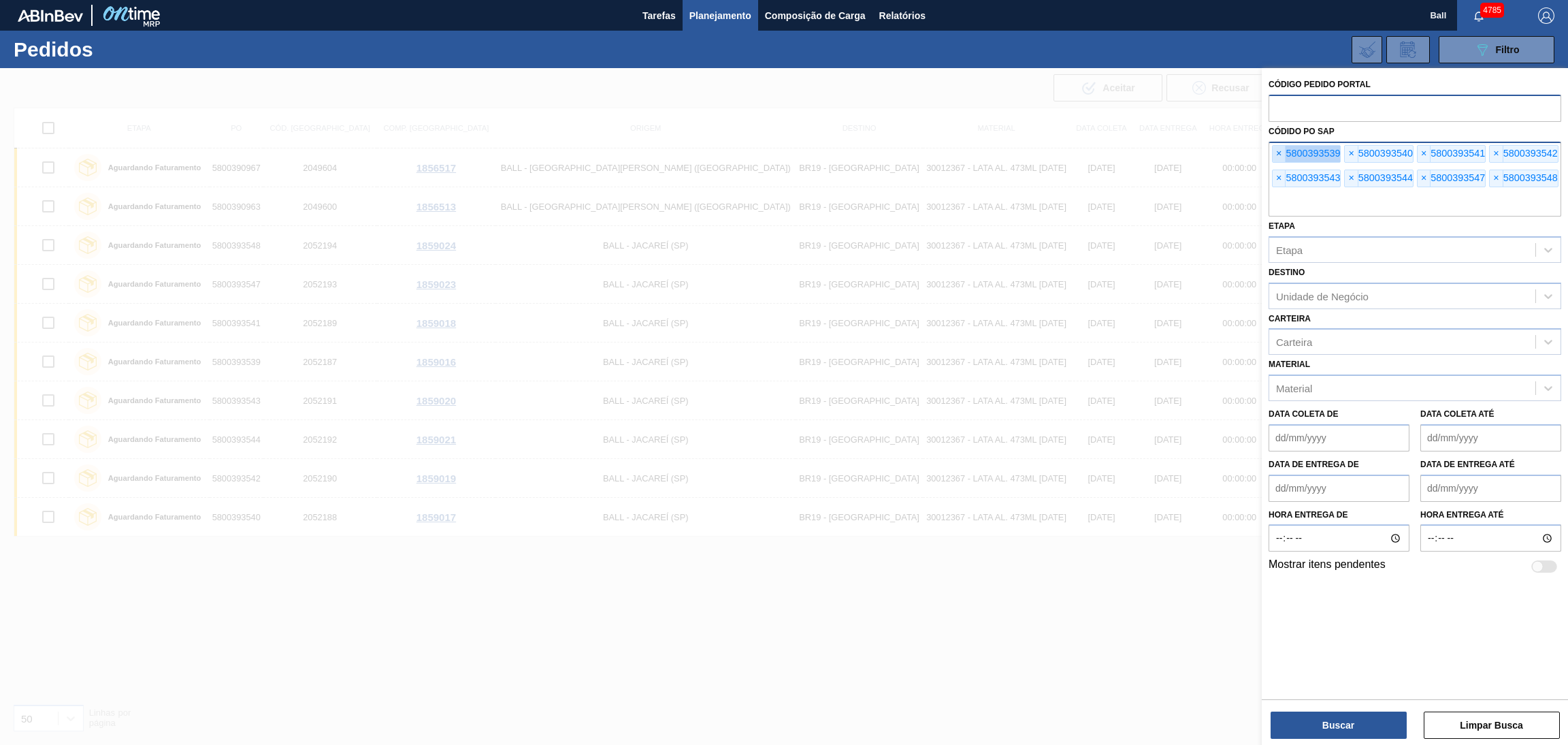
click at [1277, 155] on span "×" at bounding box center [1279, 154] width 13 height 16
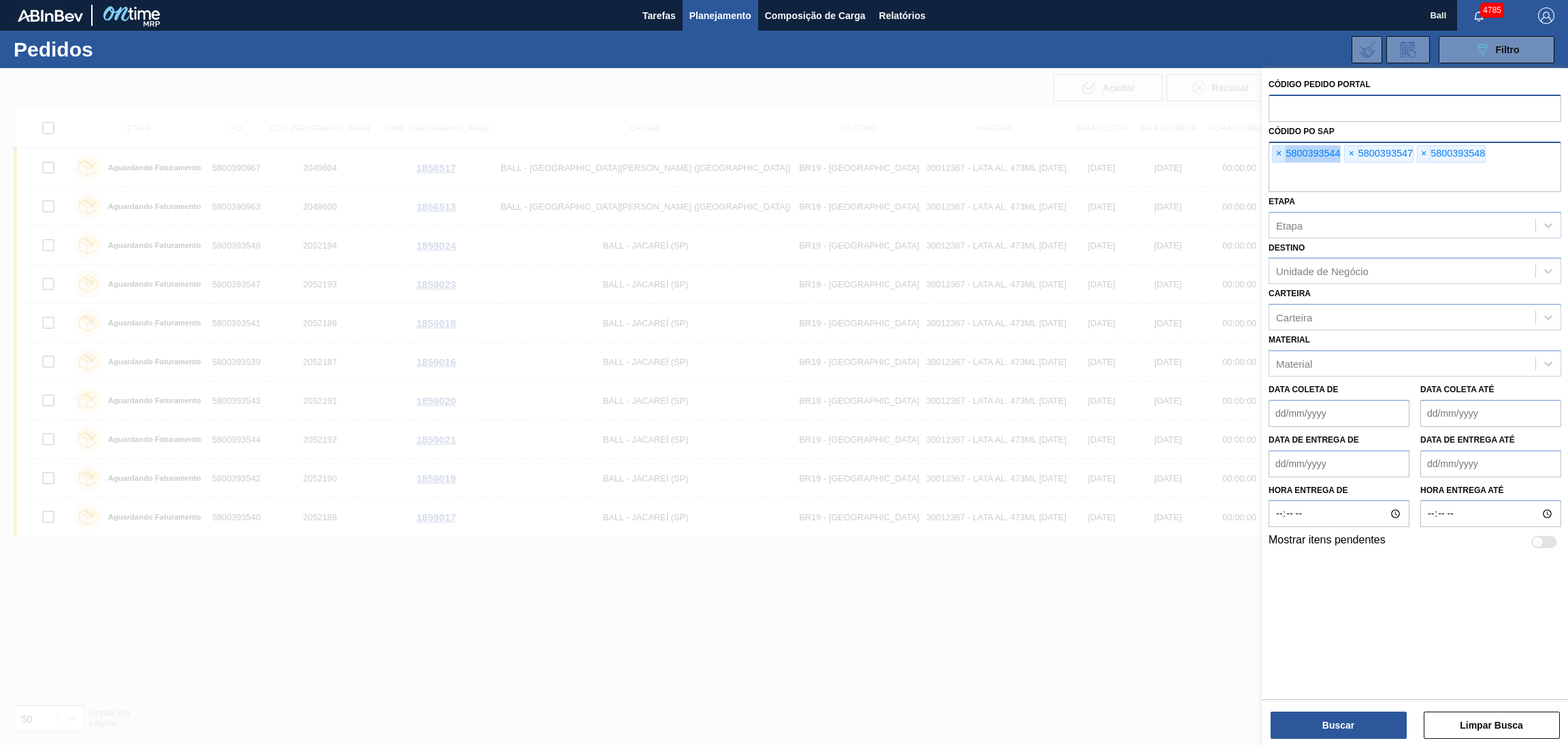
click at [1277, 155] on span "×" at bounding box center [1279, 154] width 13 height 16
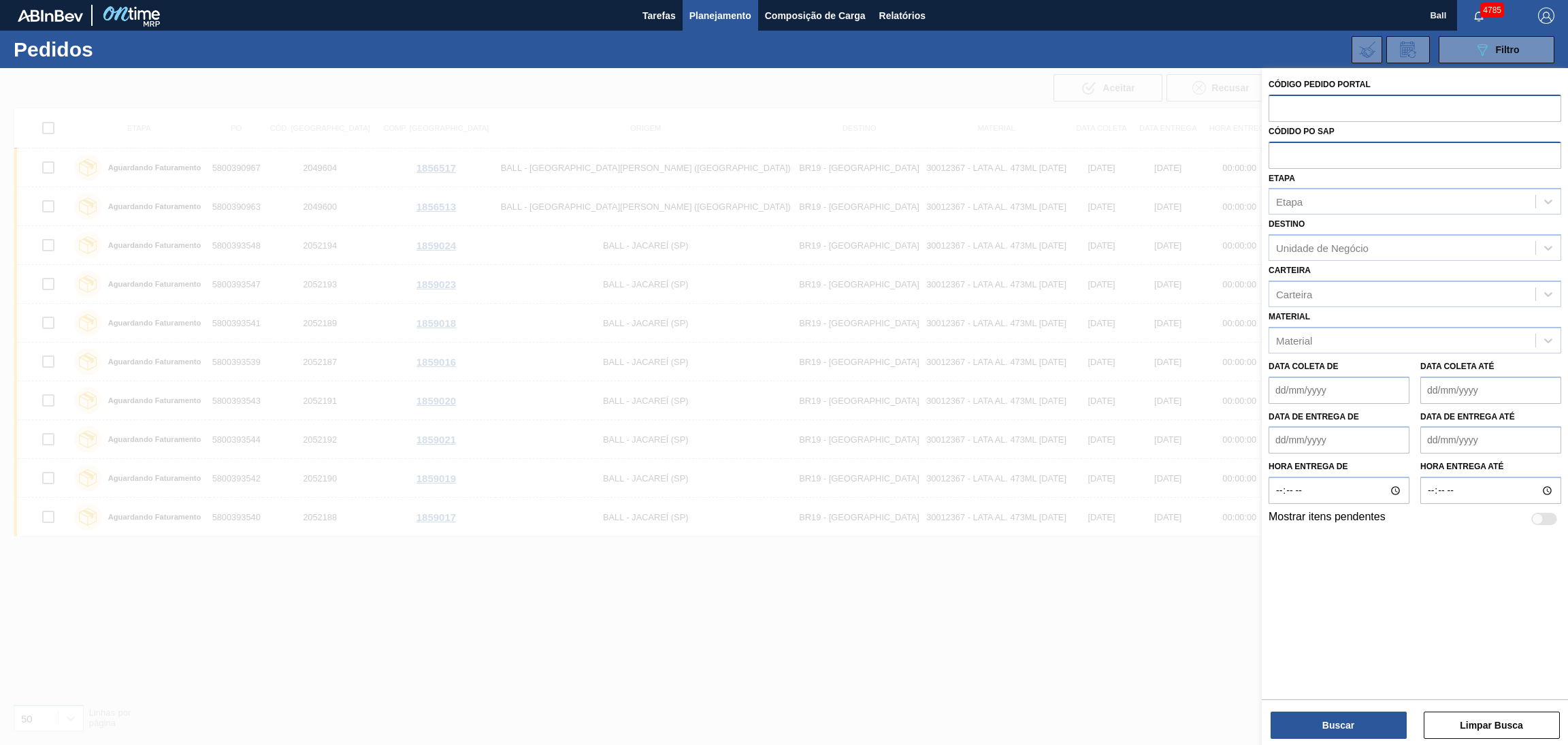
paste input "text"
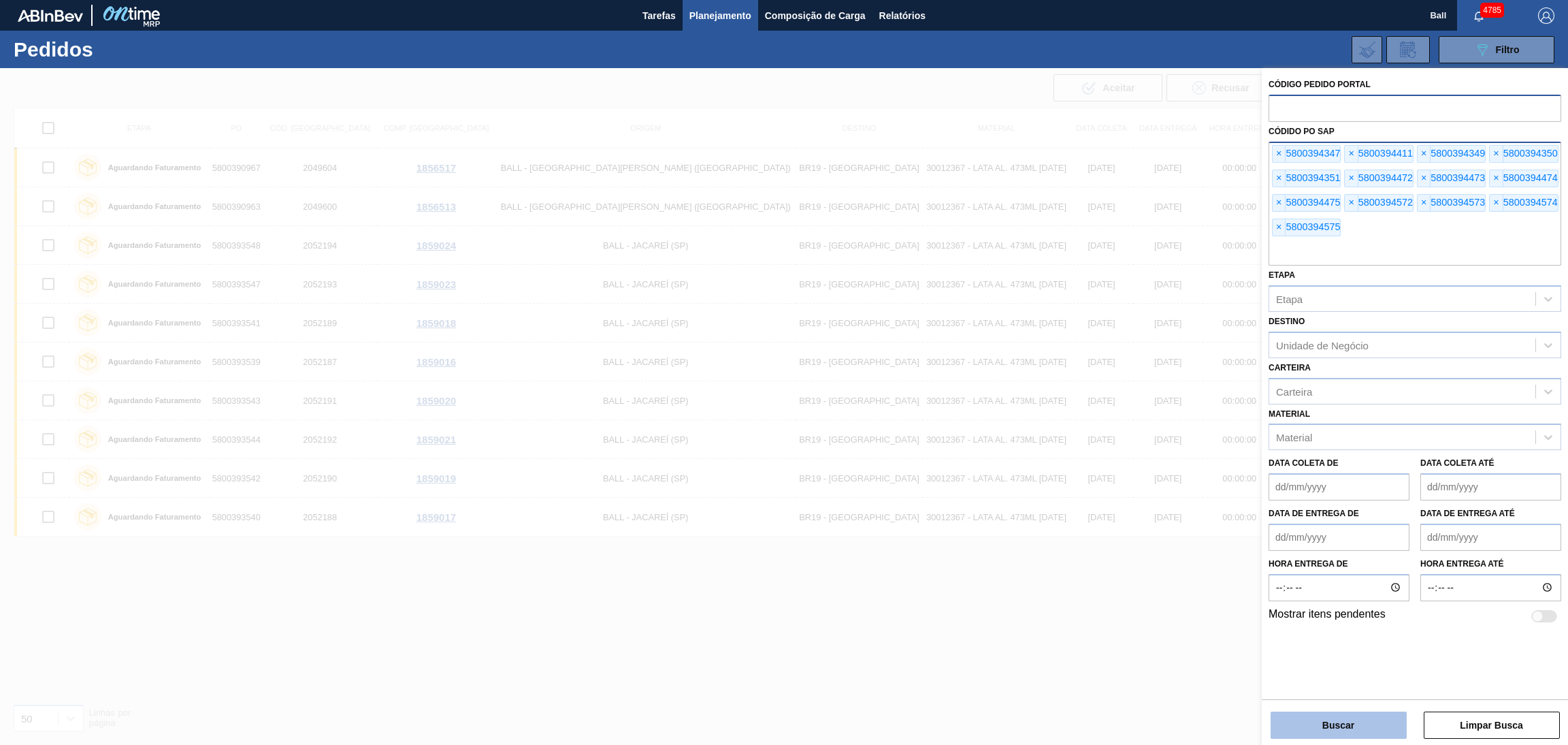
click at [1353, 727] on button "Buscar" at bounding box center [1338, 725] width 136 height 27
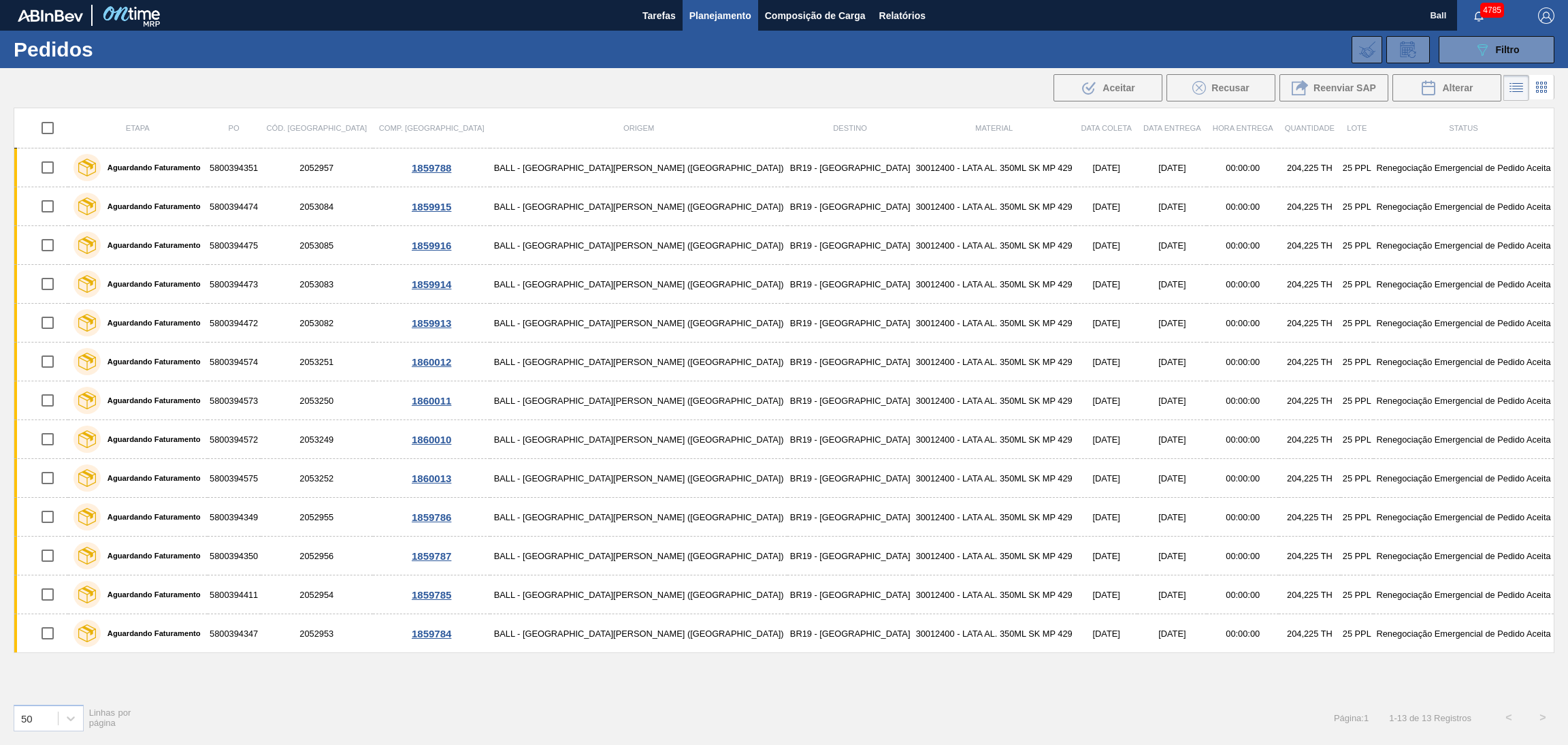
click at [1534, 89] on icon at bounding box center [1541, 87] width 16 height 16
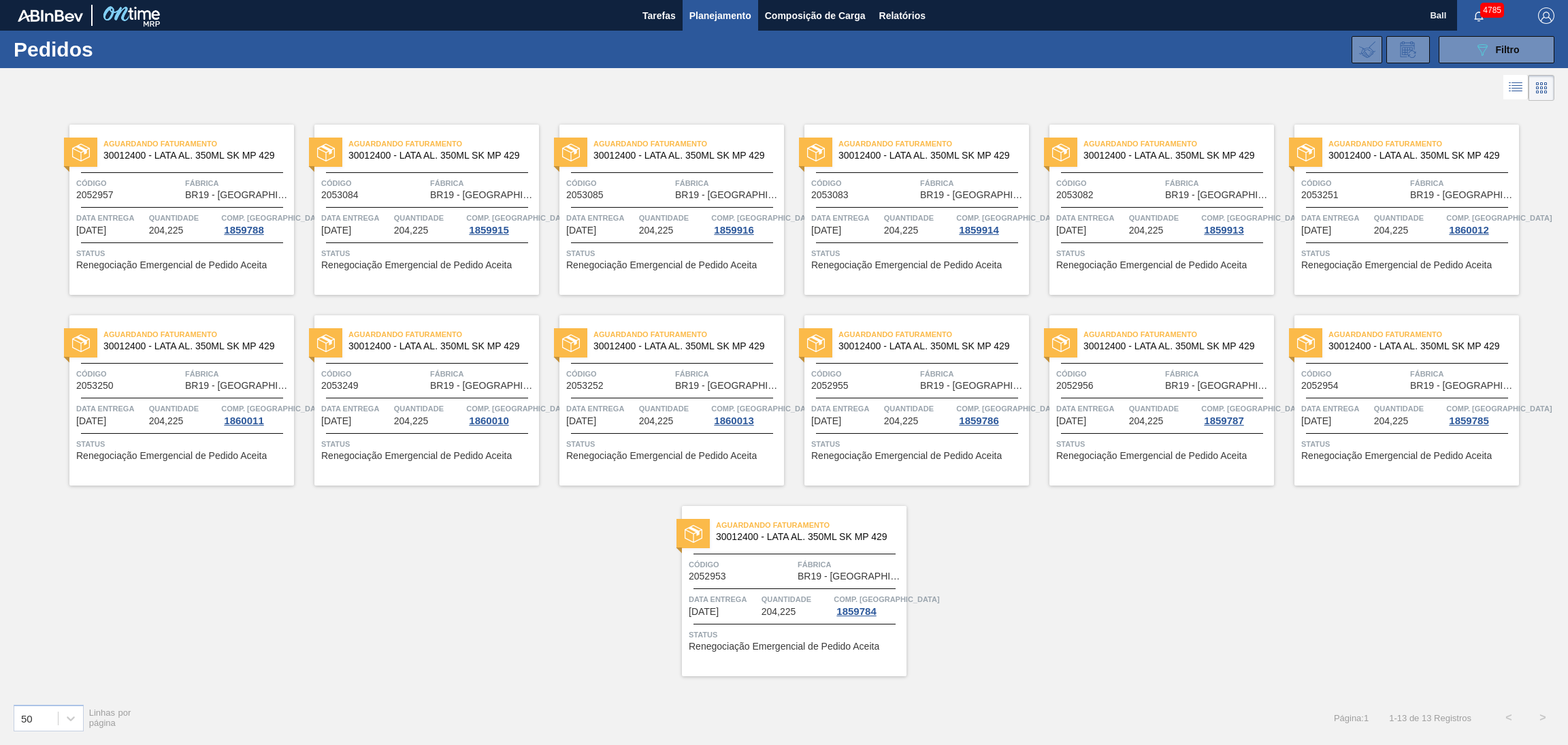
click at [197, 214] on span "Quantidade" at bounding box center [183, 217] width 69 height 13
click at [1474, 45] on icon "089F7B8B-B2A5-4AFE-B5C0-19BA573D28AC" at bounding box center [1482, 49] width 16 height 16
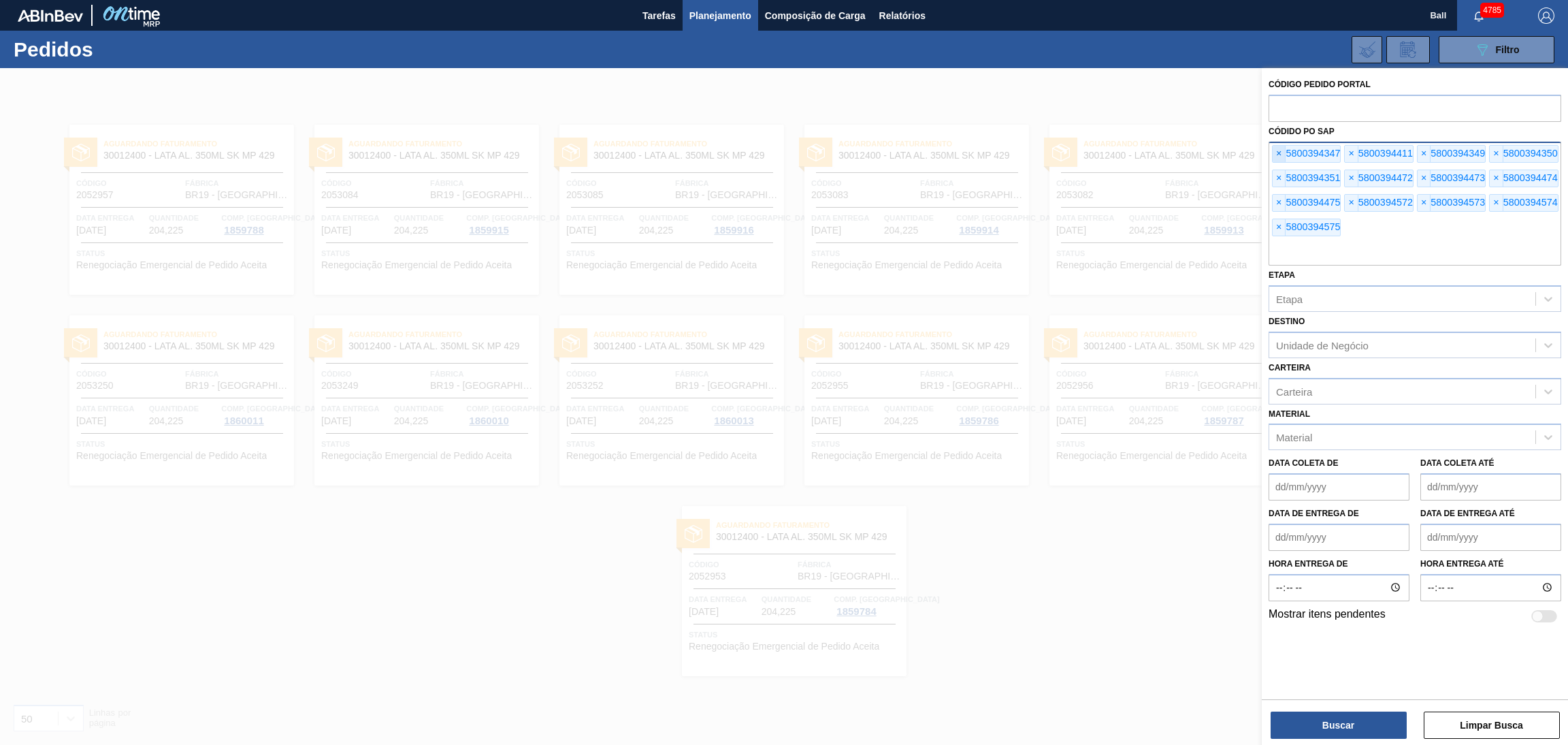
click at [1283, 155] on span "×" at bounding box center [1279, 154] width 13 height 16
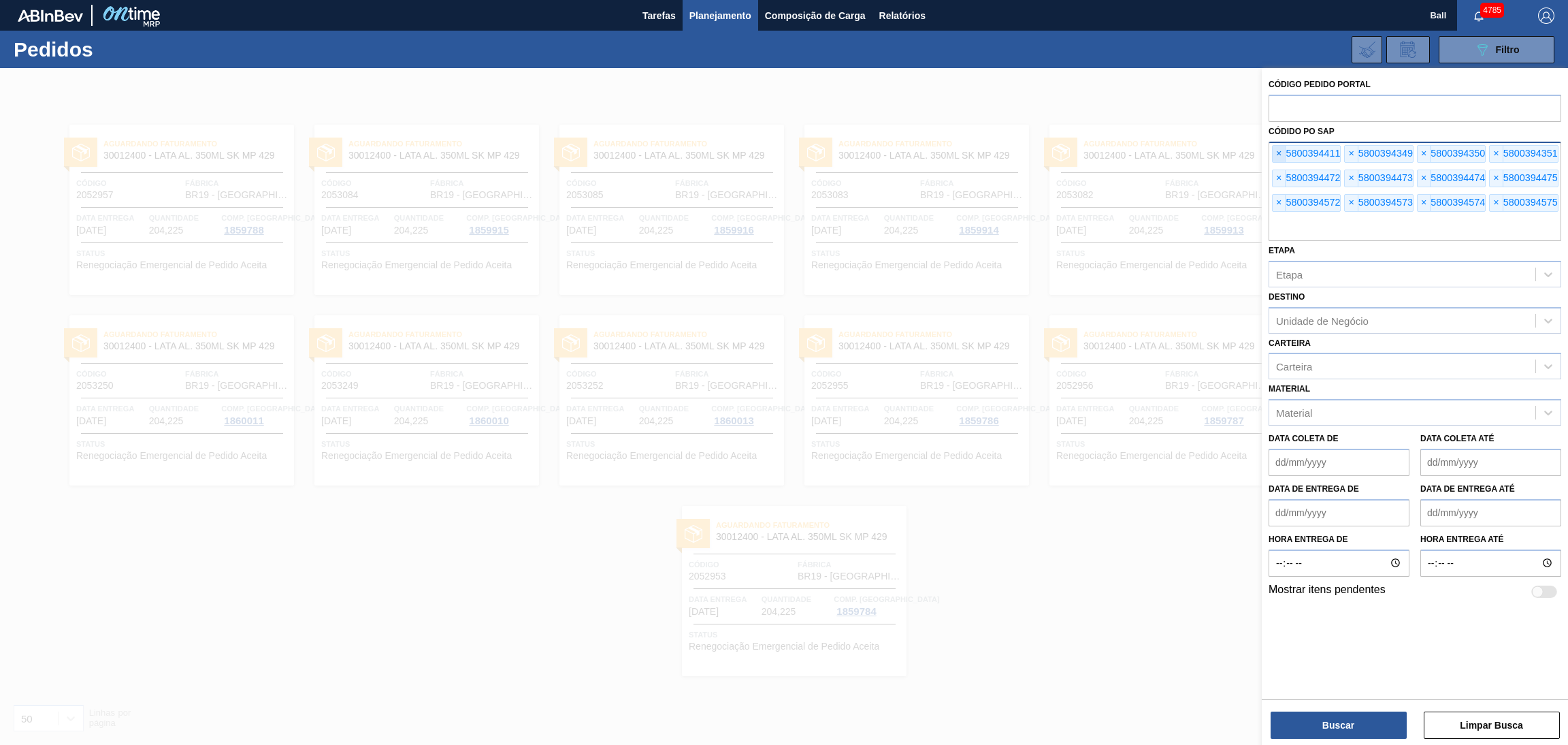
click at [1283, 155] on span "×" at bounding box center [1279, 154] width 13 height 16
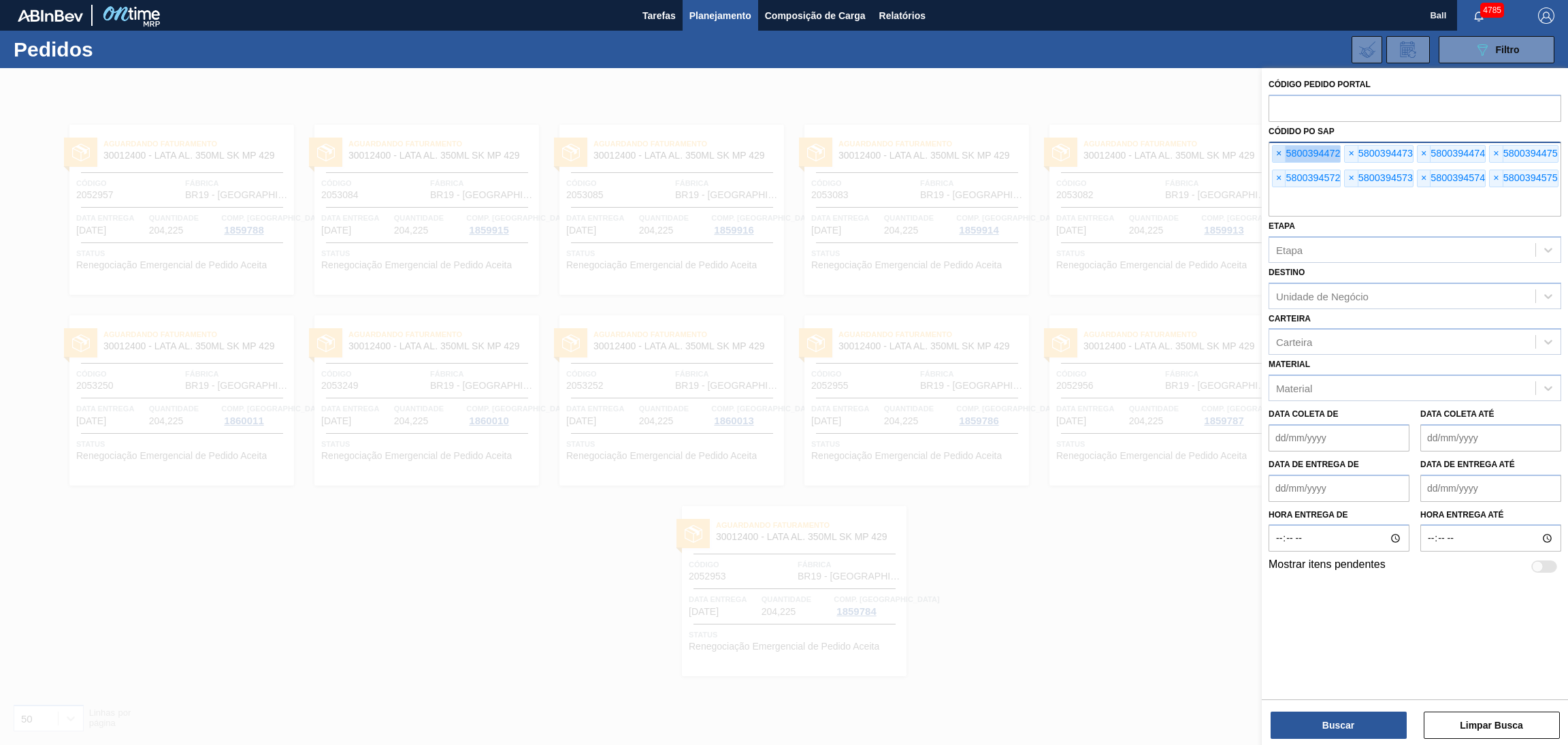
click at [1283, 155] on span "×" at bounding box center [1279, 154] width 13 height 16
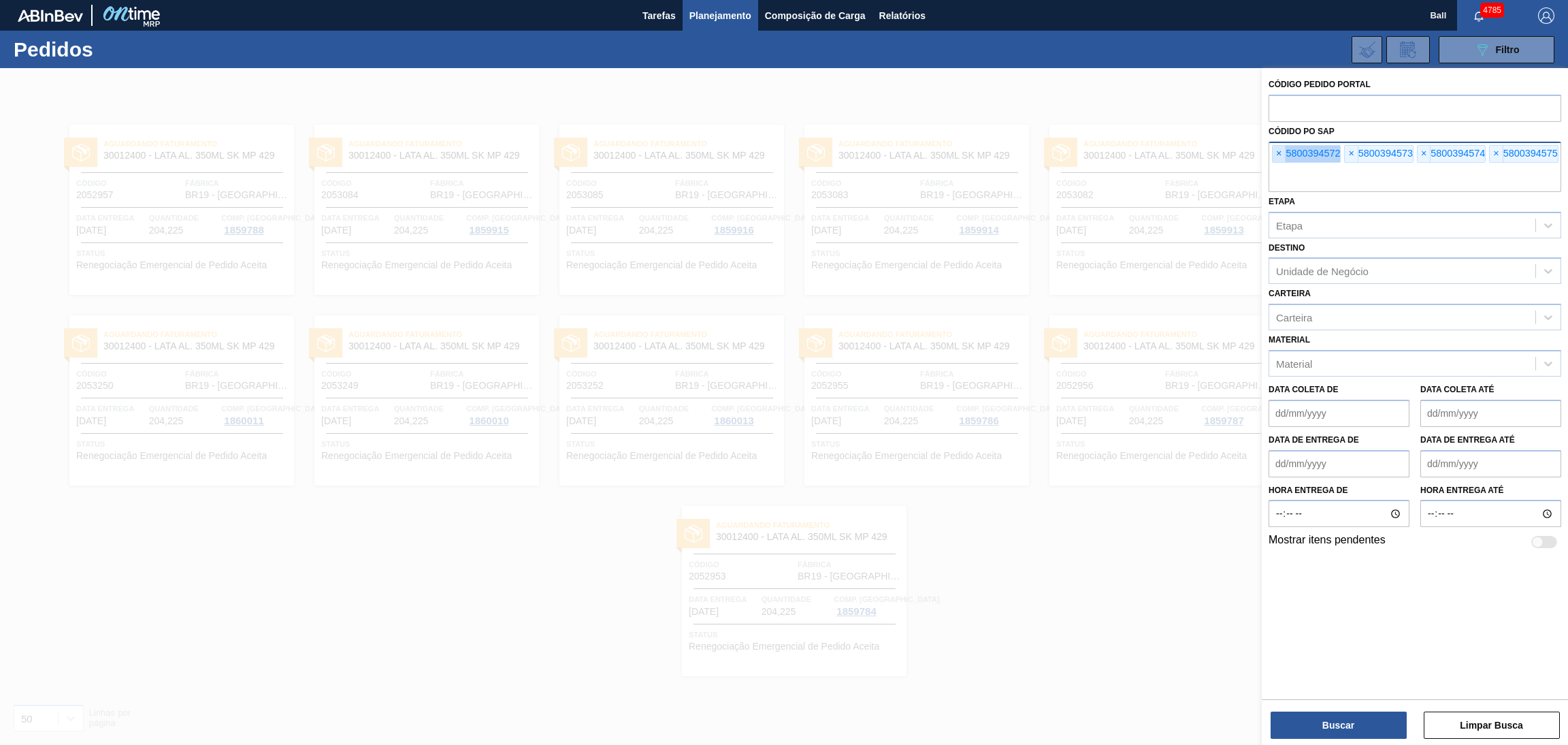
click at [1283, 155] on span "×" at bounding box center [1279, 154] width 13 height 16
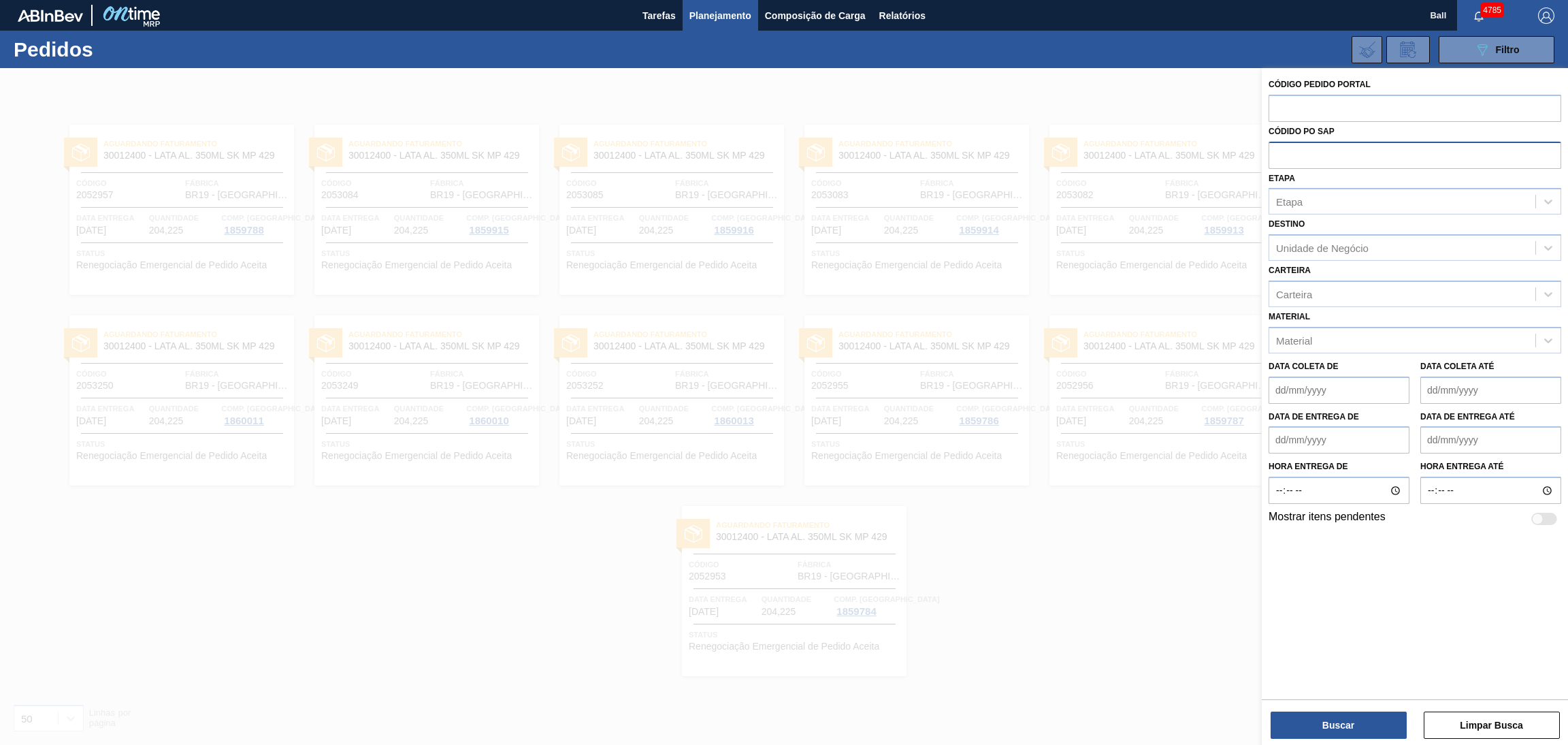
paste input "5800392194"
type input "5800392194"
click at [1336, 714] on button "Buscar" at bounding box center [1338, 725] width 136 height 27
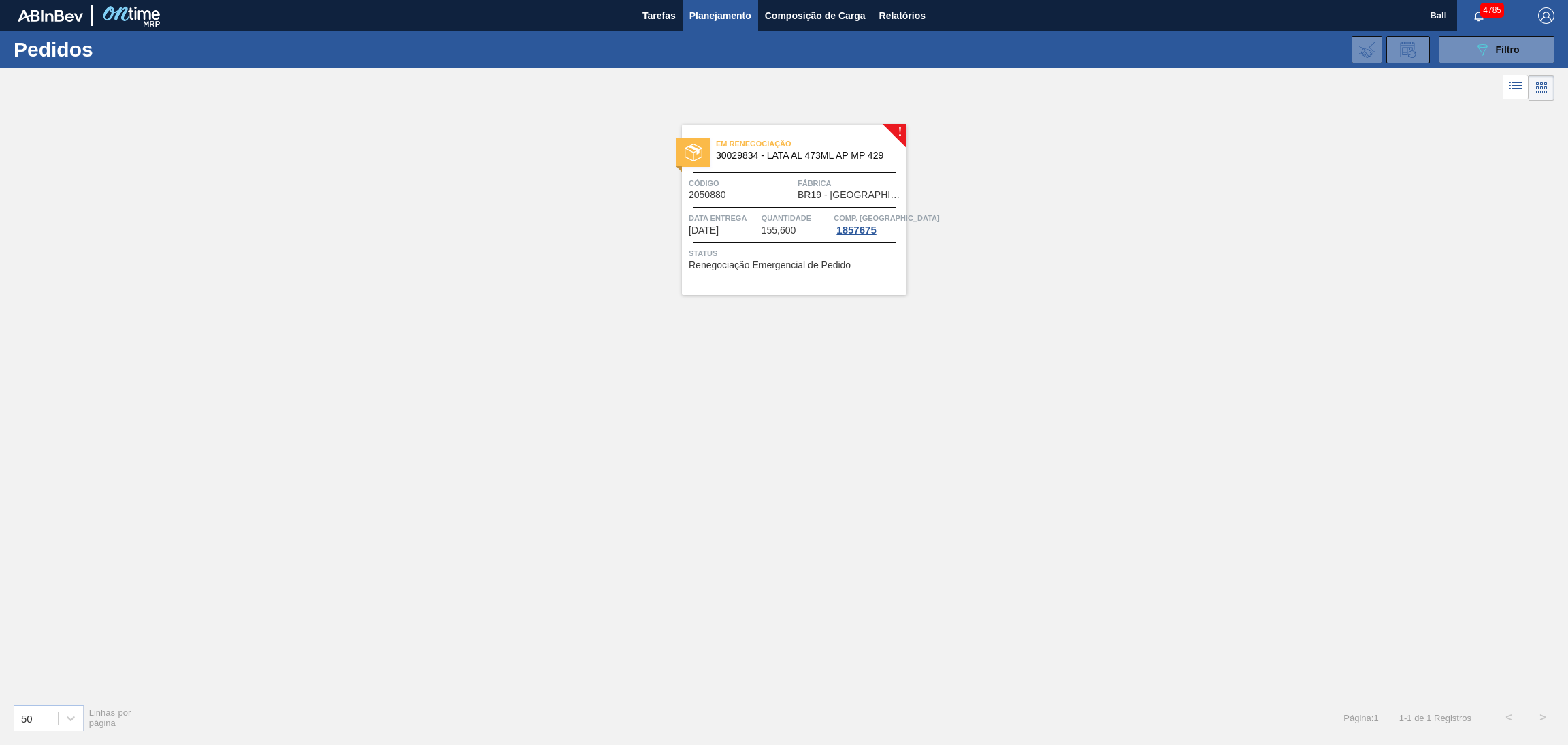
click at [725, 211] on span "Data Entrega" at bounding box center [723, 217] width 69 height 13
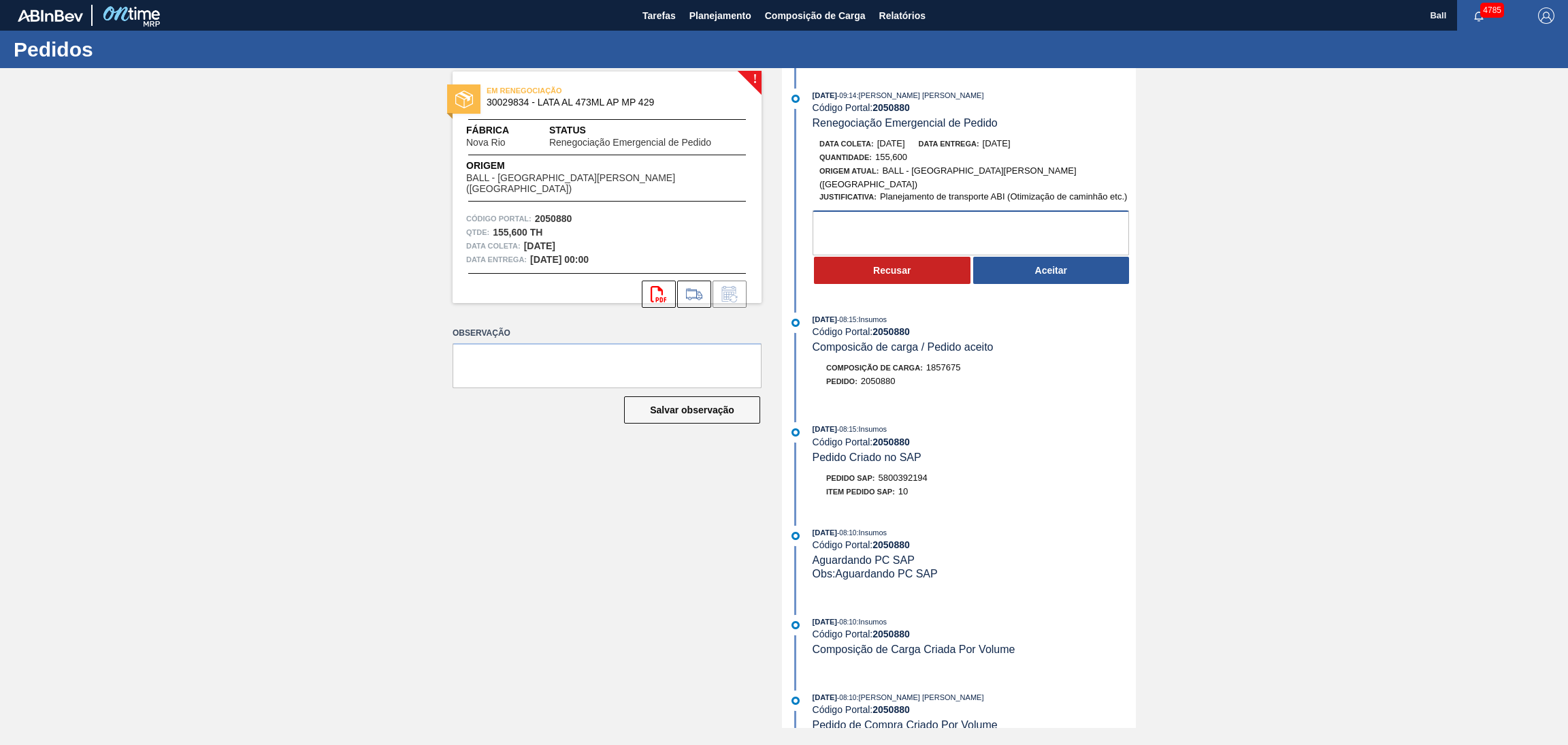
click at [883, 216] on textarea at bounding box center [971, 233] width 317 height 45
click at [1022, 266] on button "Aceitar" at bounding box center [1051, 270] width 157 height 27
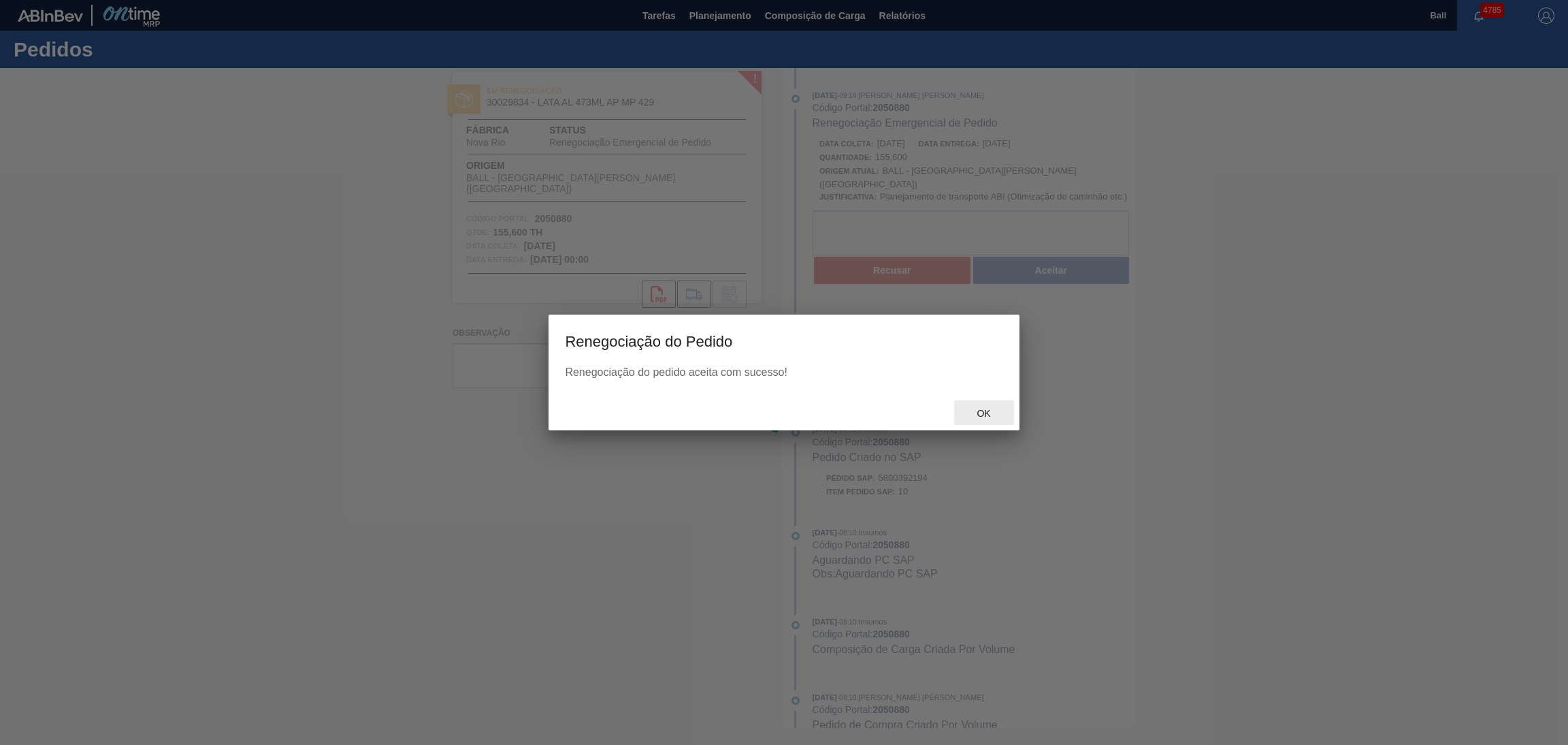
click at [974, 406] on div "Ok" at bounding box center [983, 413] width 60 height 25
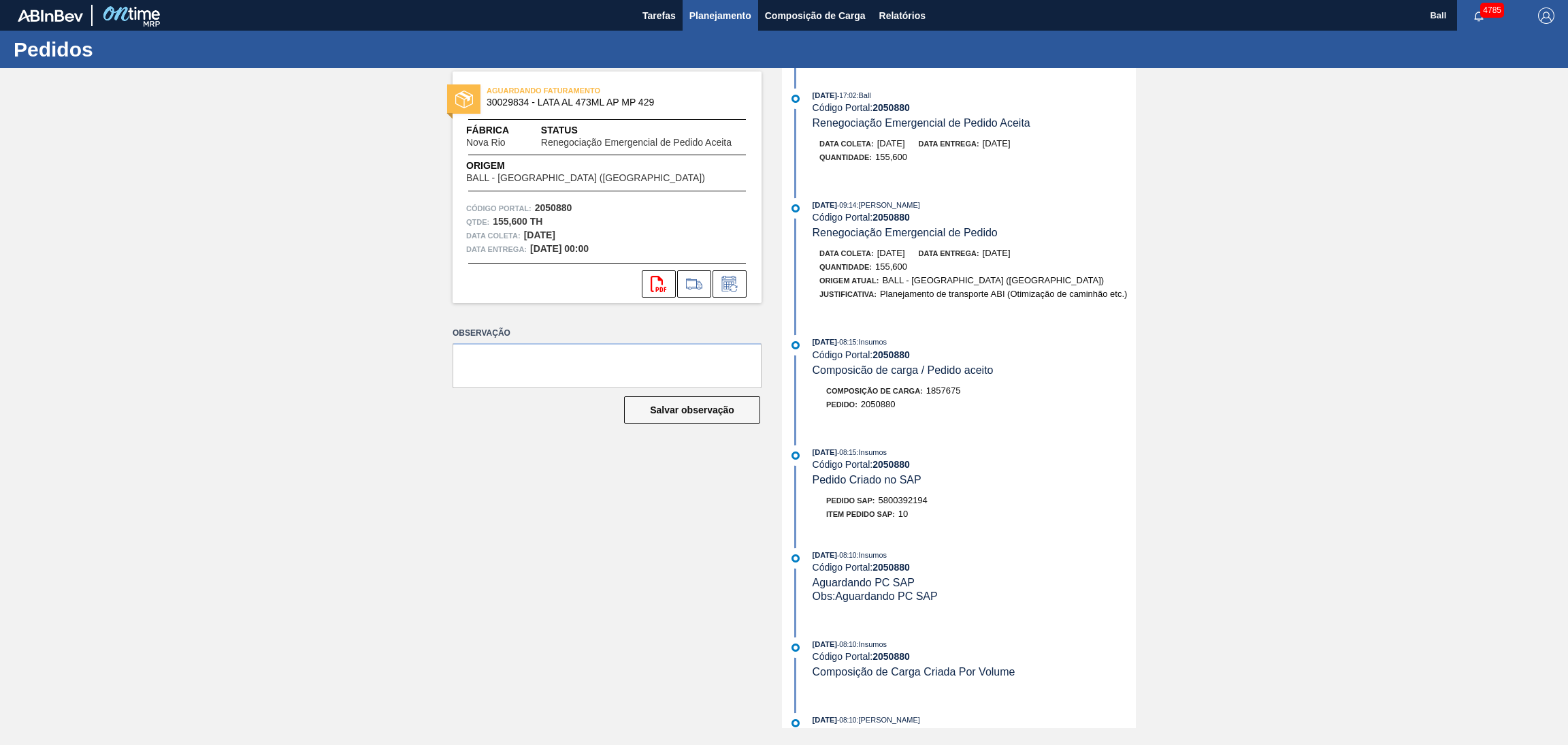
click at [725, 24] on button "Planejamento" at bounding box center [720, 15] width 76 height 31
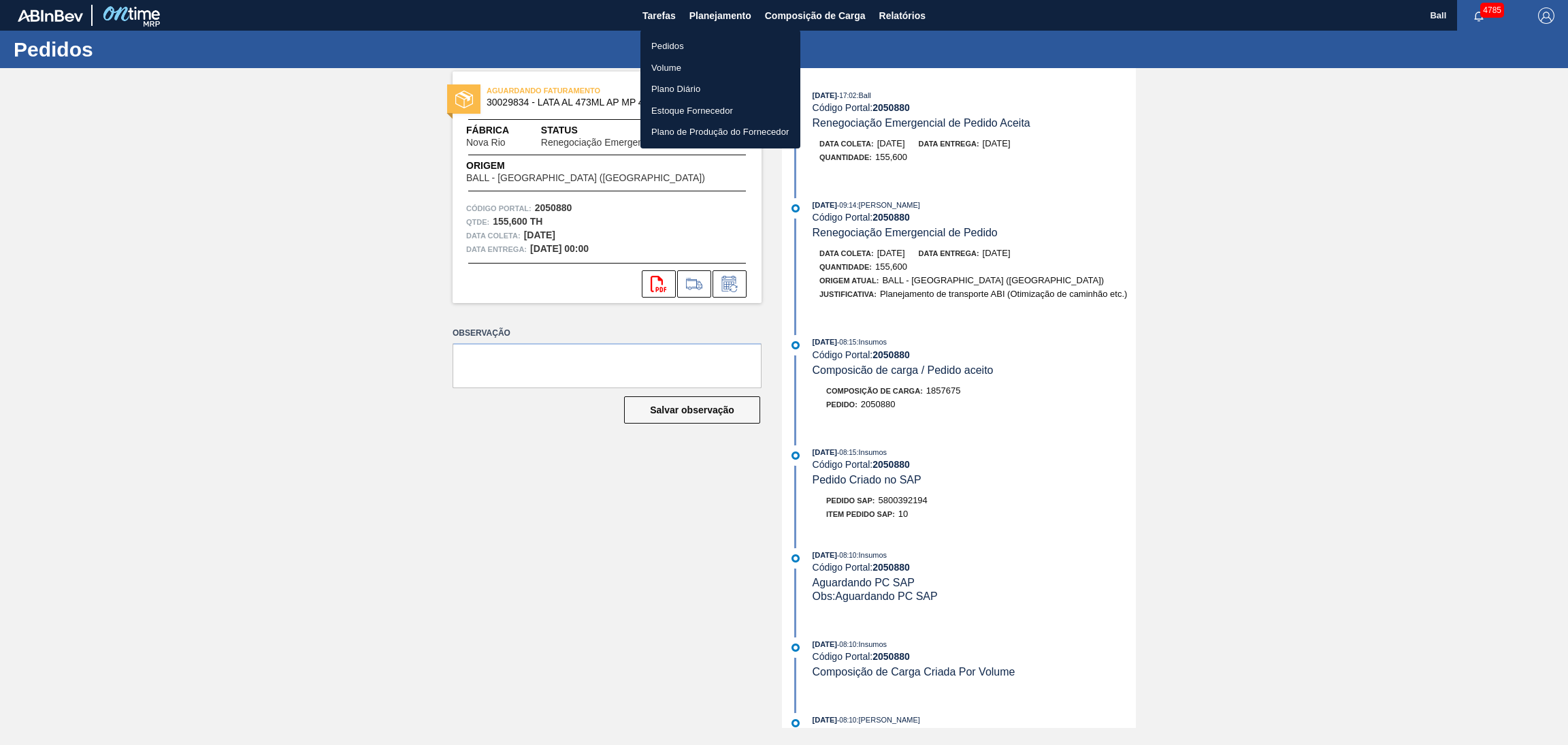
click at [709, 41] on li "Pedidos" at bounding box center [720, 46] width 160 height 22
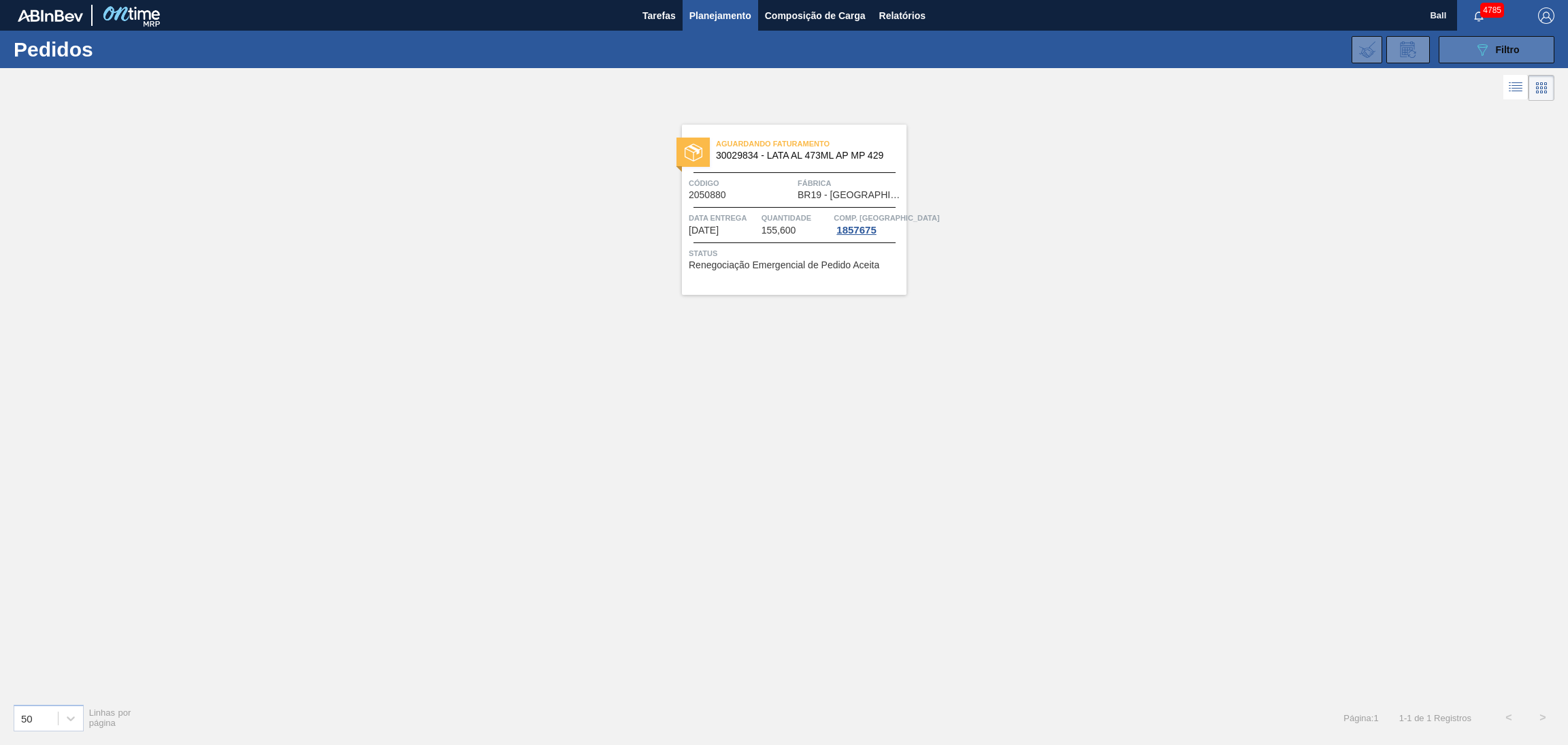
click at [1513, 52] on span "Filtro" at bounding box center [1508, 49] width 24 height 11
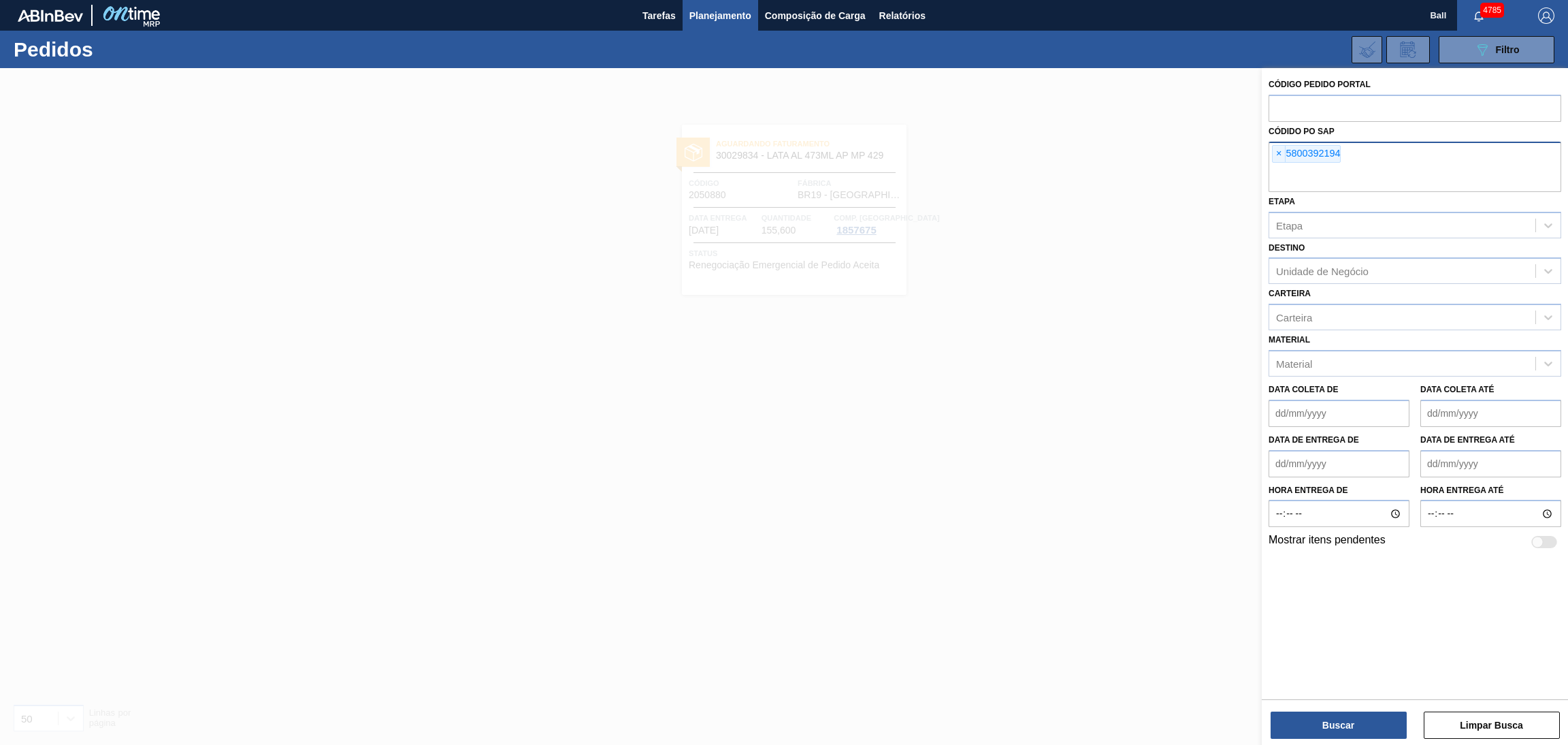
click at [1276, 158] on span "×" at bounding box center [1279, 154] width 13 height 16
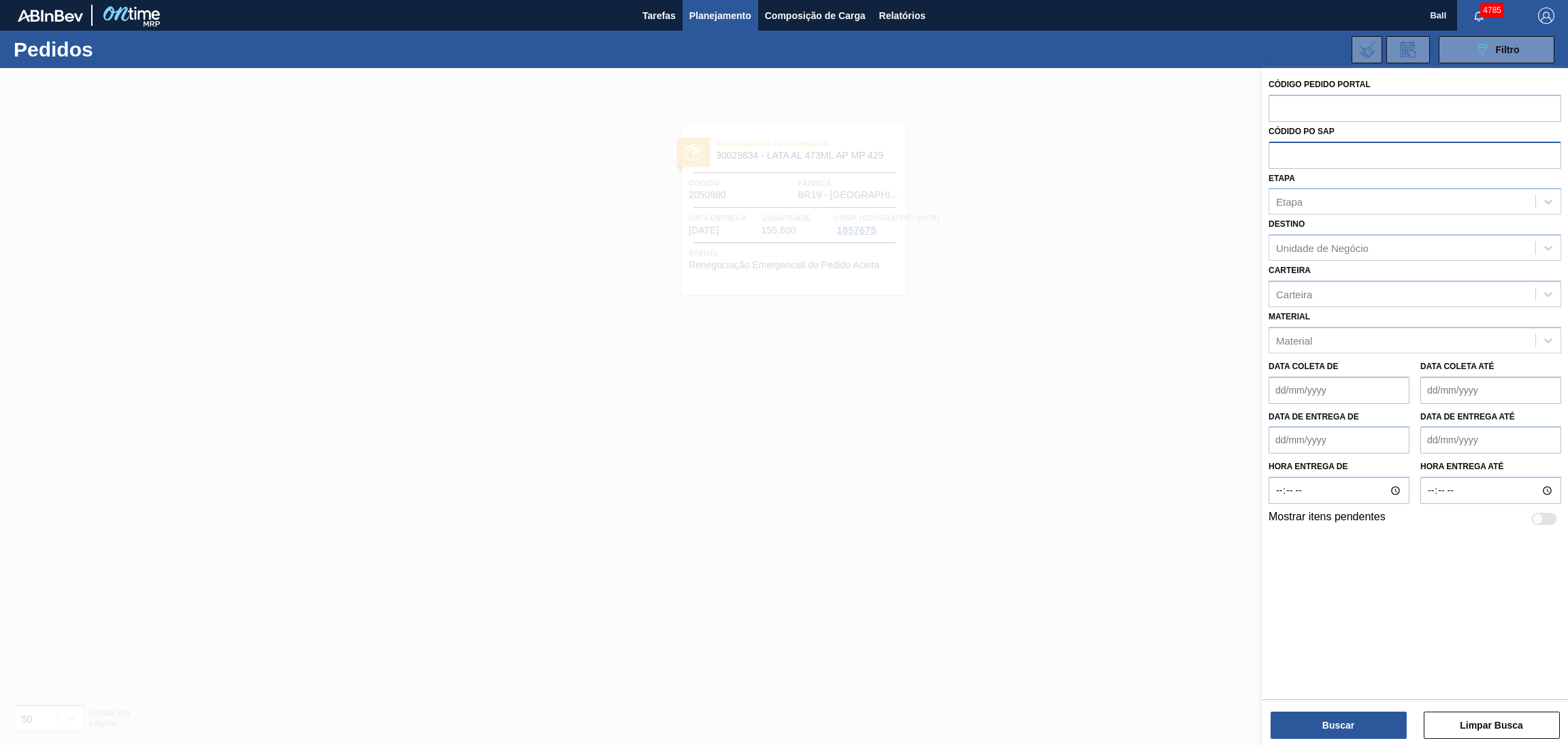
paste input "5800391213"
type input "5800391213"
click at [1329, 728] on button "Buscar" at bounding box center [1338, 725] width 136 height 27
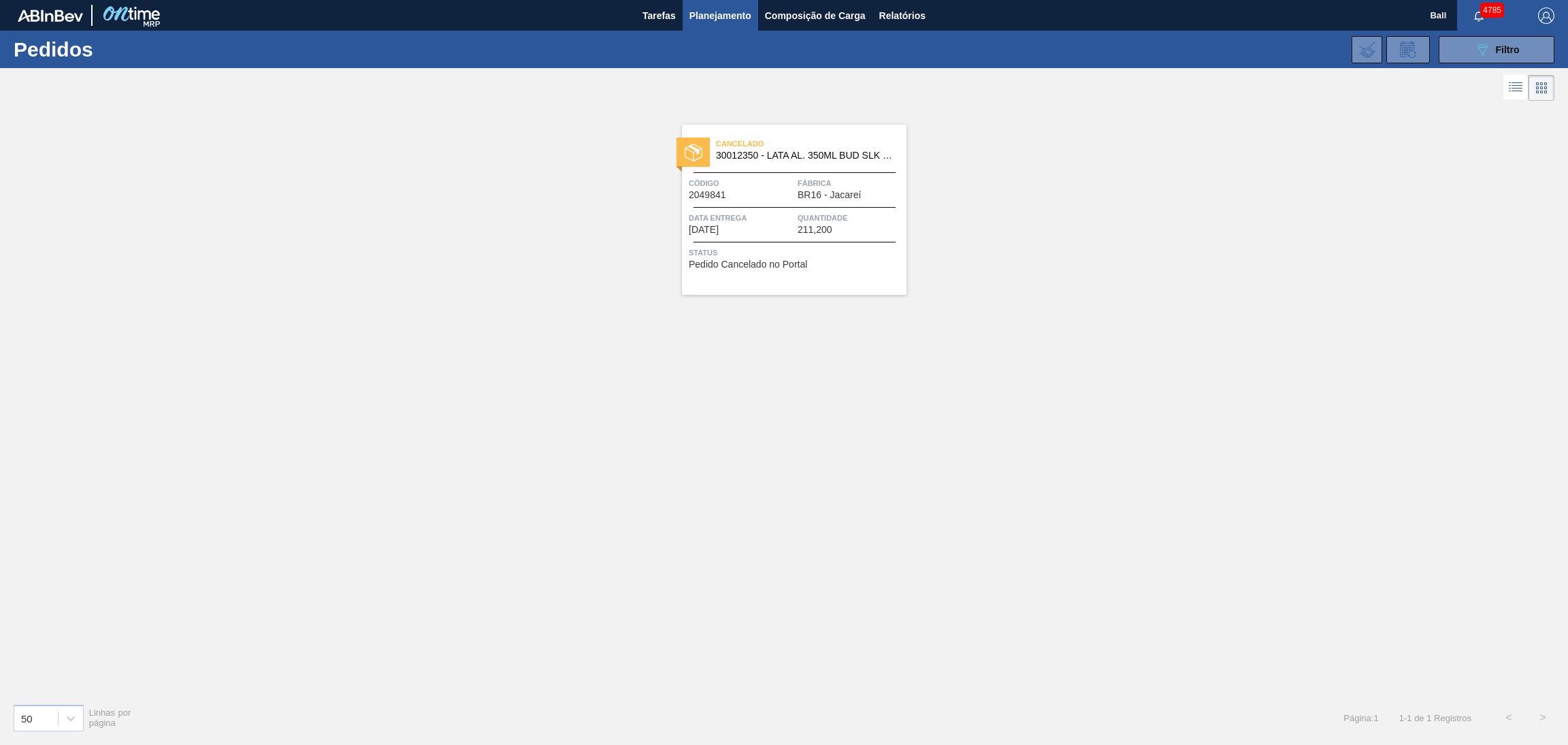
click at [791, 197] on div "Código 2049841" at bounding box center [741, 188] width 105 height 24
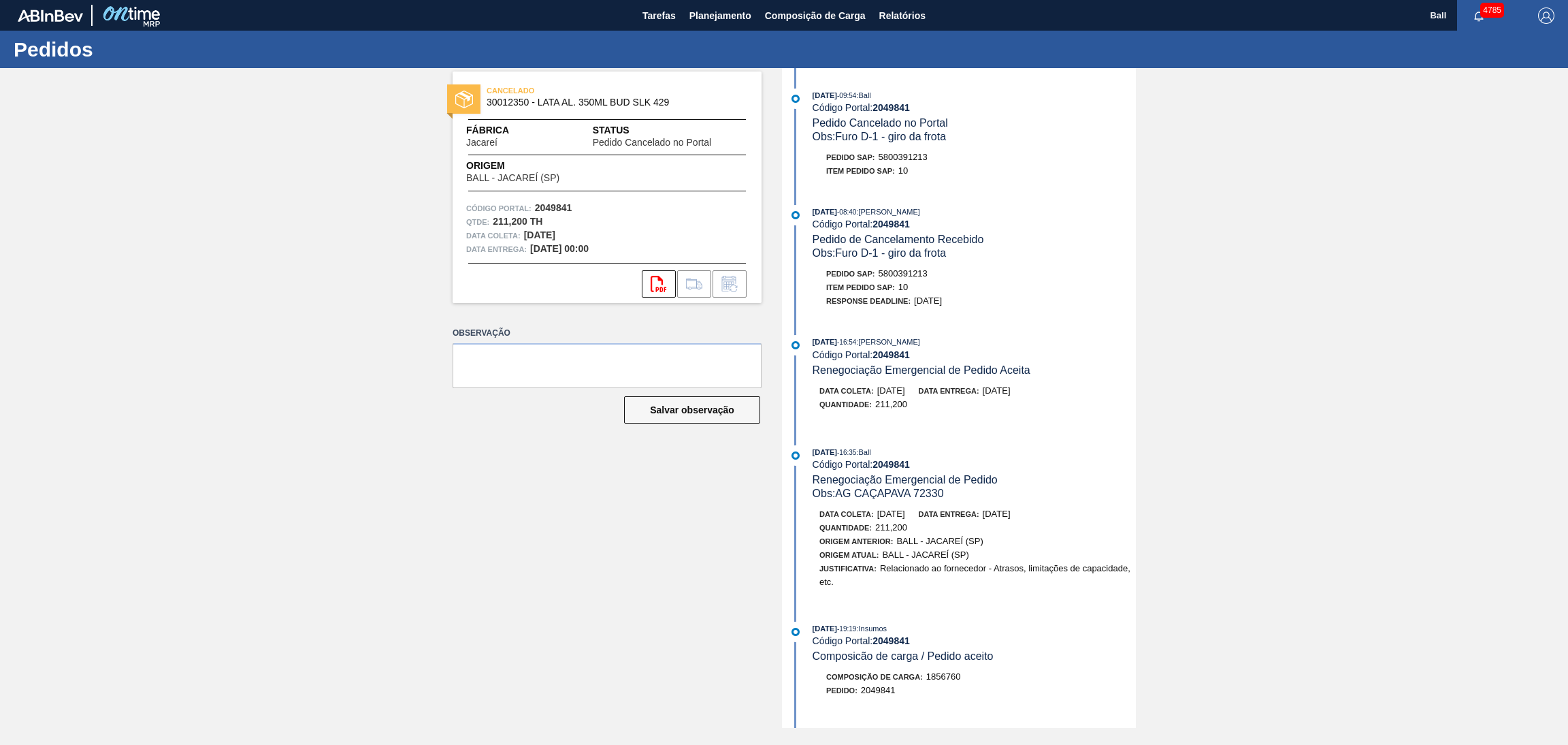
drag, startPoint x: 1298, startPoint y: 292, endPoint x: 1159, endPoint y: 489, distance: 241.1
click at [1298, 295] on div "CANCELADO 30012350 - LATA AL. 350ML BUD SLK 429 Fábrica Jacareí Status Pedido C…" at bounding box center [784, 397] width 1568 height 660
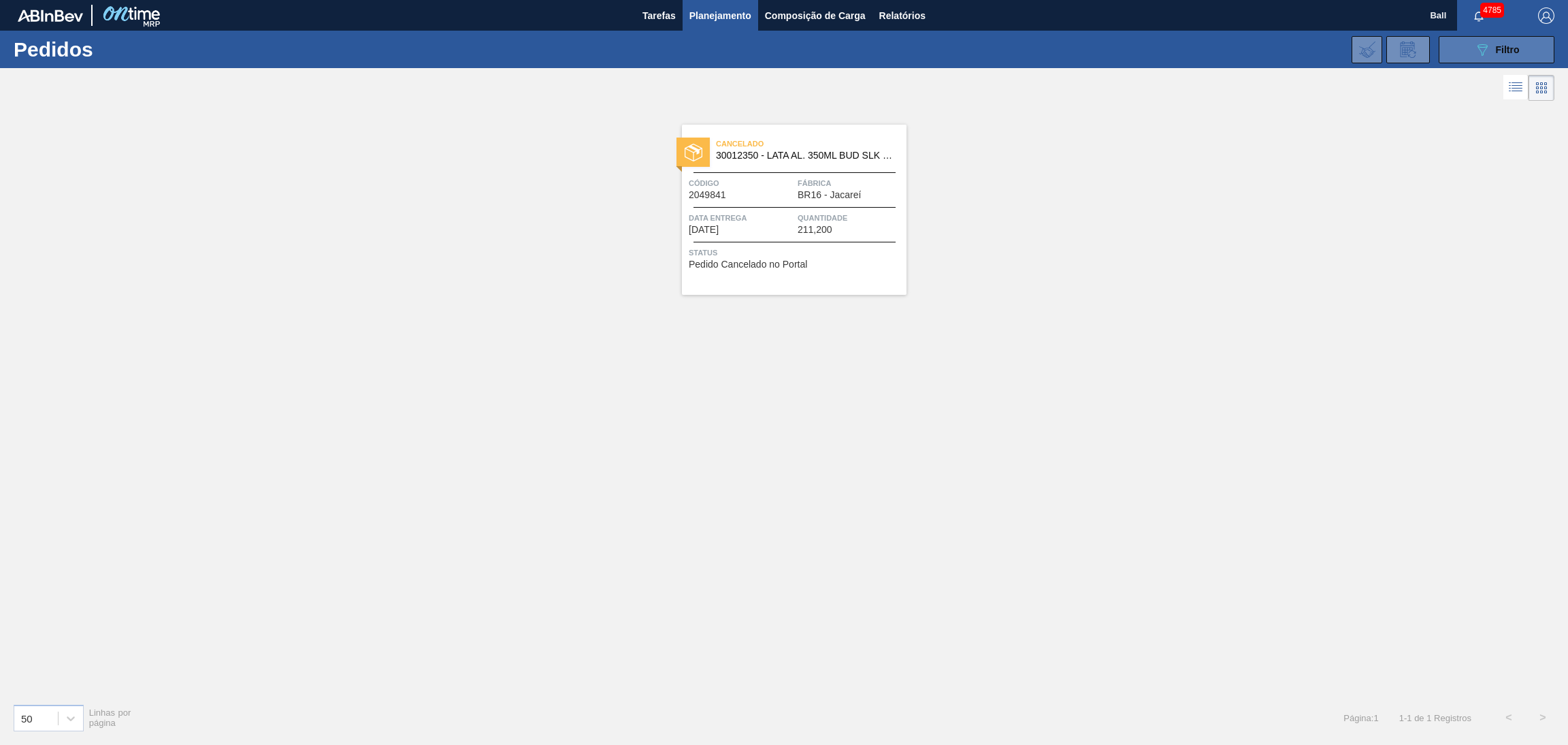
click at [1467, 49] on button "089F7B8B-B2A5-4AFE-B5C0-19BA573D28AC Filtro" at bounding box center [1496, 49] width 116 height 27
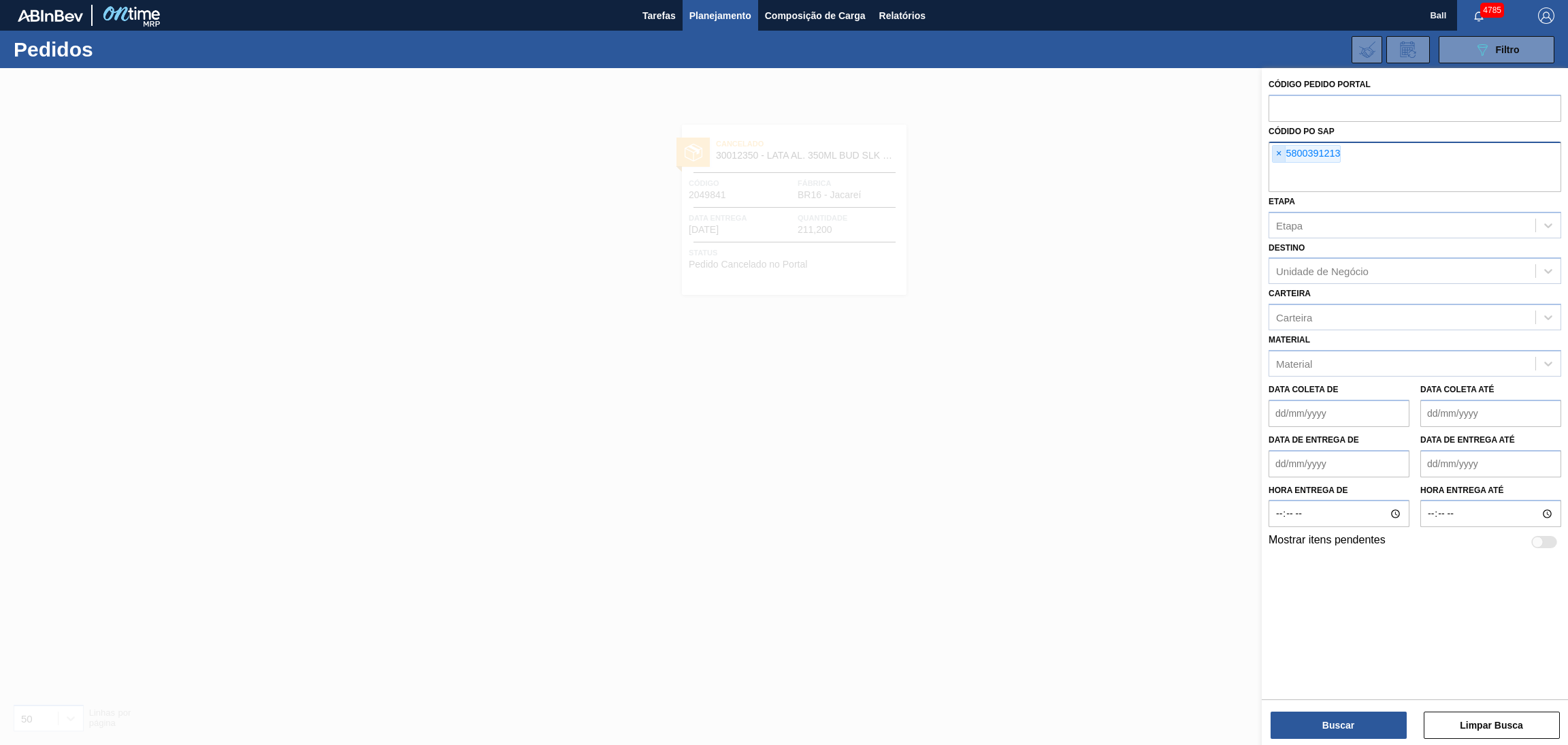
click at [1275, 153] on span "×" at bounding box center [1279, 154] width 13 height 16
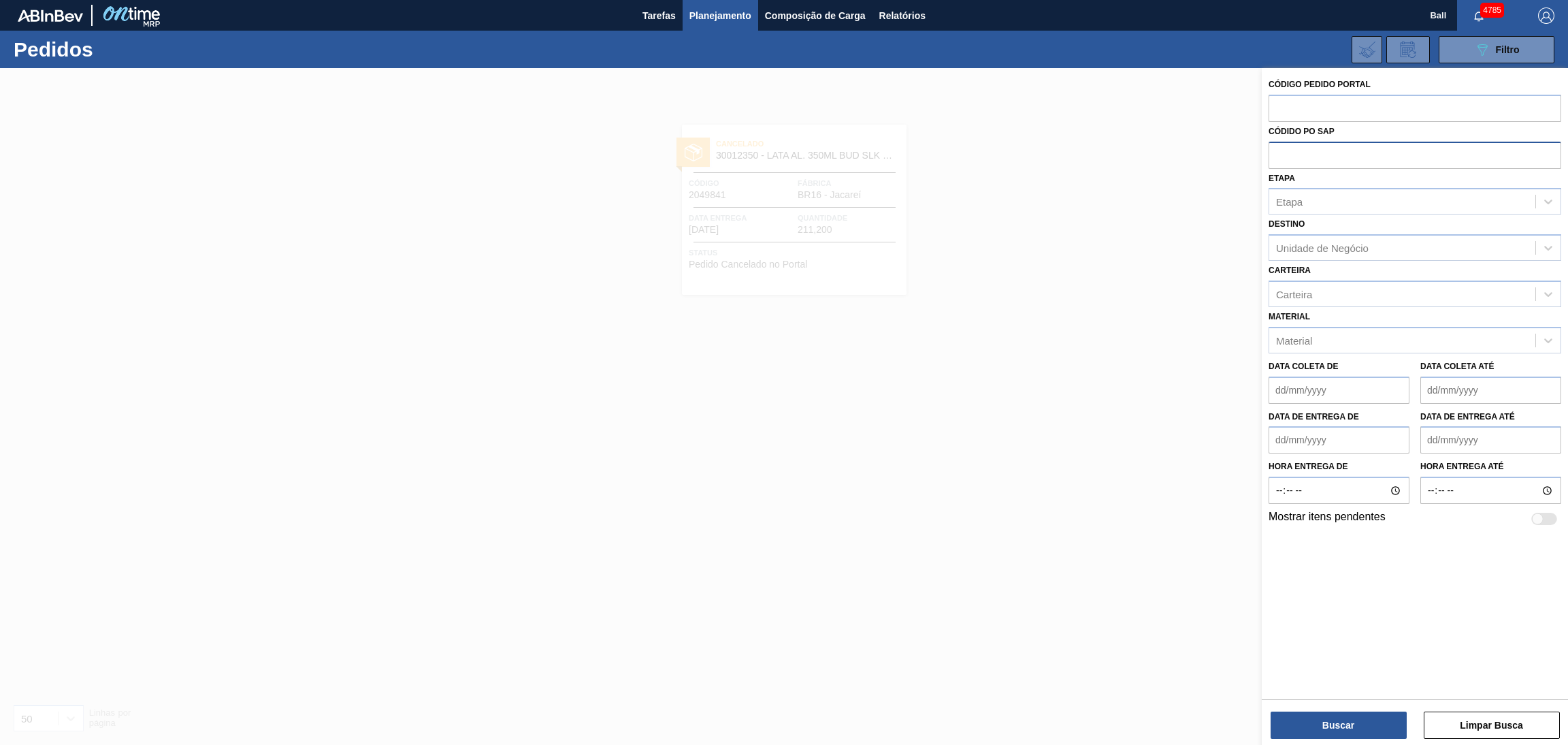
paste input "5800396403"
type input "5800396403"
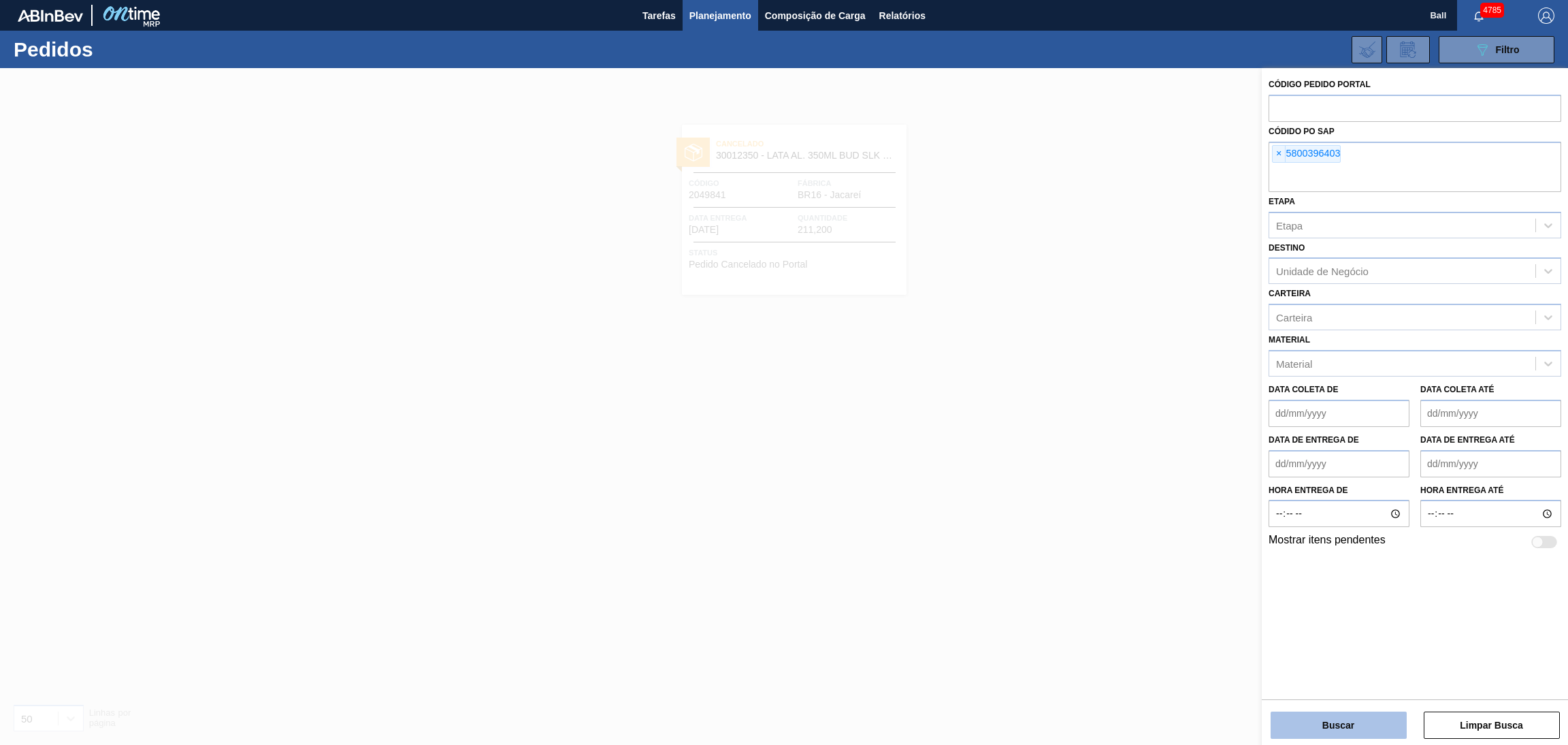
click at [1302, 718] on button "Buscar" at bounding box center [1338, 725] width 136 height 27
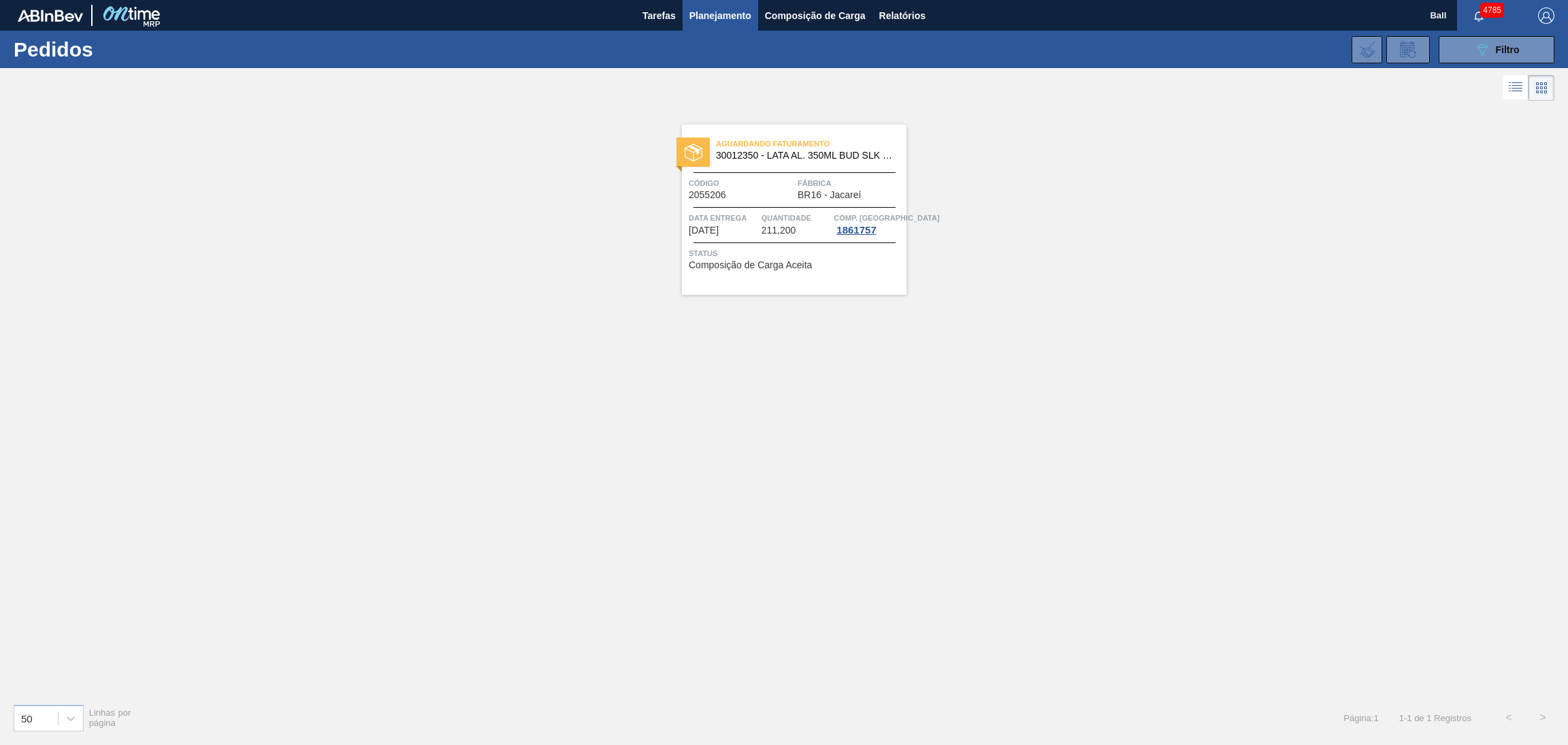
click at [771, 228] on span "211,200" at bounding box center [778, 231] width 35 height 10
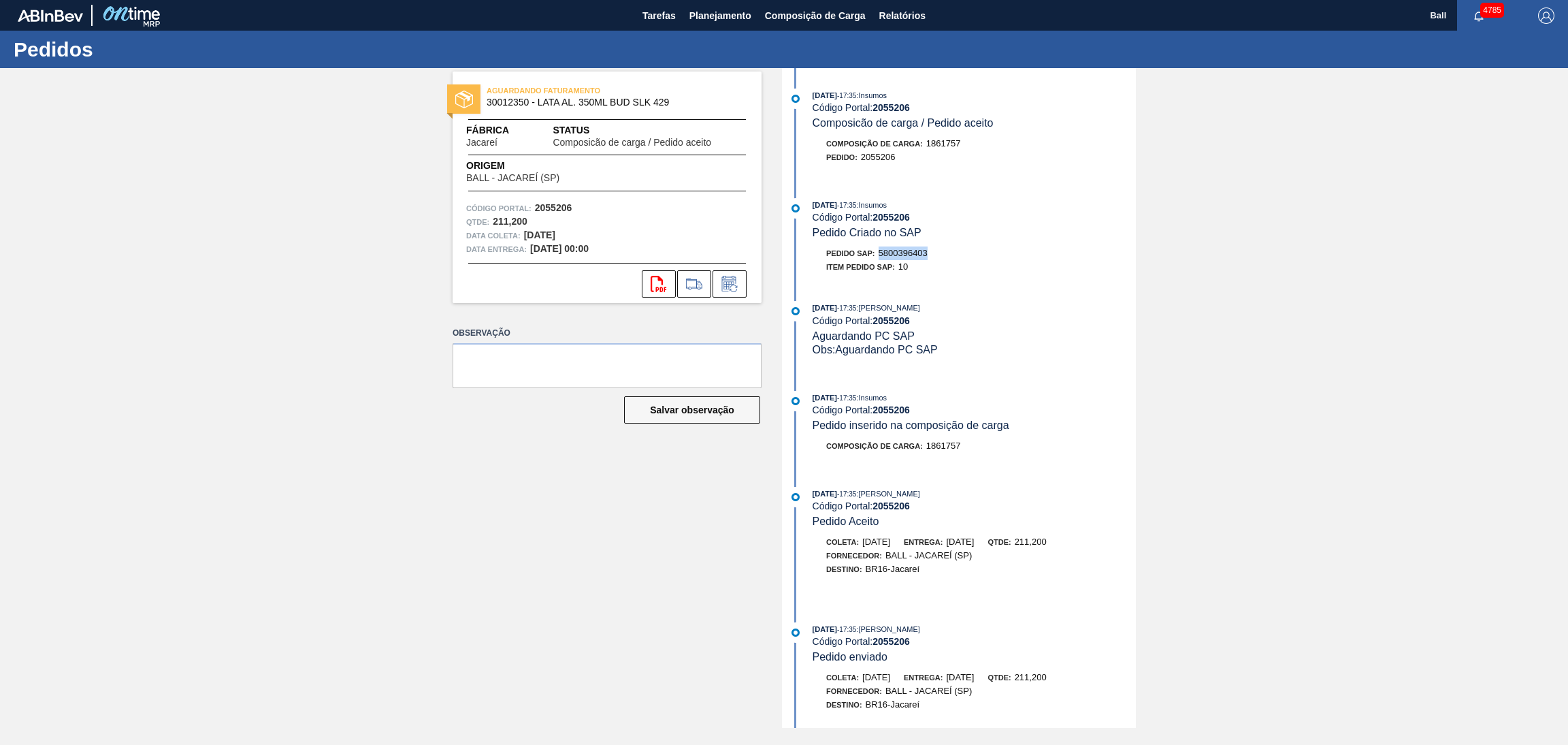
drag, startPoint x: 946, startPoint y: 253, endPoint x: 881, endPoint y: 253, distance: 65.0
click at [881, 253] on div "Pedido SAP: 5800396403" at bounding box center [974, 253] width 323 height 13
copy span "5800396403"
click at [927, 239] on div "14/10/2025 - 17:35 : Insumos Código Portal: 2055206 Pedido Criado no SAP" at bounding box center [974, 219] width 323 height 41
drag, startPoint x: 945, startPoint y: 255, endPoint x: 879, endPoint y: 258, distance: 66.1
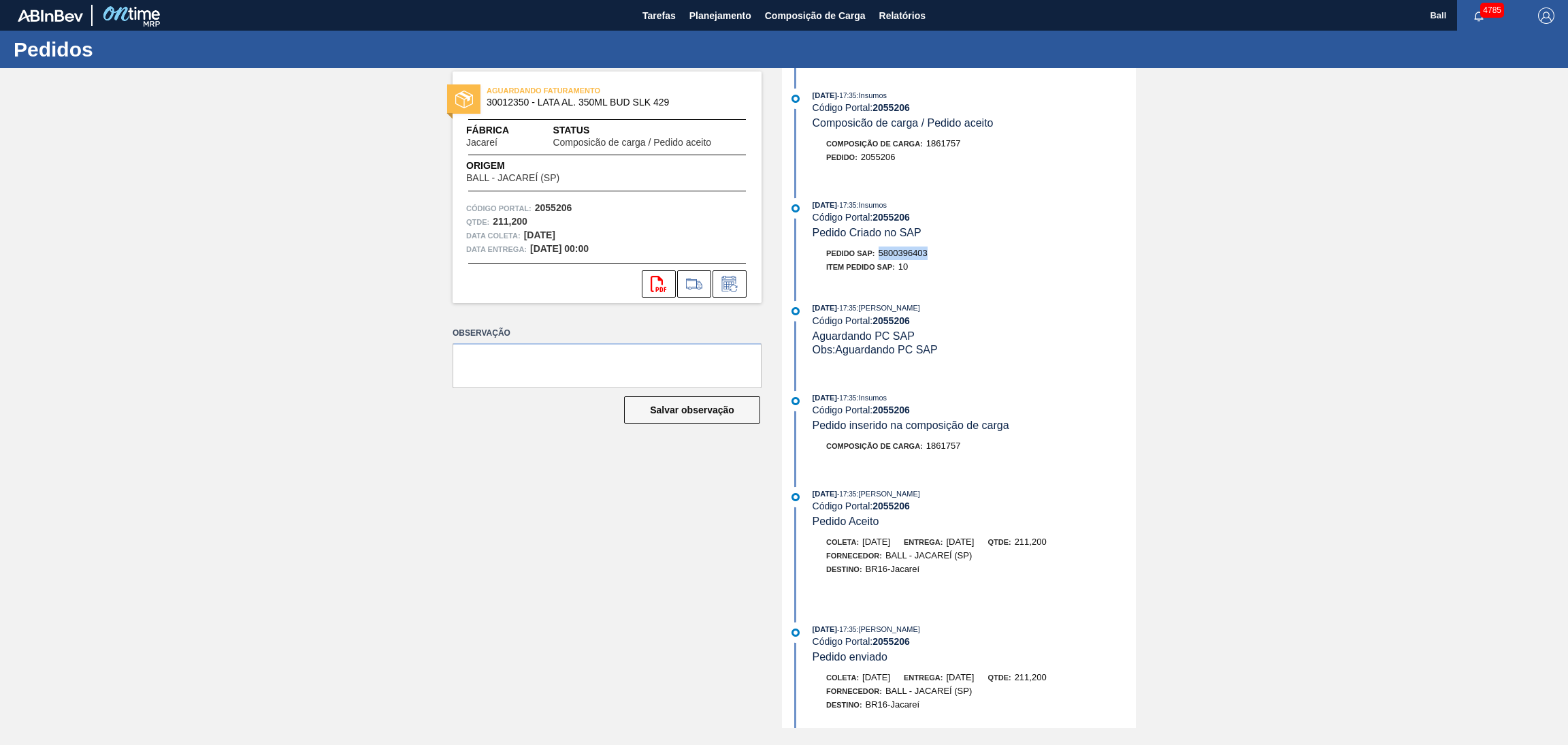
click at [879, 258] on div "Pedido SAP: 5800396403" at bounding box center [974, 253] width 323 height 13
copy span "5800396403"
click at [663, 13] on span "Tarefas" at bounding box center [658, 15] width 33 height 16
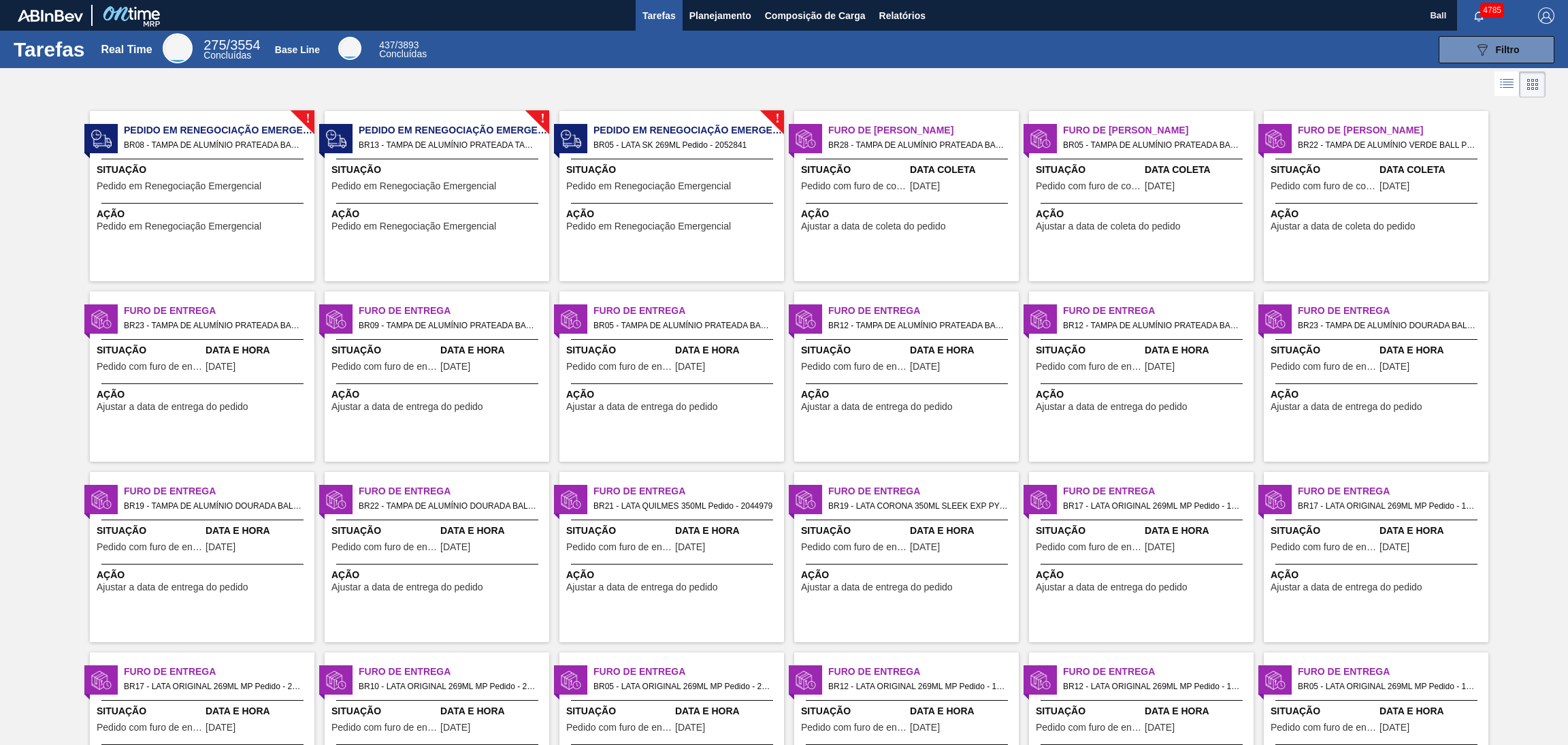
click at [632, 213] on span "Ação" at bounding box center [673, 214] width 214 height 14
click at [189, 227] on span "Pedido em Renegociação Emergencial" at bounding box center [179, 226] width 165 height 10
